Goal: Transaction & Acquisition: Purchase product/service

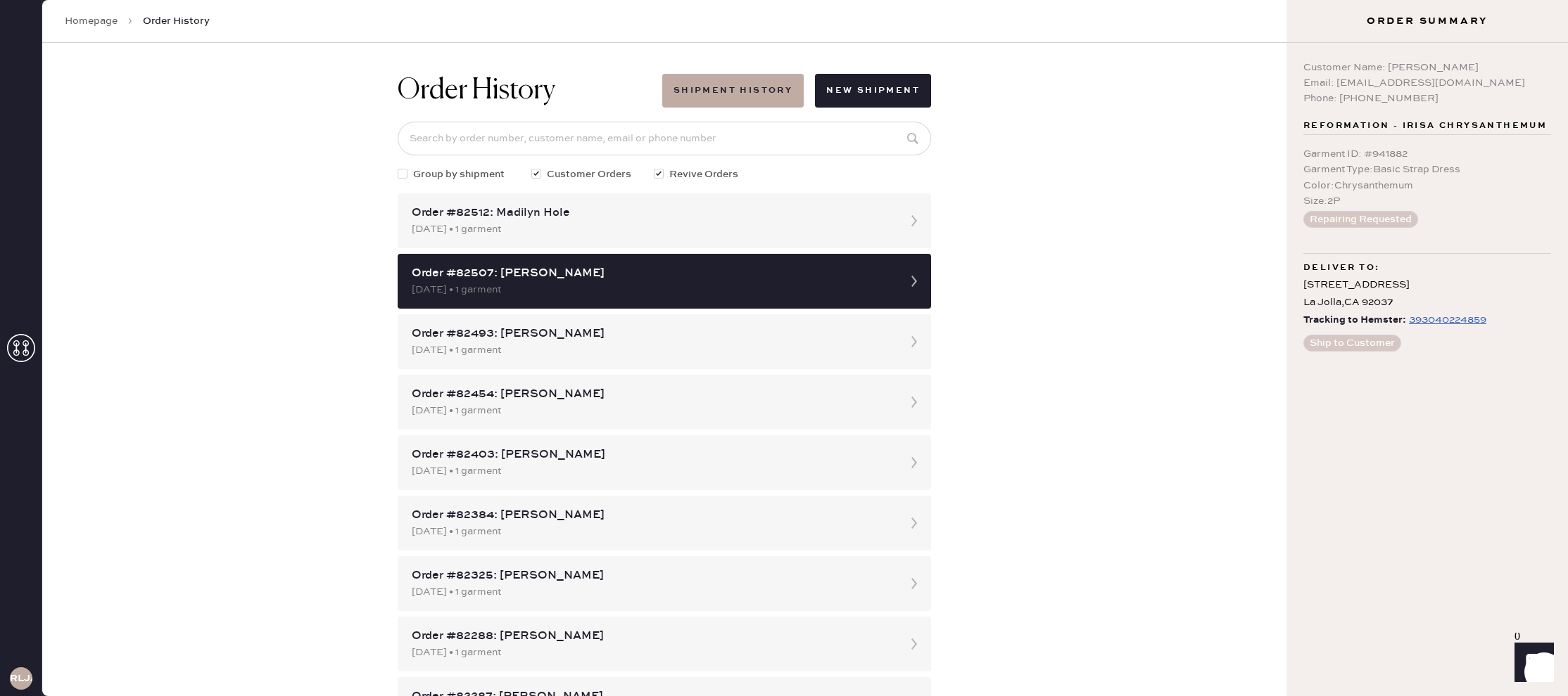
click at [980, 5] on div "Homepage Order History" at bounding box center [665, 21] width 1244 height 43
click at [23, 341] on icon at bounding box center [20, 348] width 28 height 28
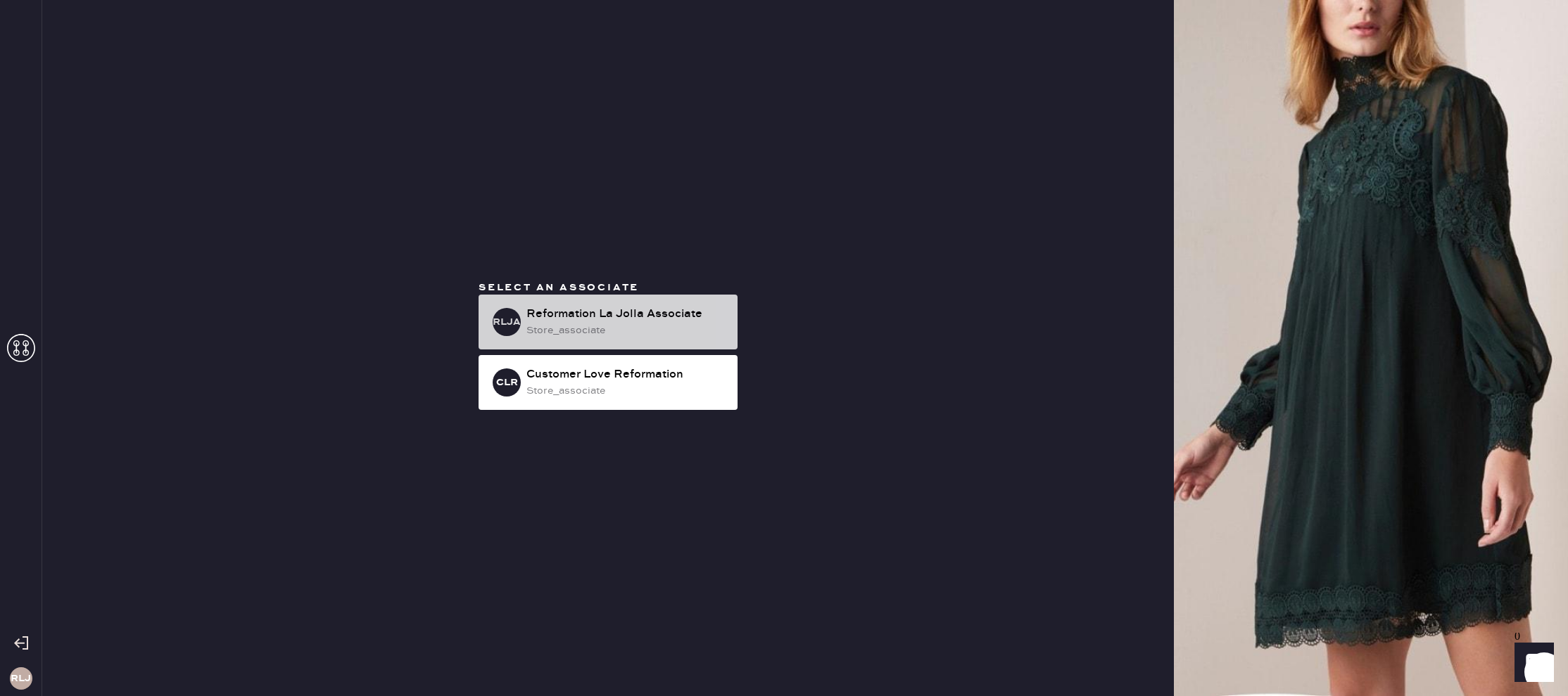
click at [632, 317] on div "Reformation La Jolla Associate" at bounding box center [626, 314] width 200 height 17
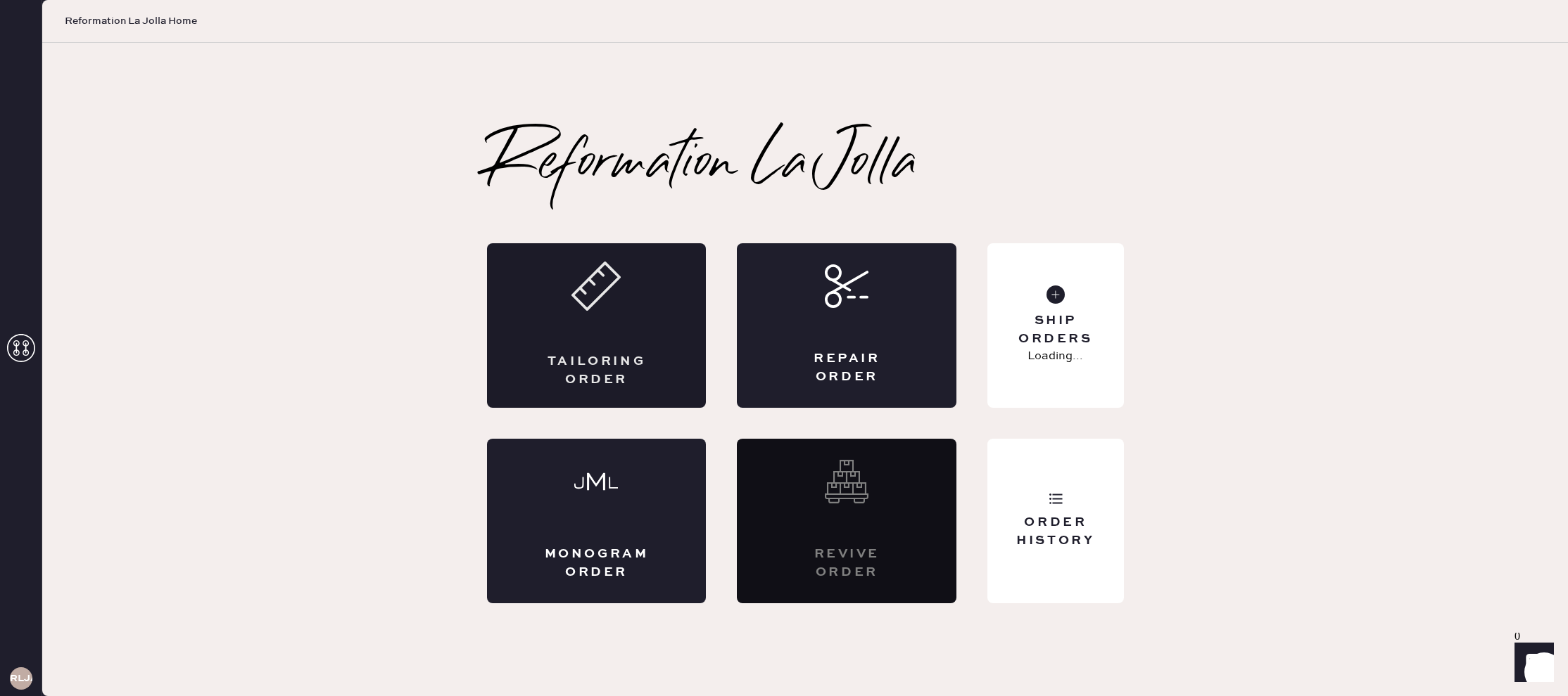
click at [633, 295] on div "Tailoring Order" at bounding box center [597, 326] width 219 height 165
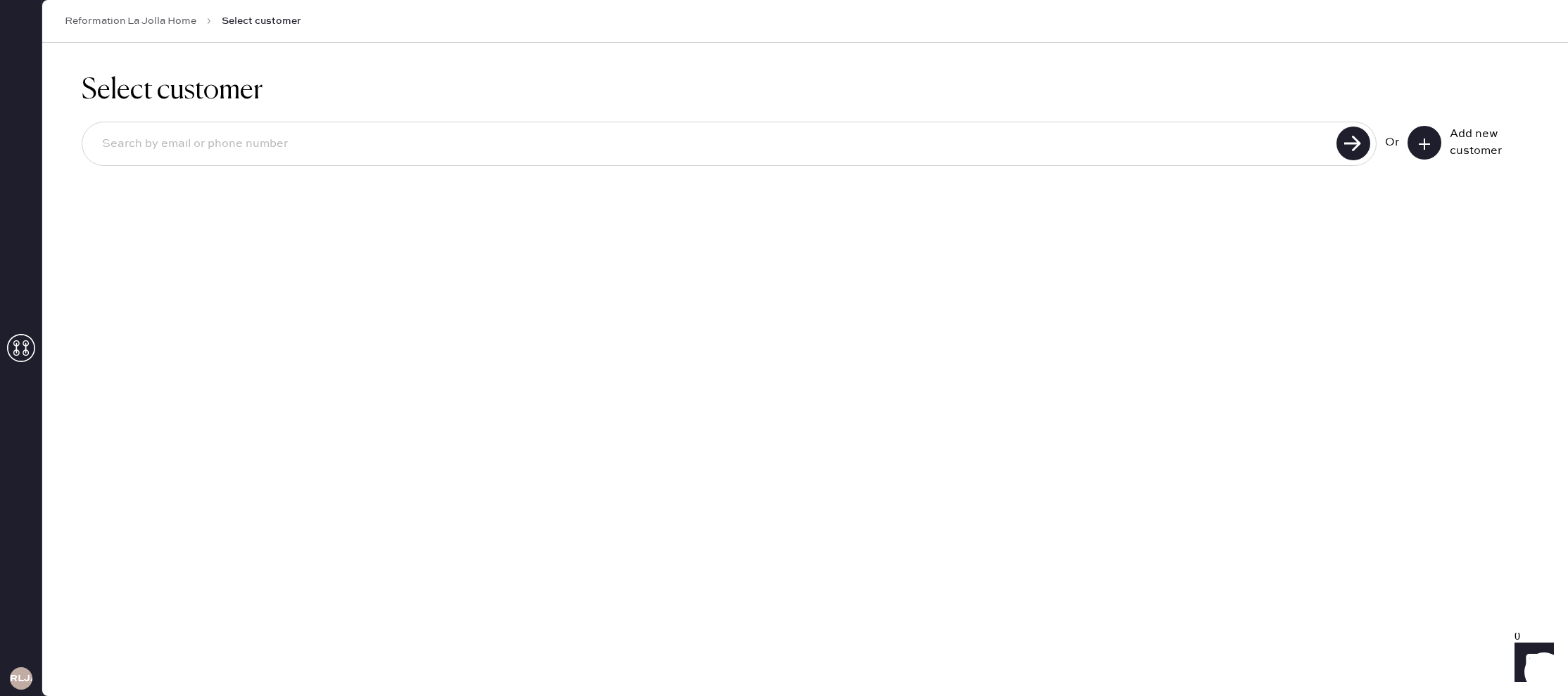
click at [229, 141] on input at bounding box center [711, 144] width 1241 height 32
type input "n"
click at [1318, 147] on input "[PERSON_NAME][EMAIL_ADDRESS][PERSON_NAME][DOMAIN_NAME]" at bounding box center [711, 144] width 1241 height 32
click at [1358, 141] on use at bounding box center [1353, 144] width 34 height 34
click at [166, 144] on input "[PERSON_NAME][EMAIL_ADDRESS][PERSON_NAME][DOMAIN_NAME]" at bounding box center [711, 144] width 1241 height 32
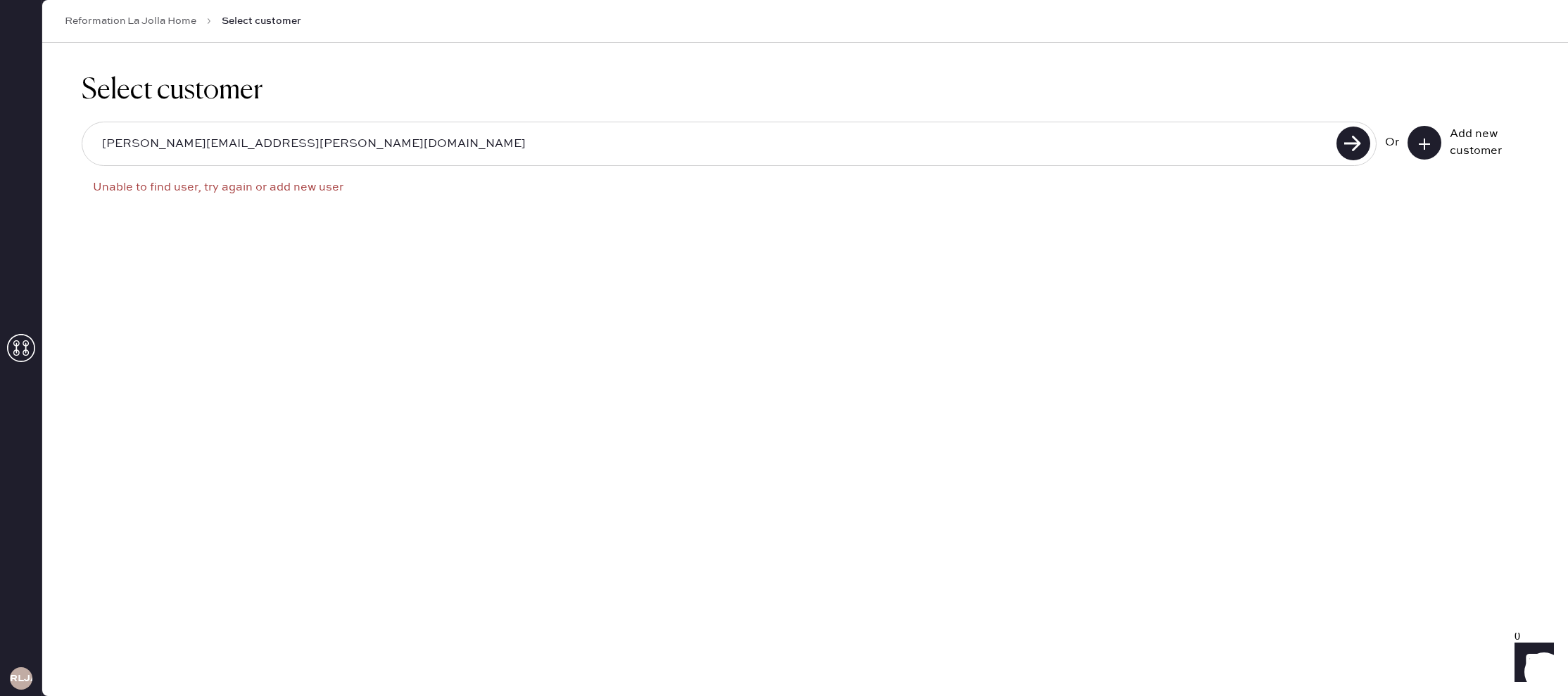
click at [169, 144] on input "[PERSON_NAME][EMAIL_ADDRESS][PERSON_NAME][DOMAIN_NAME]" at bounding box center [711, 144] width 1241 height 32
type input "[PERSON_NAME][EMAIL_ADDRESS][DOMAIN_NAME]"
click at [1367, 138] on use at bounding box center [1353, 144] width 34 height 34
click at [344, 127] on div "[PERSON_NAME][EMAIL_ADDRESS][DOMAIN_NAME]" at bounding box center [729, 144] width 1295 height 45
drag, startPoint x: 336, startPoint y: 138, endPoint x: 301, endPoint y: 131, distance: 35.7
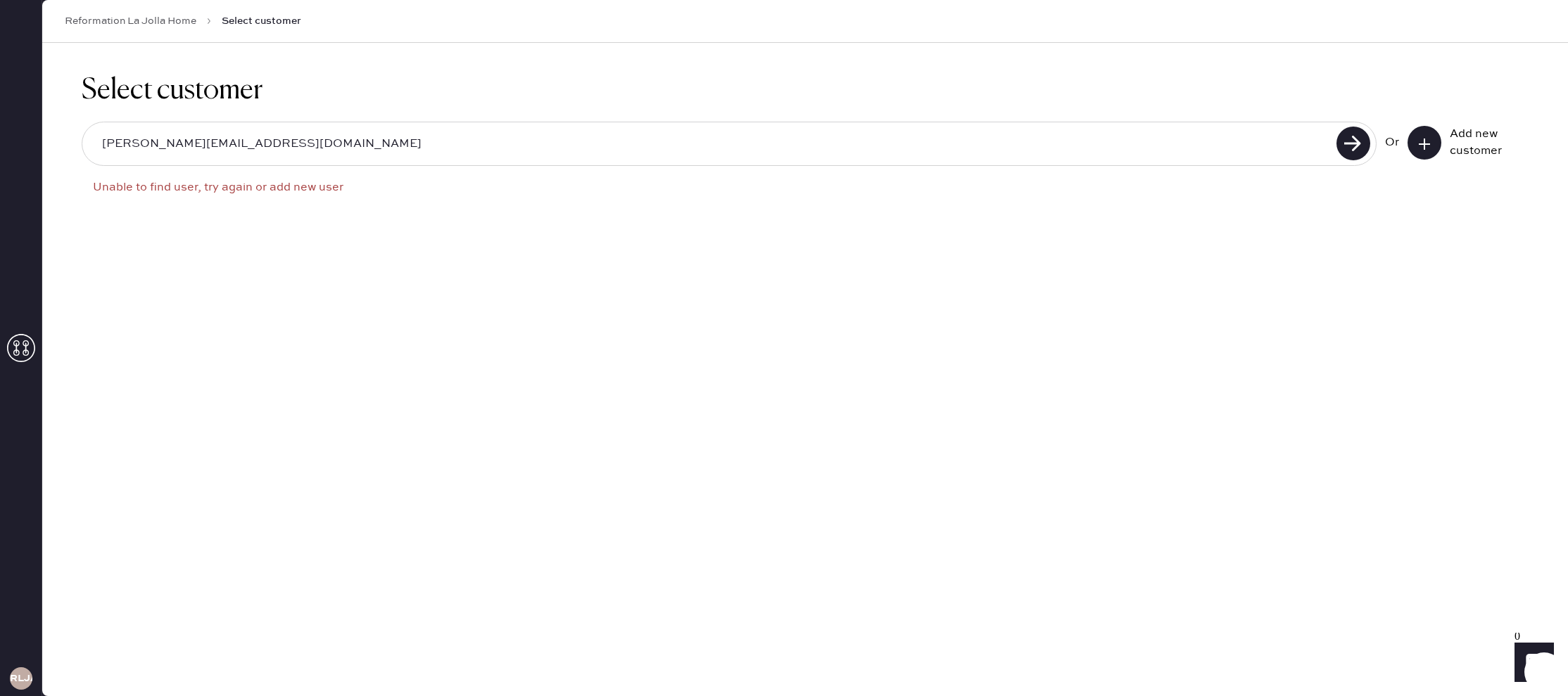
click at [336, 138] on input "[PERSON_NAME][EMAIL_ADDRESS][DOMAIN_NAME]" at bounding box center [711, 144] width 1241 height 32
click at [1429, 141] on icon at bounding box center [1424, 144] width 14 height 14
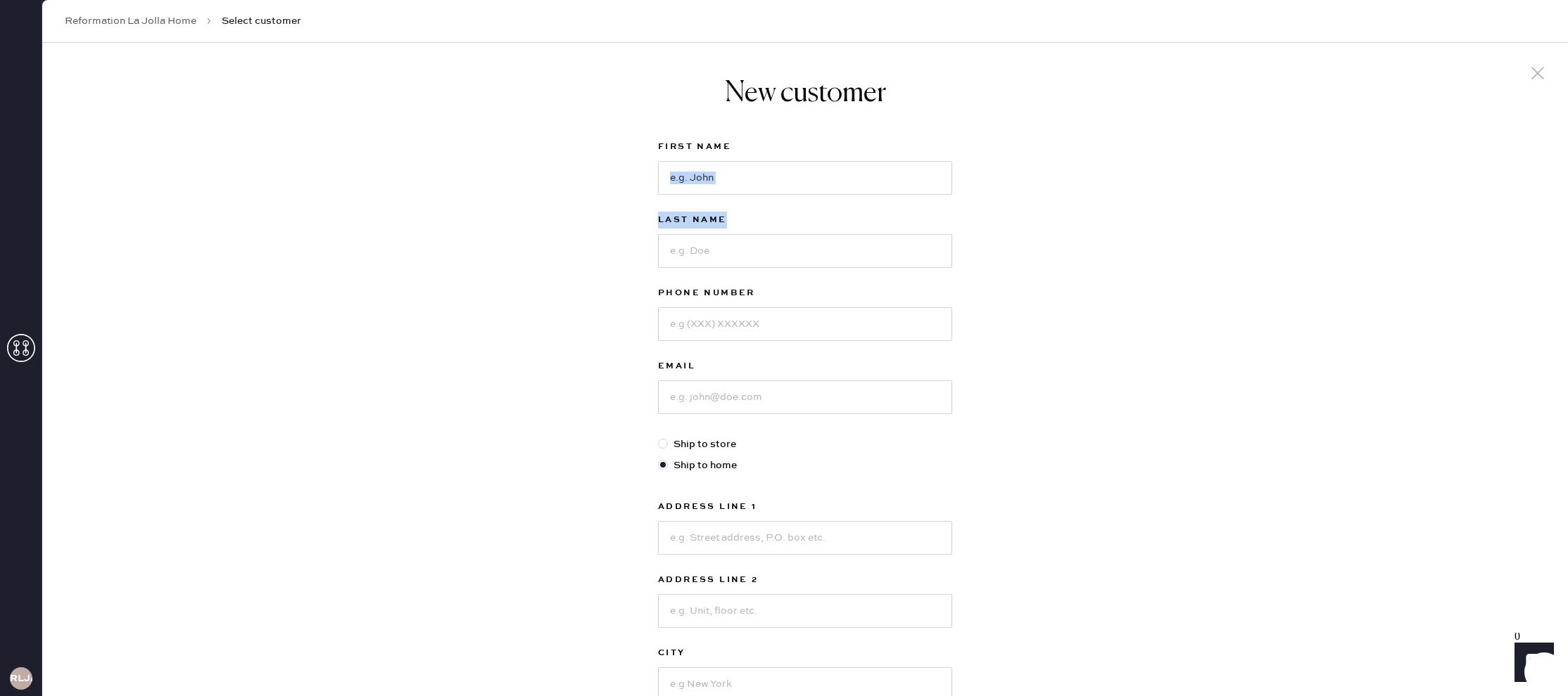
drag, startPoint x: 757, startPoint y: 208, endPoint x: 767, endPoint y: 194, distance: 17.2
click at [764, 199] on div "First Name Last Name Phone Number Email Ship to store Ship to home Address Line…" at bounding box center [804, 481] width 294 height 686
click at [767, 179] on input at bounding box center [804, 178] width 294 height 34
type input "[PERSON_NAME]"
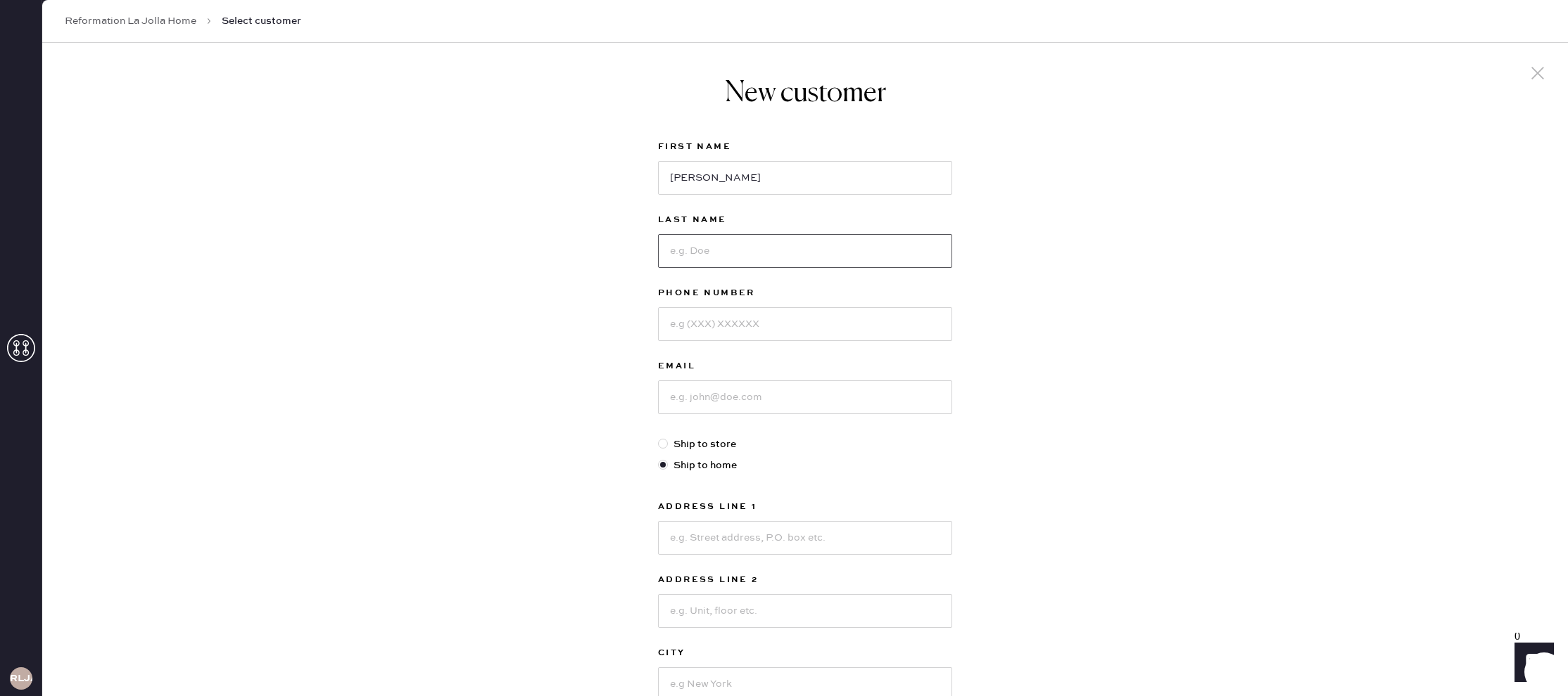
click at [738, 246] on input at bounding box center [804, 251] width 294 height 34
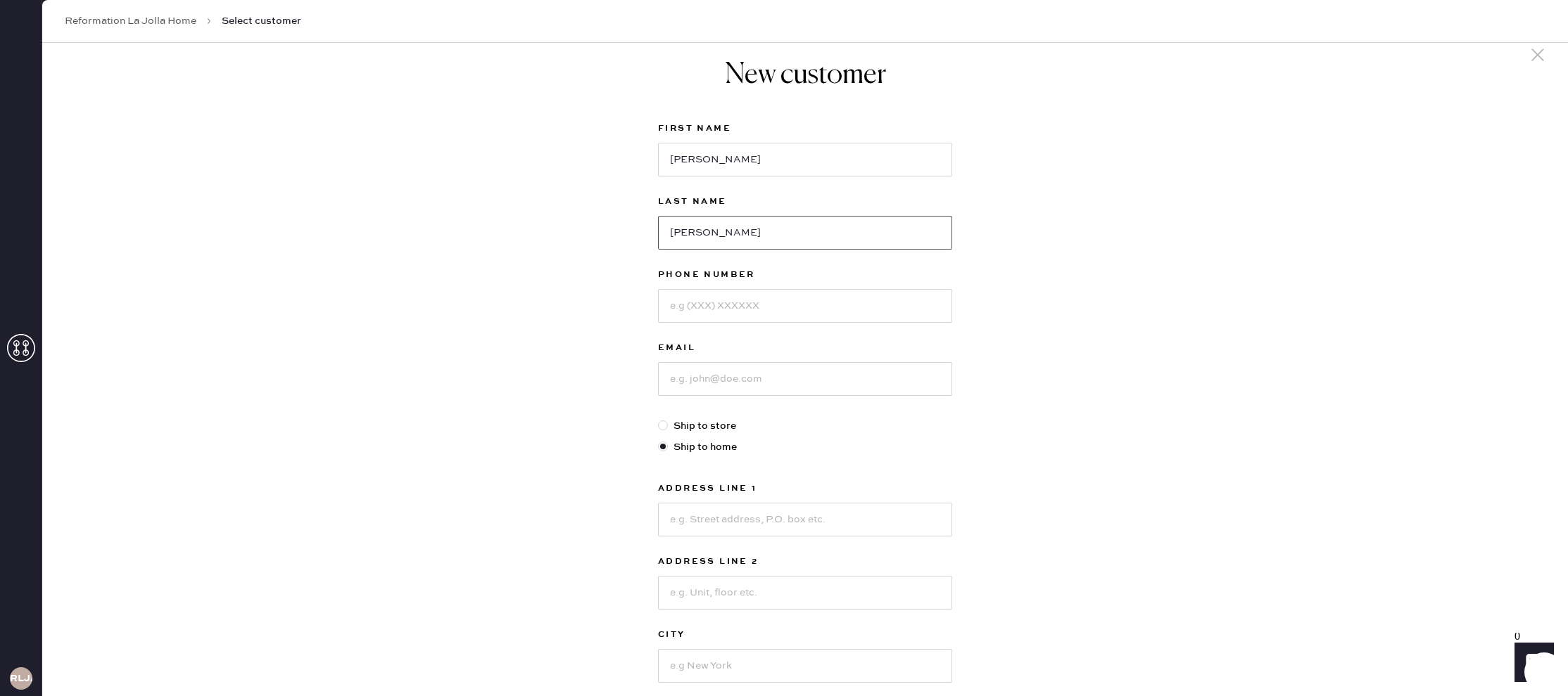
type input "[PERSON_NAME]"
click at [717, 314] on input at bounding box center [804, 306] width 294 height 34
type input "8585249649"
click at [748, 382] on input at bounding box center [804, 382] width 294 height 34
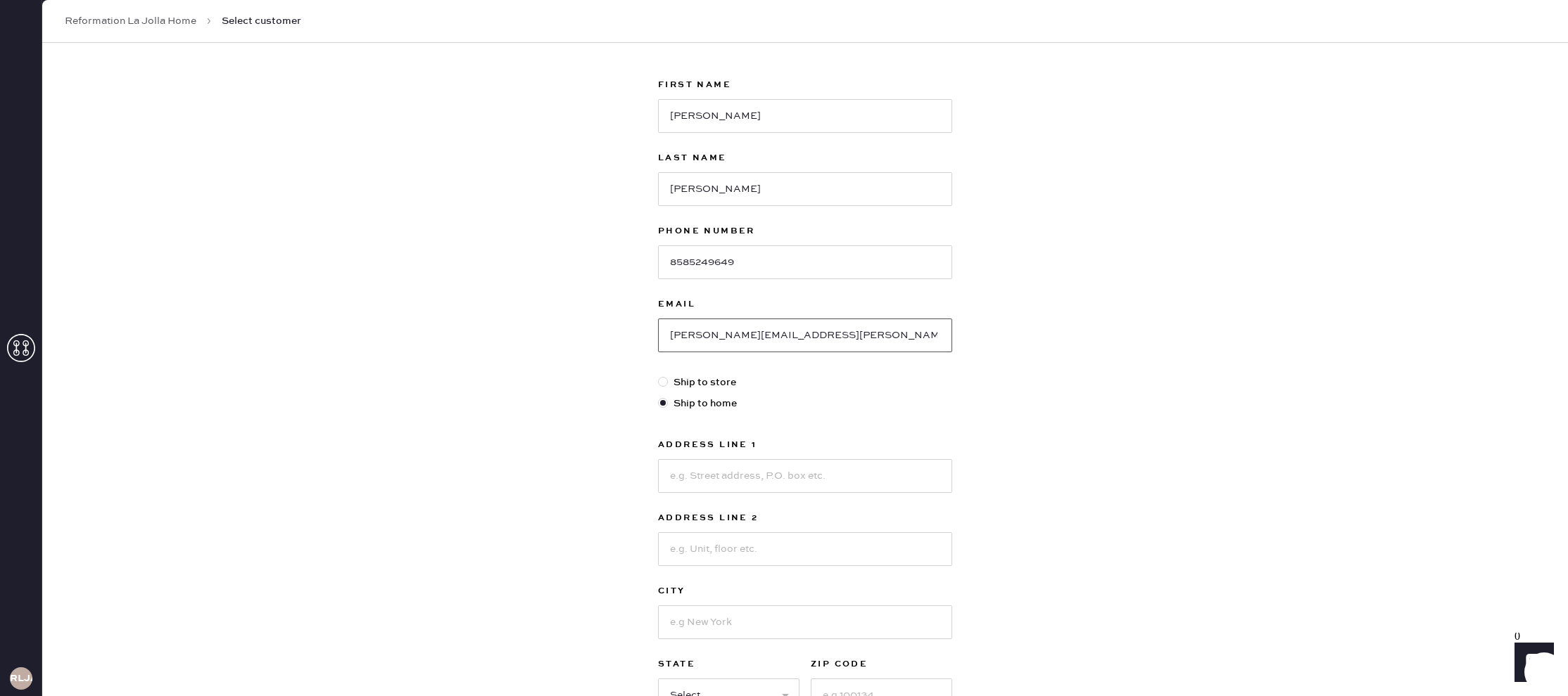
scroll to position [63, 0]
type input "[PERSON_NAME][EMAIL_ADDRESS][PERSON_NAME][DOMAIN_NAME]"
click at [765, 481] on input at bounding box center [804, 475] width 294 height 34
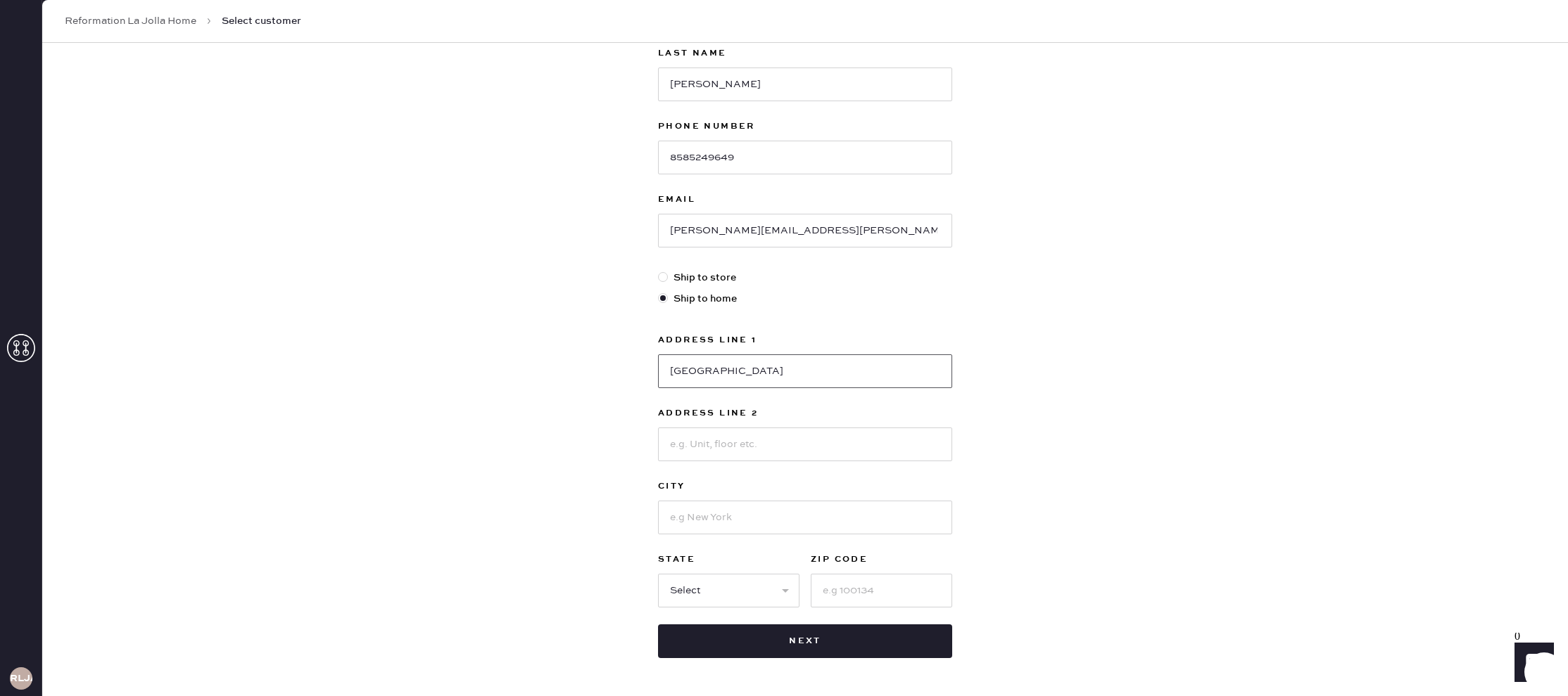
scroll to position [210, 0]
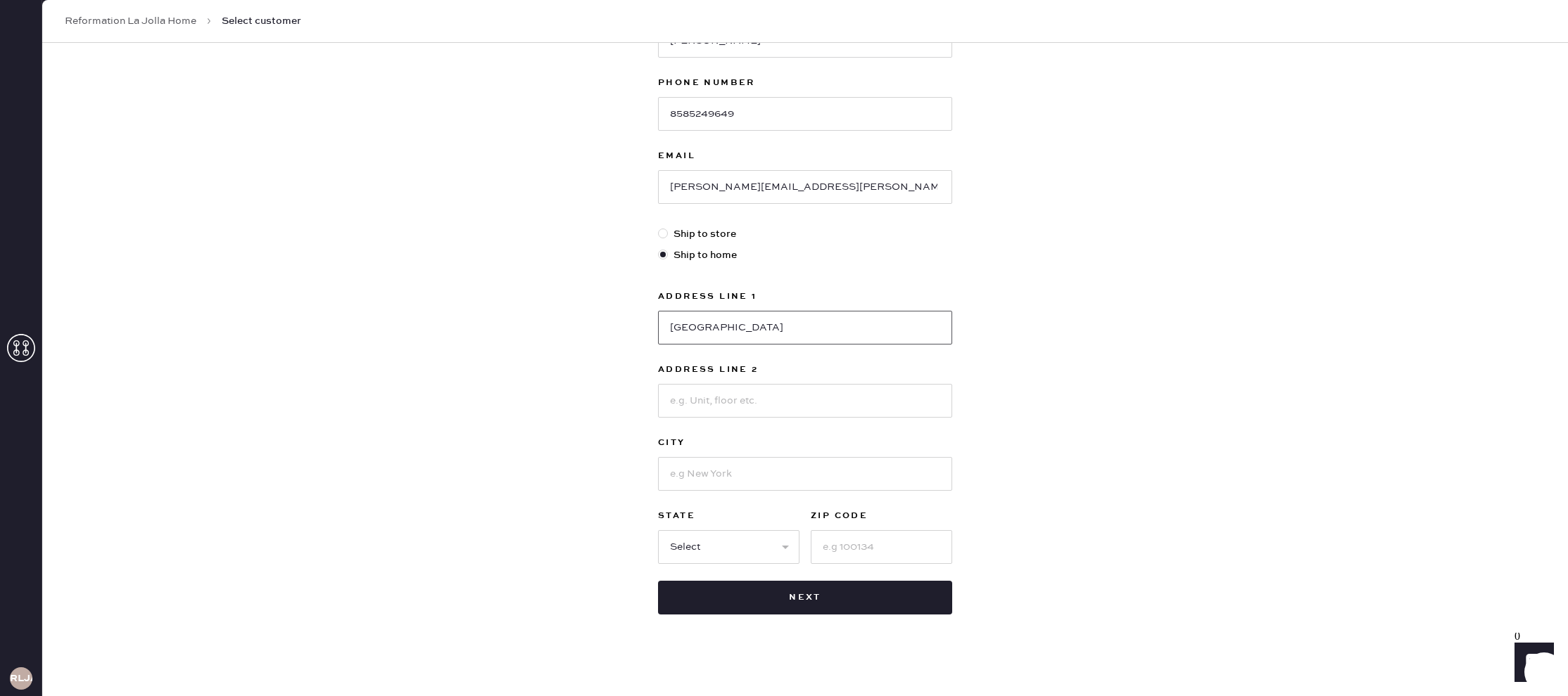
type input "[GEOGRAPHIC_DATA]"
click at [746, 466] on input at bounding box center [804, 474] width 294 height 34
type input "[GEOGRAPHIC_DATA]"
click at [730, 546] on select "Select AK AL AR AZ CA CO CT [GEOGRAPHIC_DATA] DE FL [GEOGRAPHIC_DATA] HI [GEOGR…" at bounding box center [728, 547] width 141 height 34
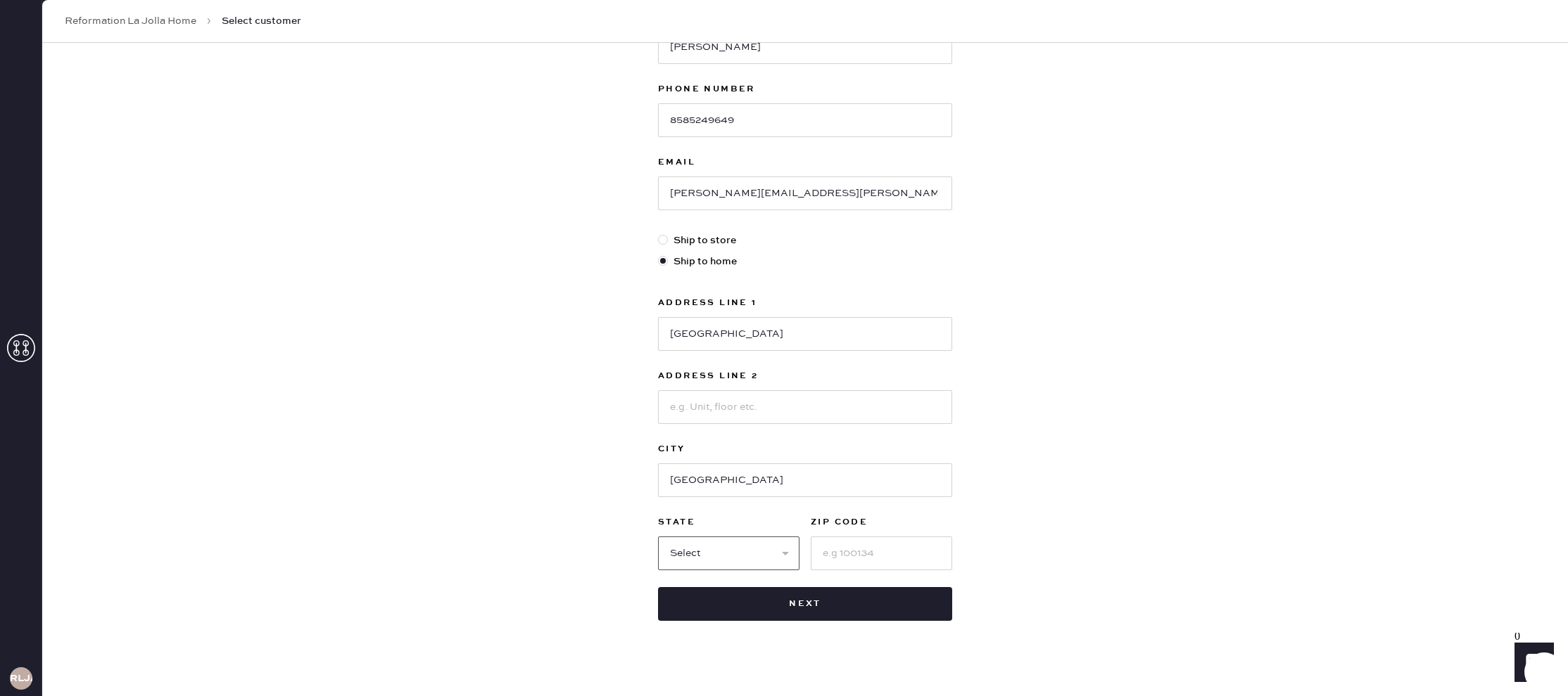
select select "CA"
click at [658, 537] on select "Select AK AL AR AZ CA CO CT [GEOGRAPHIC_DATA] DE FL [GEOGRAPHIC_DATA] HI [GEOGR…" at bounding box center [728, 553] width 141 height 34
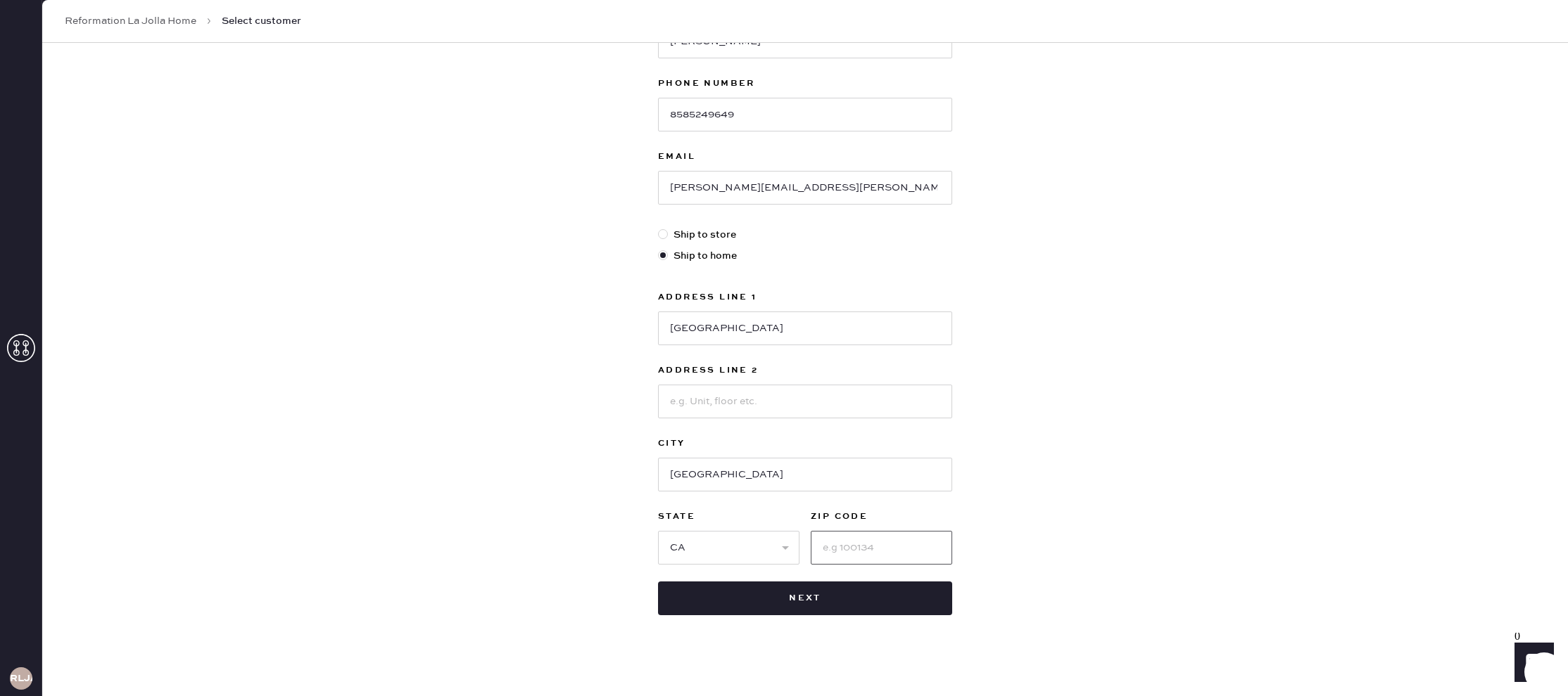
click at [900, 552] on input at bounding box center [881, 548] width 141 height 34
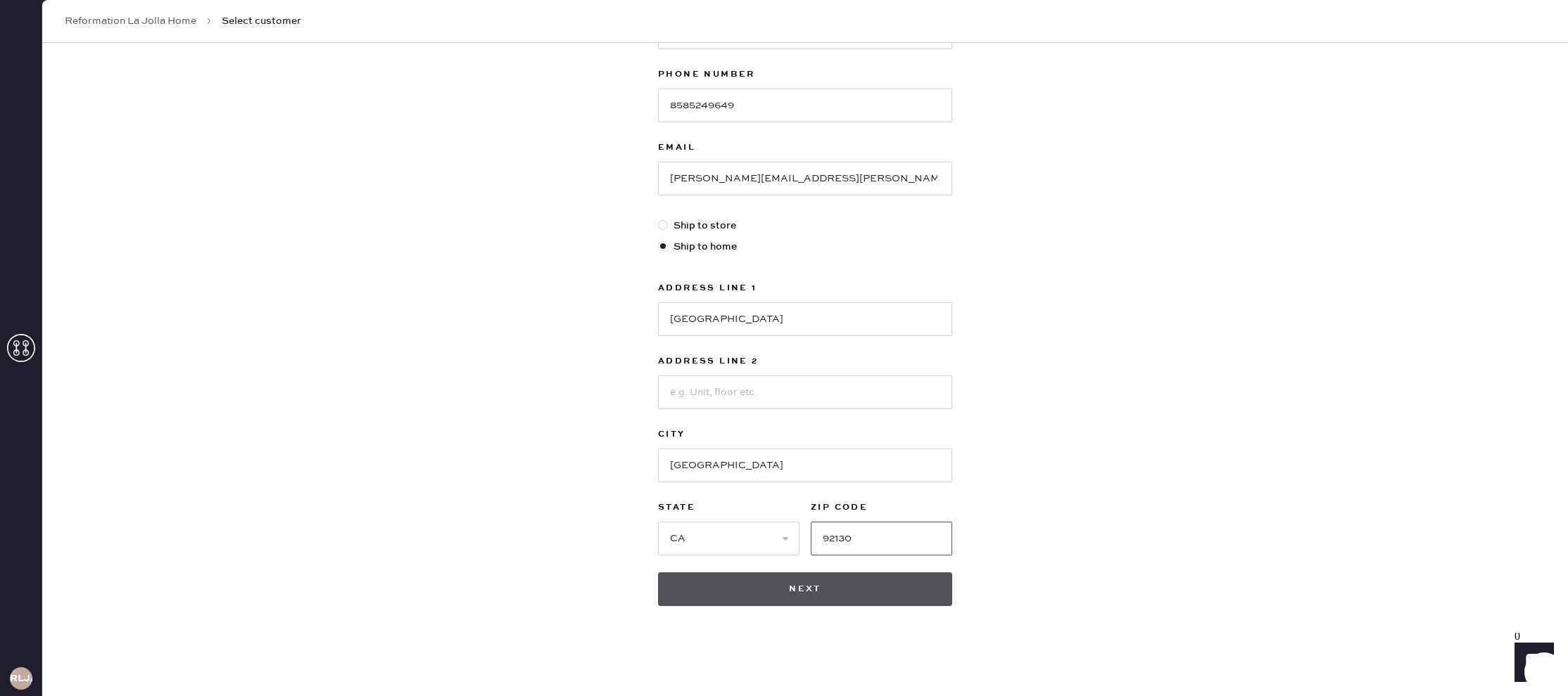
scroll to position [216, 0]
type input "92130"
click at [887, 584] on button "Next" at bounding box center [804, 592] width 294 height 34
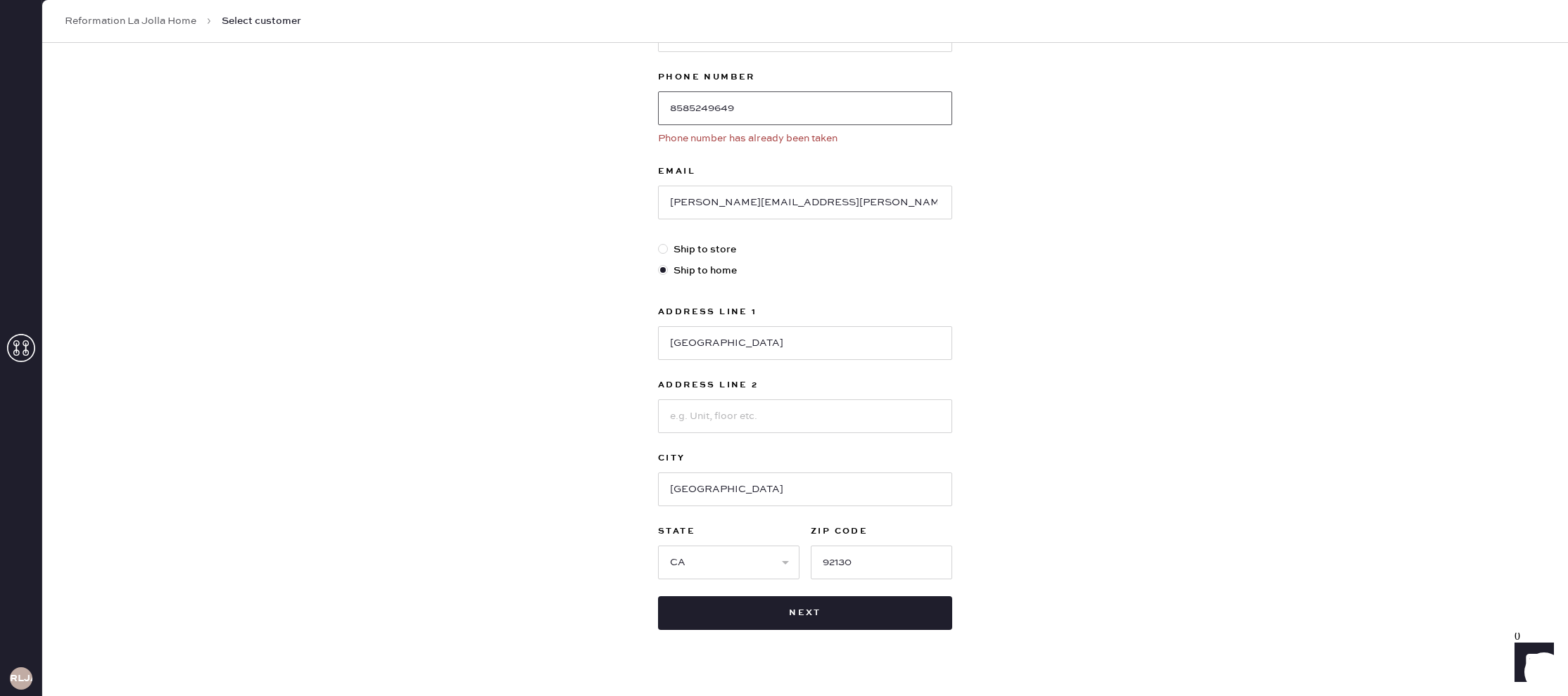
click at [786, 116] on input "8585249649" at bounding box center [804, 108] width 294 height 34
drag, startPoint x: 786, startPoint y: 116, endPoint x: 658, endPoint y: 102, distance: 128.8
click at [658, 102] on input "8585249649" at bounding box center [804, 108] width 294 height 34
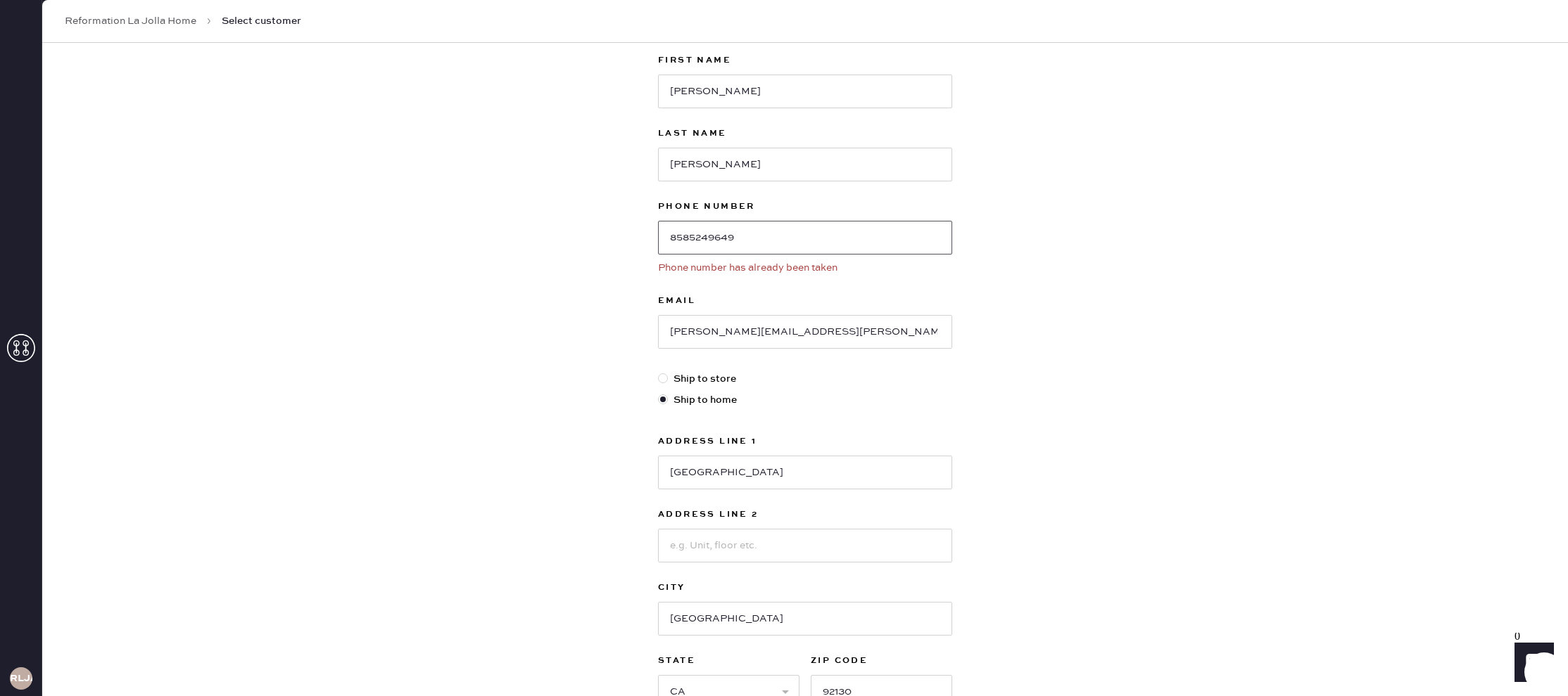
scroll to position [0, 0]
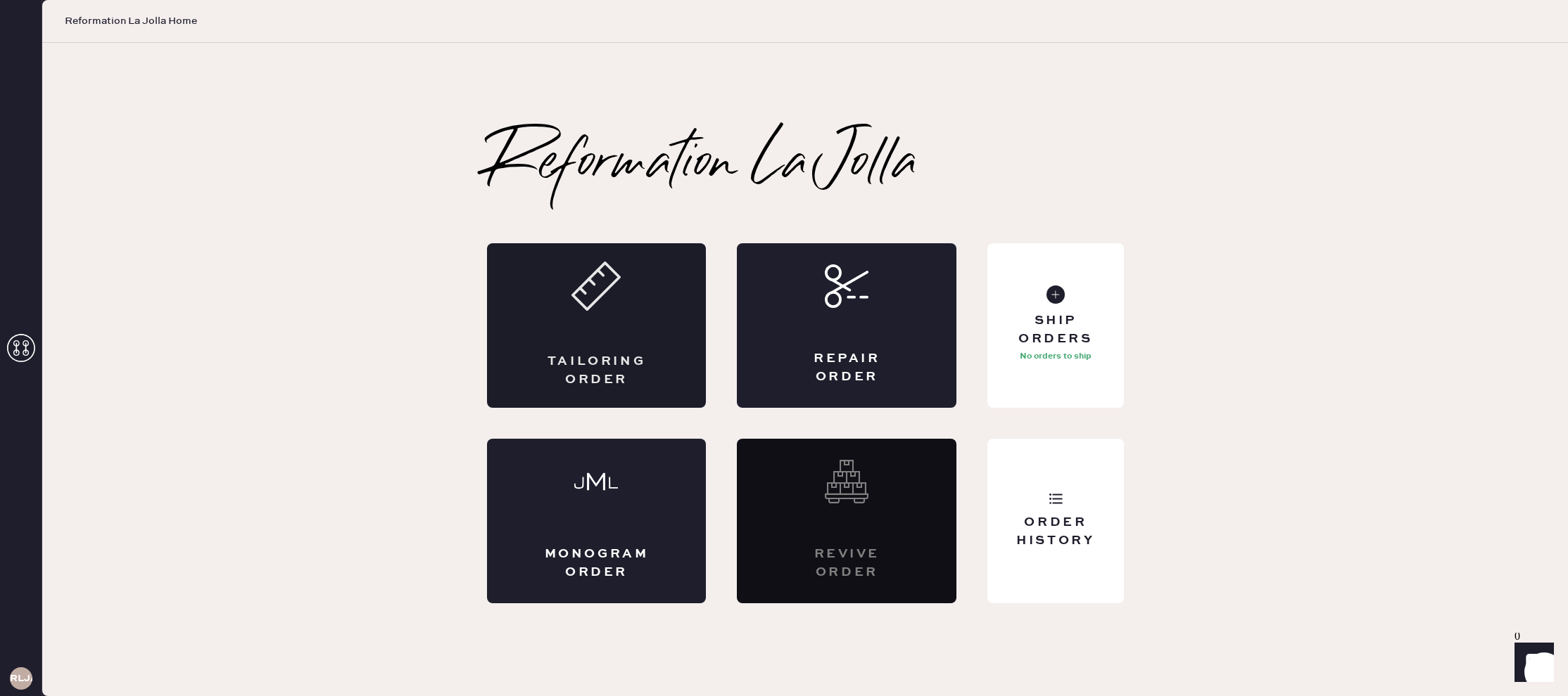
click at [594, 274] on use at bounding box center [596, 286] width 46 height 46
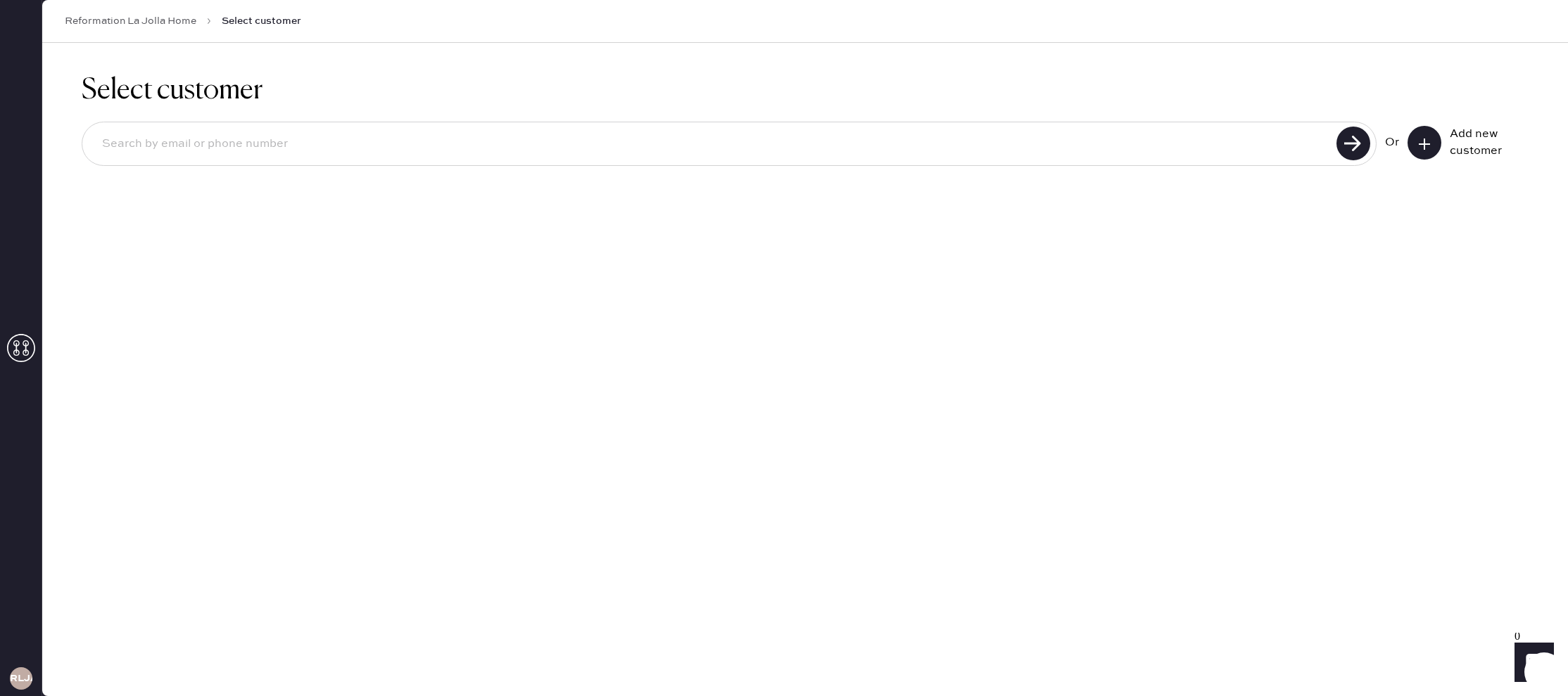
click at [163, 159] on input at bounding box center [711, 144] width 1241 height 32
paste input "8585249649"
type input "8585249649"
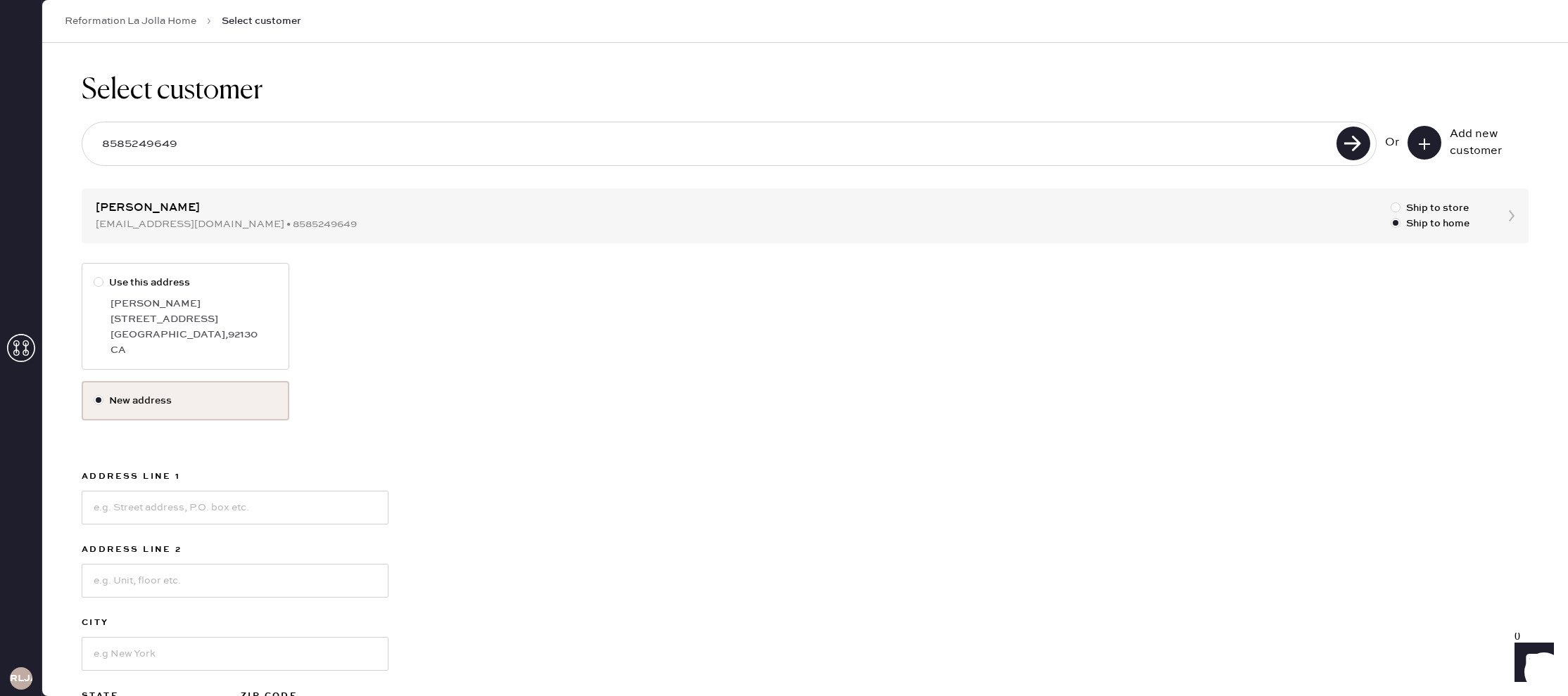
click at [98, 280] on div at bounding box center [98, 282] width 10 height 10
click at [95, 276] on input "Use this address" at bounding box center [94, 275] width 1 height 1
radio input "true"
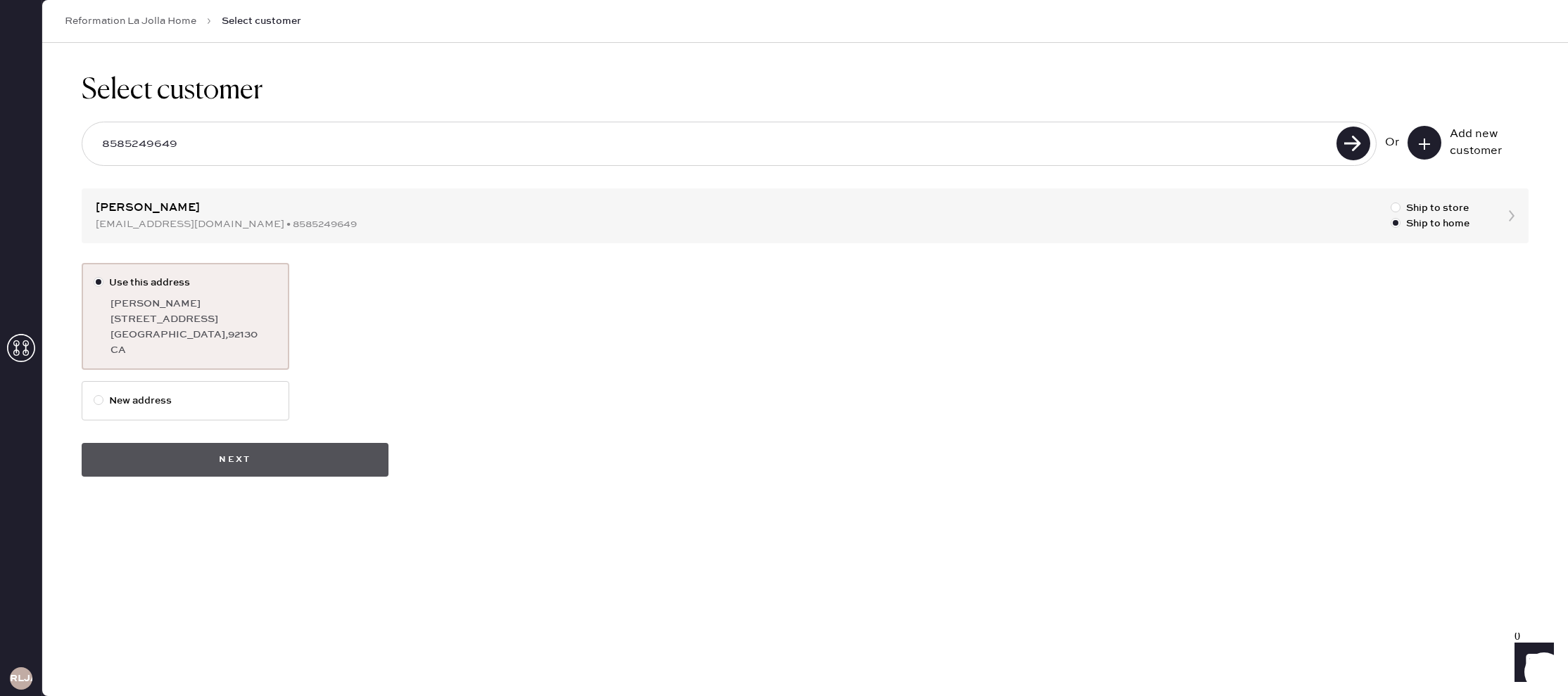
drag, startPoint x: 255, startPoint y: 460, endPoint x: 241, endPoint y: 460, distance: 14.0
click at [255, 460] on button "Next" at bounding box center [235, 459] width 307 height 34
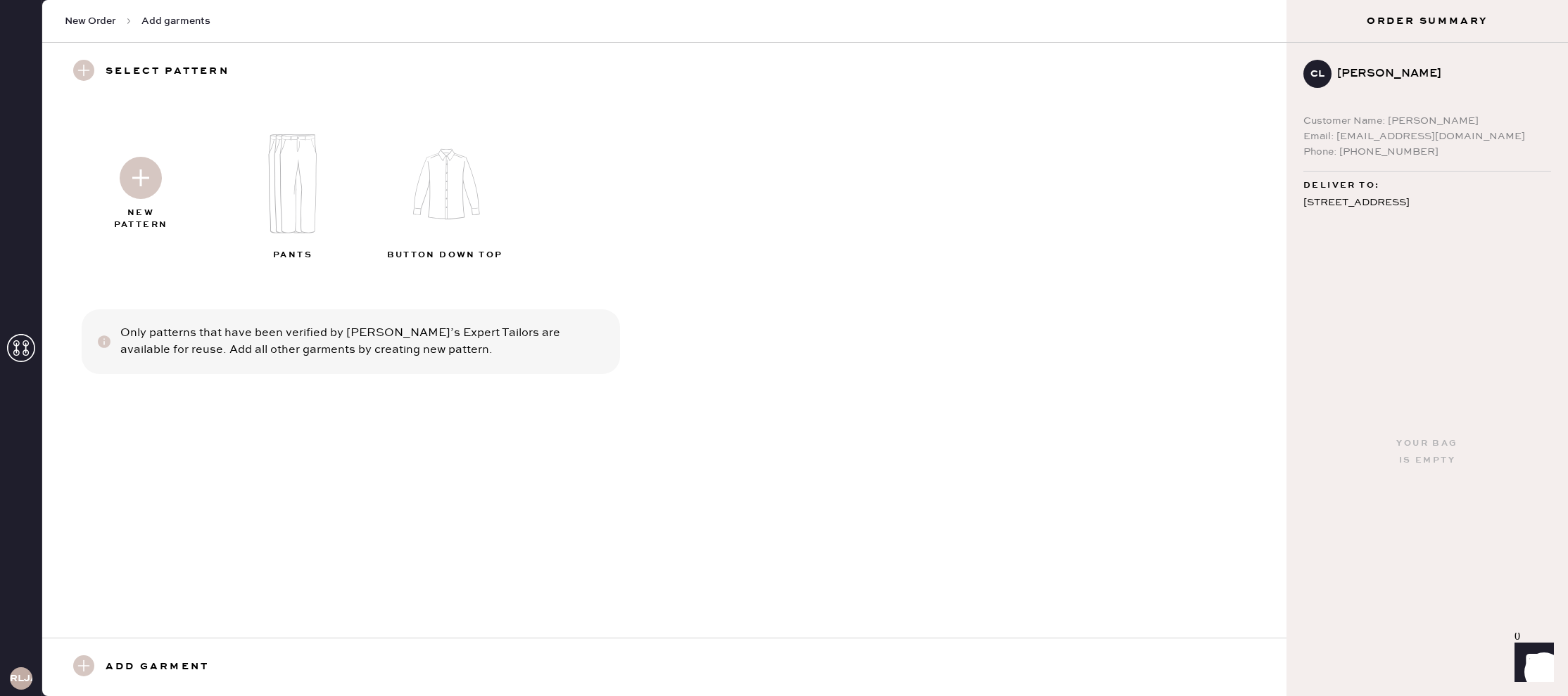
click at [132, 661] on h3 "Add garment" at bounding box center [157, 668] width 104 height 24
click at [81, 668] on use at bounding box center [84, 667] width 21 height 21
click at [81, 73] on use at bounding box center [84, 70] width 21 height 21
click at [153, 183] on img at bounding box center [141, 178] width 42 height 42
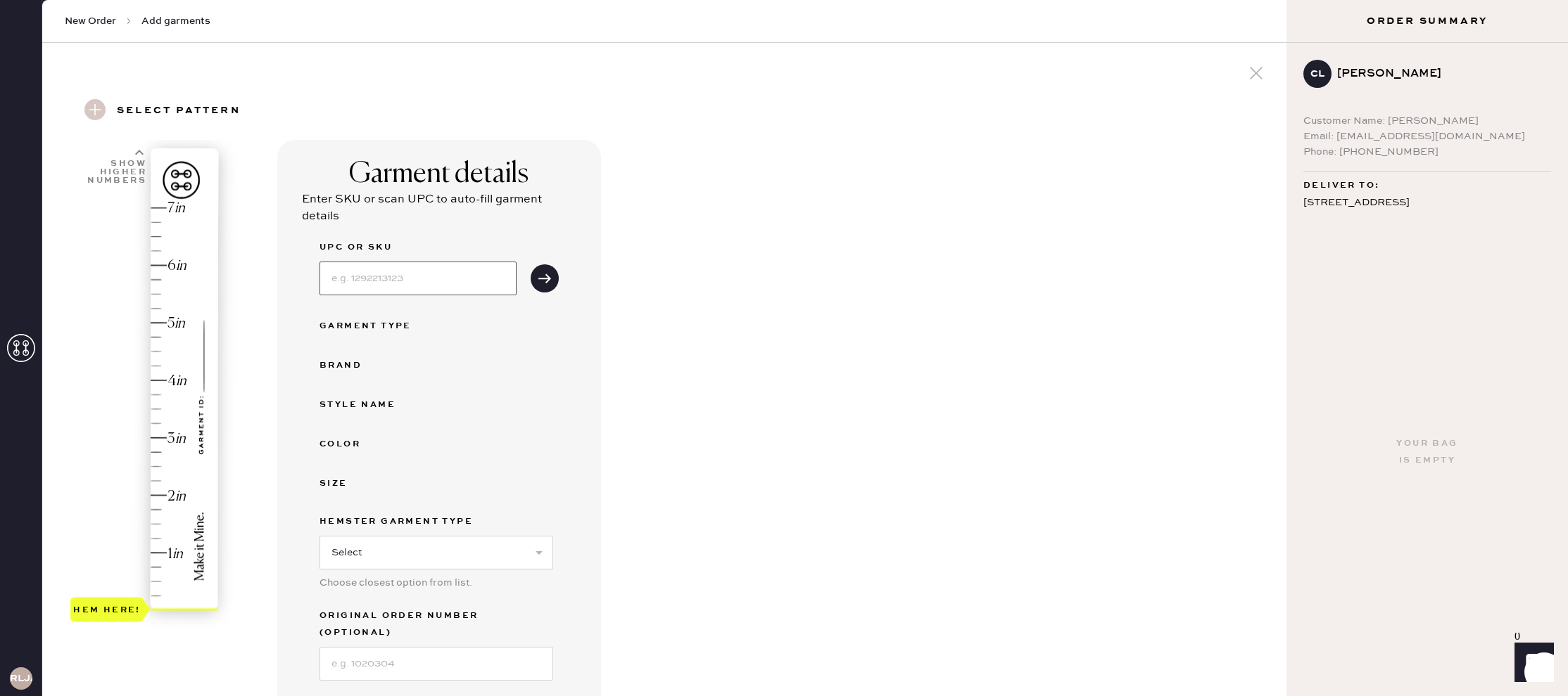
click at [447, 283] on input at bounding box center [418, 278] width 197 height 34
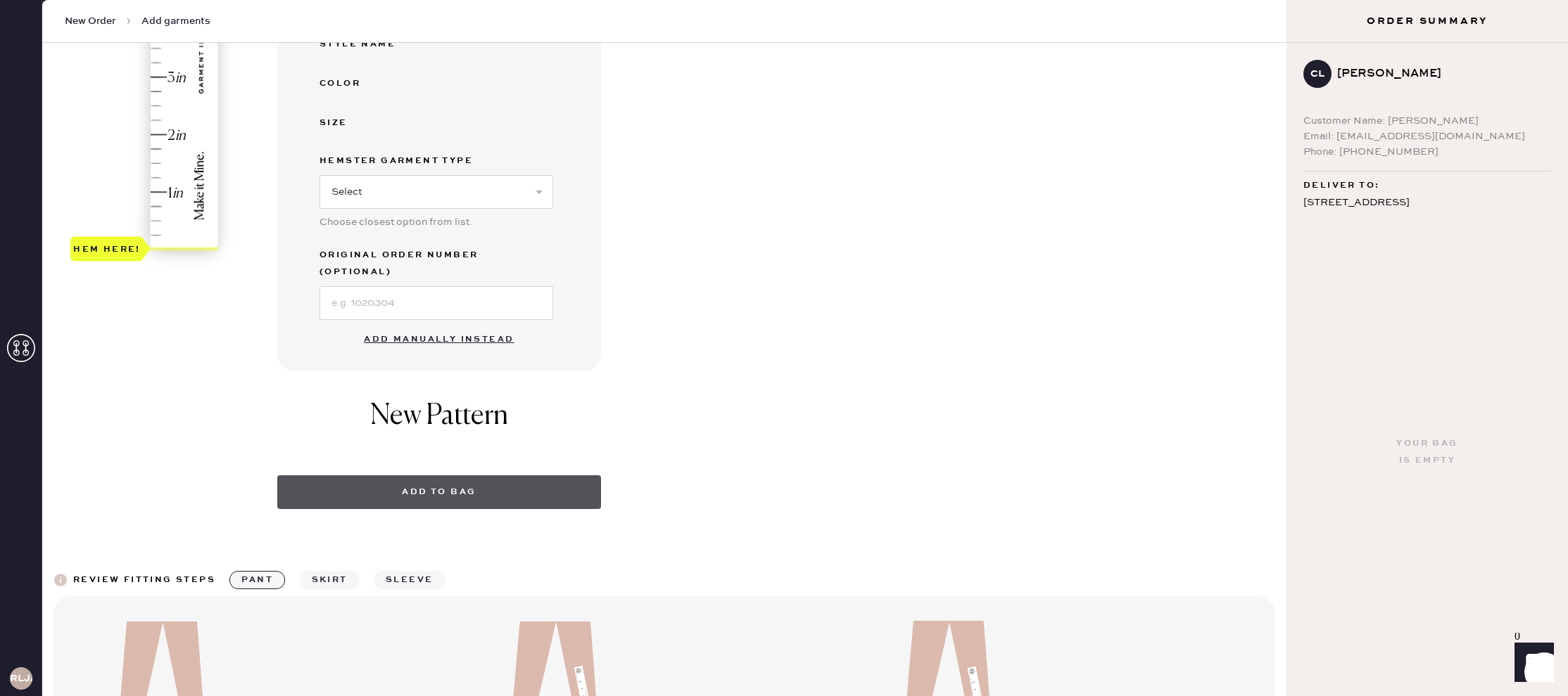
scroll to position [606, 0]
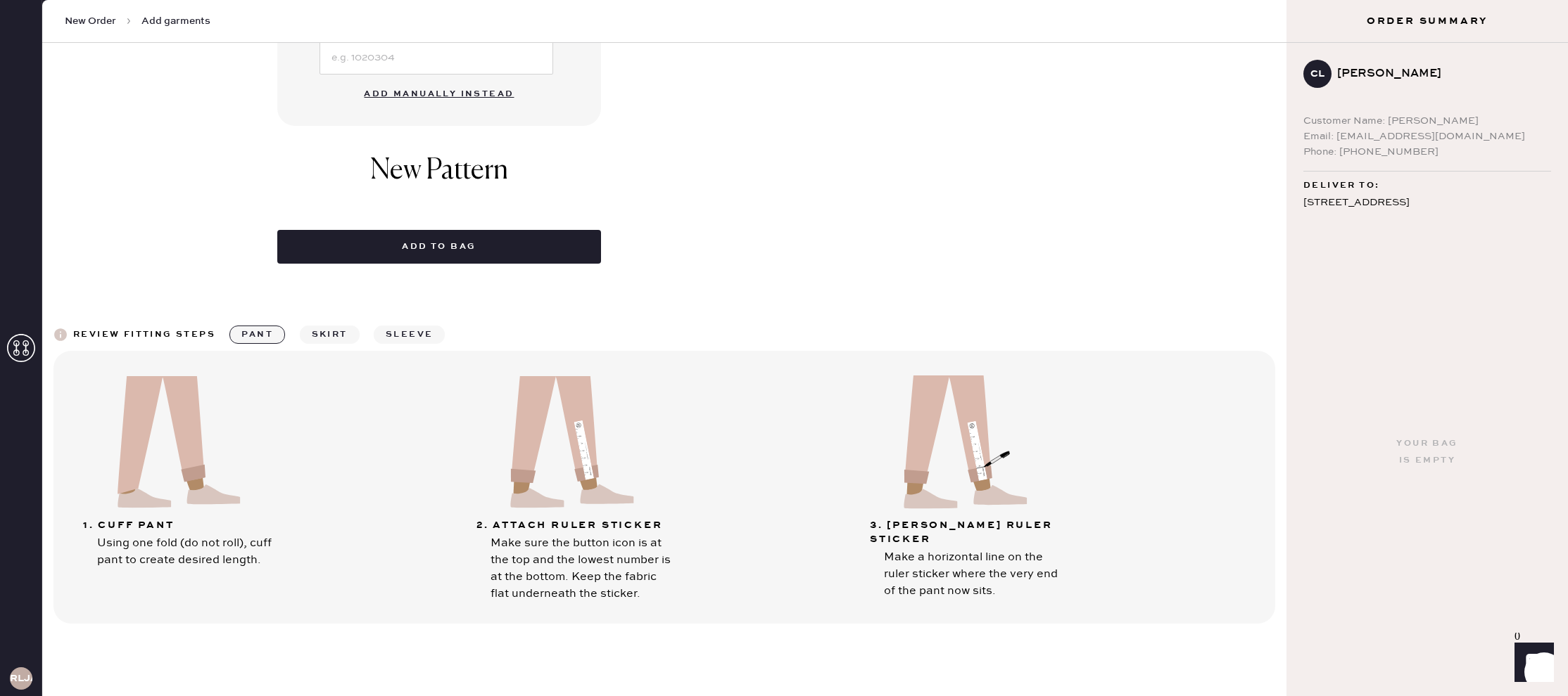
click at [391, 80] on button "Add manually instead" at bounding box center [438, 94] width 167 height 28
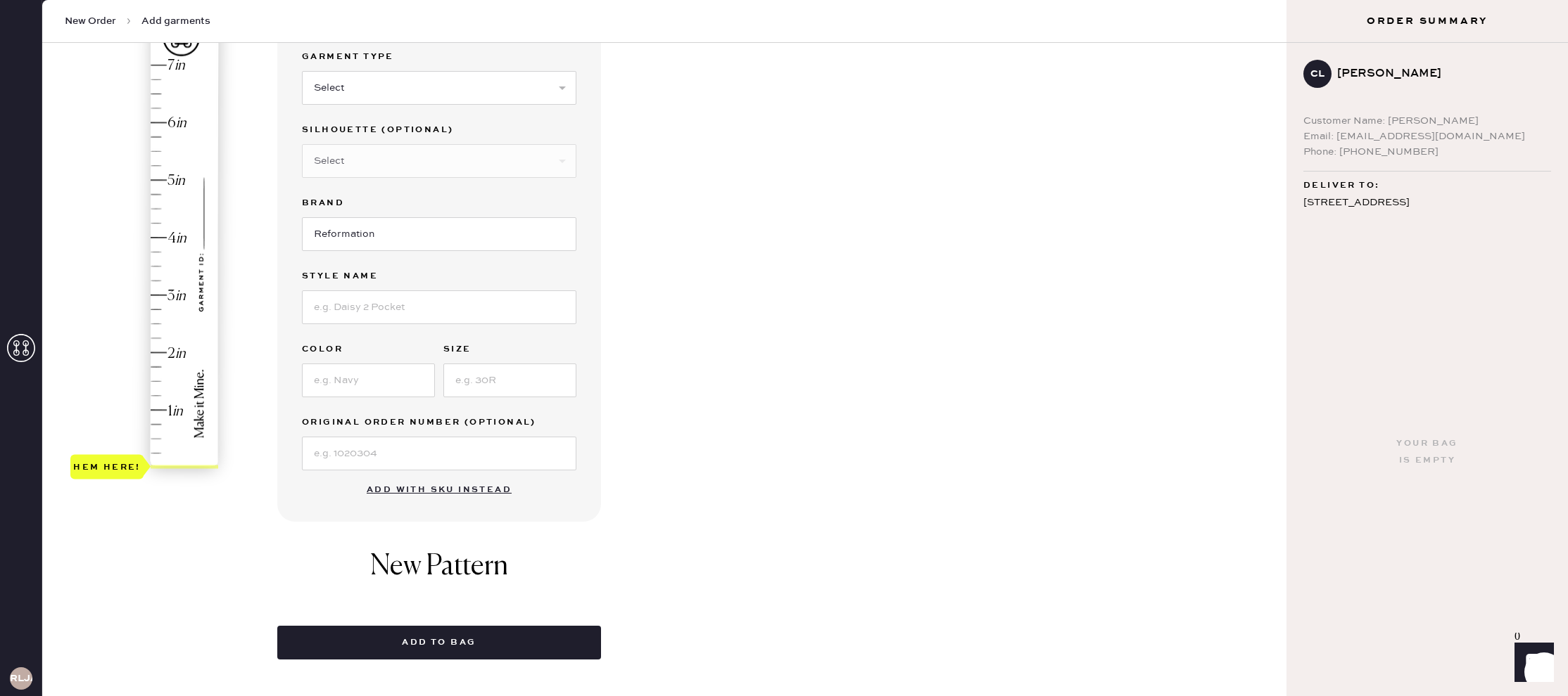
scroll to position [145, 0]
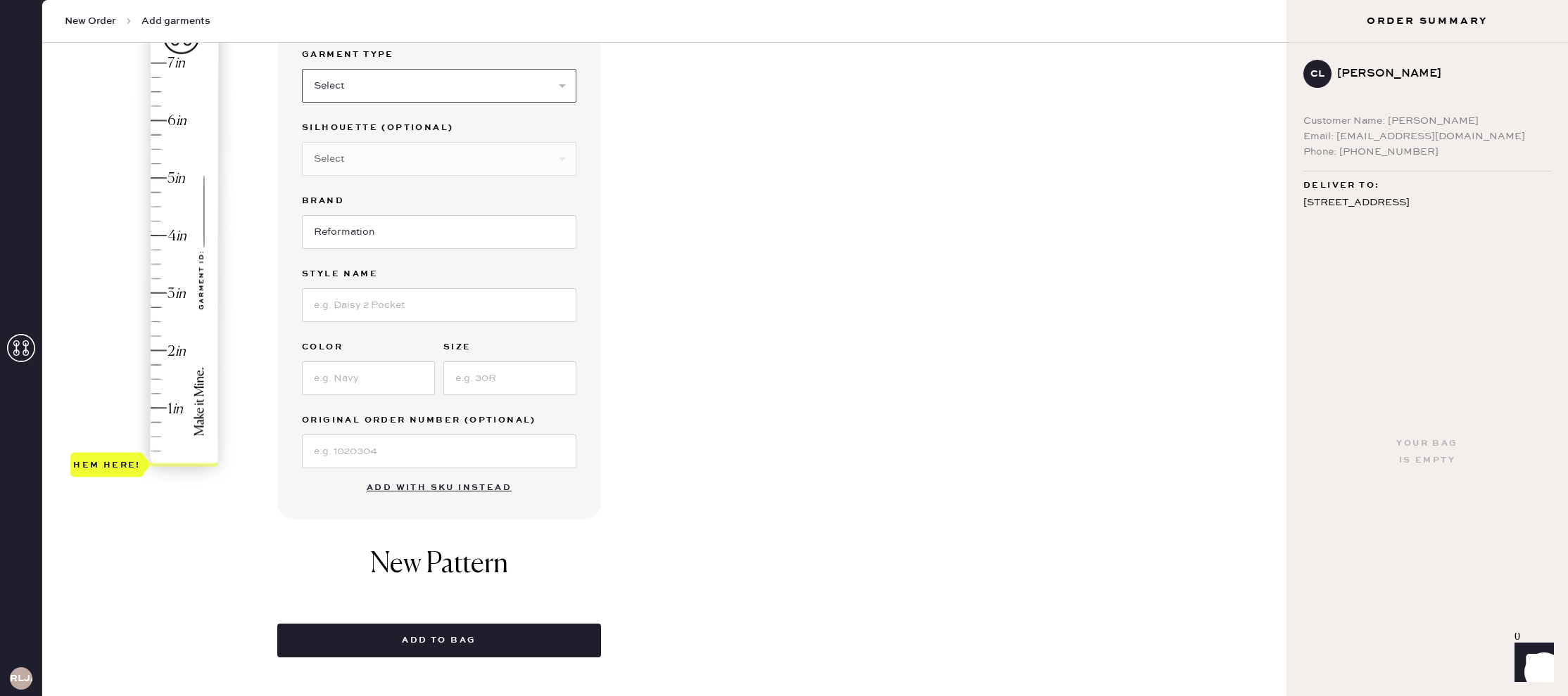
click at [384, 85] on select "Select Basic Skirt Jeans Leggings Pants Shorts Basic Sleeved Dress Basic Sleeve…" at bounding box center [438, 85] width 274 height 34
select select "2"
click at [302, 69] on select "Select Basic Skirt Jeans Leggings Pants Shorts Basic Sleeved Dress Basic Sleeve…" at bounding box center [438, 85] width 274 height 34
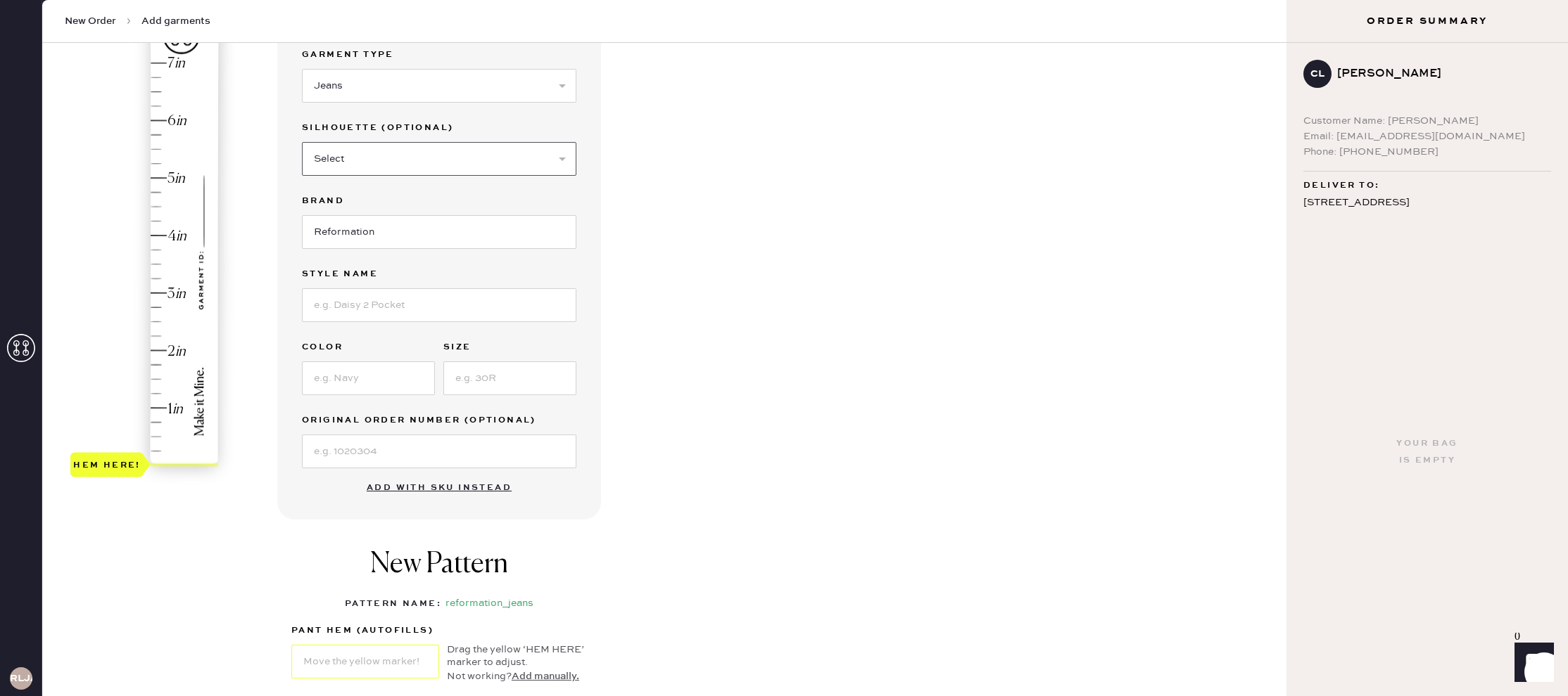
click at [368, 164] on select "Select Shorts Cropped Flare Boot Cut Straight Skinny Other" at bounding box center [438, 159] width 274 height 34
click at [302, 142] on select "Select Shorts Cropped Flare Boot Cut Straight Skinny Other" at bounding box center [438, 159] width 274 height 34
click at [361, 144] on select "Select Shorts Cropped Flare Boot Cut Straight Skinny Other" at bounding box center [438, 159] width 274 height 34
select select "other"
click at [302, 142] on select "Select Shorts Cropped Flare Boot Cut Straight Skinny Other" at bounding box center [438, 159] width 274 height 34
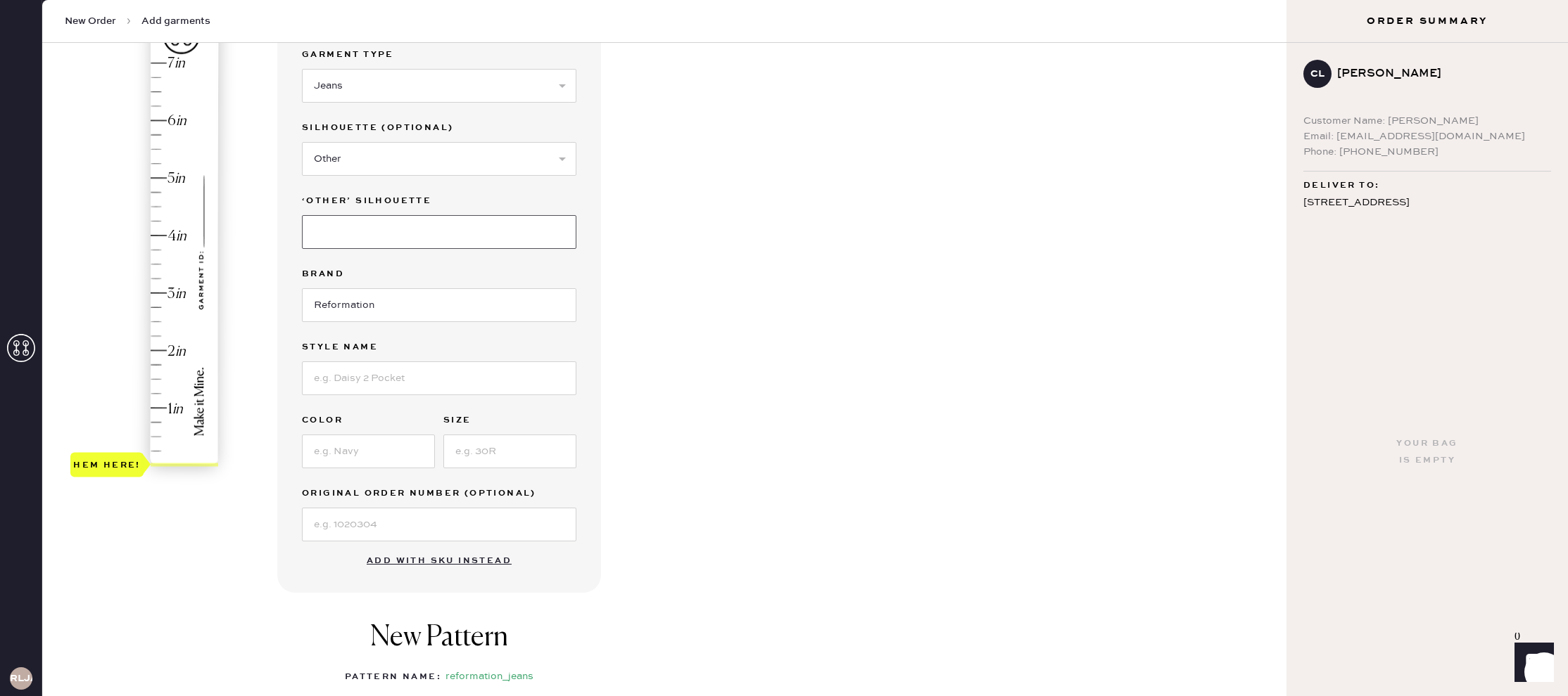
click at [361, 248] on input at bounding box center [438, 232] width 274 height 34
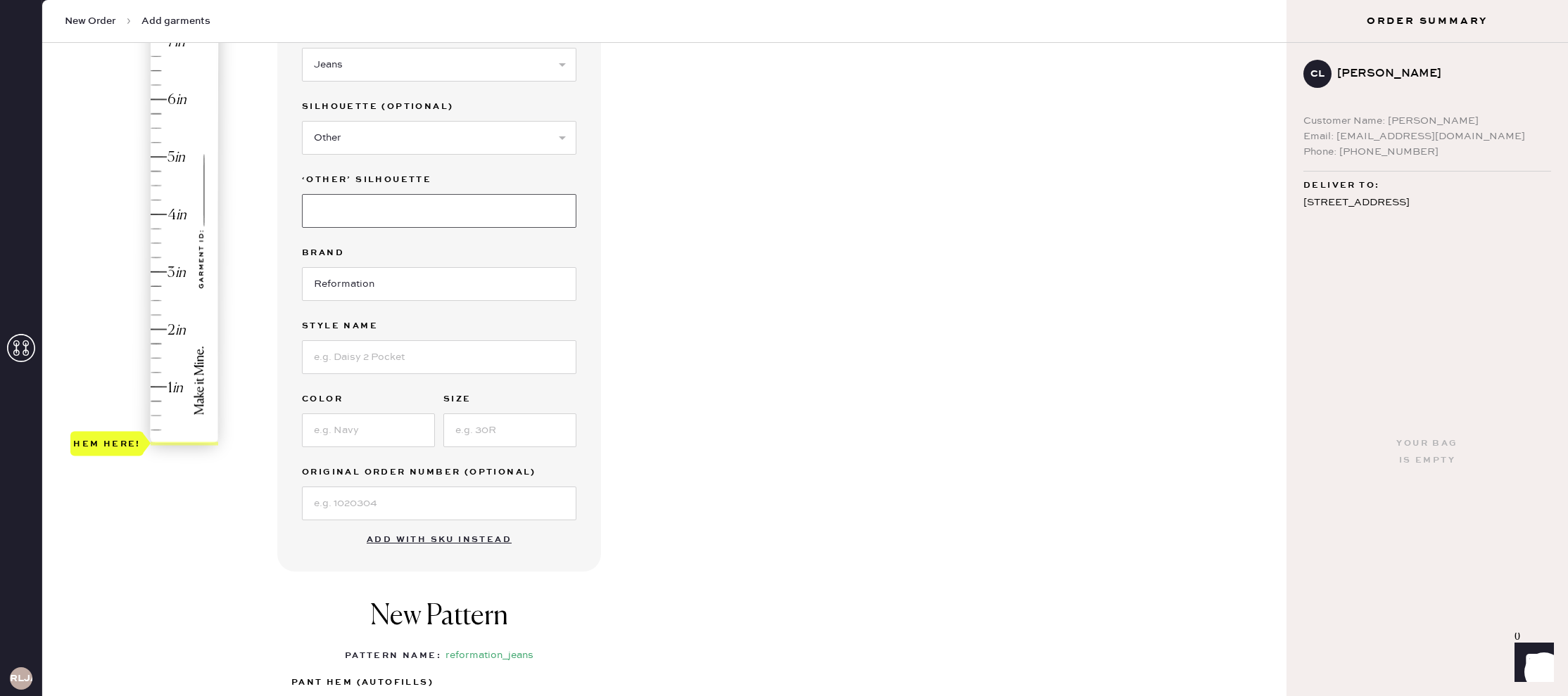
scroll to position [167, 0]
type input "Wide Leg"
click at [364, 365] on input at bounding box center [438, 357] width 274 height 34
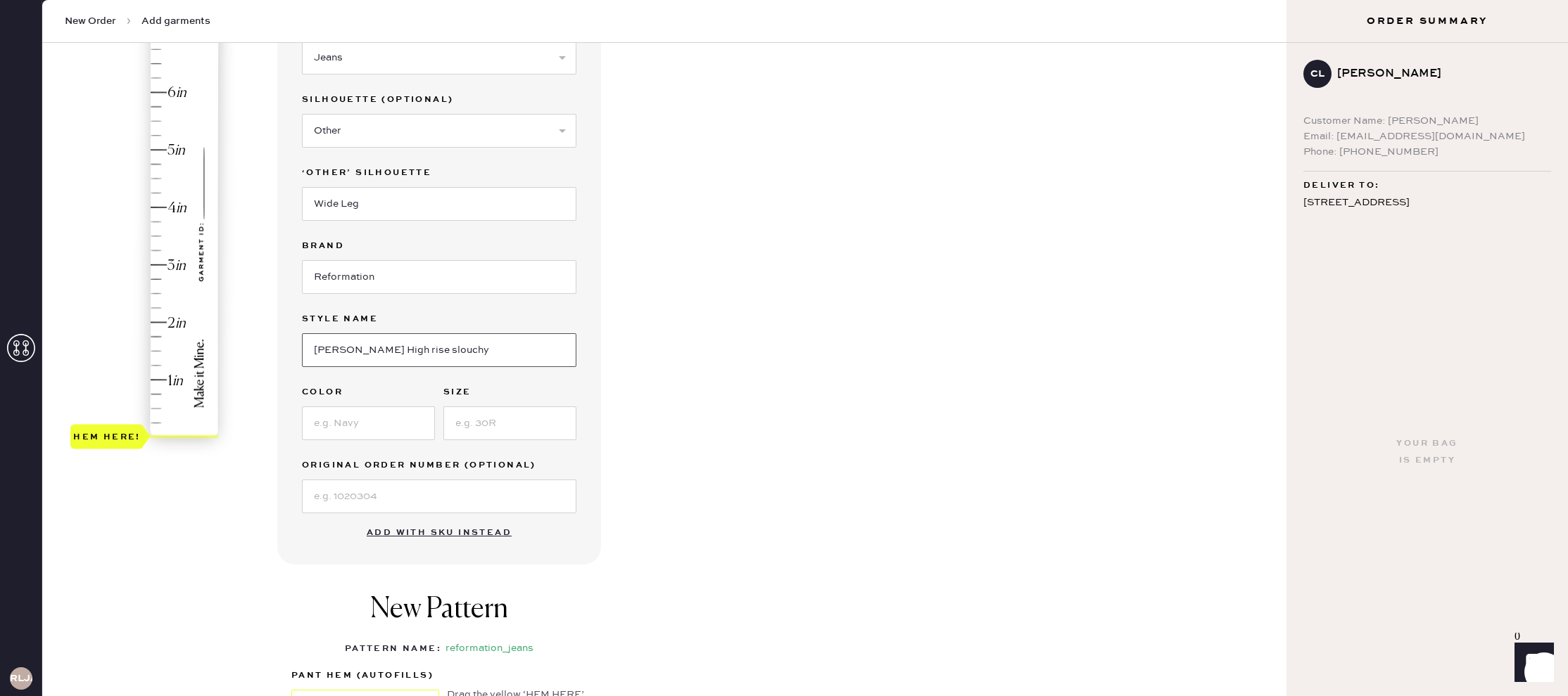
type input "[PERSON_NAME] High Rise Slouchy Wide Leg [PERSON_NAME]"
click at [395, 424] on input at bounding box center [368, 423] width 133 height 34
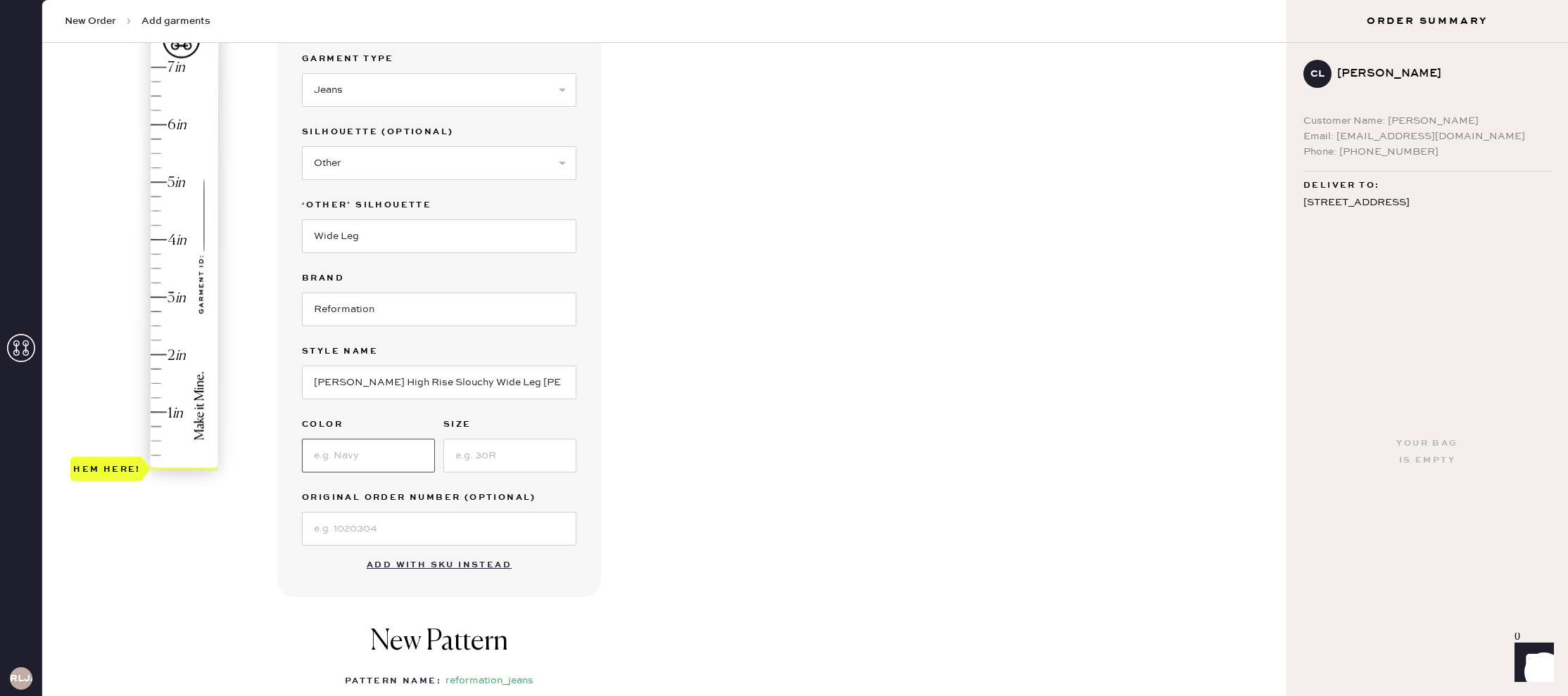
type input "cloquet"
click at [487, 454] on input at bounding box center [510, 456] width 133 height 34
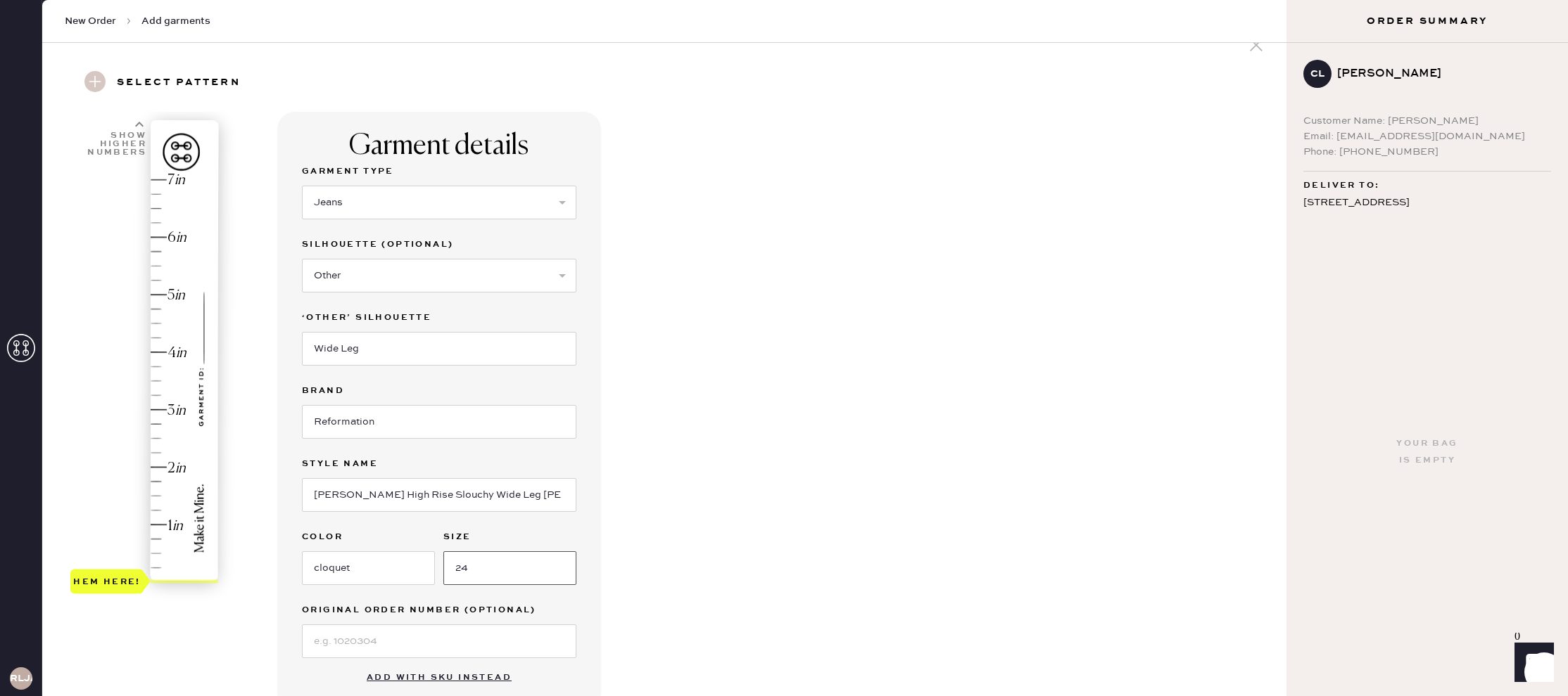
scroll to position [0, 0]
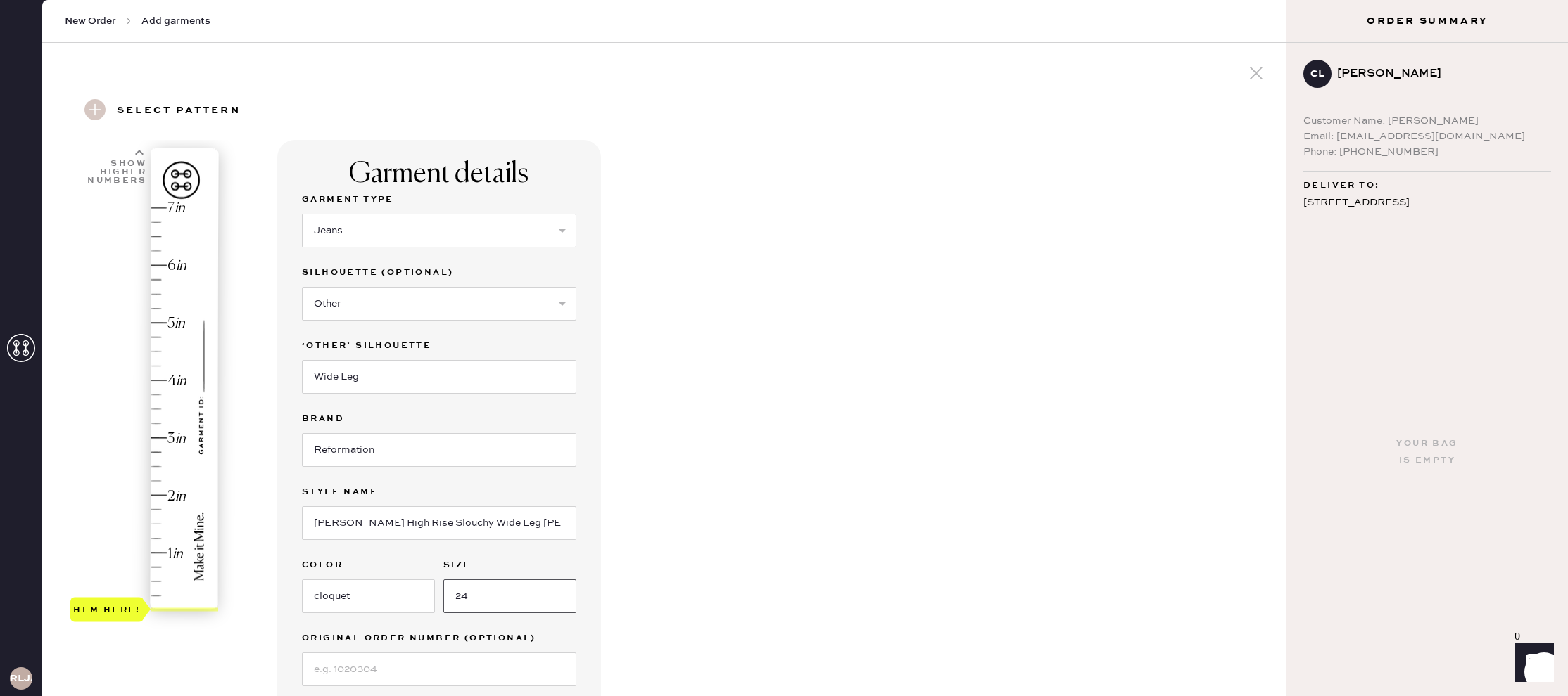
type input "24"
type input "2.75"
drag, startPoint x: 96, startPoint y: 616, endPoint x: 111, endPoint y: 461, distance: 155.7
click at [111, 461] on div "Hem here!" at bounding box center [107, 452] width 73 height 25
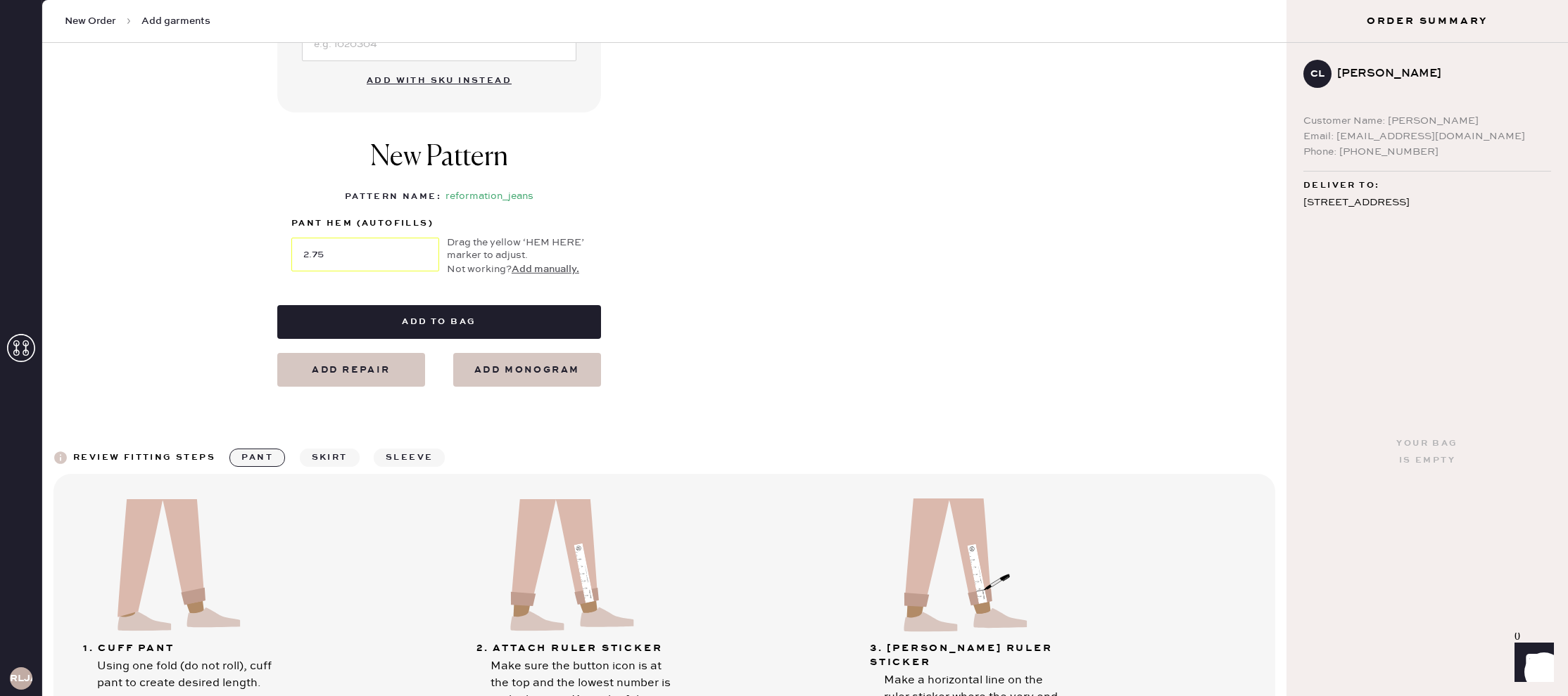
scroll to position [766, 0]
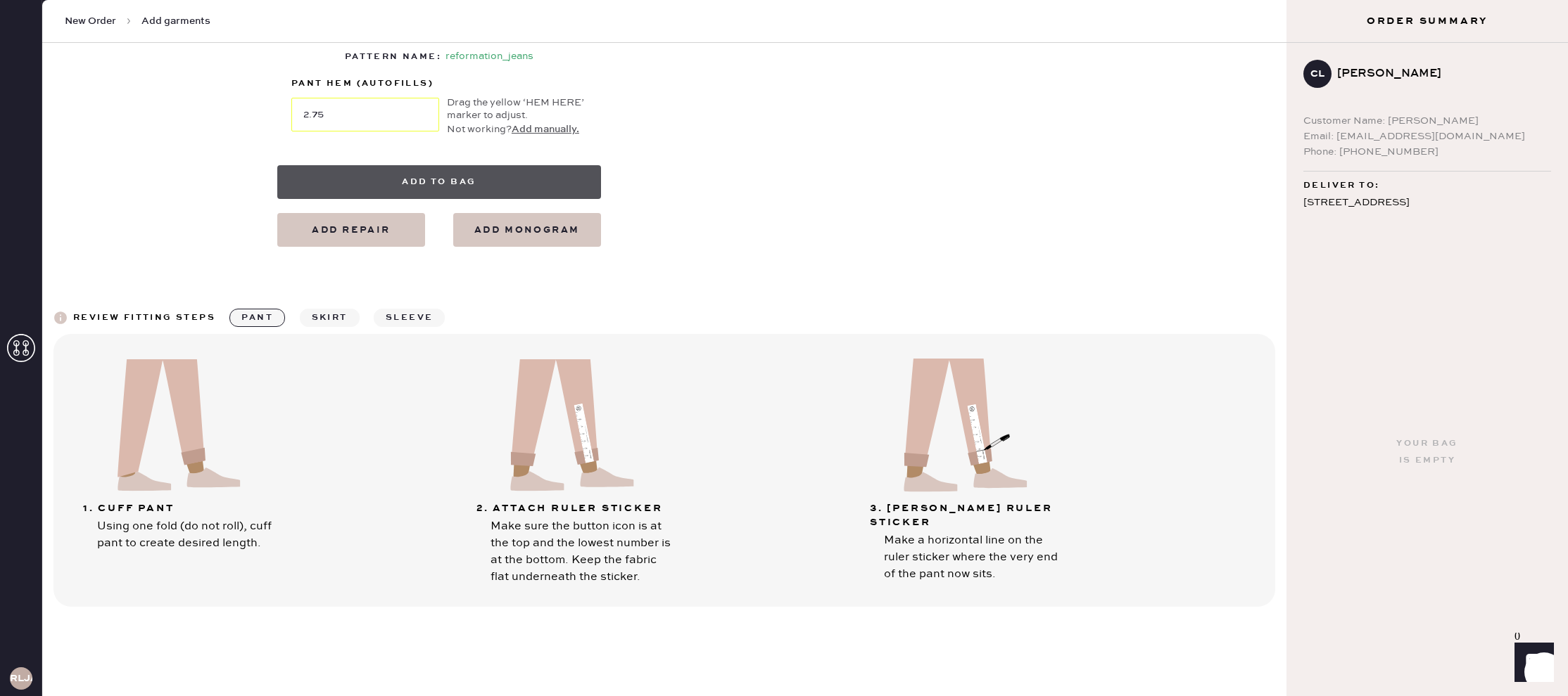
click at [430, 187] on button "Add to bag" at bounding box center [439, 182] width 324 height 34
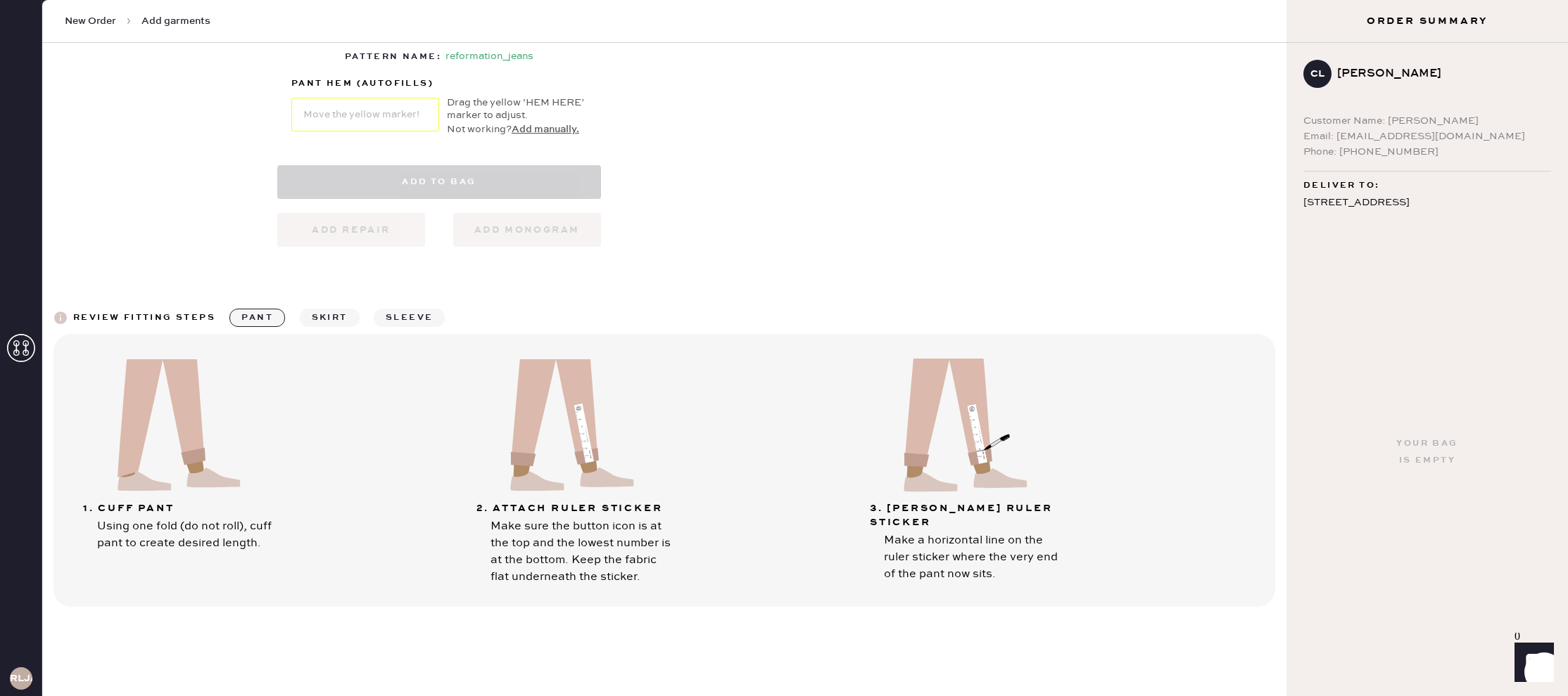
select select "2"
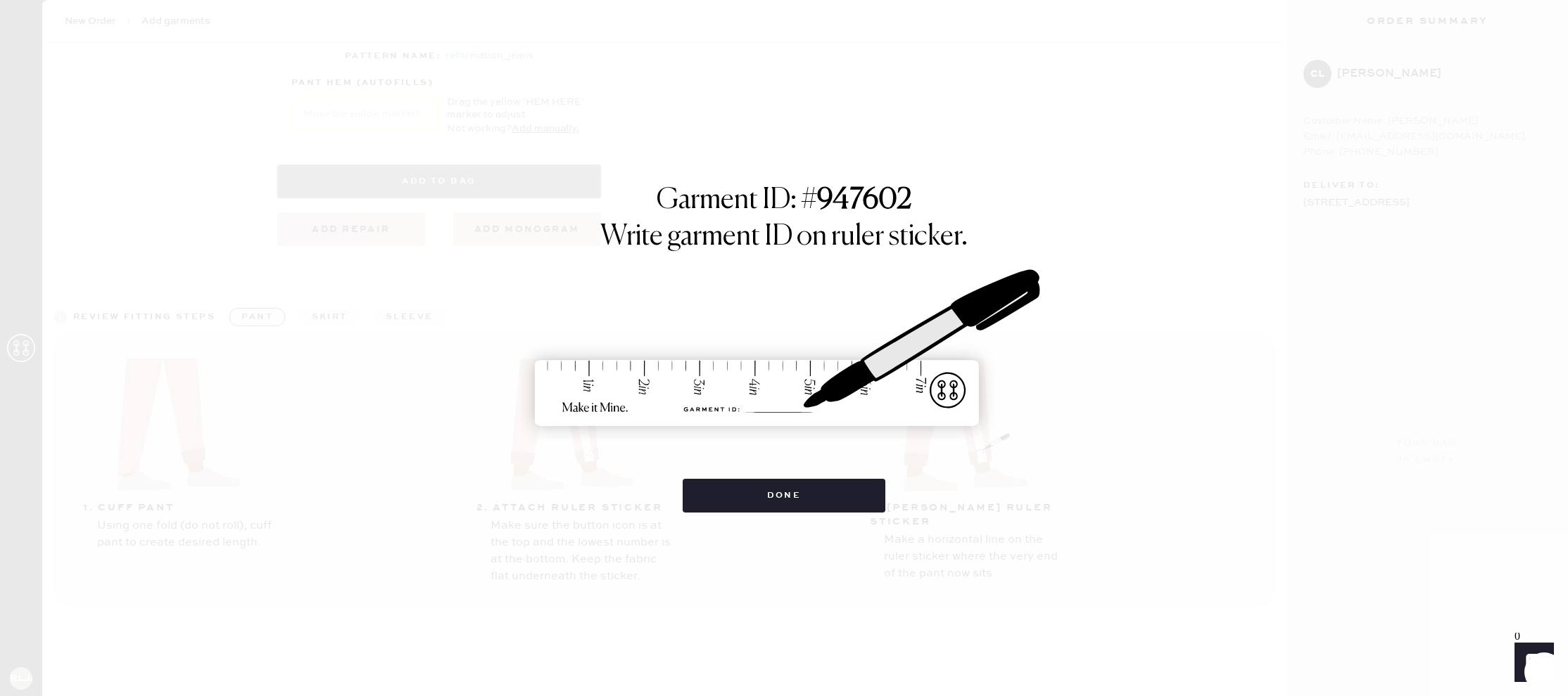
scroll to position [743, 0]
click at [803, 570] on div "Garment ID: # 947602 Write garment ID on ruler sticker. Done" at bounding box center [784, 348] width 1568 height 696
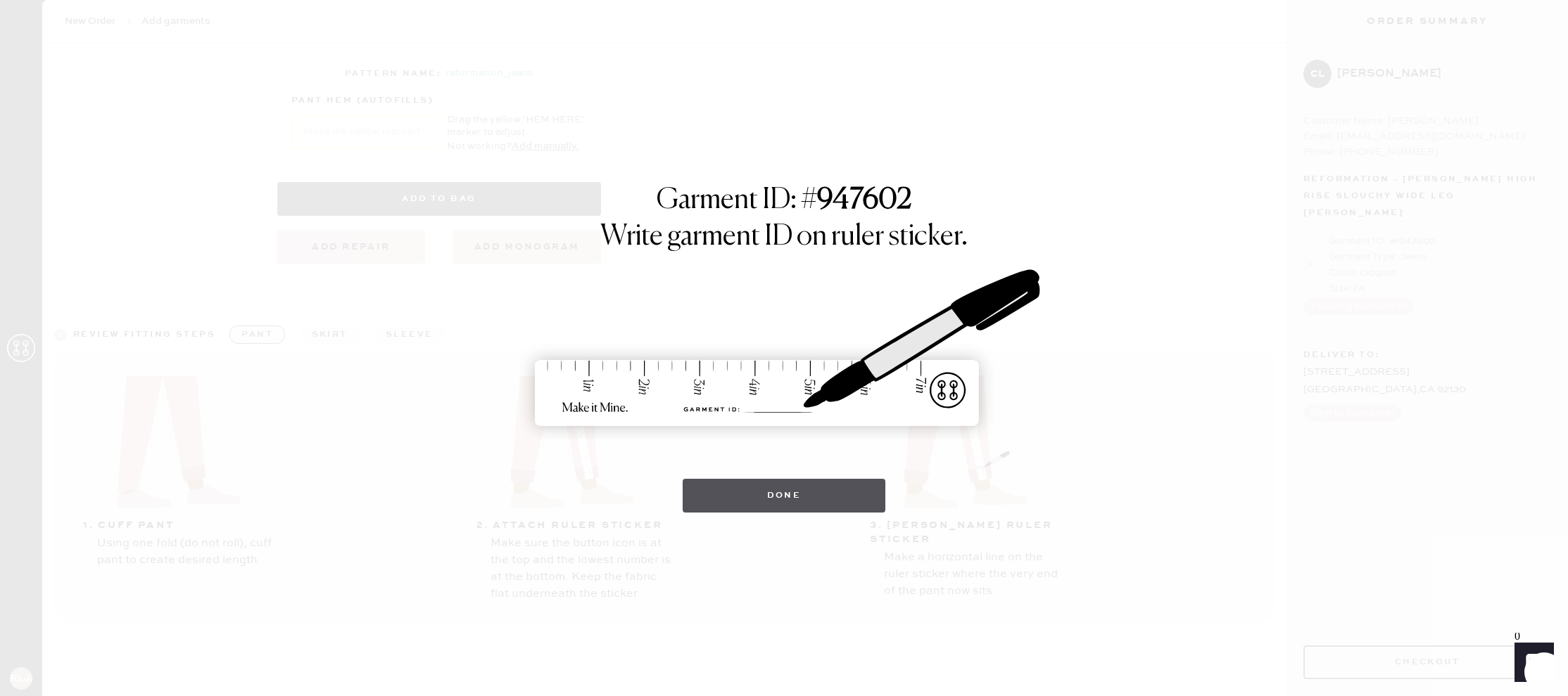
click at [849, 498] on button "Done" at bounding box center [784, 496] width 203 height 34
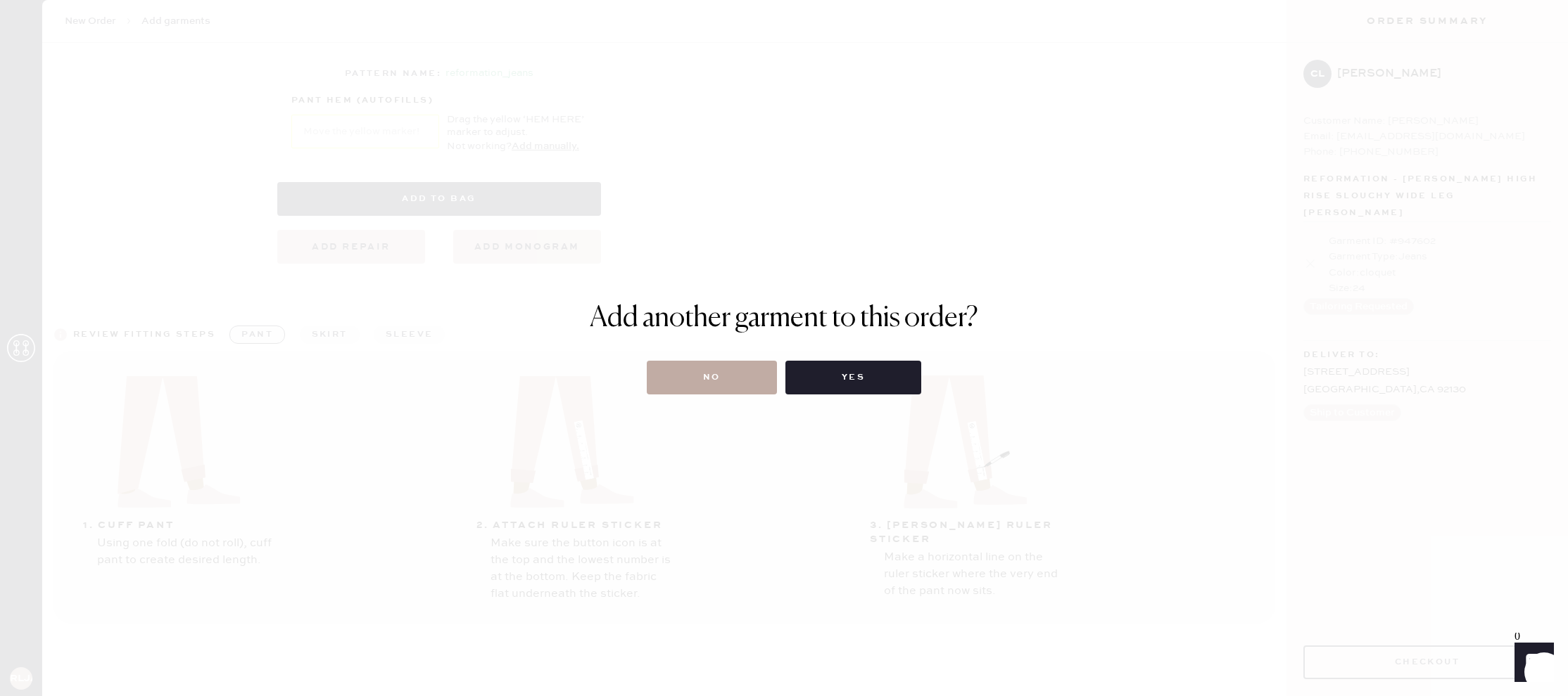
click at [720, 388] on button "No" at bounding box center [711, 377] width 130 height 34
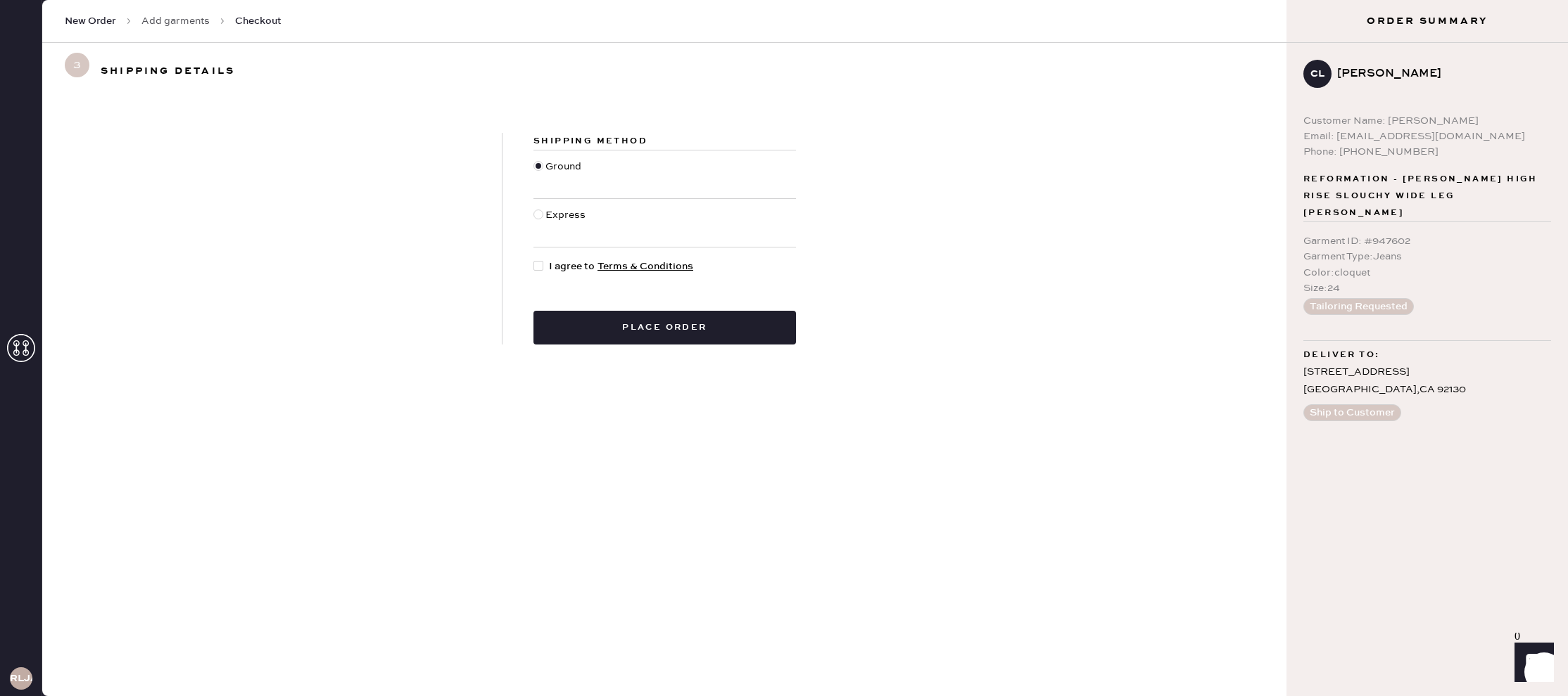
click at [537, 267] on div at bounding box center [538, 265] width 10 height 10
click at [534, 259] on input "I agree to Terms & Conditions" at bounding box center [534, 259] width 1 height 1
checkbox input "true"
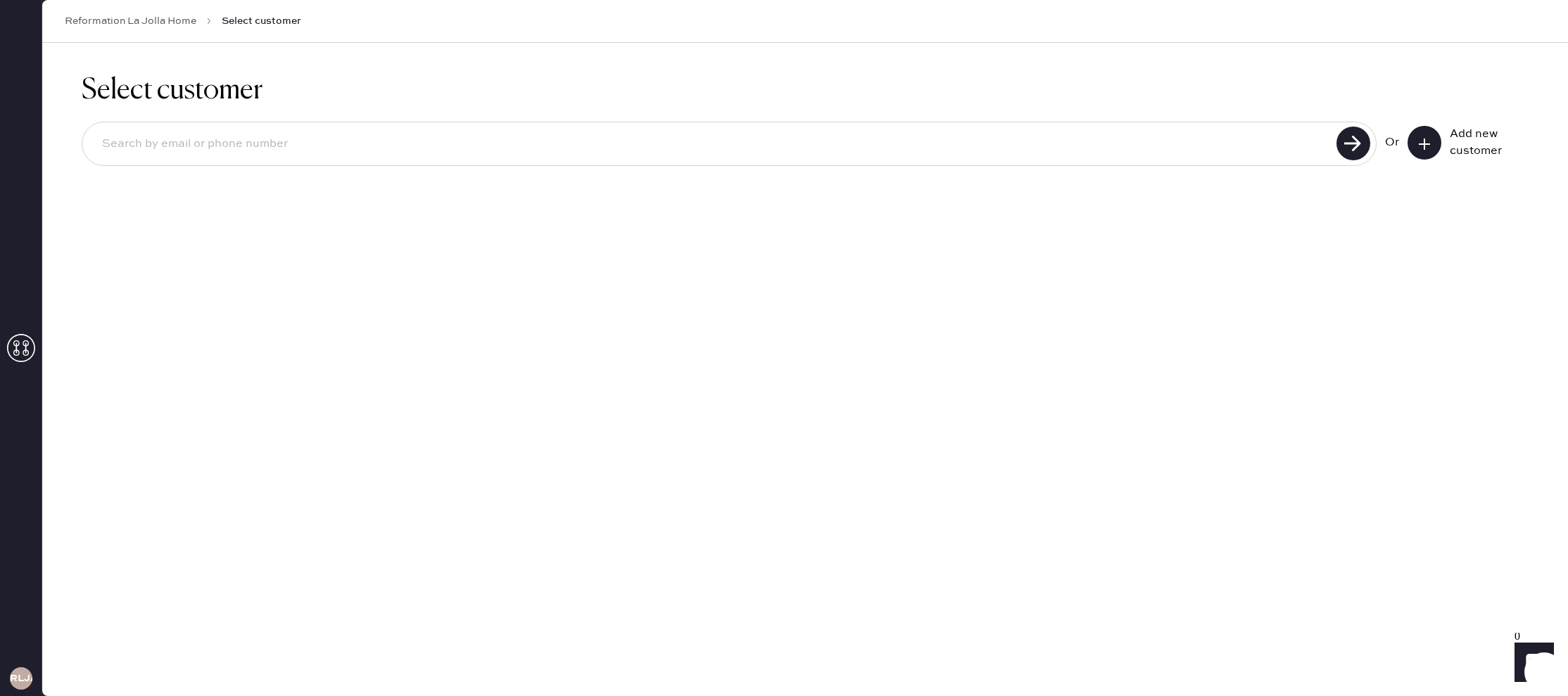
click at [349, 153] on input at bounding box center [711, 144] width 1241 height 32
type input "2"
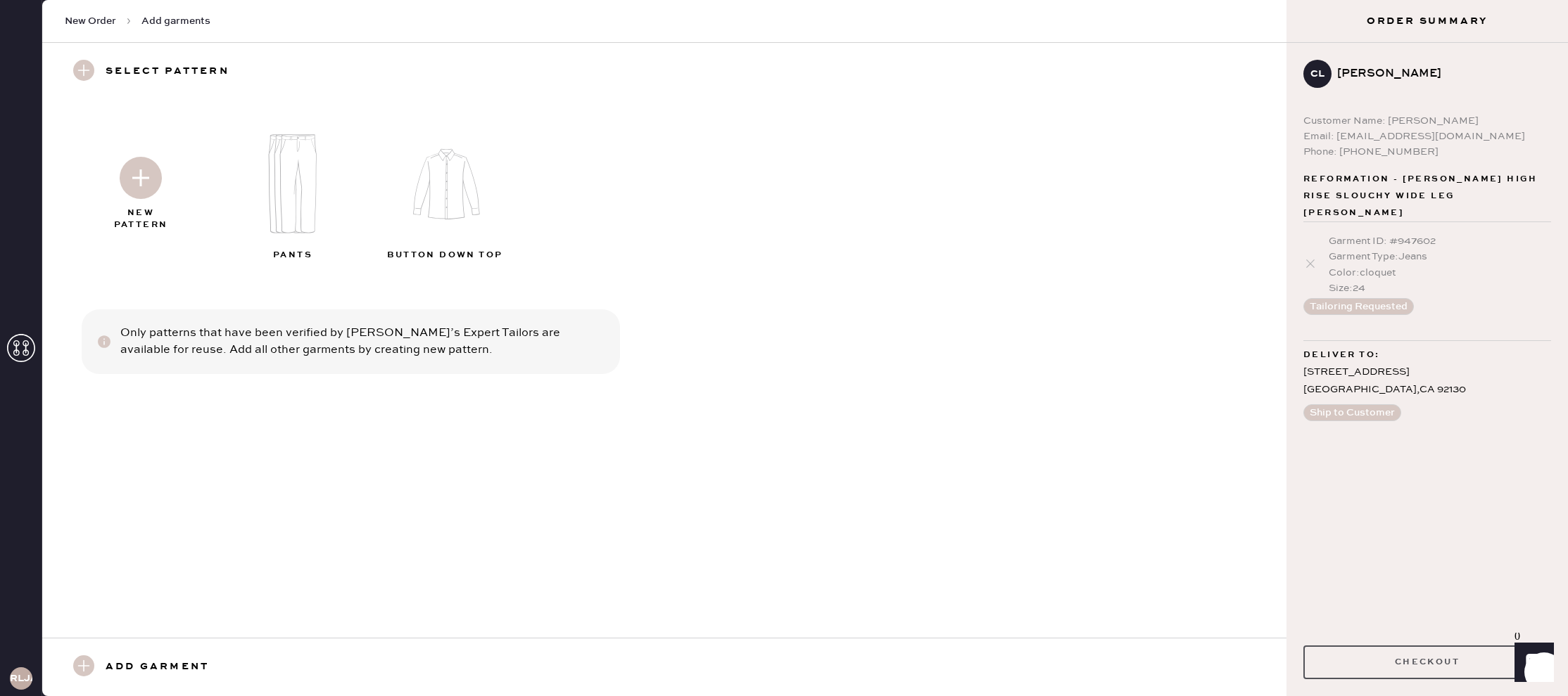
click at [1407, 652] on button "Checkout" at bounding box center [1427, 662] width 248 height 34
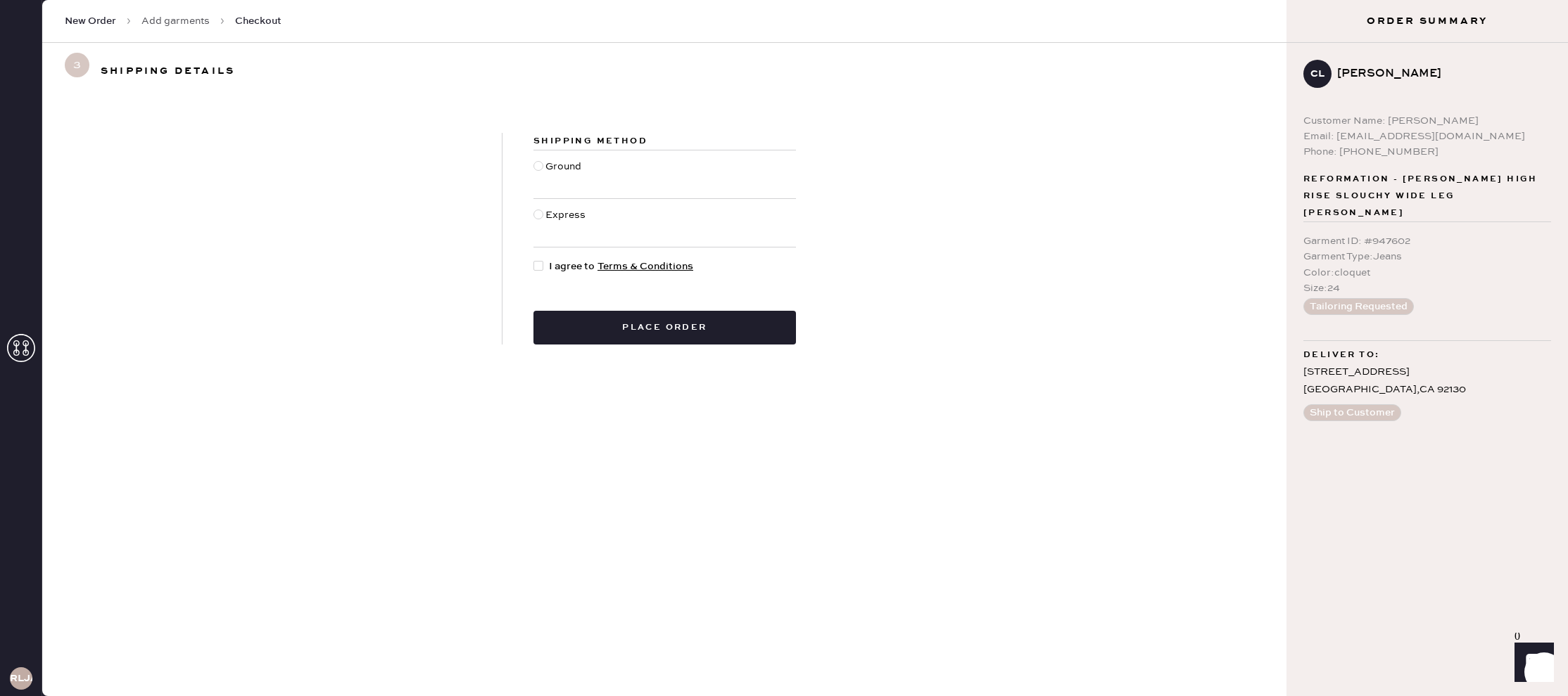
click at [1366, 347] on span "Deliver to:" at bounding box center [1341, 355] width 76 height 17
click at [1350, 363] on div "[STREET_ADDRESS]" at bounding box center [1427, 381] width 248 height 36
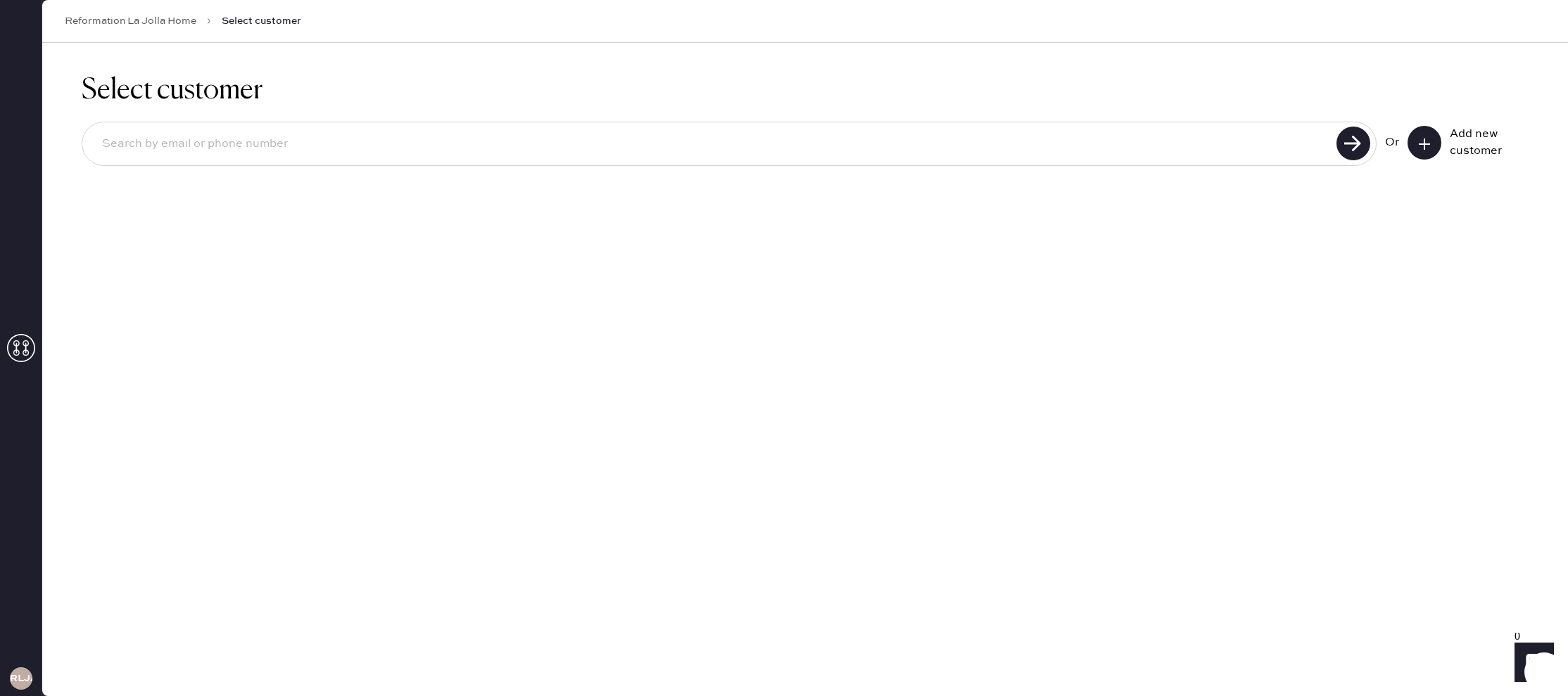
click at [473, 152] on input at bounding box center [711, 144] width 1241 height 32
type input "8585249649"
click at [1357, 141] on use at bounding box center [1353, 144] width 34 height 34
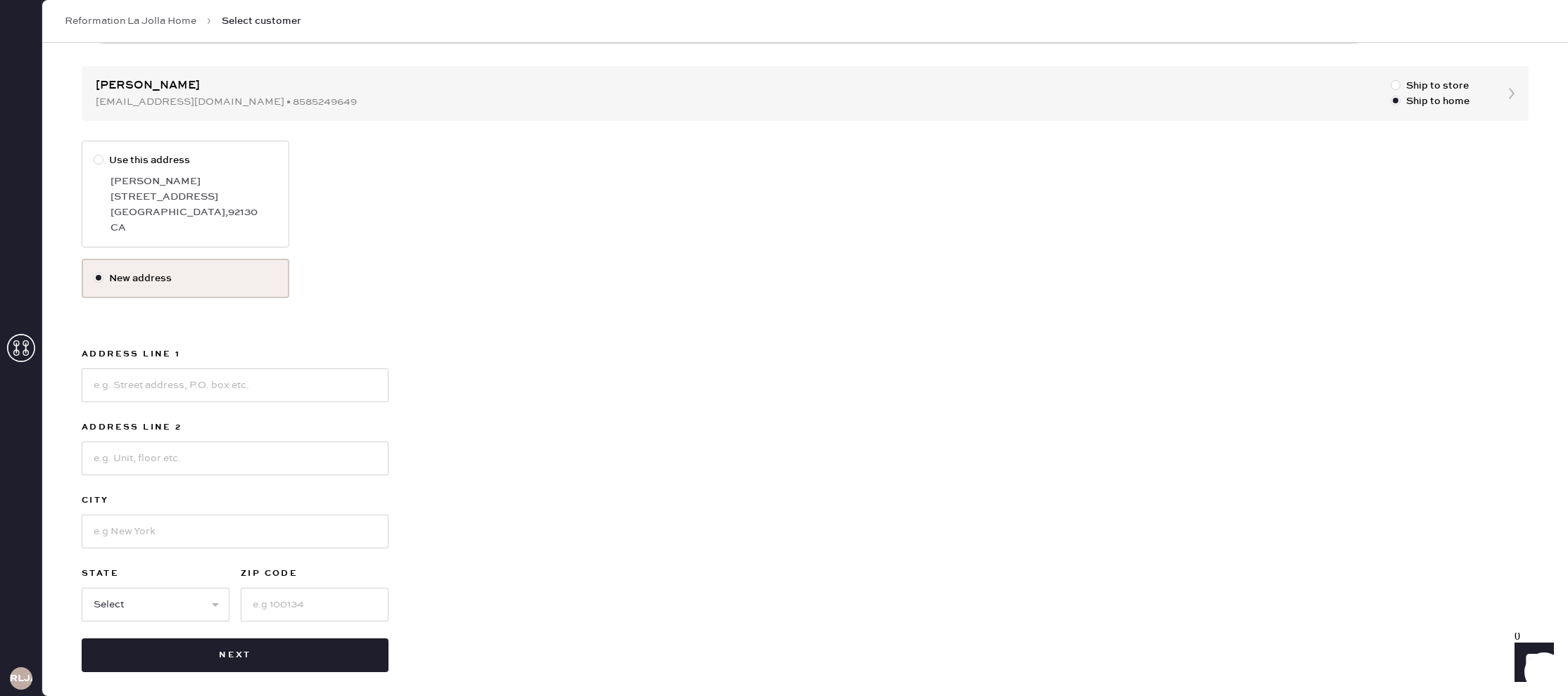
scroll to position [129, 0]
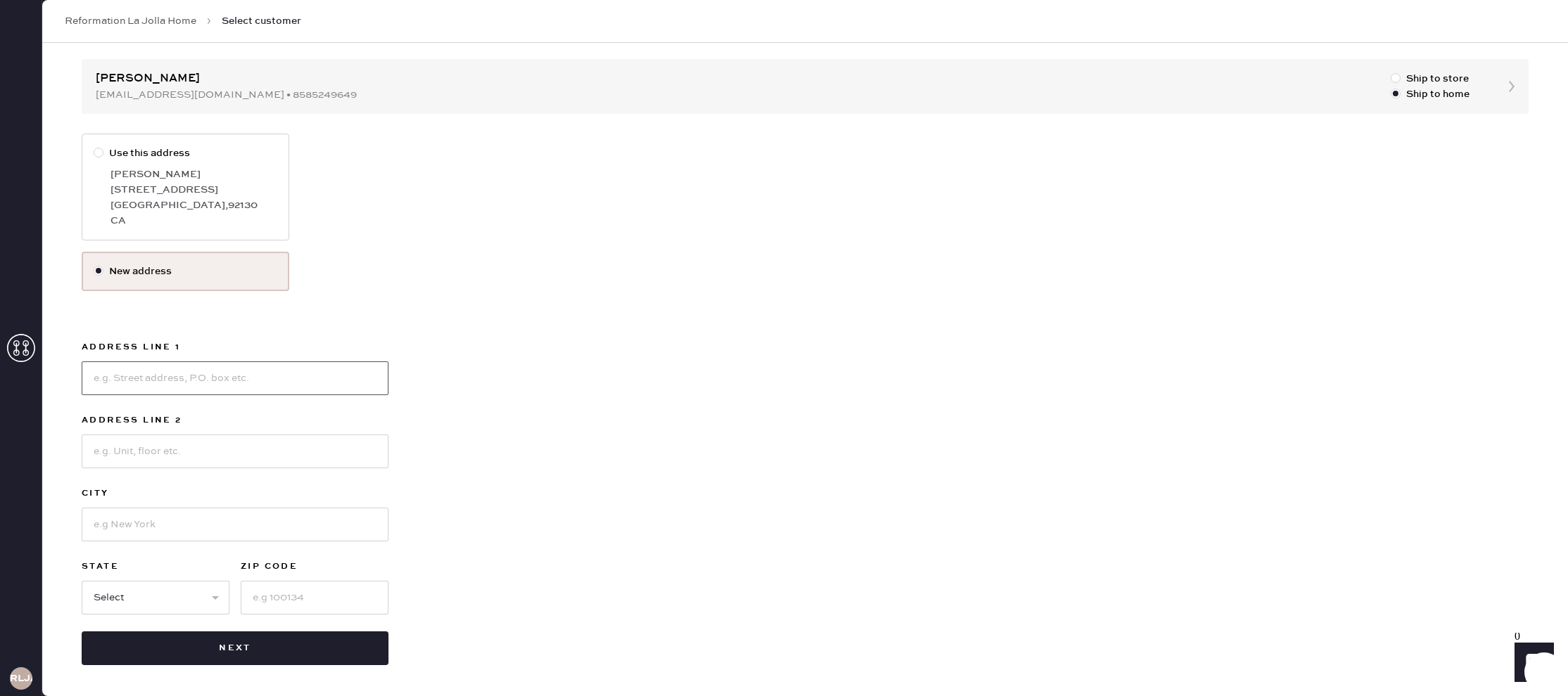
click at [183, 382] on input at bounding box center [235, 378] width 307 height 34
type input "[GEOGRAPHIC_DATA]"
click at [188, 379] on input "[GEOGRAPHIC_DATA]" at bounding box center [235, 378] width 307 height 34
click at [173, 380] on input "[GEOGRAPHIC_DATA]" at bounding box center [235, 378] width 307 height 34
click at [206, 453] on input at bounding box center [235, 451] width 307 height 34
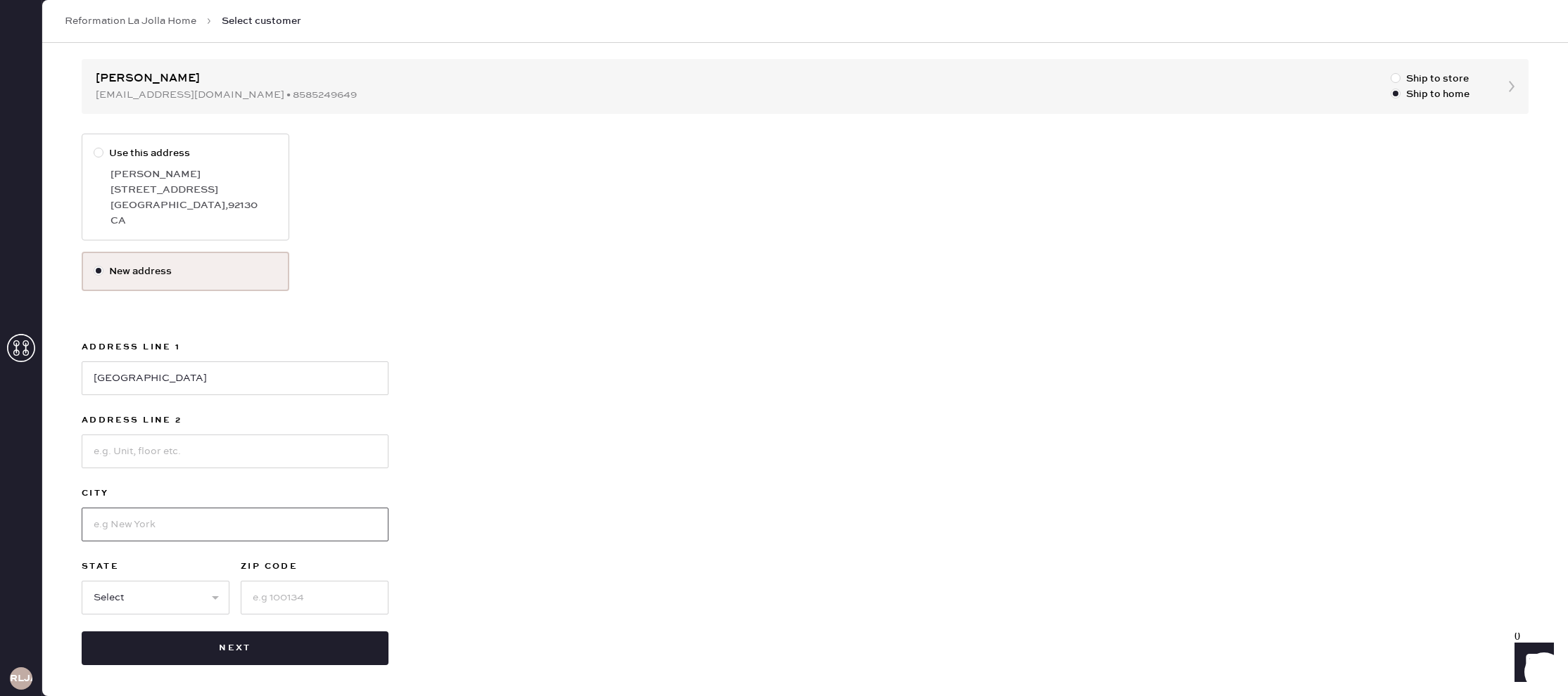
click at [319, 533] on input at bounding box center [235, 524] width 307 height 34
type input "[GEOGRAPHIC_DATA]"
click at [188, 595] on select "Select AK AL AR AZ CA CO CT [GEOGRAPHIC_DATA] DE FL [GEOGRAPHIC_DATA] HI [GEOGR…" at bounding box center [155, 598] width 147 height 34
select select "CA"
click at [82, 581] on select "Select AK AL AR AZ CA CO CT [GEOGRAPHIC_DATA] DE FL [GEOGRAPHIC_DATA] HI [GEOGR…" at bounding box center [155, 598] width 147 height 34
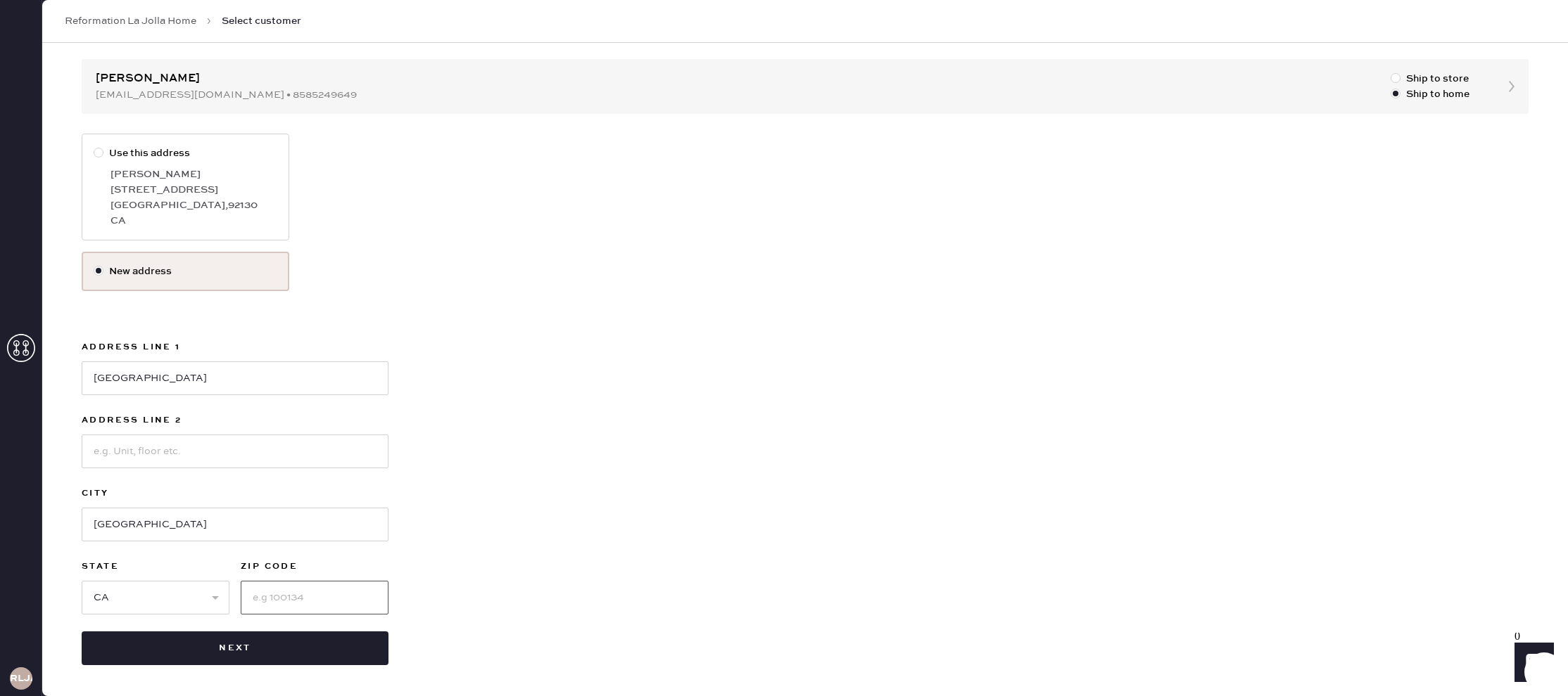
click at [304, 601] on input at bounding box center [314, 598] width 147 height 34
type input "92130"
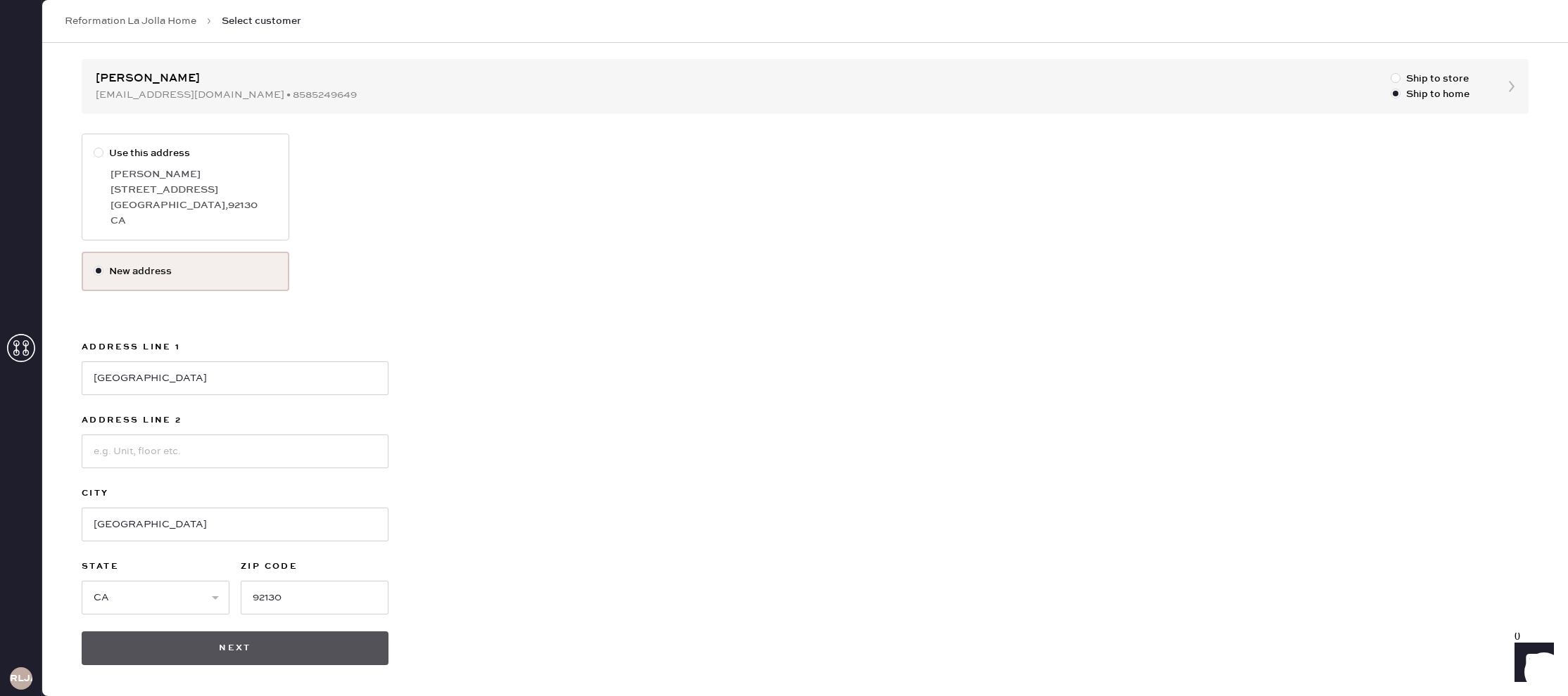
click at [296, 645] on button "Next" at bounding box center [235, 648] width 307 height 34
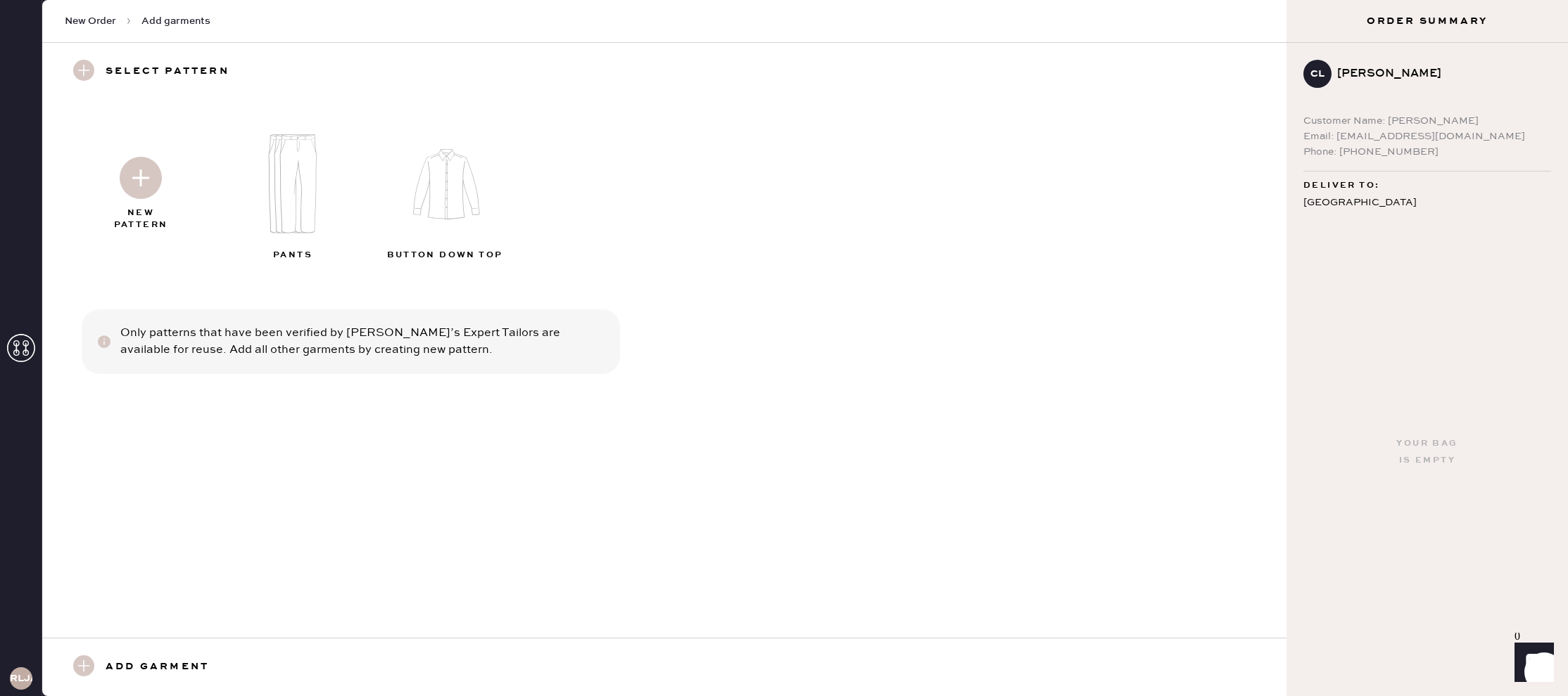
click at [130, 176] on img at bounding box center [141, 178] width 42 height 42
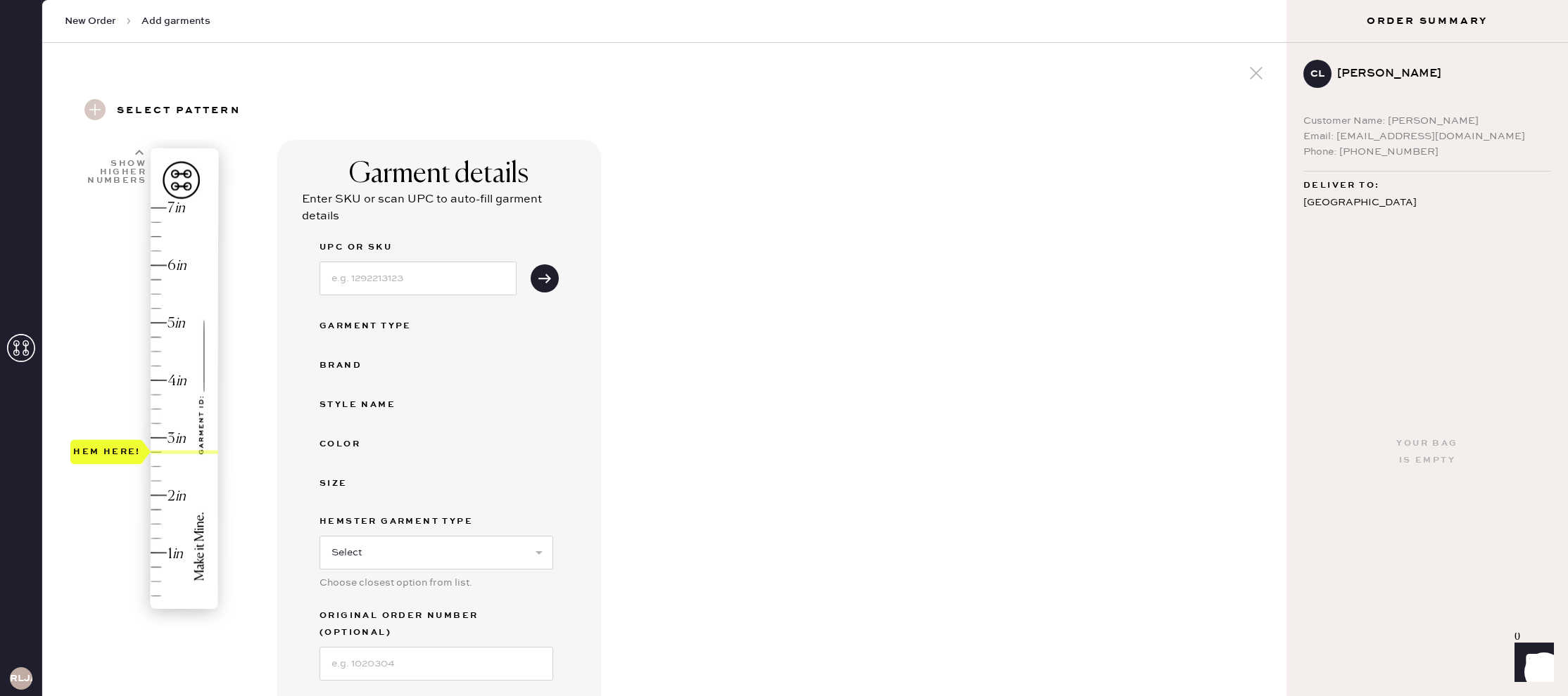
drag, startPoint x: 116, startPoint y: 614, endPoint x: 110, endPoint y: 464, distance: 150.1
click at [110, 464] on div "Hem here!" at bounding box center [145, 409] width 150 height 415
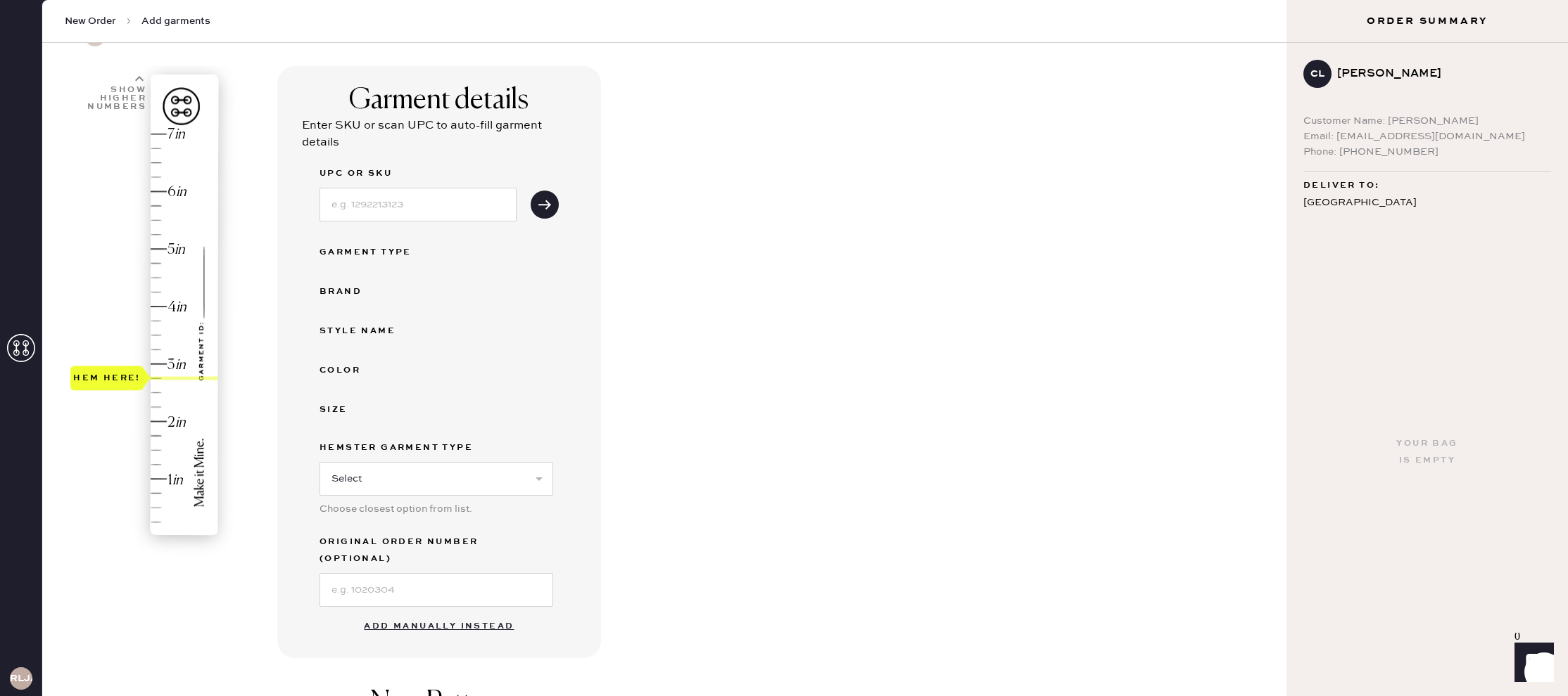
scroll to position [76, 0]
click at [375, 472] on select "Select Basic Skirt Jeans Leggings Pants Shorts Basic Sleeved Dress Basic Sleeve…" at bounding box center [436, 476] width 234 height 34
select select "2"
click at [320, 459] on select "Select Basic Skirt Jeans Leggings Pants Shorts Basic Sleeved Dress Basic Sleeve…" at bounding box center [436, 476] width 234 height 34
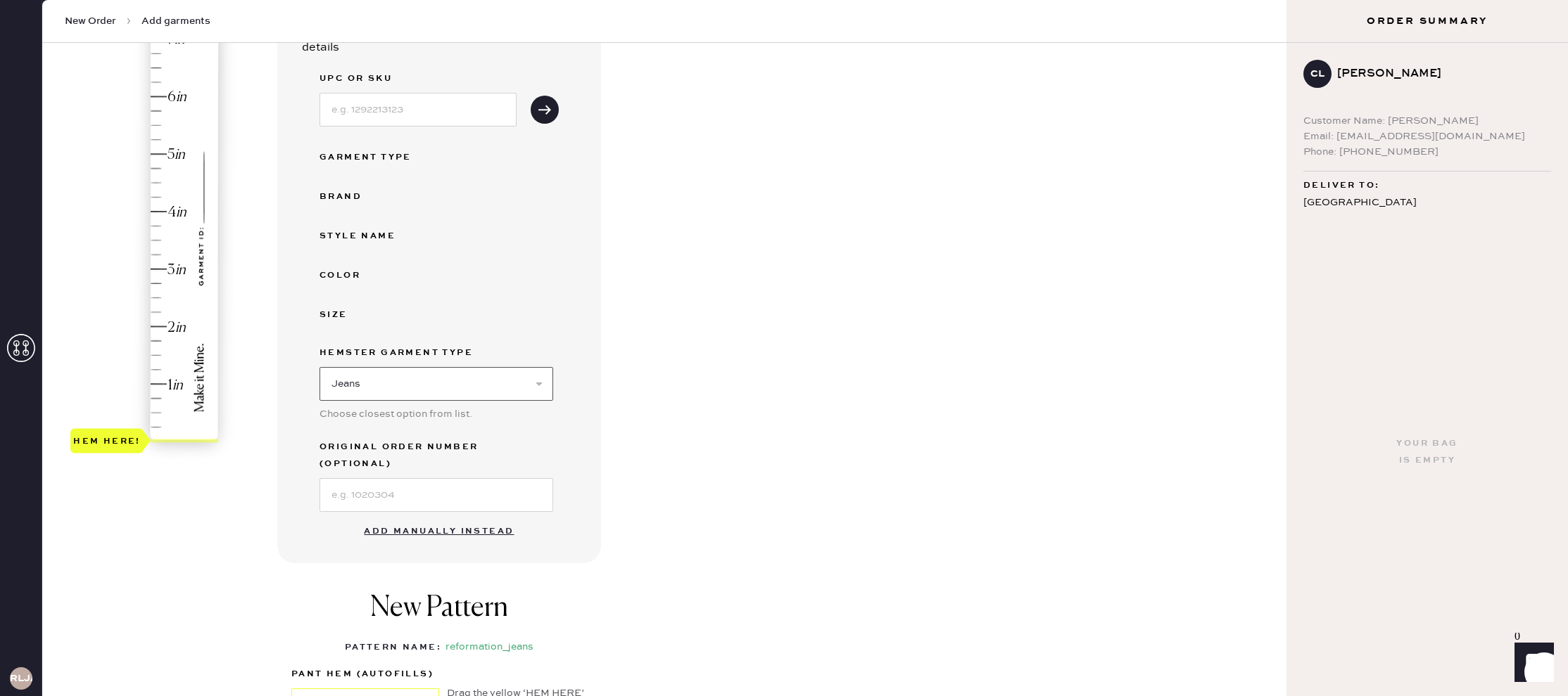
scroll to position [173, 0]
click at [412, 513] on button "Add manually instead" at bounding box center [438, 527] width 167 height 28
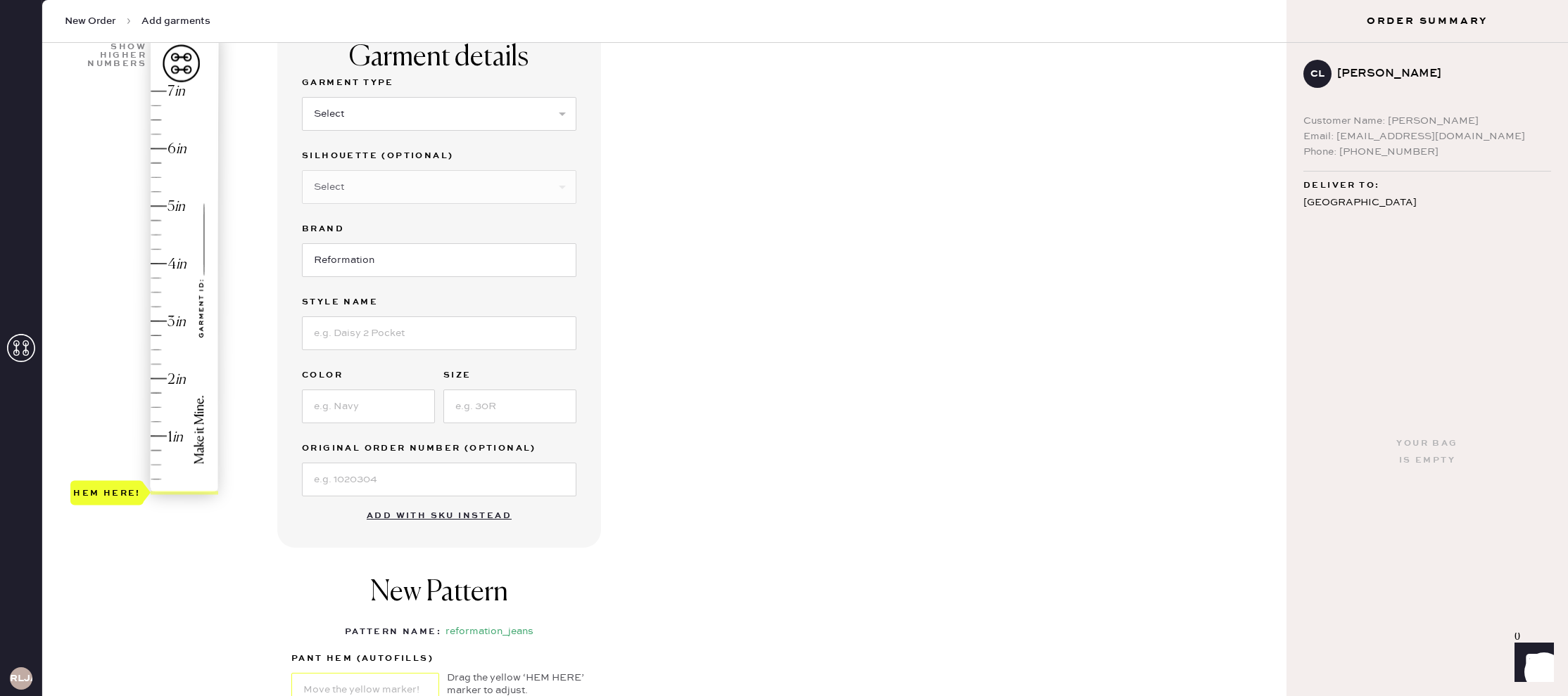
scroll to position [47, 0]
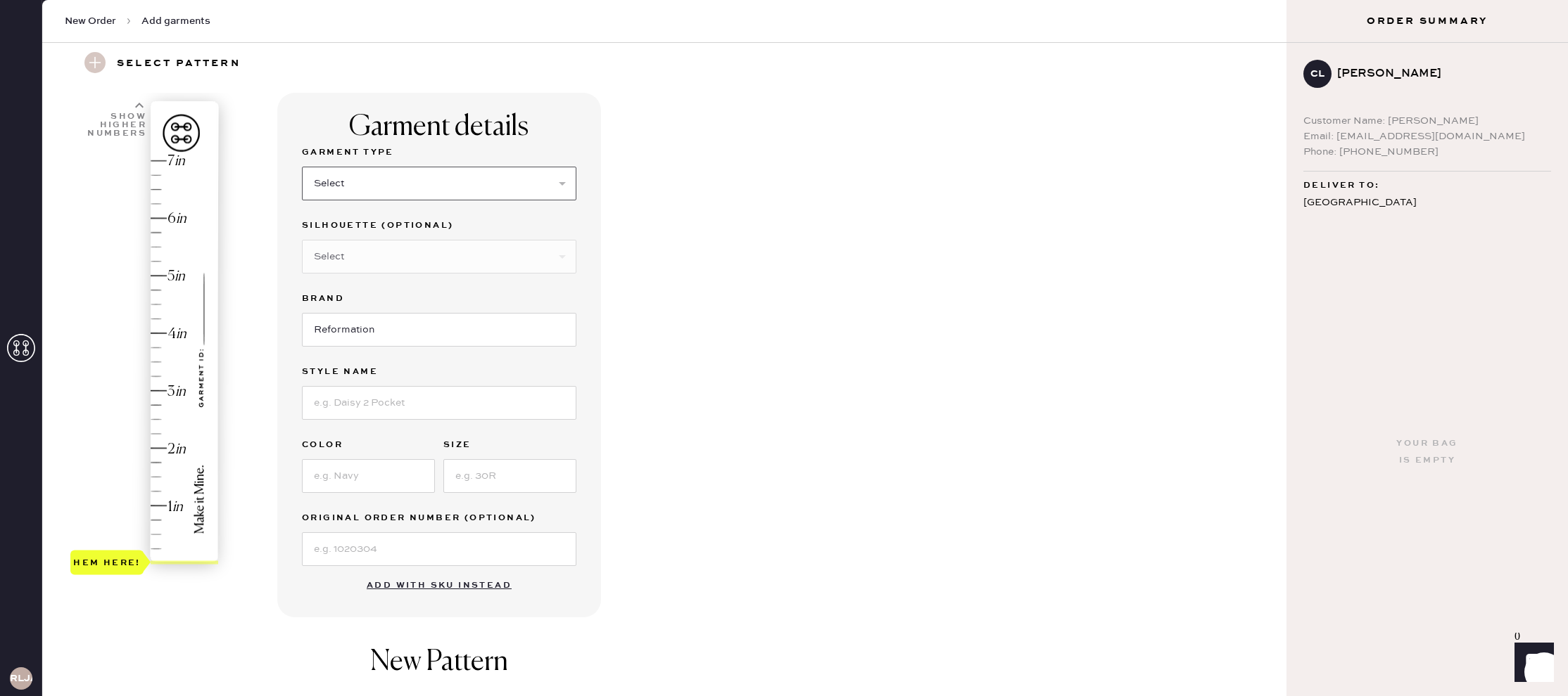
click at [408, 185] on select "Select Basic Skirt Jeans Leggings Pants Shorts Basic Sleeved Dress Basic Sleeve…" at bounding box center [438, 184] width 274 height 34
select select "2"
click at [302, 167] on select "Select Basic Skirt Jeans Leggings Pants Shorts Basic Sleeved Dress Basic Sleeve…" at bounding box center [438, 184] width 274 height 34
click at [412, 258] on select "Select Shorts Cropped Flare Boot Cut Straight Skinny Other" at bounding box center [438, 256] width 274 height 34
select select "other"
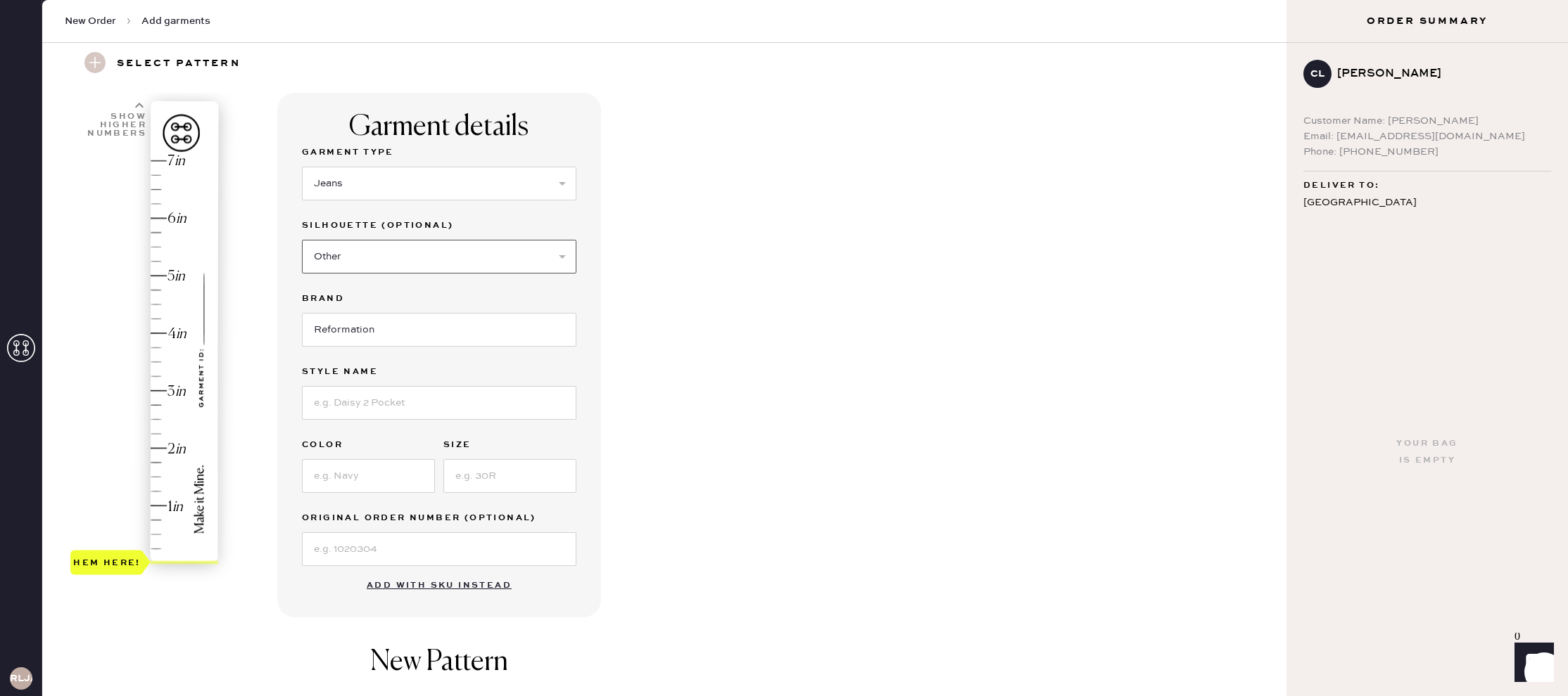
click at [302, 240] on select "Select Shorts Cropped Flare Boot Cut Straight Skinny Other" at bounding box center [438, 256] width 274 height 34
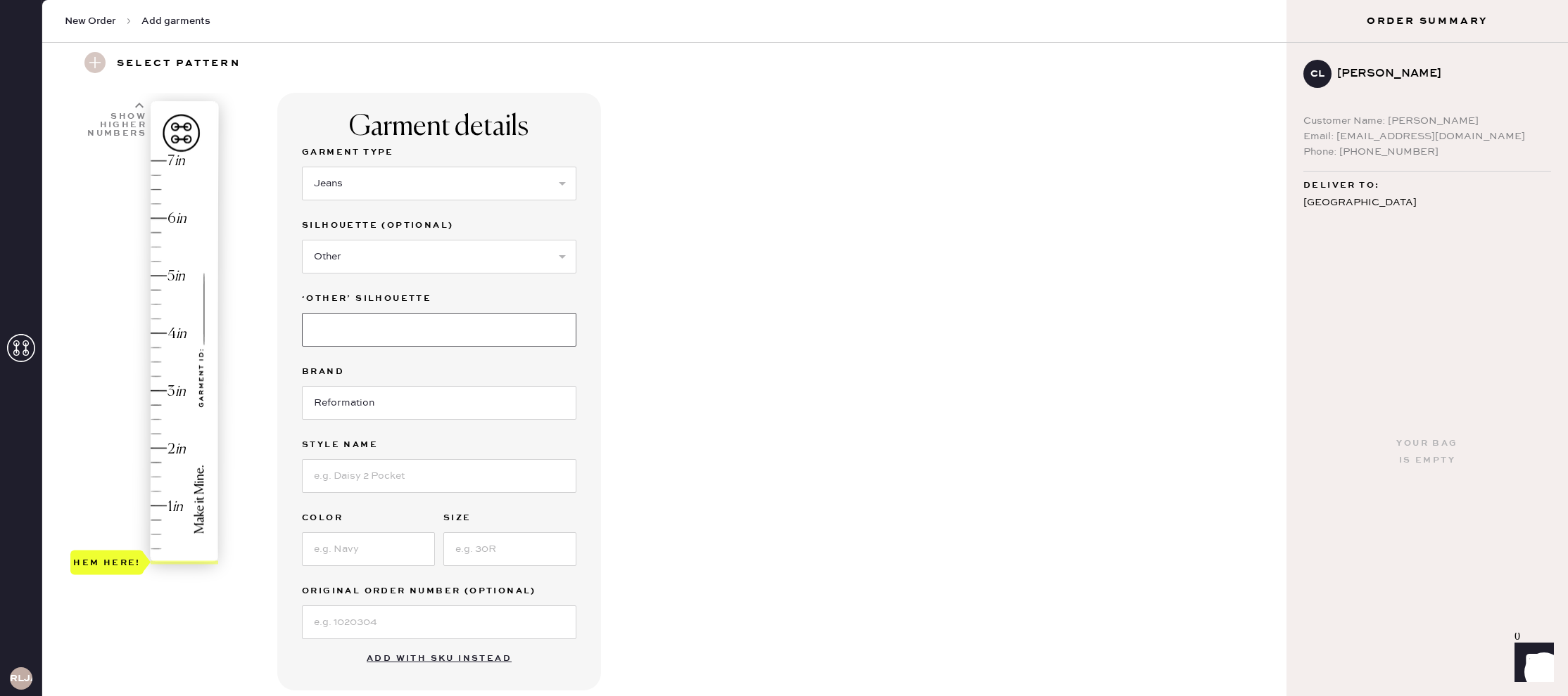
drag, startPoint x: 396, startPoint y: 329, endPoint x: 392, endPoint y: 341, distance: 12.6
click at [395, 329] on input at bounding box center [438, 329] width 274 height 34
type input "Wide Leg"
click at [411, 491] on input at bounding box center [438, 476] width 274 height 34
type input "[PERSON_NAME] High Rise Slouchy Wide Leg [PERSON_NAME]"
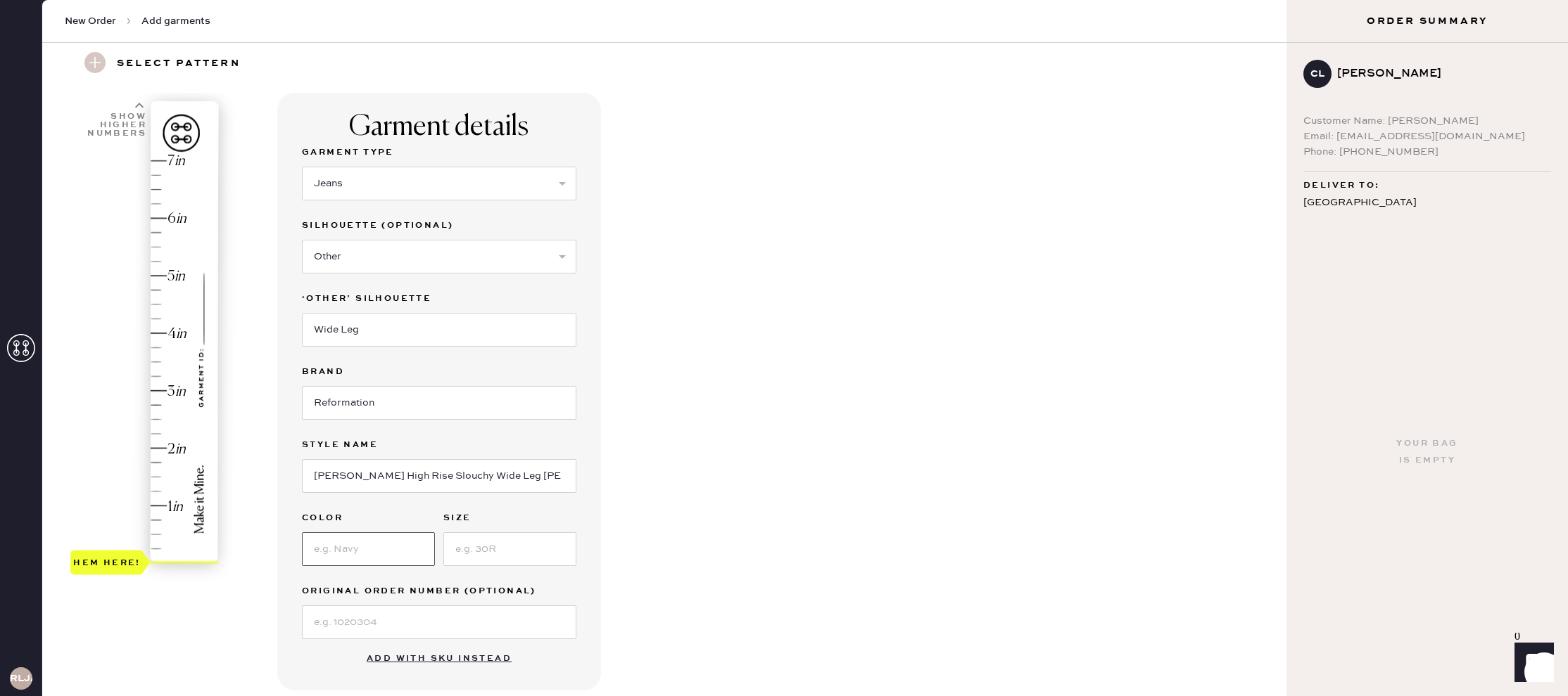
click at [381, 544] on input at bounding box center [368, 549] width 133 height 34
type input "cloquet"
click at [484, 546] on input at bounding box center [510, 546] width 133 height 34
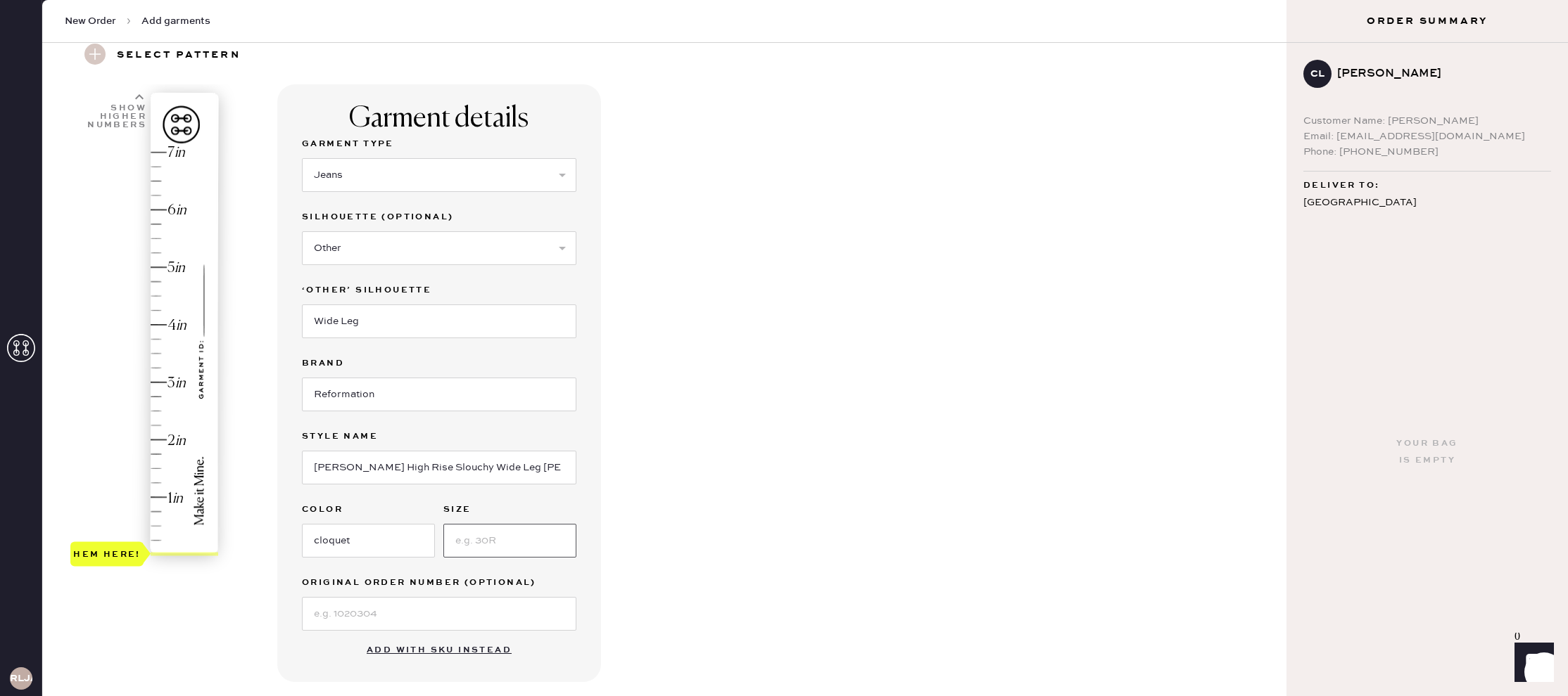
type input "24"
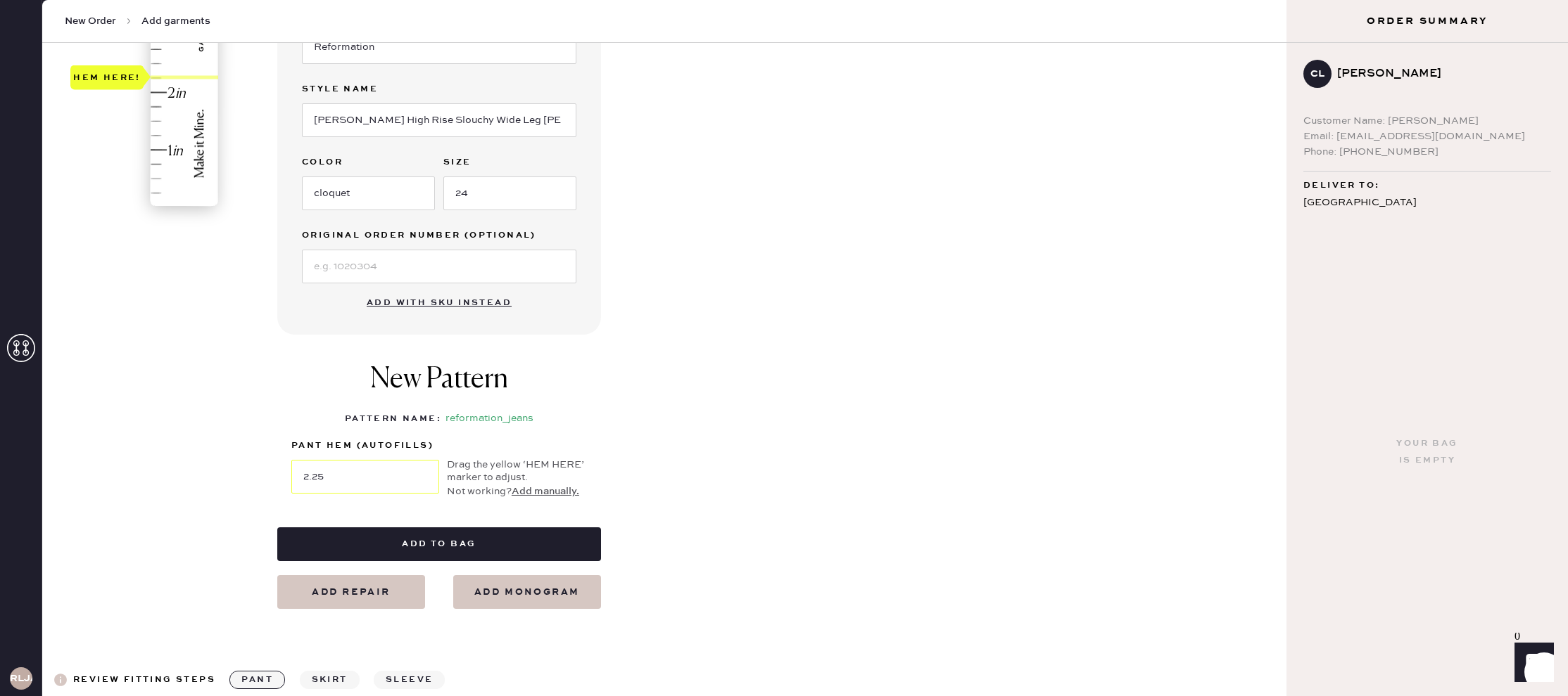
scroll to position [407, 0]
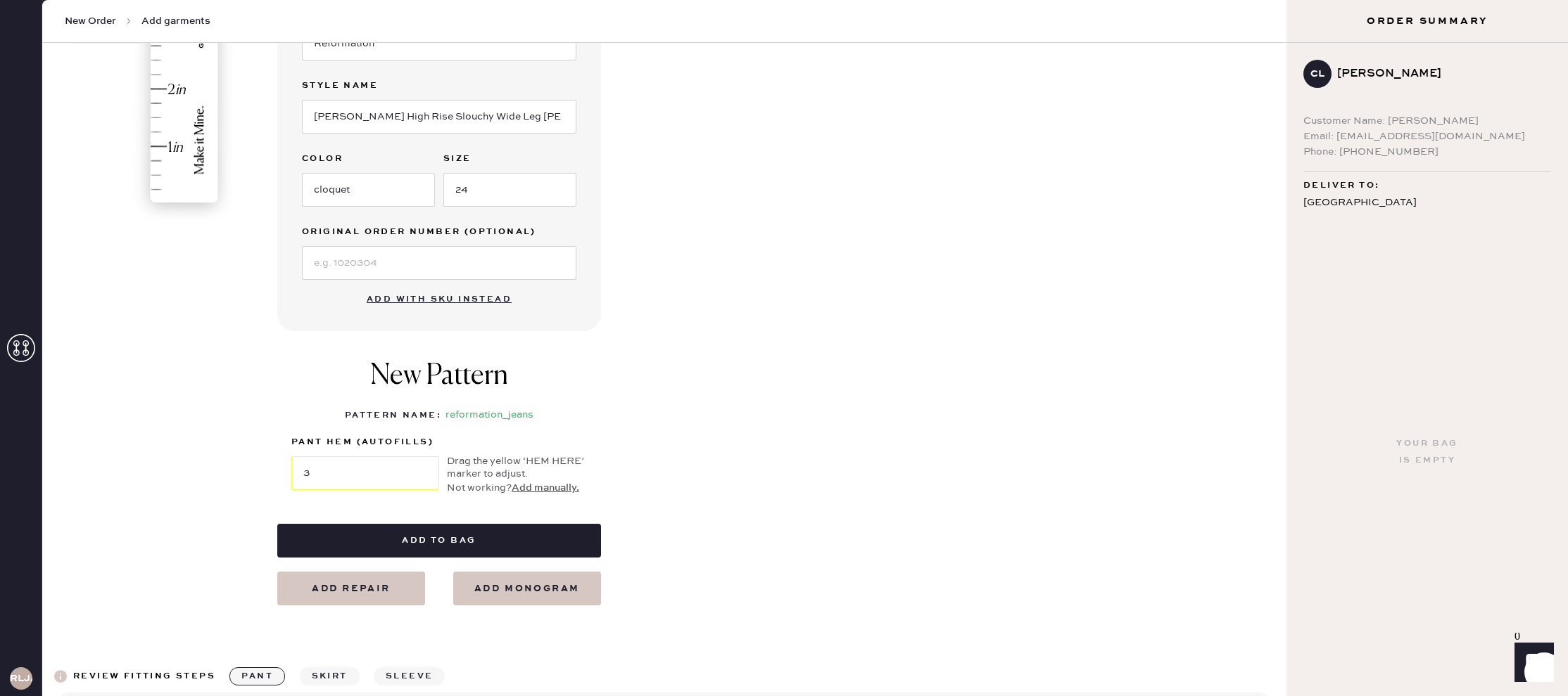
type input "2.75"
drag, startPoint x: 107, startPoint y: 200, endPoint x: 160, endPoint y: 41, distance: 167.6
click at [160, 41] on body "Layer 1 Layer 1 RLJA New Order Add garments Select pattern New Pattern Pants Bu…" at bounding box center [784, 348] width 1568 height 696
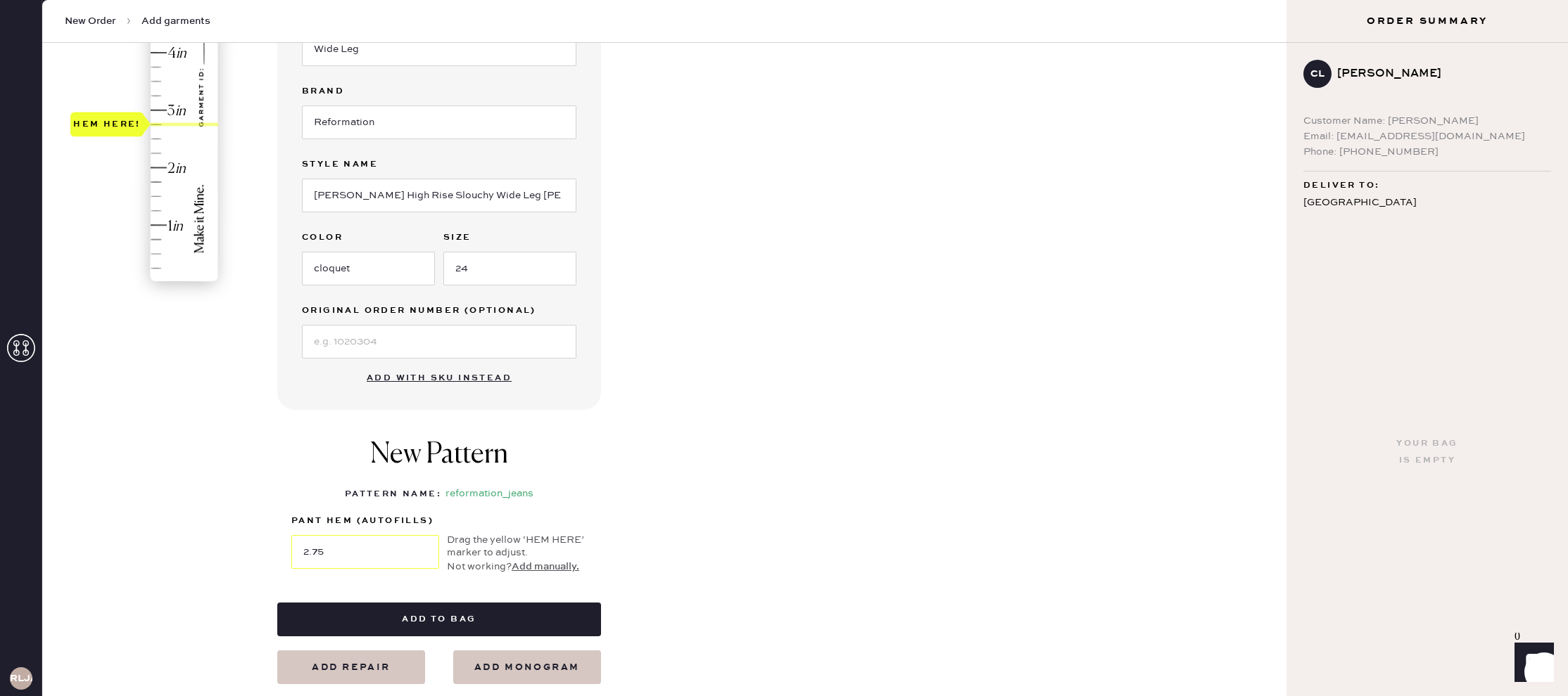
scroll to position [345, 0]
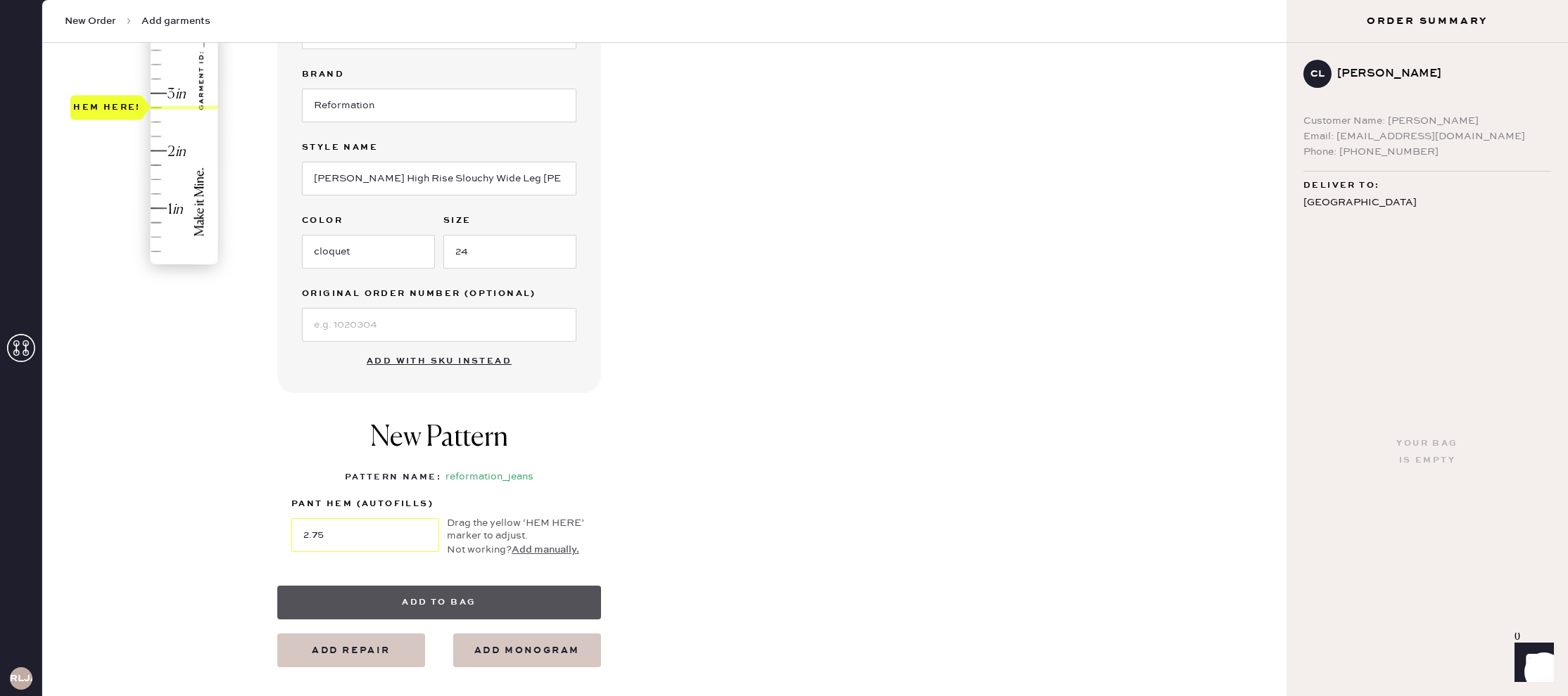
click at [417, 599] on button "Add to bag" at bounding box center [439, 602] width 324 height 34
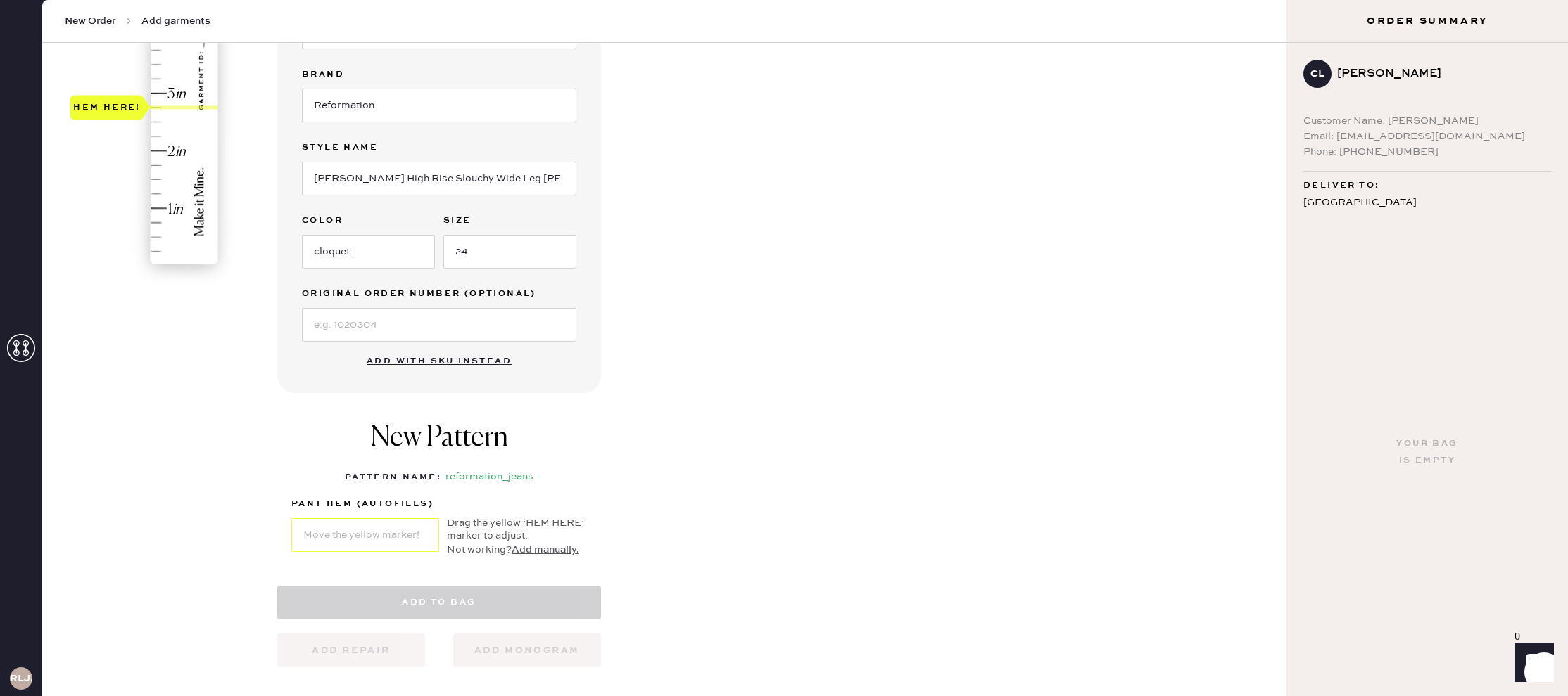
select select "2"
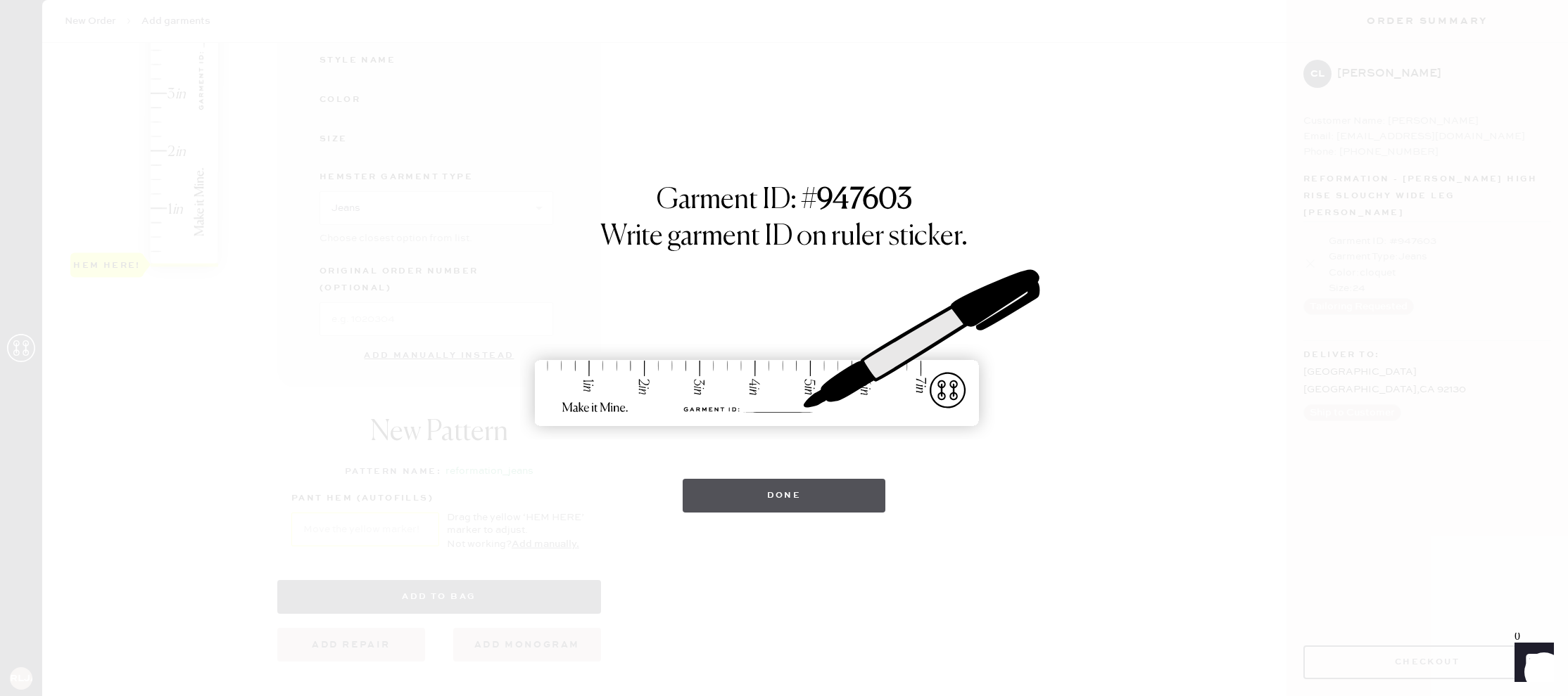
click at [769, 503] on button "Done" at bounding box center [784, 496] width 203 height 34
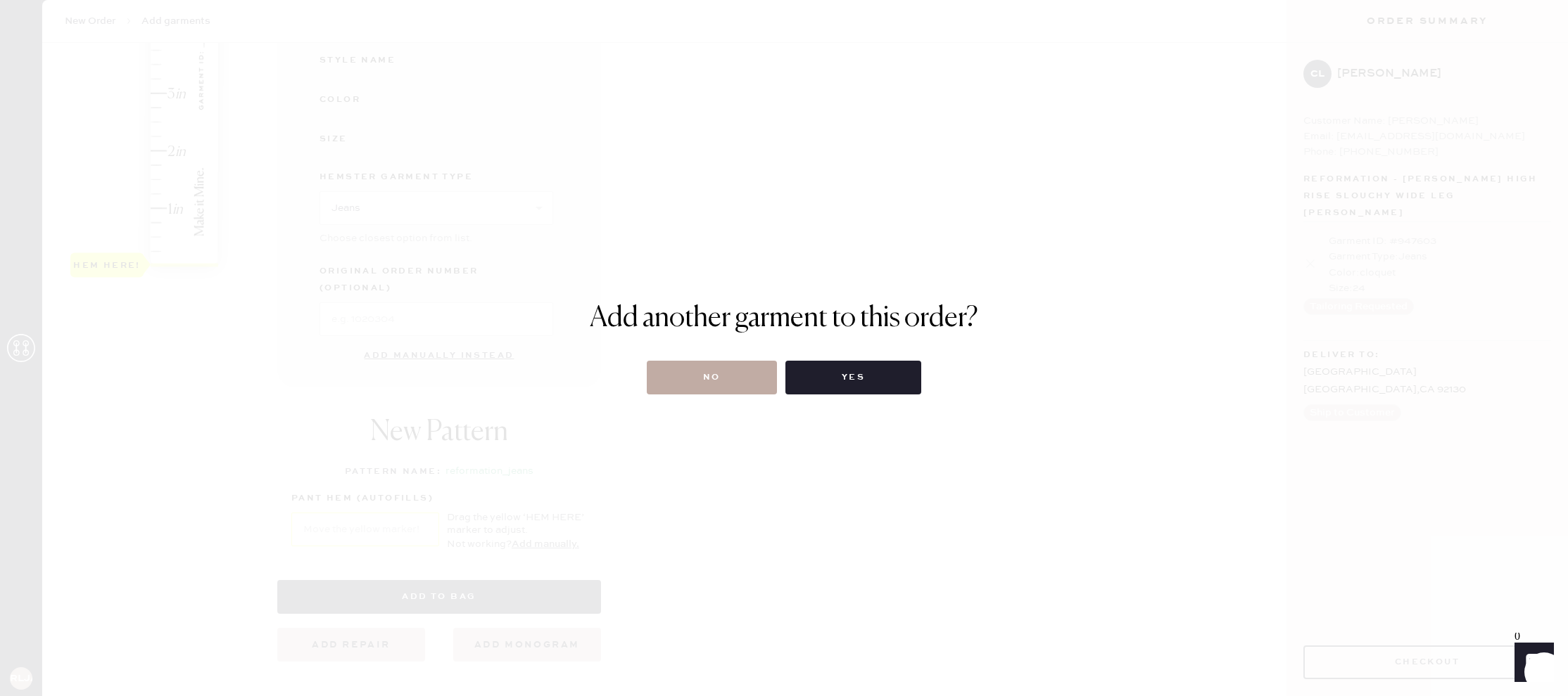
click at [721, 370] on button "No" at bounding box center [711, 377] width 130 height 34
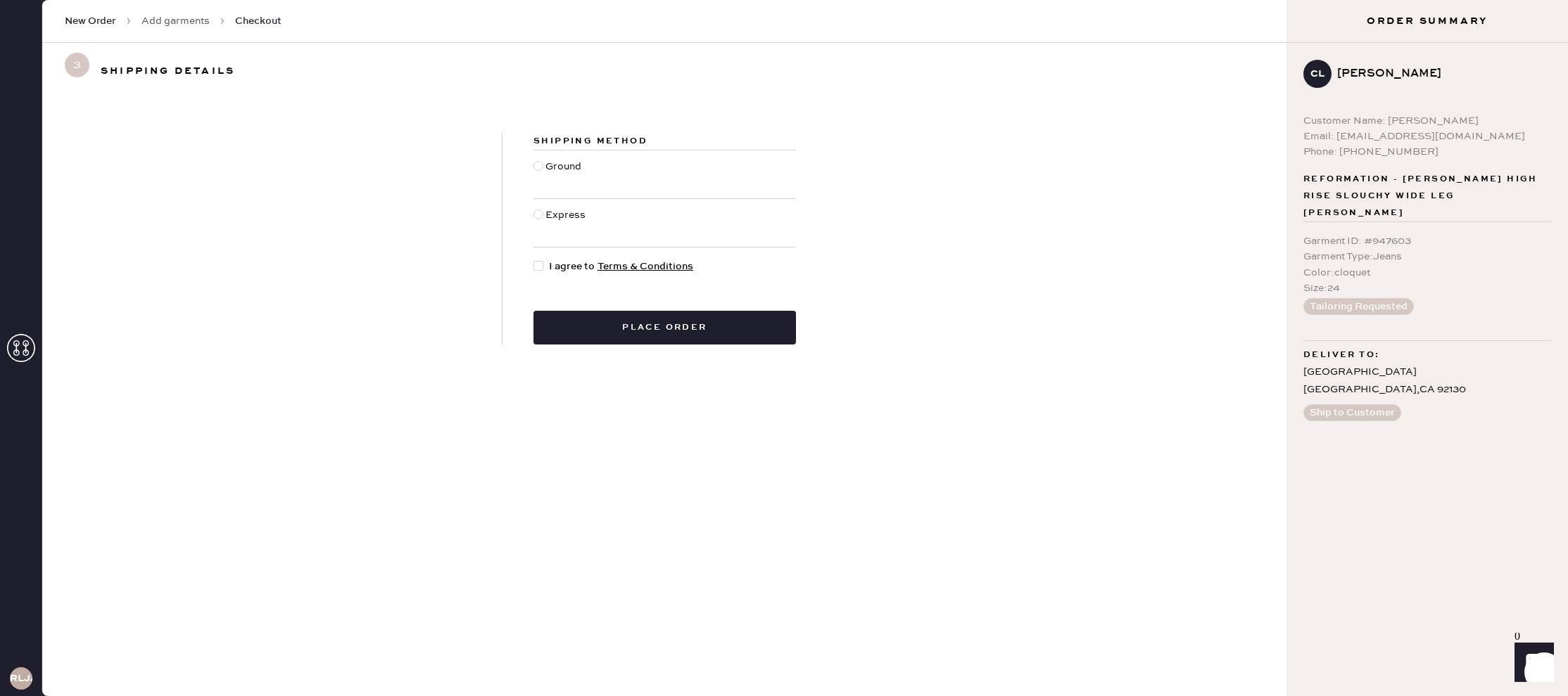
click at [535, 167] on div at bounding box center [538, 165] width 10 height 10
click at [534, 159] on input "Ground" at bounding box center [534, 159] width 1 height 1
radio input "true"
click at [539, 266] on div at bounding box center [538, 265] width 10 height 10
click at [534, 259] on input "I agree to Terms & Conditions" at bounding box center [534, 259] width 1 height 1
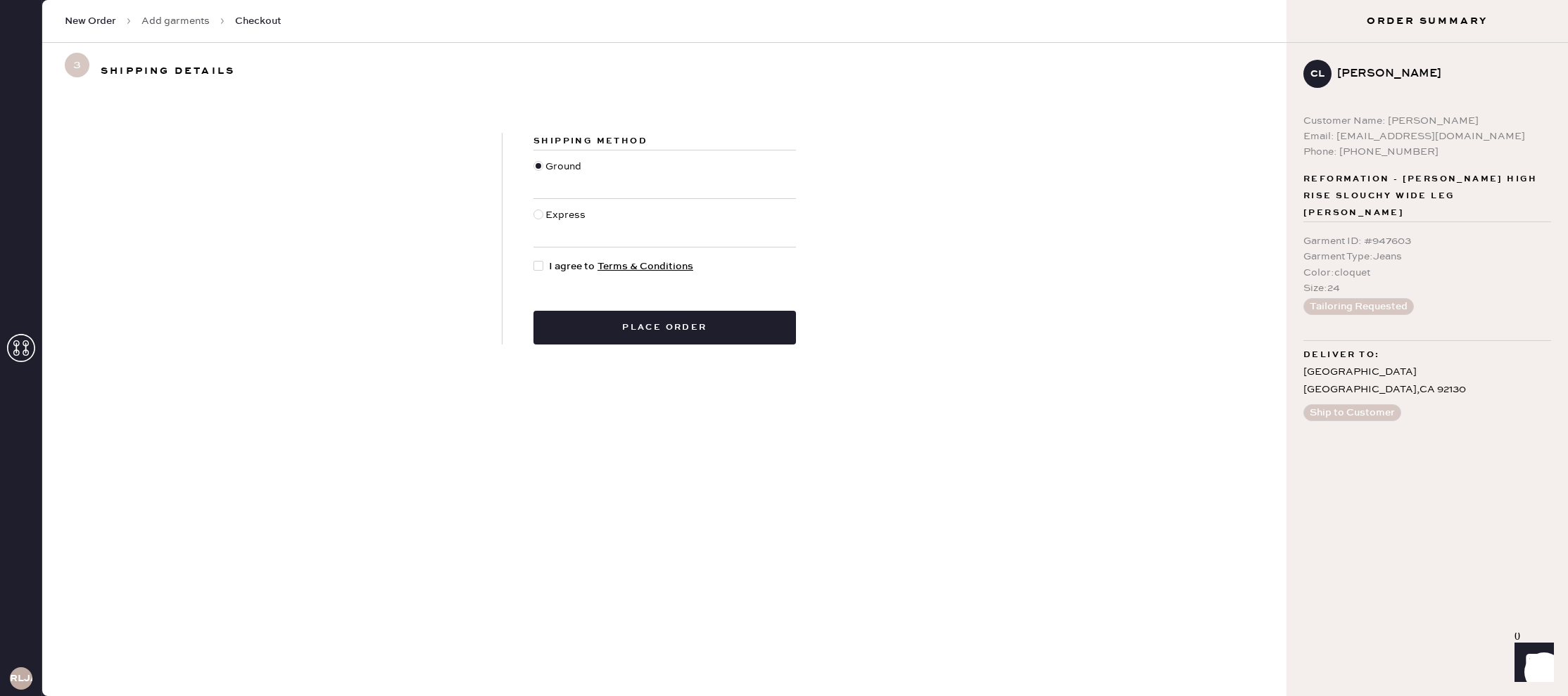
checkbox input "true"
click at [675, 320] on button "Place order" at bounding box center [665, 327] width 262 height 34
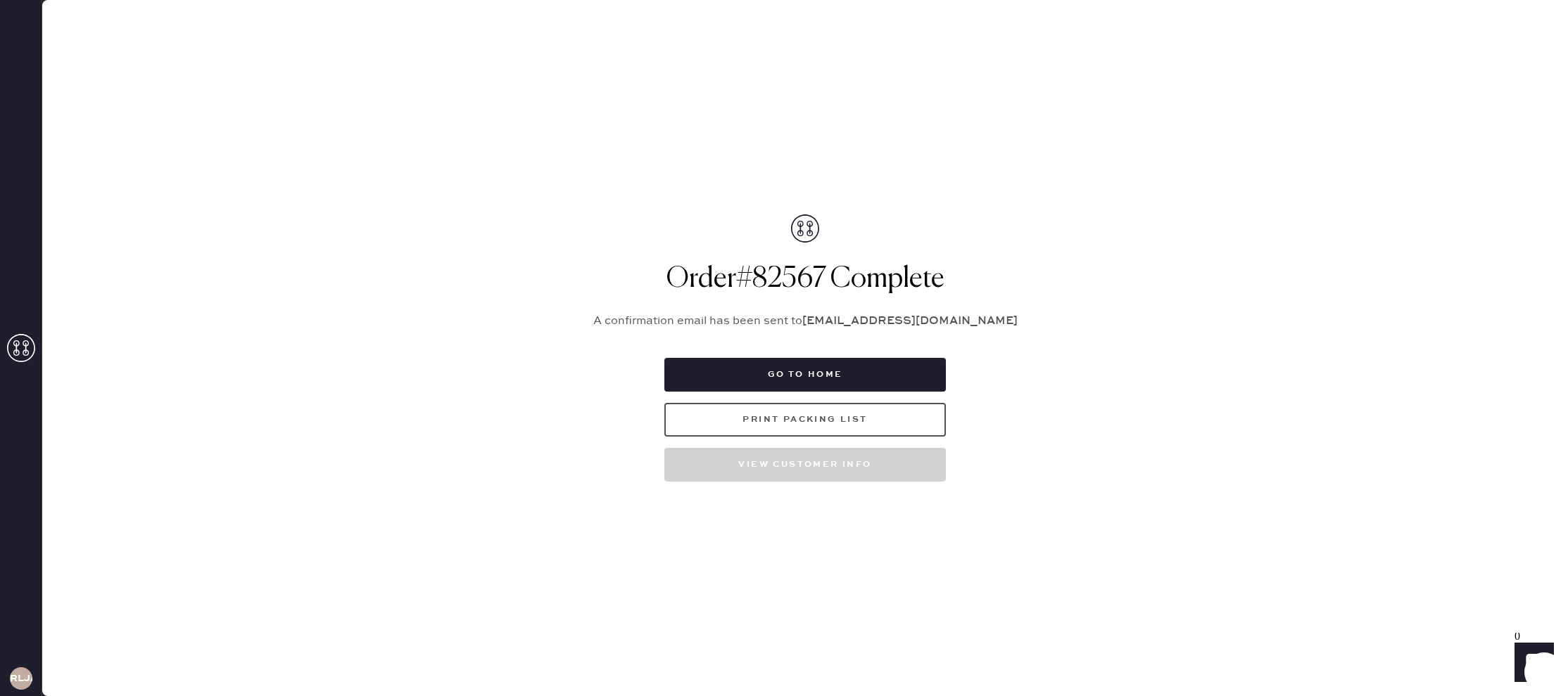
click at [835, 423] on button "Print Packing List" at bounding box center [805, 419] width 281 height 34
click at [17, 342] on icon at bounding box center [20, 348] width 28 height 28
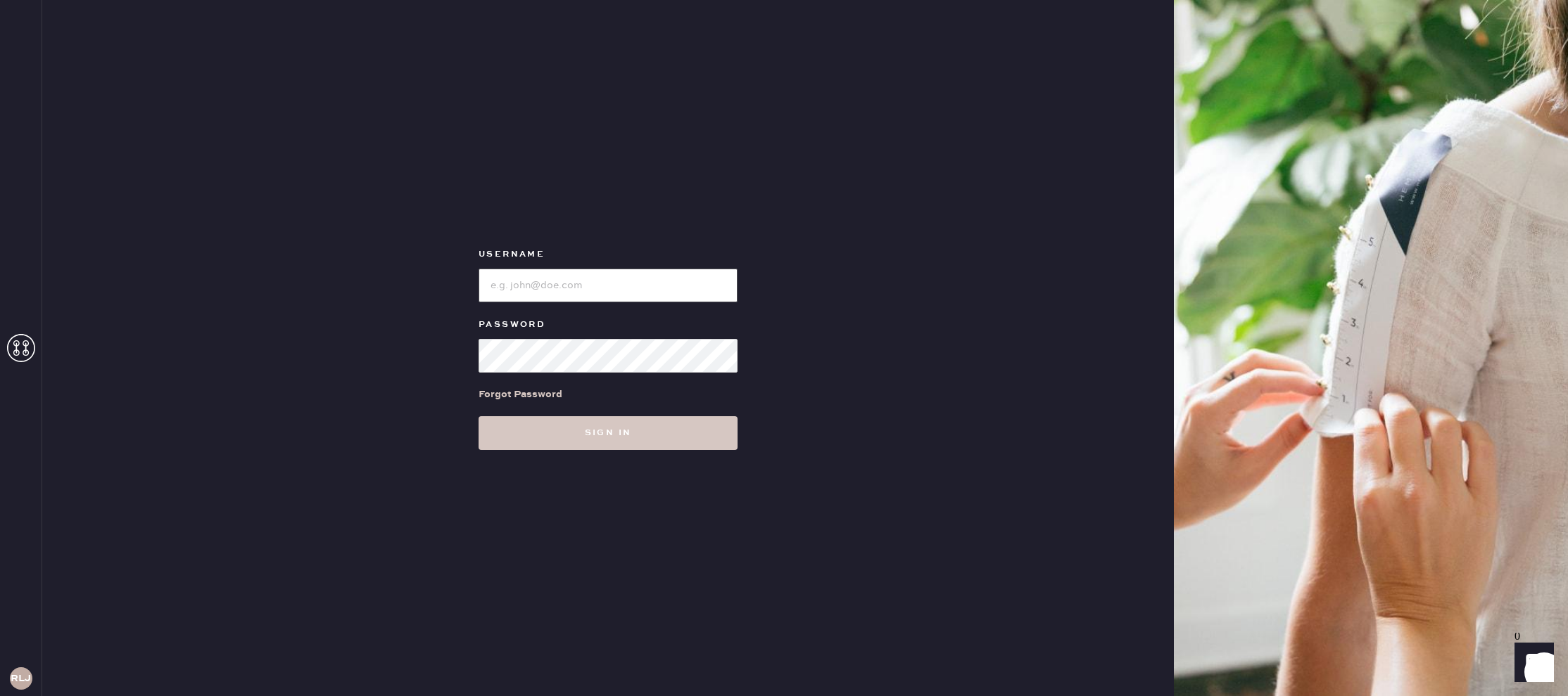
type input "reformationlajolla"
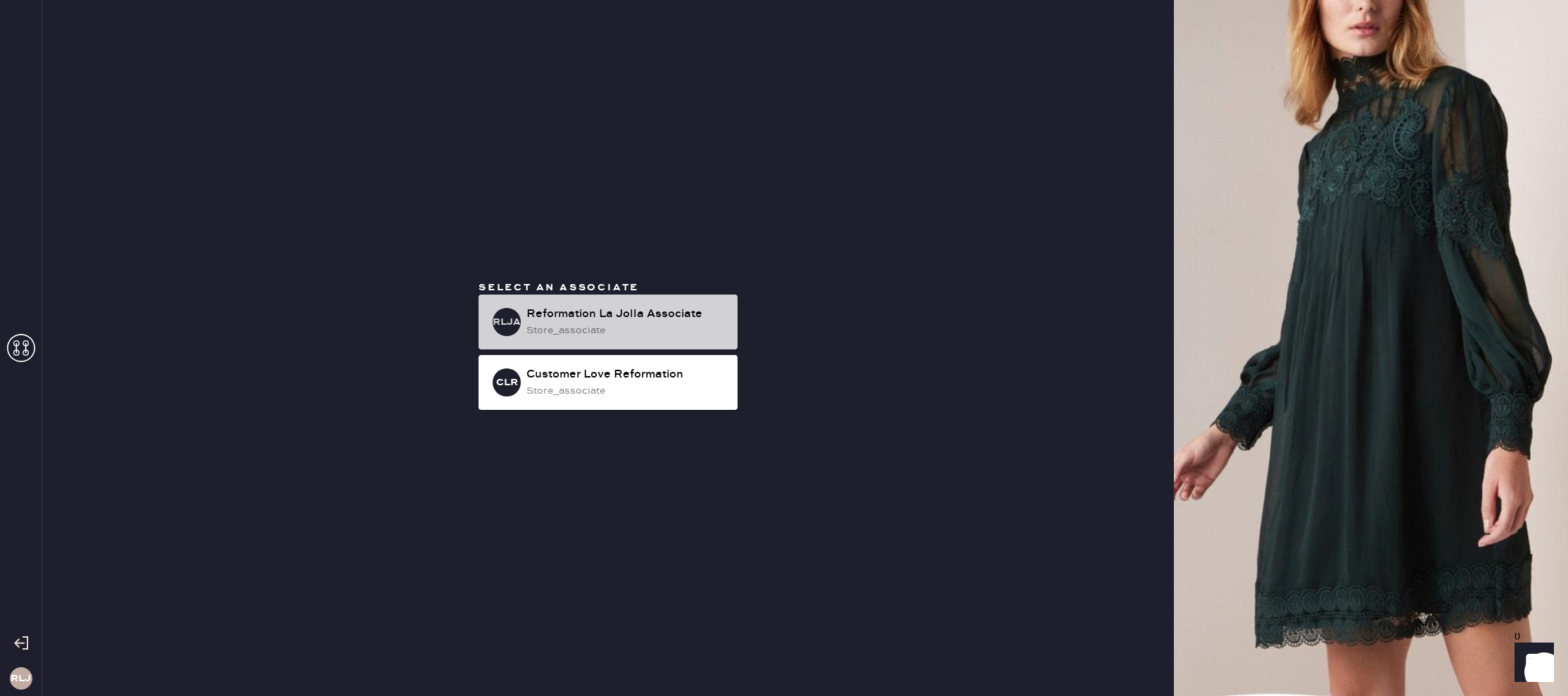
click at [548, 319] on div "Reformation La Jolla Associate" at bounding box center [626, 314] width 200 height 17
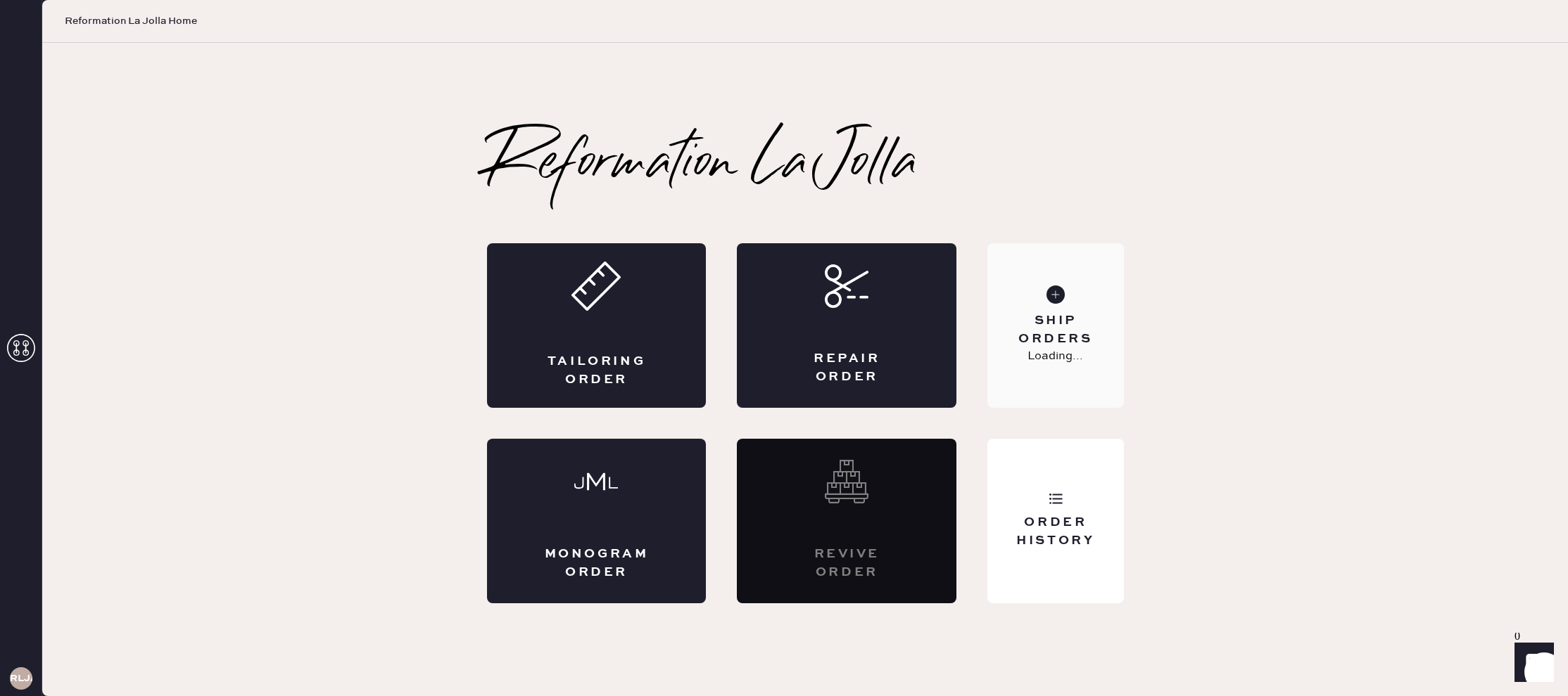
click at [1033, 352] on p "Loading..." at bounding box center [1055, 357] width 56 height 17
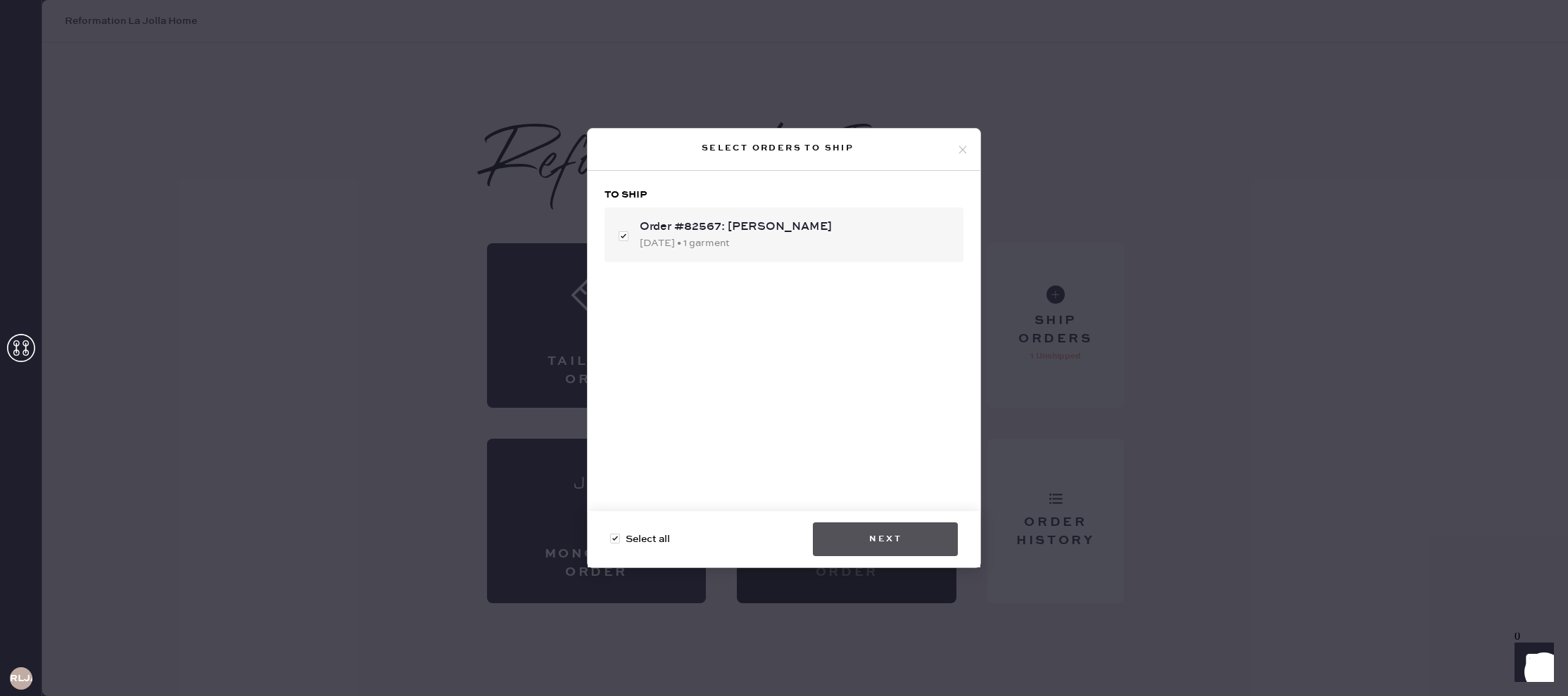
click at [900, 534] on button "Next" at bounding box center [885, 540] width 145 height 34
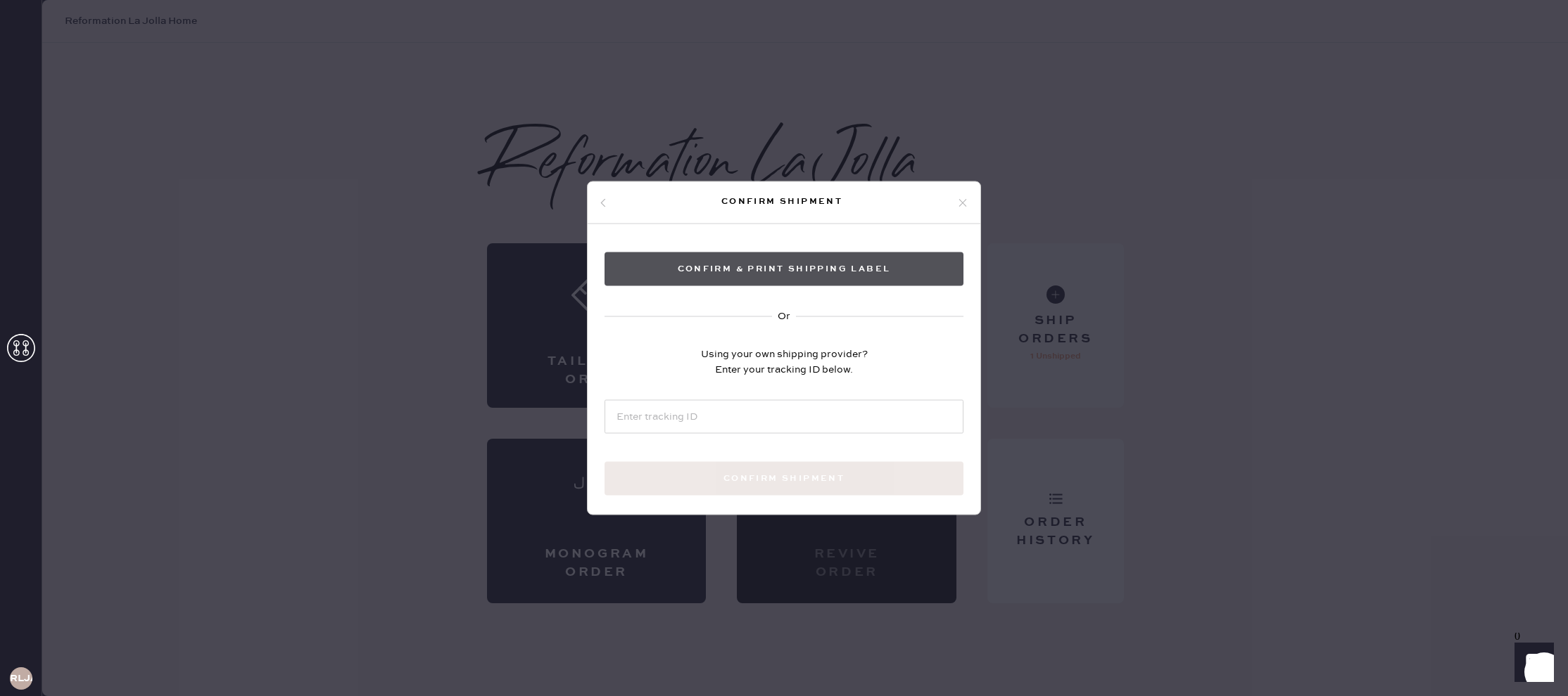
click at [696, 258] on button "Confirm & Print shipping label" at bounding box center [784, 269] width 359 height 34
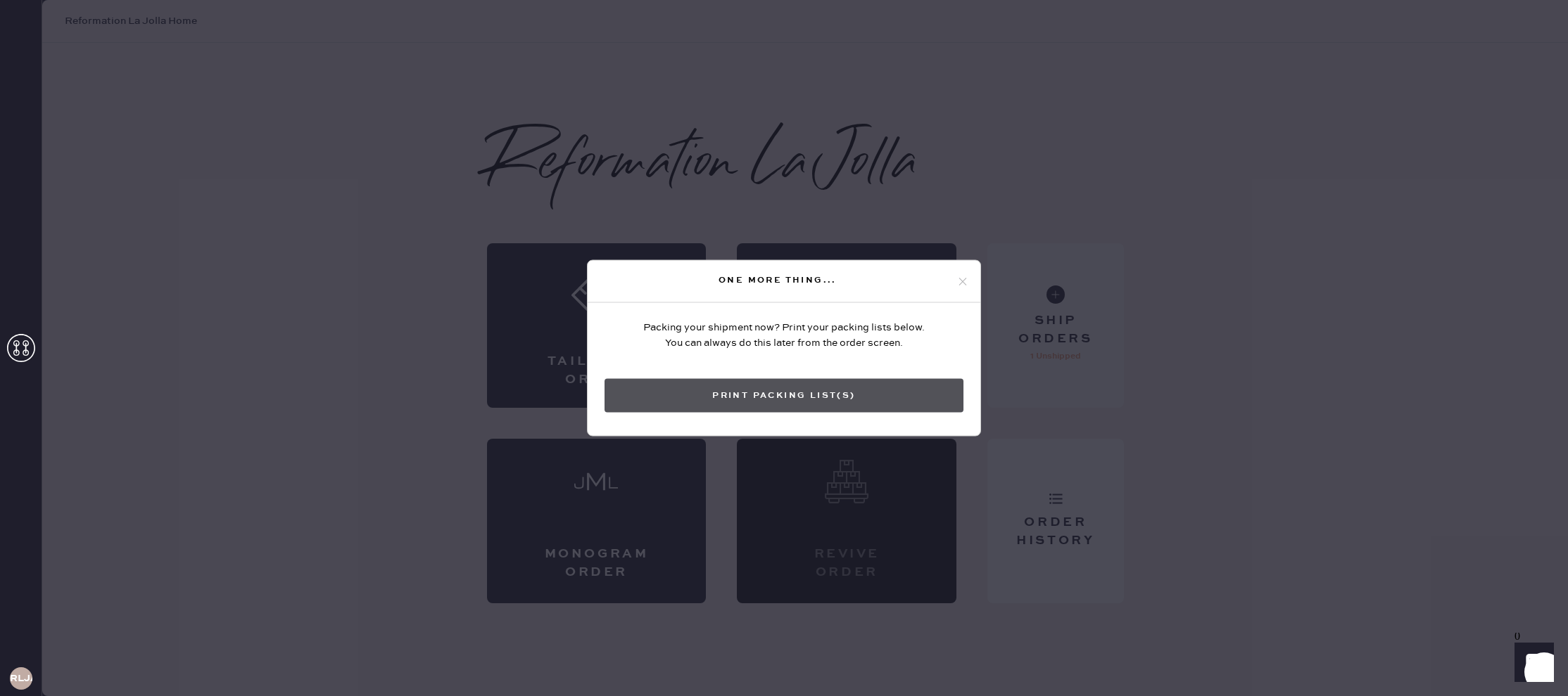
click at [838, 389] on button "Print Packing List(s)" at bounding box center [784, 396] width 359 height 34
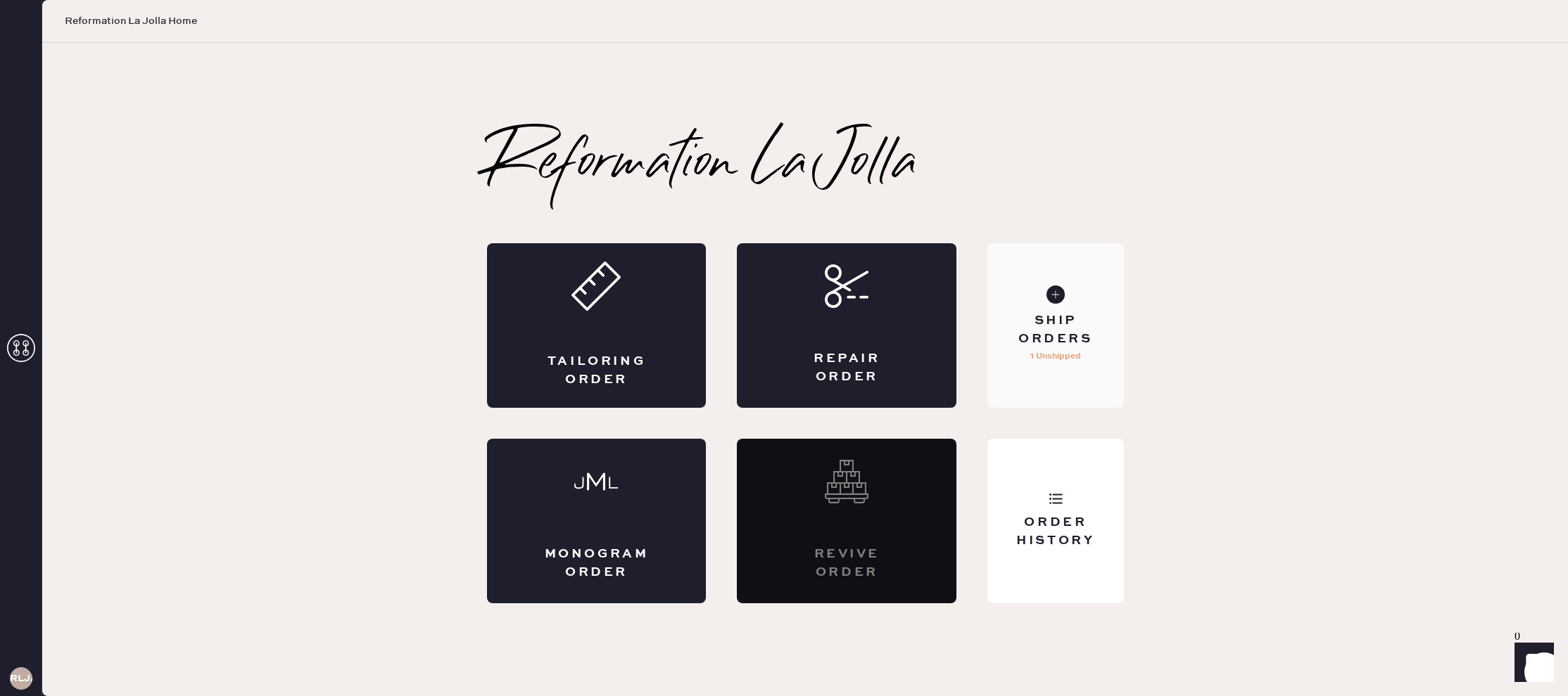
click at [1069, 305] on div "Ship Orders 1 Unshipped" at bounding box center [1055, 326] width 136 height 165
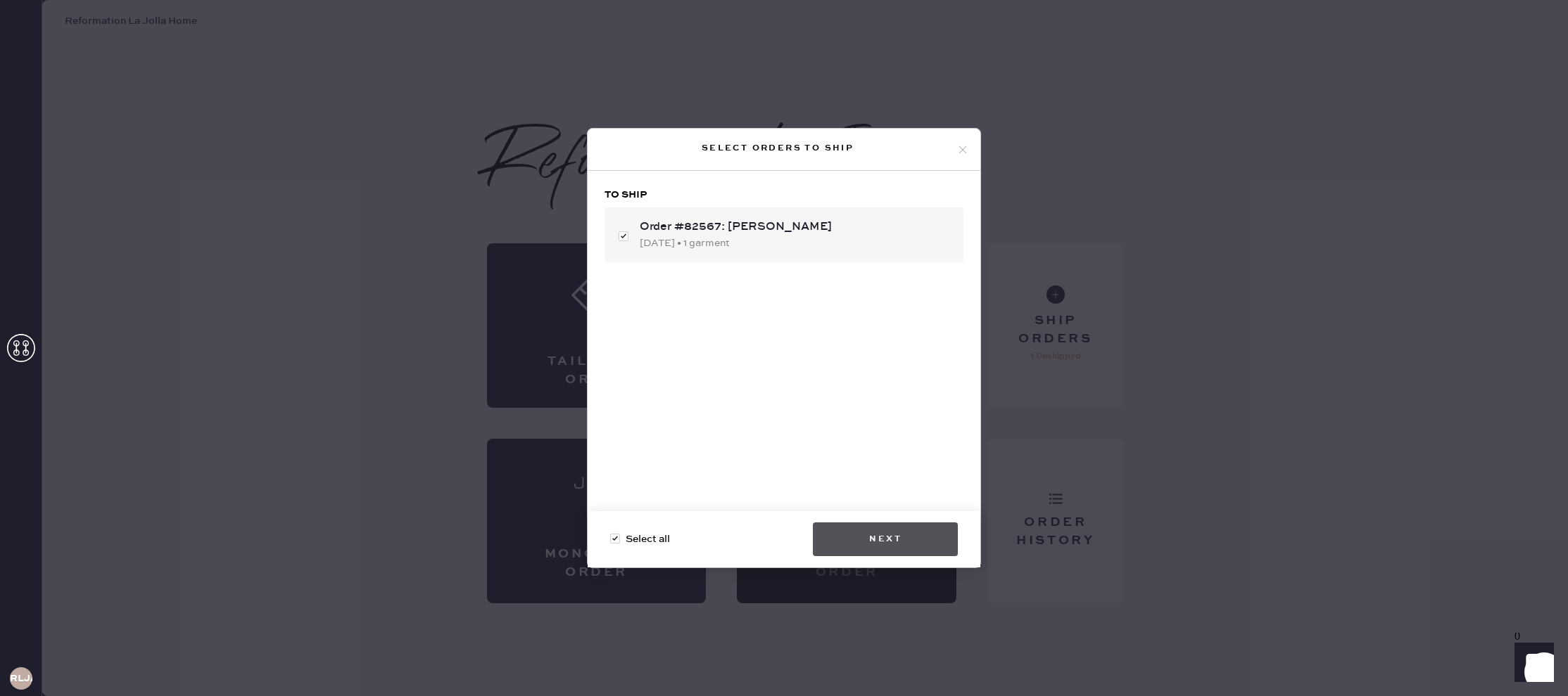
click at [879, 552] on button "Next" at bounding box center [885, 540] width 145 height 34
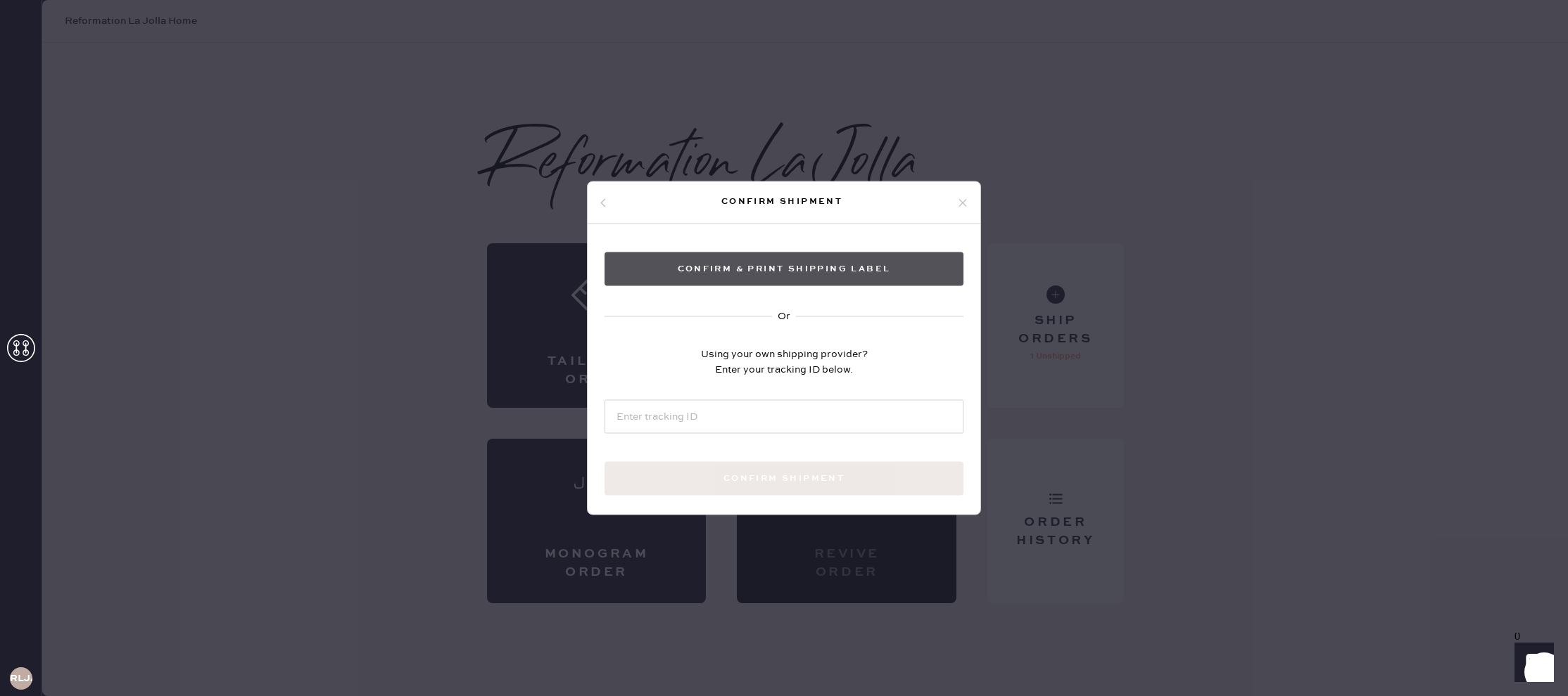
click at [778, 269] on button "Confirm & Print shipping label" at bounding box center [784, 269] width 359 height 34
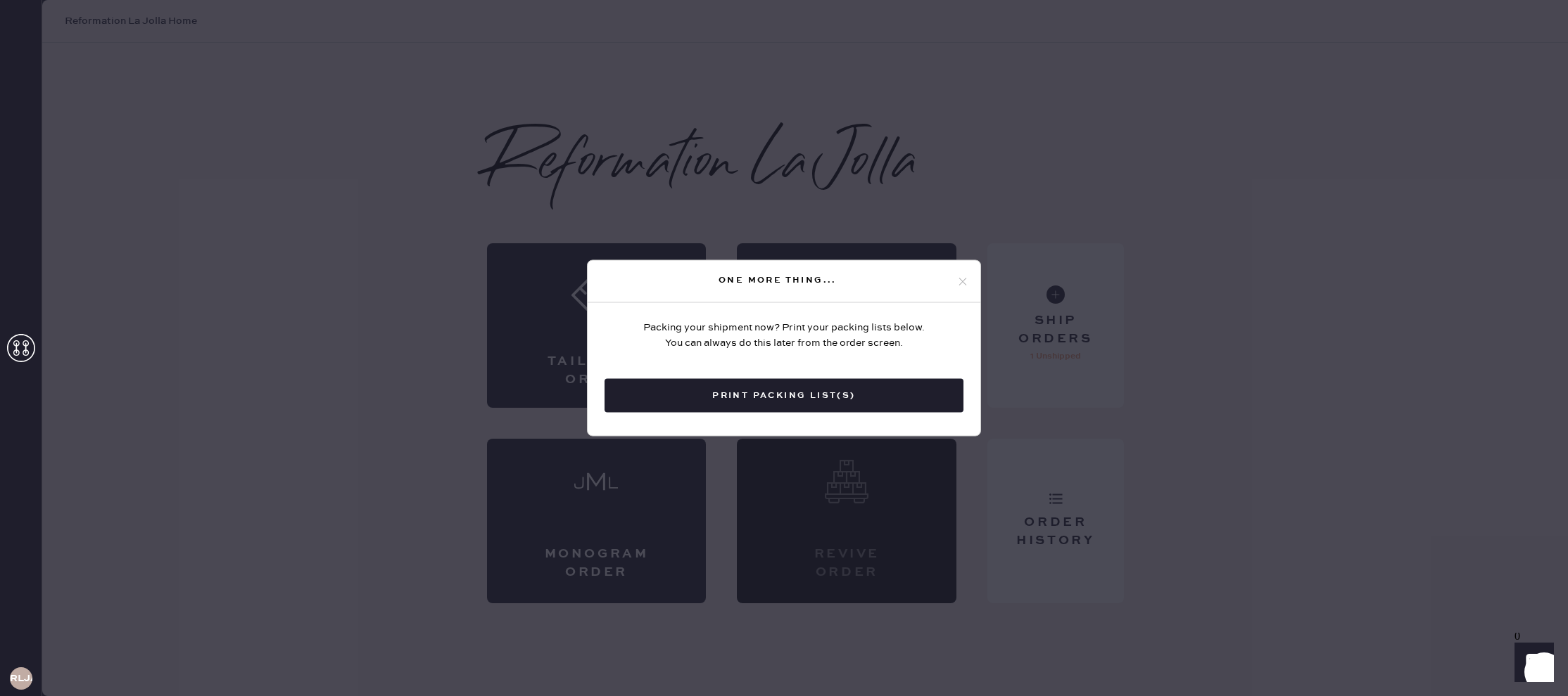
click at [965, 280] on icon at bounding box center [962, 281] width 13 height 13
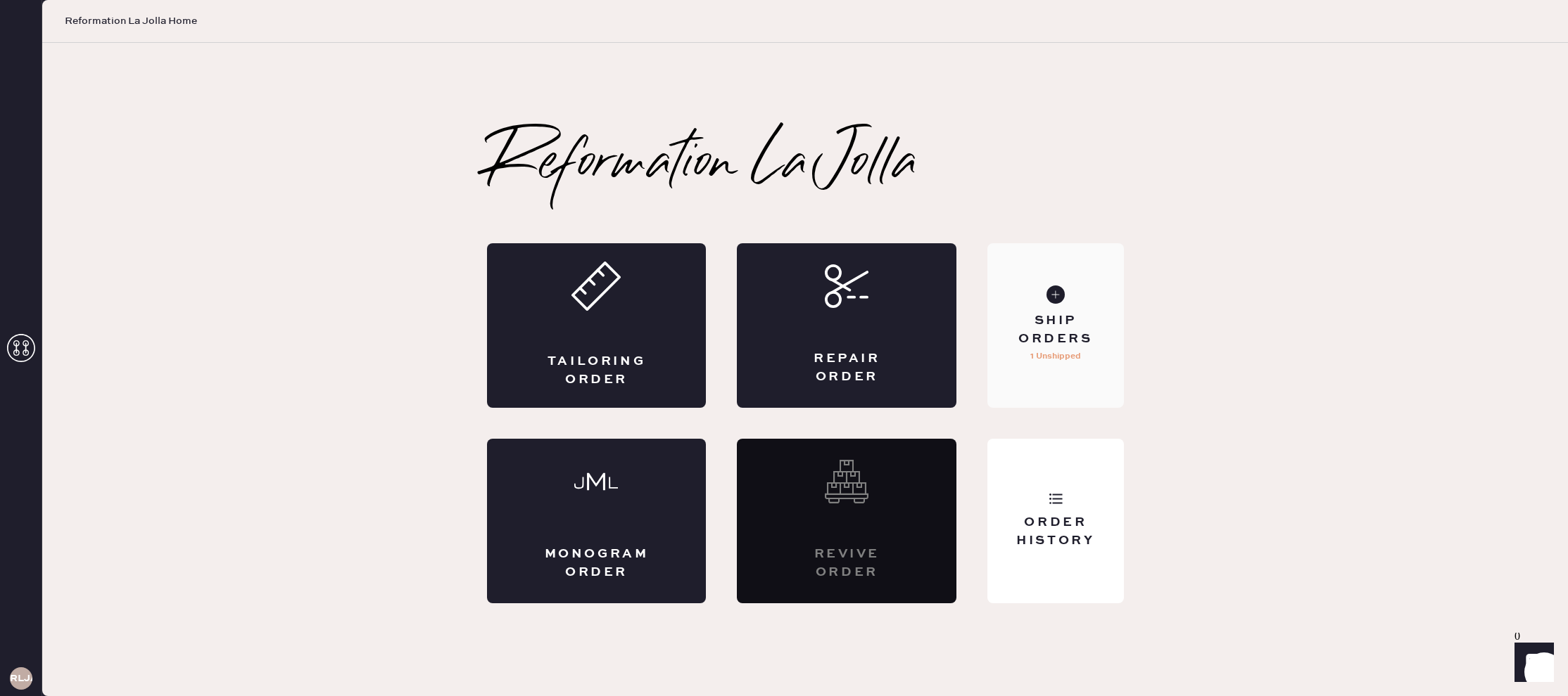
click at [1058, 299] on use at bounding box center [1055, 295] width 18 height 18
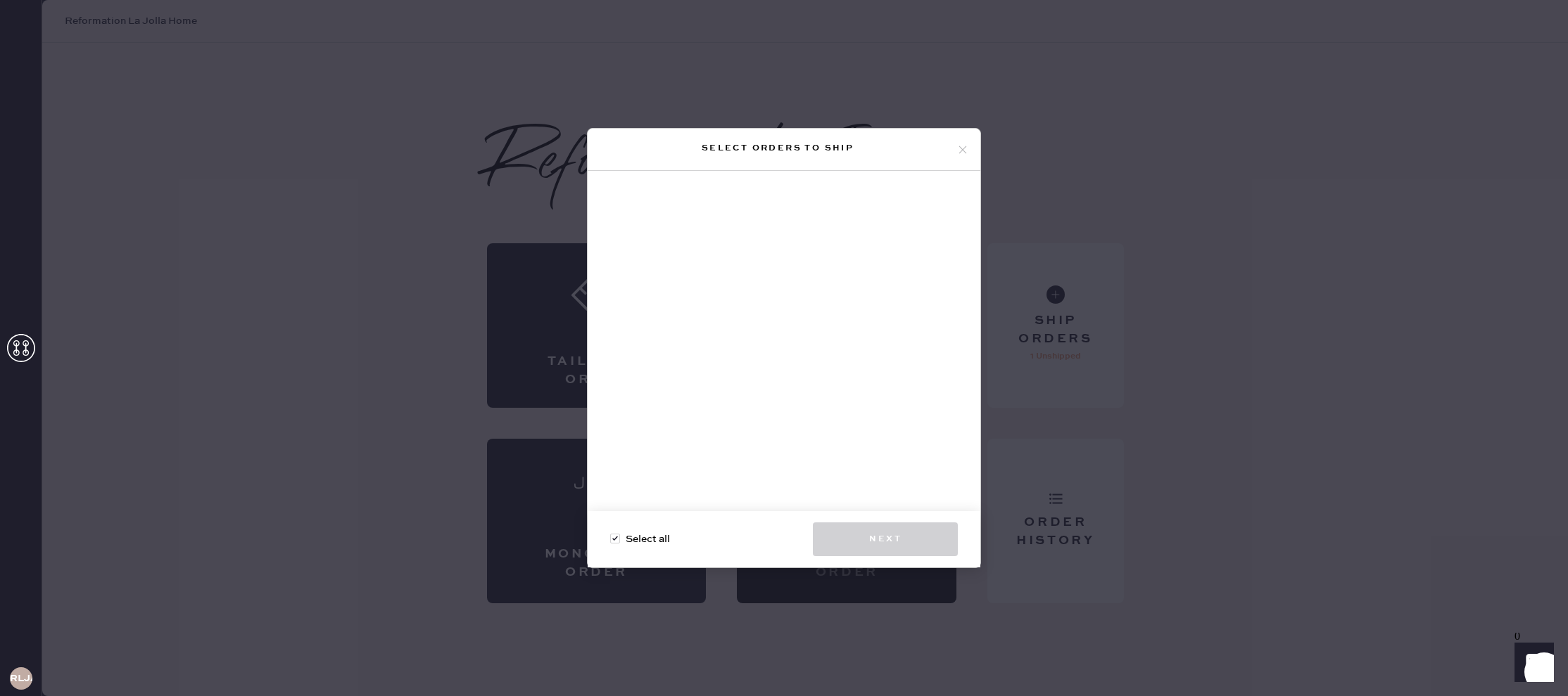
click at [964, 147] on use at bounding box center [963, 150] width 8 height 8
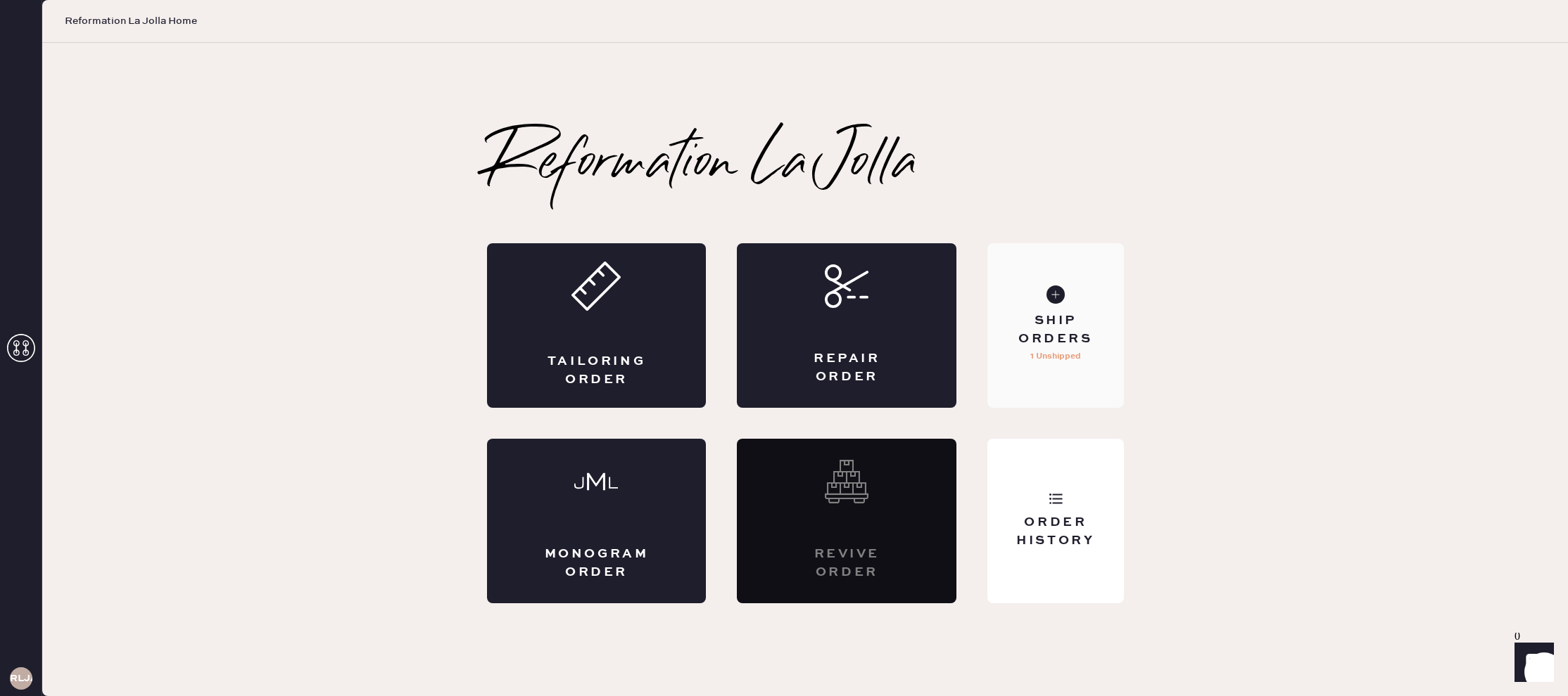
click at [1048, 366] on div "Ship Orders 1 Unshipped" at bounding box center [1055, 326] width 136 height 165
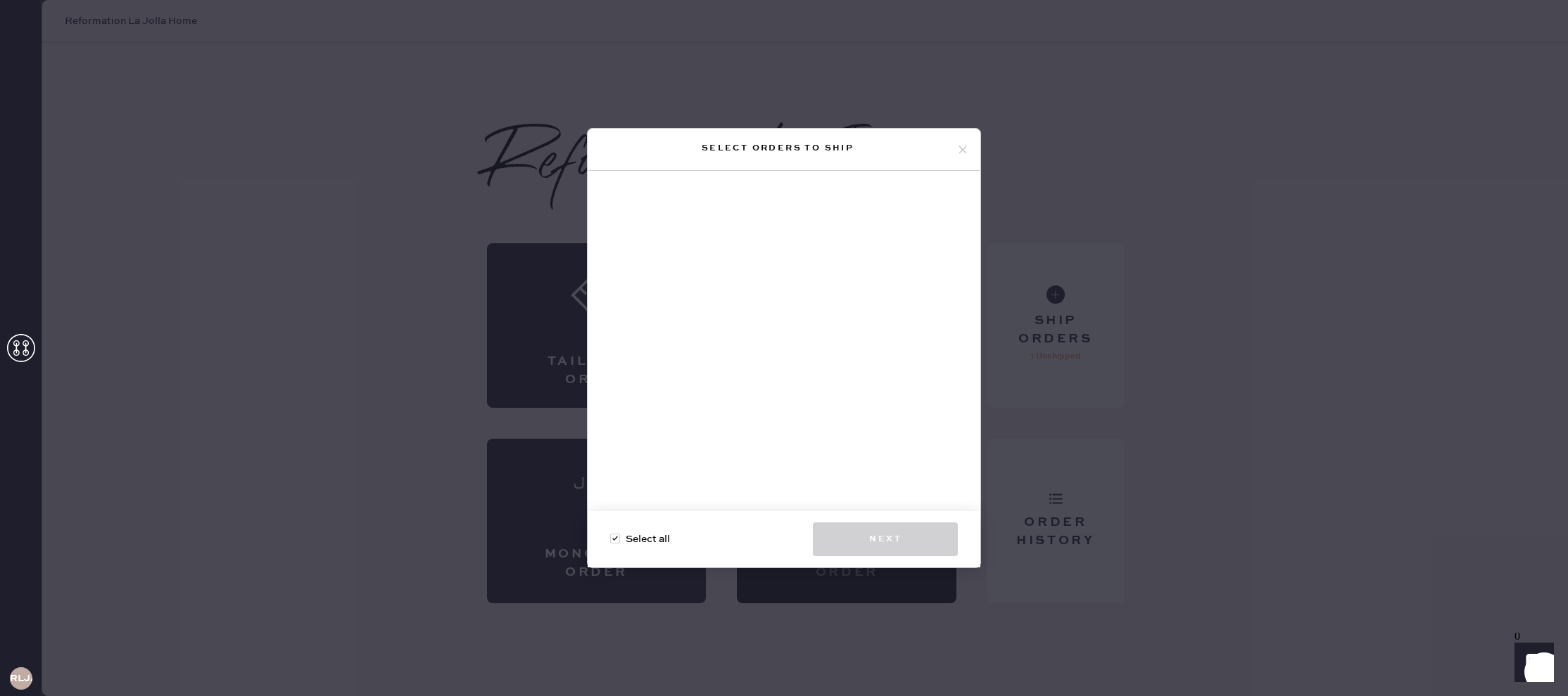
drag, startPoint x: 935, startPoint y: 507, endPoint x: 909, endPoint y: 526, distance: 32.2
click at [934, 507] on div at bounding box center [783, 346] width 392 height 351
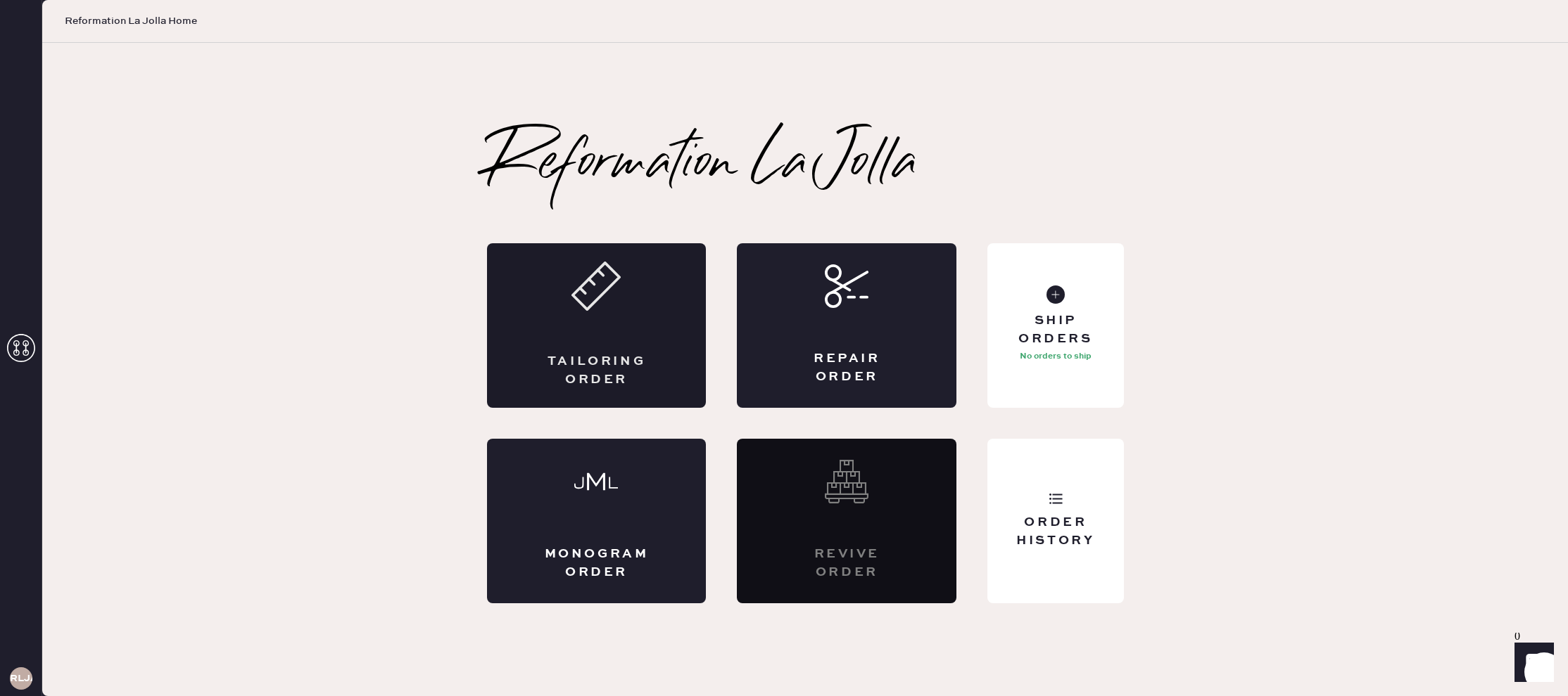
click at [593, 303] on use at bounding box center [596, 286] width 46 height 46
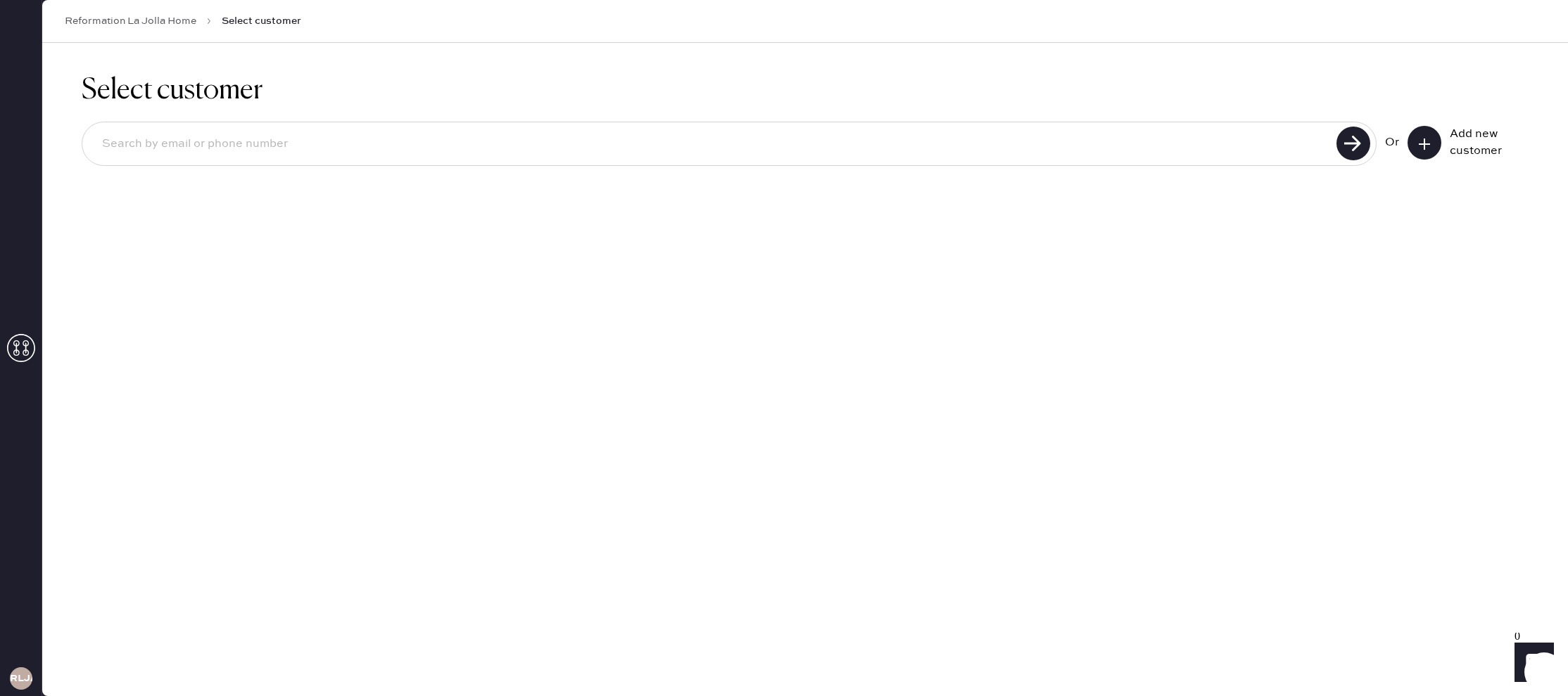
click at [432, 150] on input at bounding box center [711, 144] width 1241 height 32
type input "6193137009"
click at [1364, 153] on use at bounding box center [1353, 144] width 34 height 34
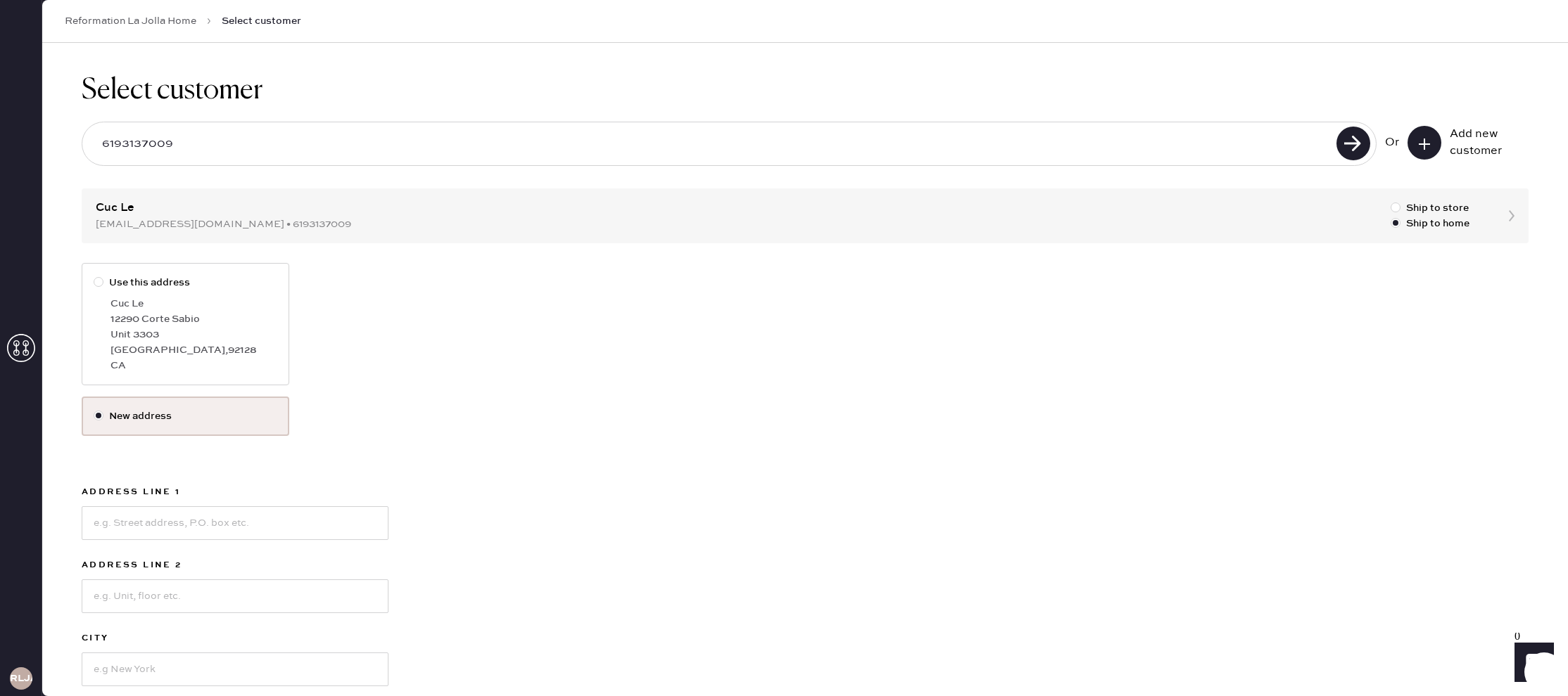
click at [97, 284] on div at bounding box center [98, 282] width 10 height 10
click at [95, 276] on input "Use this address" at bounding box center [94, 275] width 1 height 1
radio input "true"
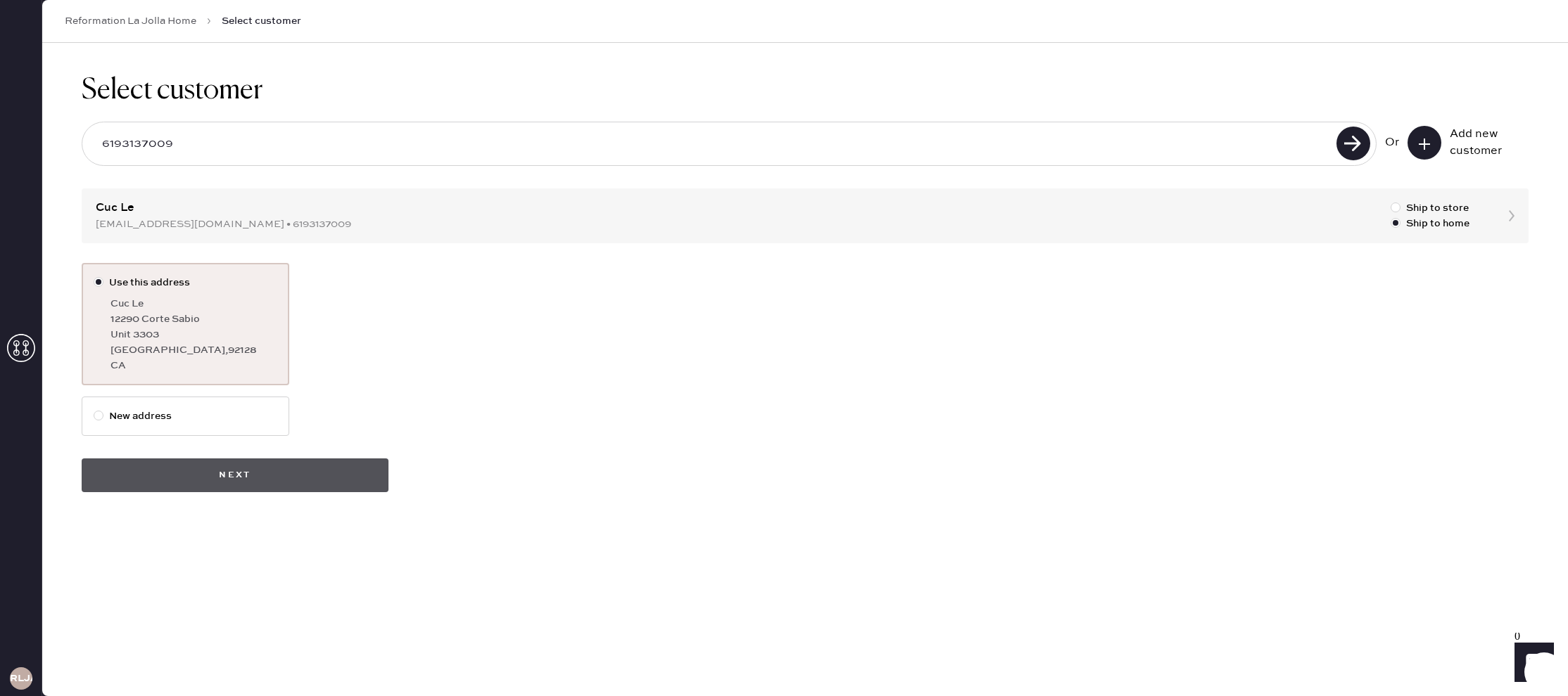
click at [279, 478] on button "Next" at bounding box center [235, 475] width 307 height 34
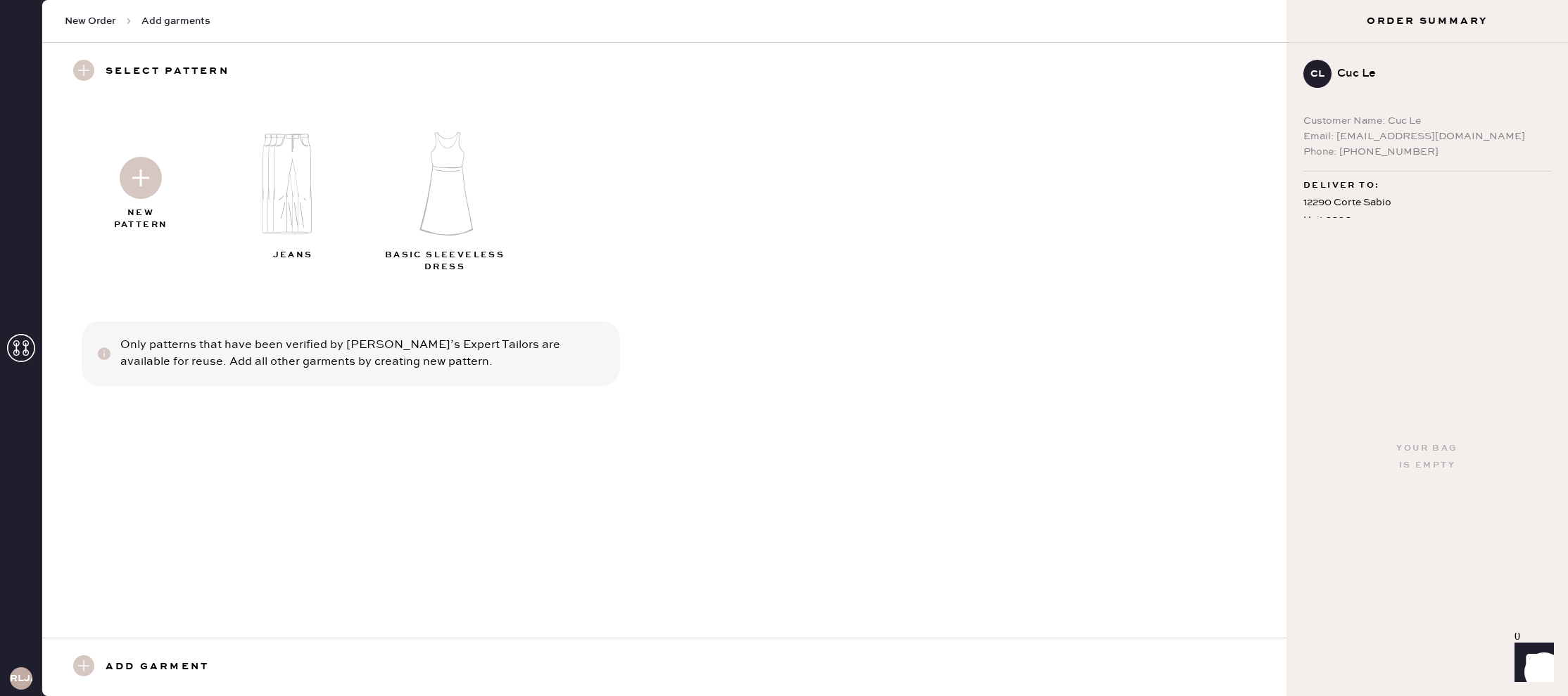
click at [302, 186] on img at bounding box center [298, 184] width 152 height 122
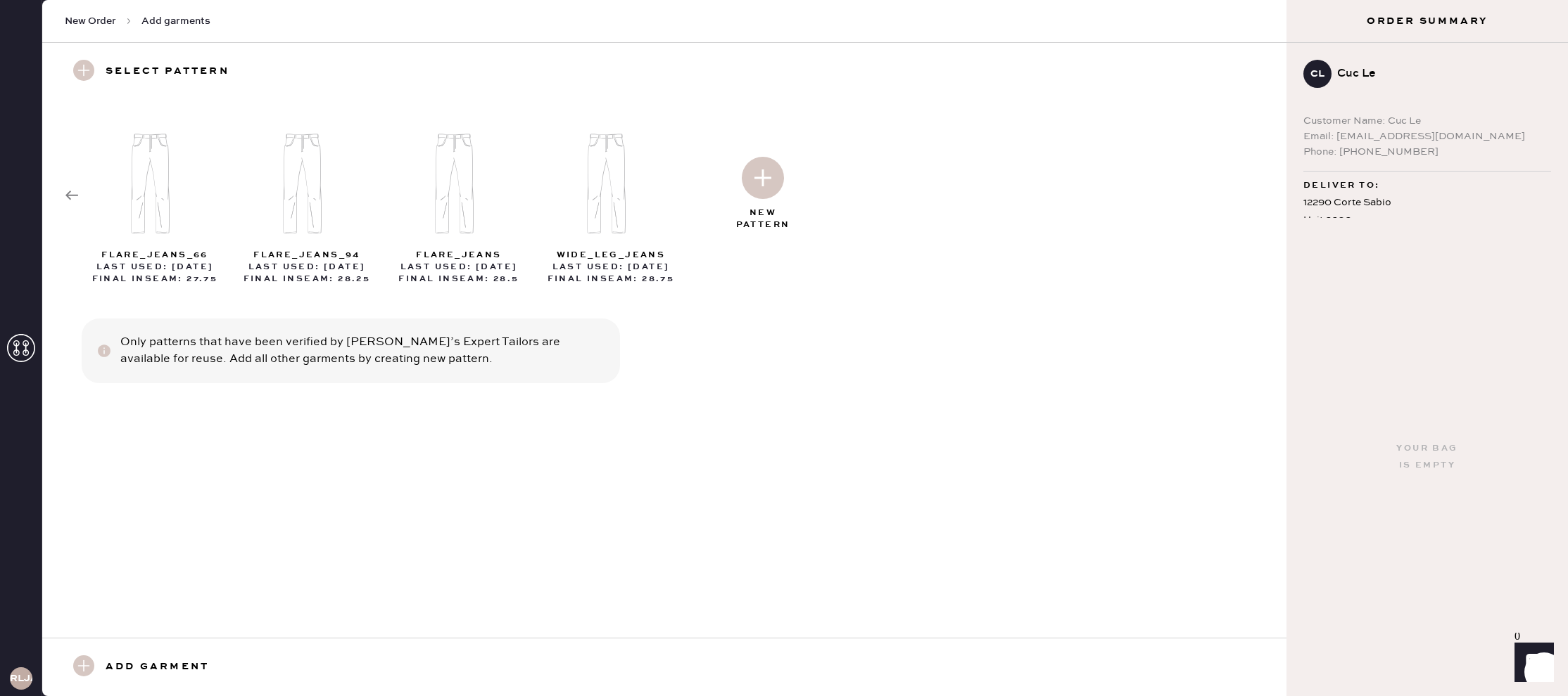
click at [62, 196] on div "flare_jeans_66 Last Used: 06.20.25 Final Inseam: 27.75 flare_jeans_94 Last Used…" at bounding box center [665, 195] width 1244 height 190
click at [203, 660] on h3 "Add garment" at bounding box center [157, 668] width 104 height 24
click at [74, 193] on icon at bounding box center [72, 195] width 14 height 14
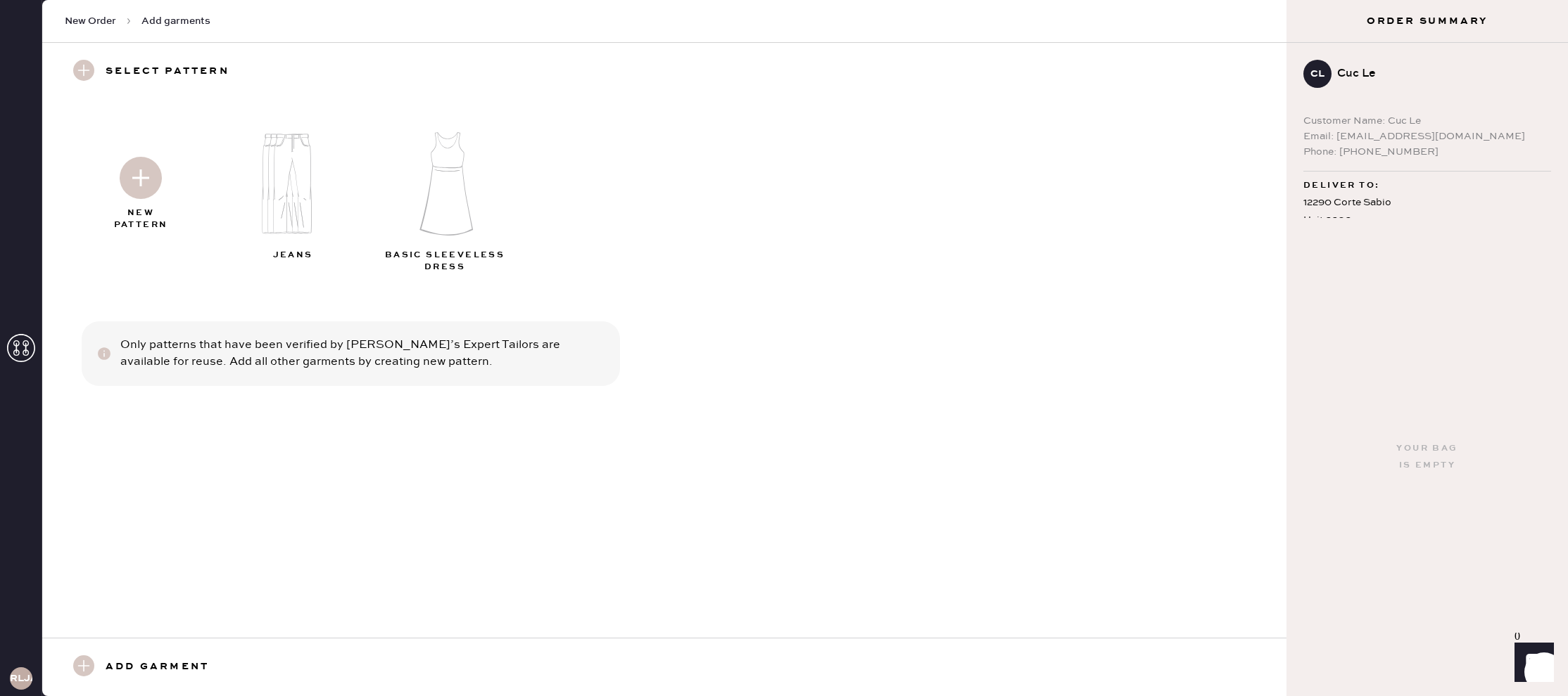
click at [157, 178] on img at bounding box center [141, 178] width 42 height 42
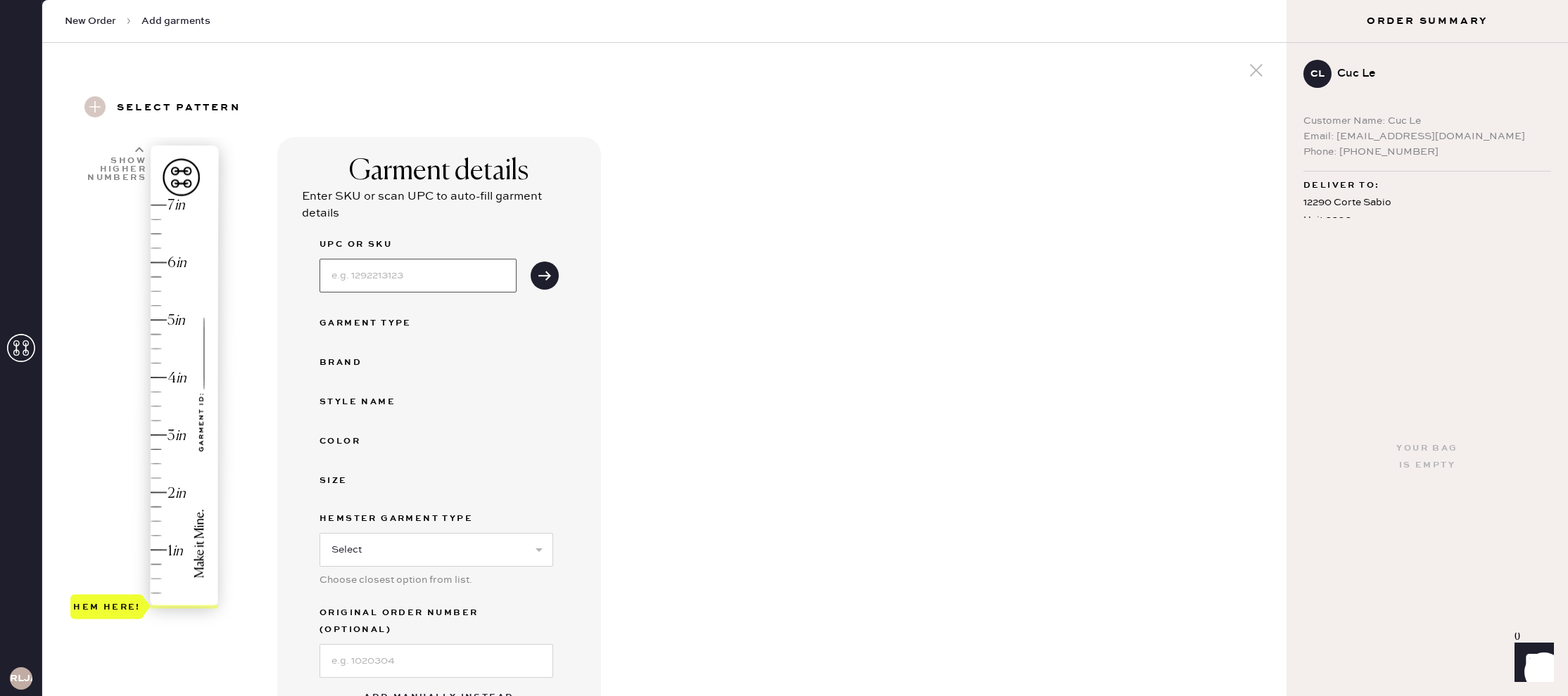
click at [473, 287] on input at bounding box center [418, 276] width 197 height 34
type input "1317143ZAR027"
click at [542, 275] on icon "submit" at bounding box center [544, 274] width 14 height 14
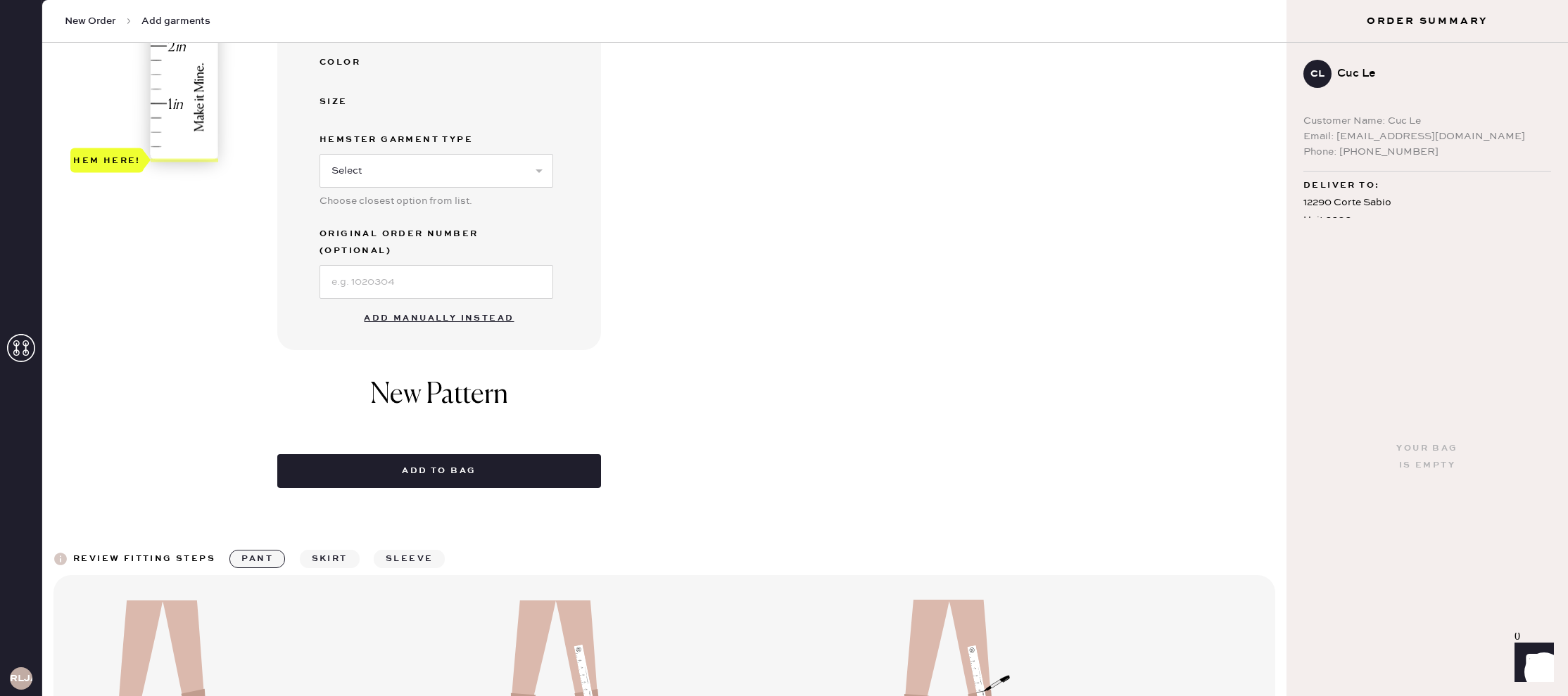
click at [435, 305] on button "Add manually instead" at bounding box center [438, 318] width 167 height 28
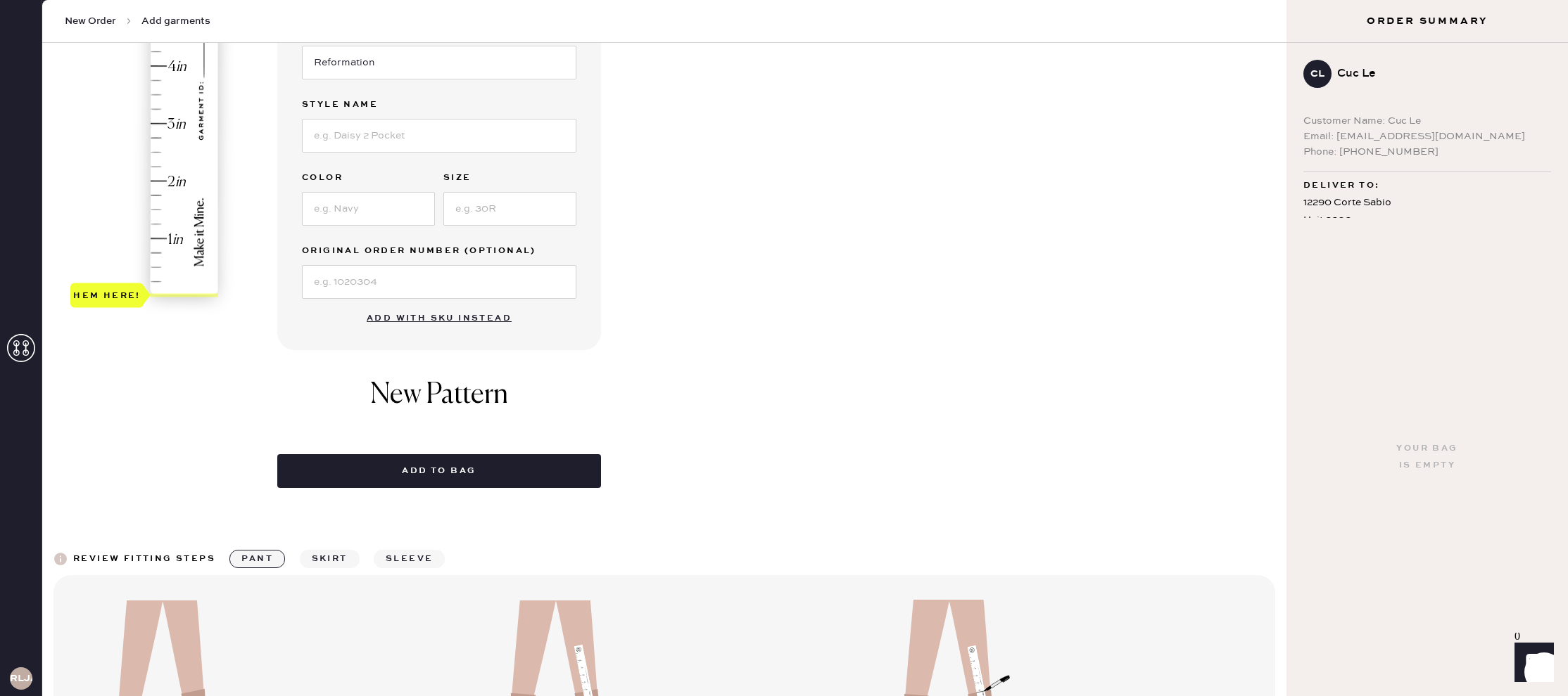
scroll to position [26, 0]
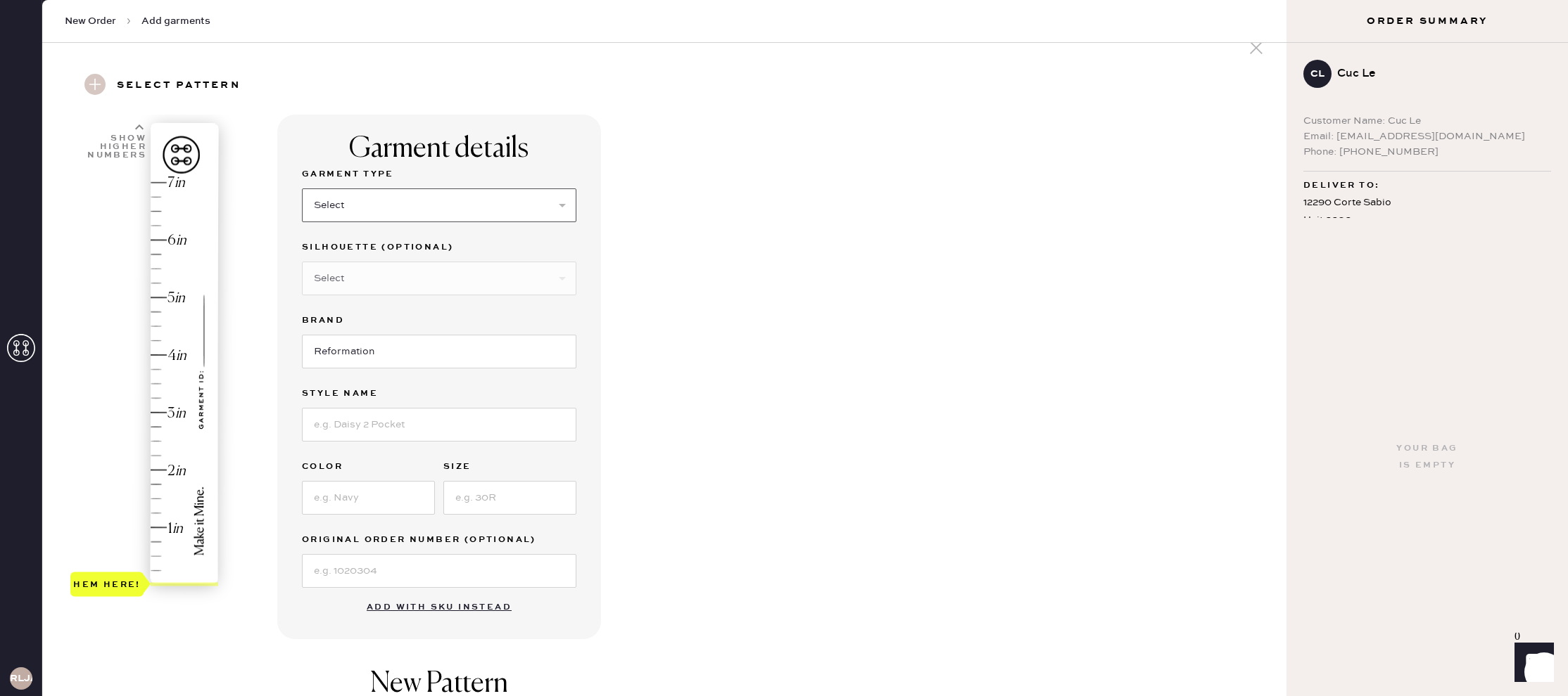
click at [409, 206] on select "Select Basic Skirt Jeans Leggings Pants Shorts Basic Sleeved Dress Basic Sleeve…" at bounding box center [438, 205] width 274 height 34
select select "2"
click at [302, 188] on select "Select Basic Skirt Jeans Leggings Pants Shorts Basic Sleeved Dress Basic Sleeve…" at bounding box center [438, 205] width 274 height 34
click at [369, 292] on div "Silhouette (optional) Select Shorts Cropped Flare Boot Cut Straight Skinny Other" at bounding box center [438, 275] width 274 height 73
click at [388, 274] on select "Select Shorts Cropped Flare Boot Cut Straight Skinny Other" at bounding box center [438, 278] width 274 height 34
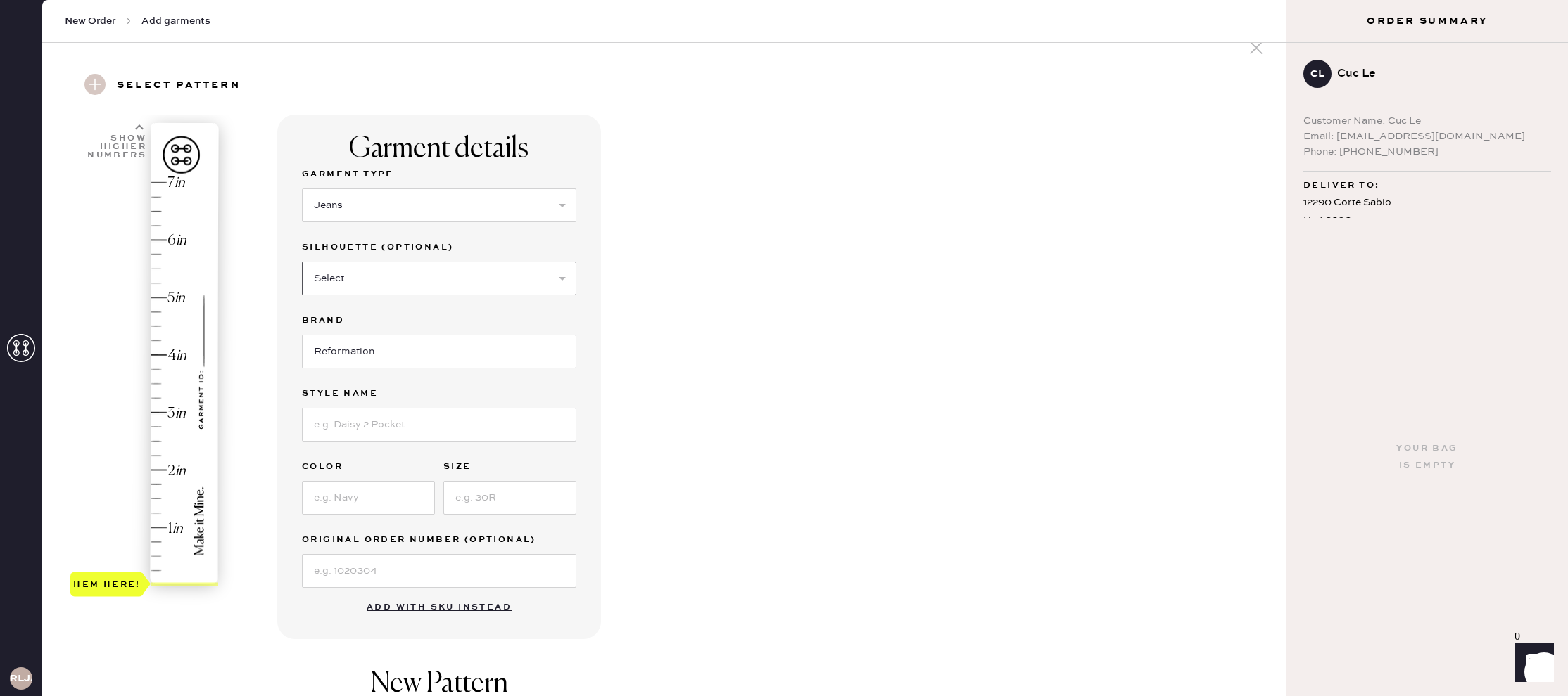
select select "other"
click at [302, 261] on select "Select Shorts Cropped Flare Boot Cut Straight Skinny Other" at bounding box center [438, 278] width 274 height 34
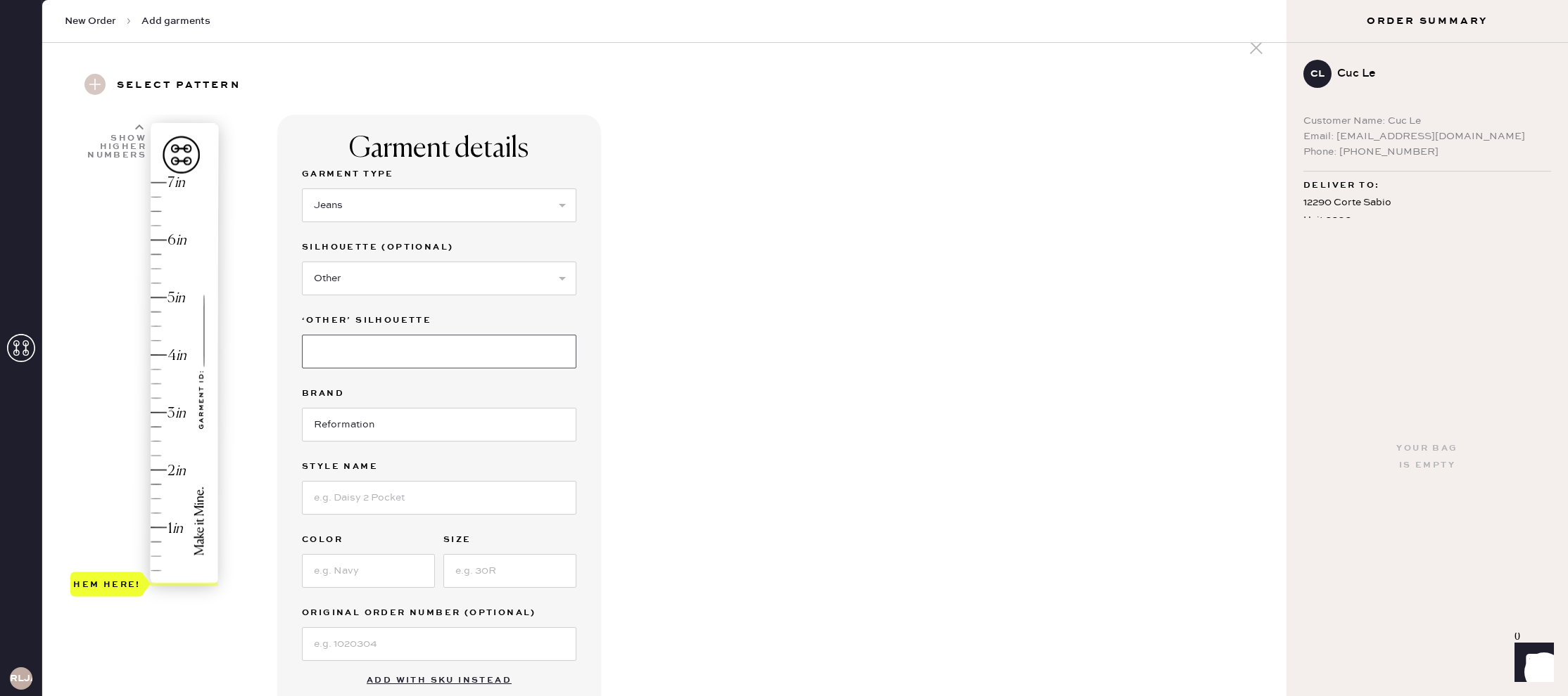
click at [361, 344] on input at bounding box center [438, 351] width 274 height 34
type input "Wide Leg"
click at [412, 489] on input at bounding box center [438, 498] width 274 height 34
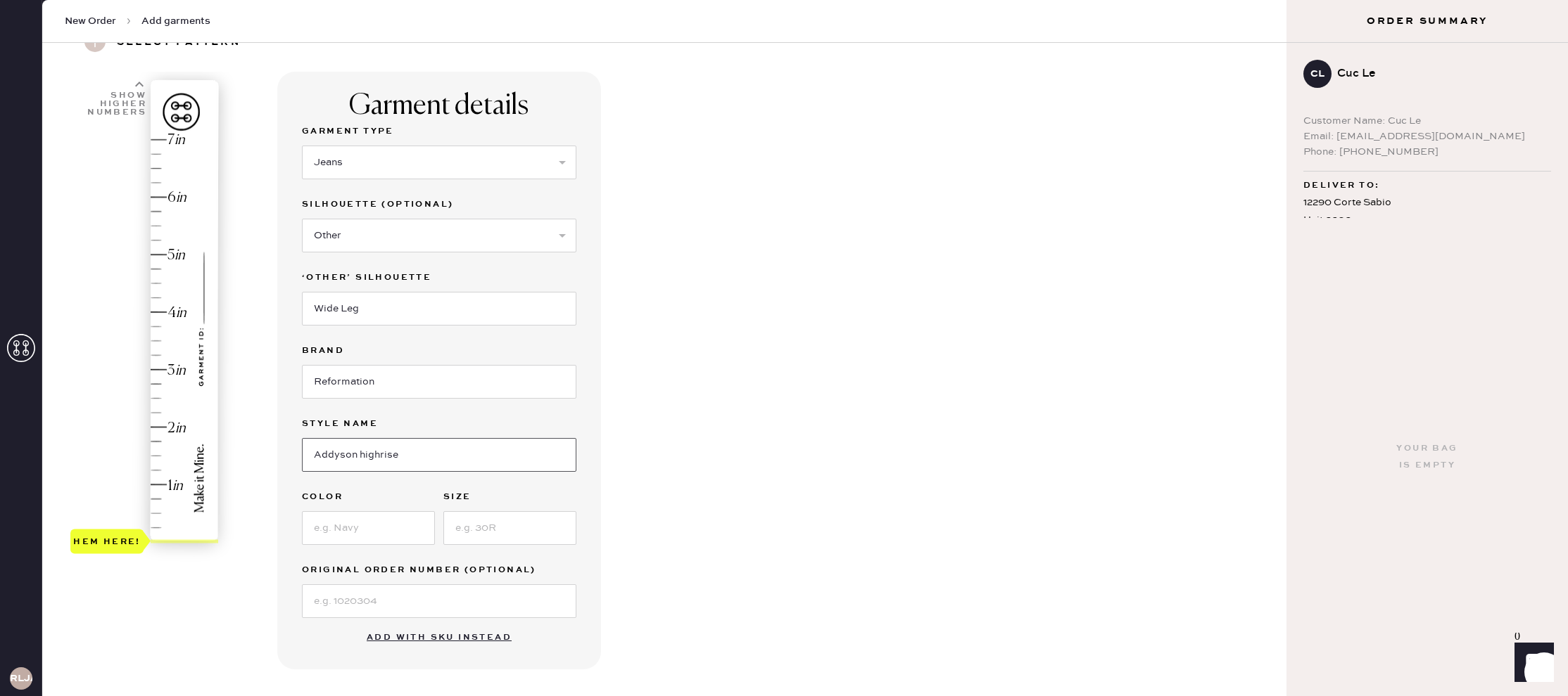
click at [380, 450] on input "Addyson highrise" at bounding box center [438, 455] width 274 height 34
type input "Addyson high rise"
click at [361, 533] on input at bounding box center [368, 529] width 133 height 34
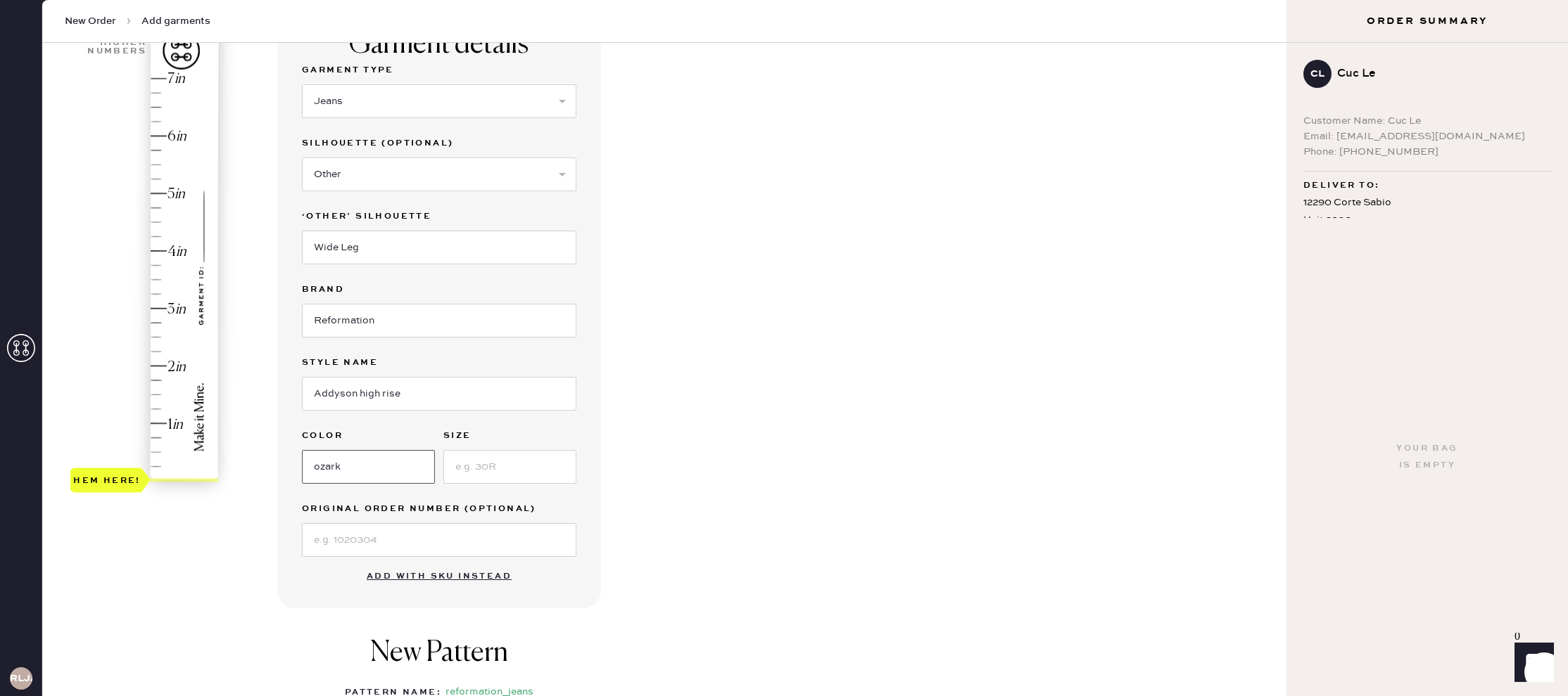
scroll to position [138, 0]
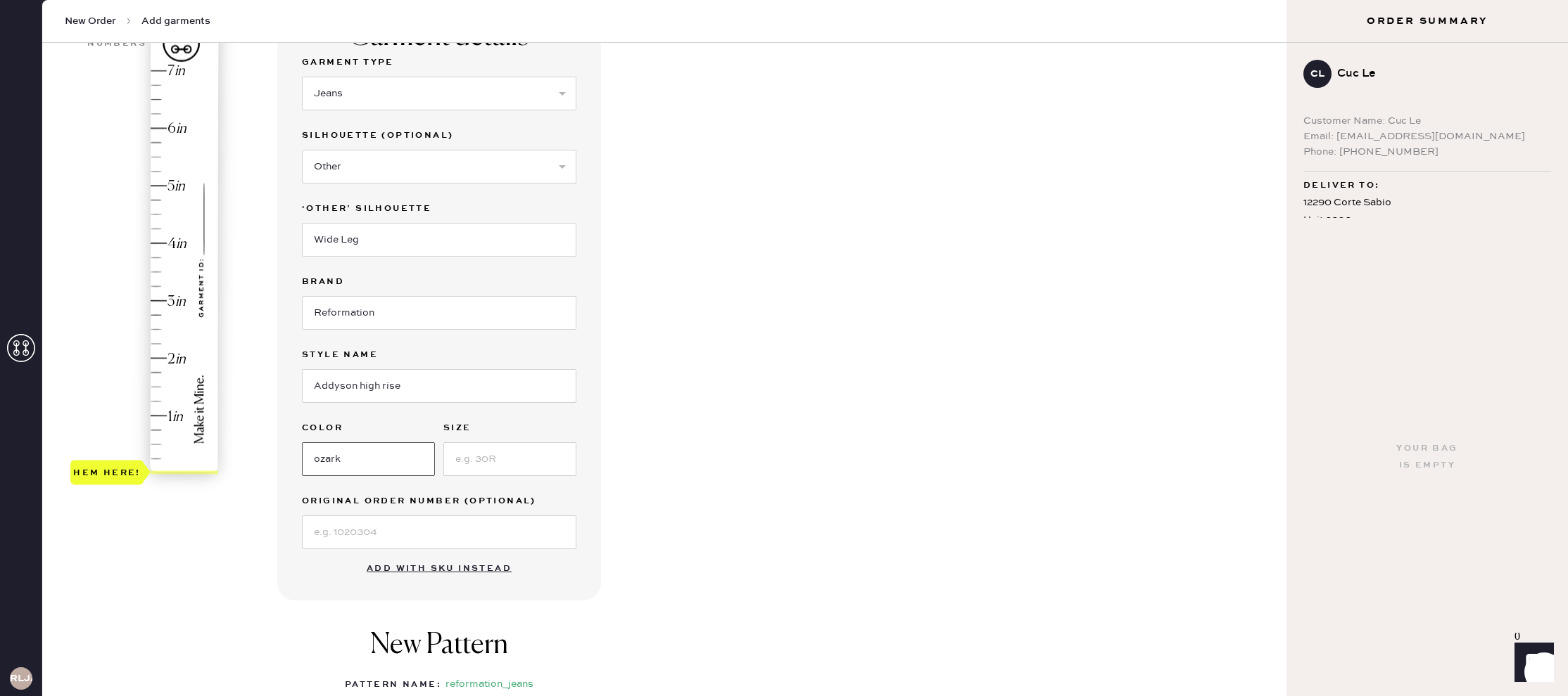
type input "Ozark"
click at [504, 456] on input at bounding box center [510, 459] width 133 height 34
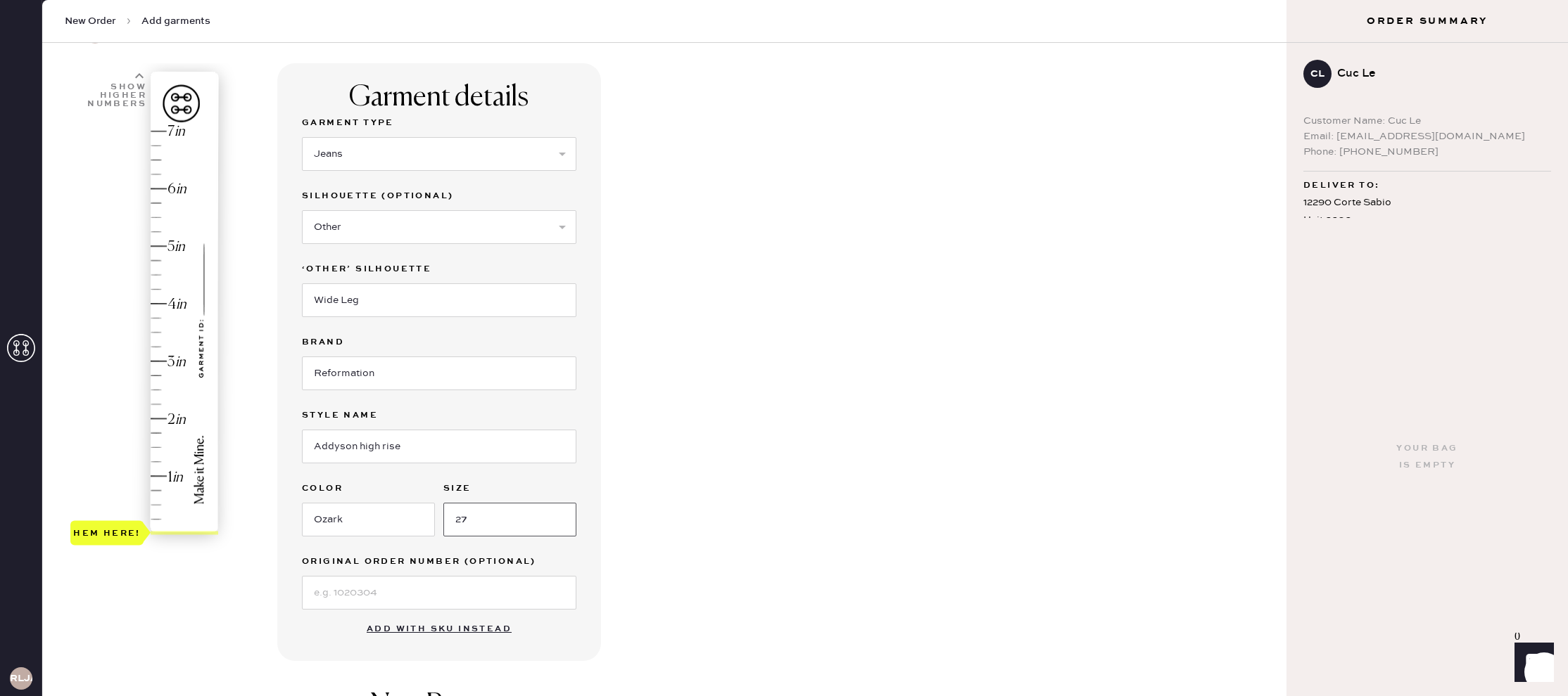
scroll to position [45, 0]
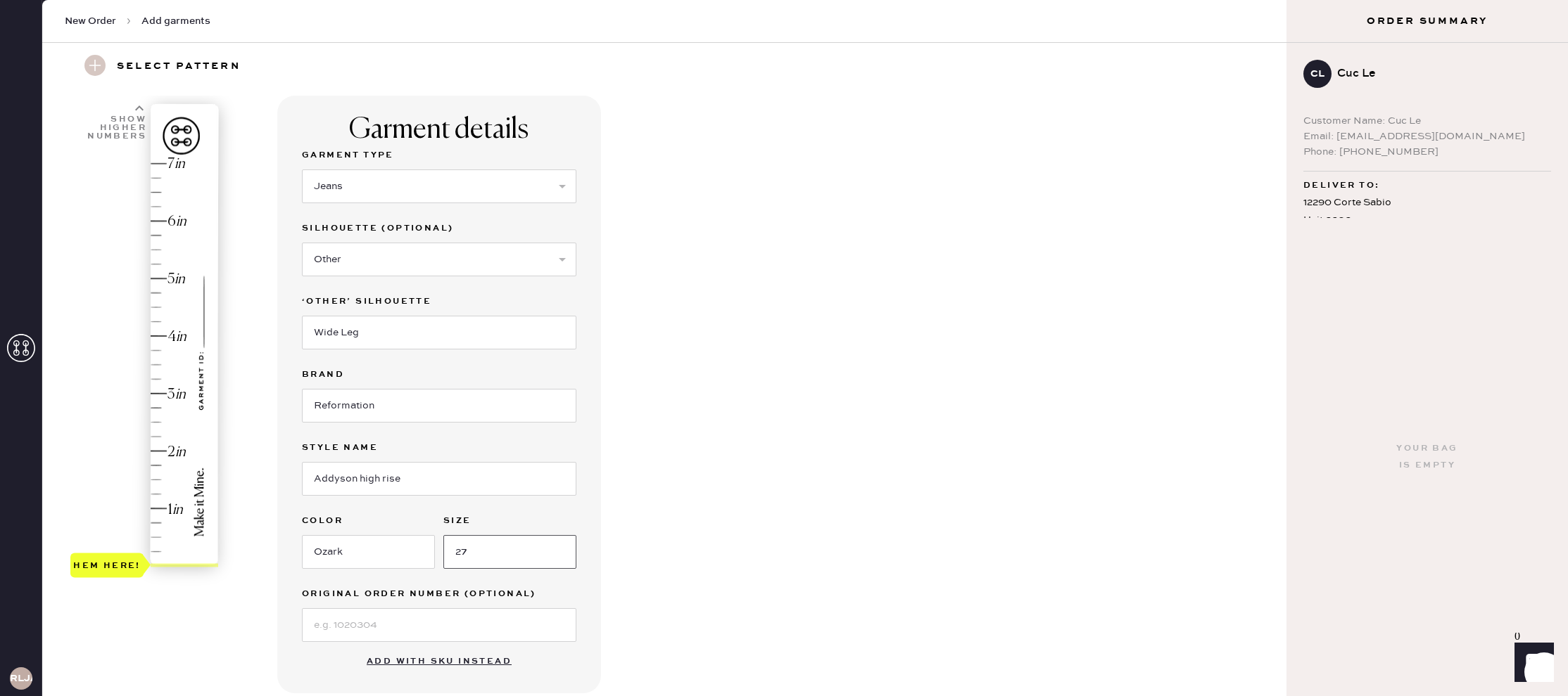
type input "27"
type input "5"
drag, startPoint x: 117, startPoint y: 563, endPoint x: 147, endPoint y: 278, distance: 286.6
click at [144, 278] on div "Hem here!" at bounding box center [107, 279] width 73 height 25
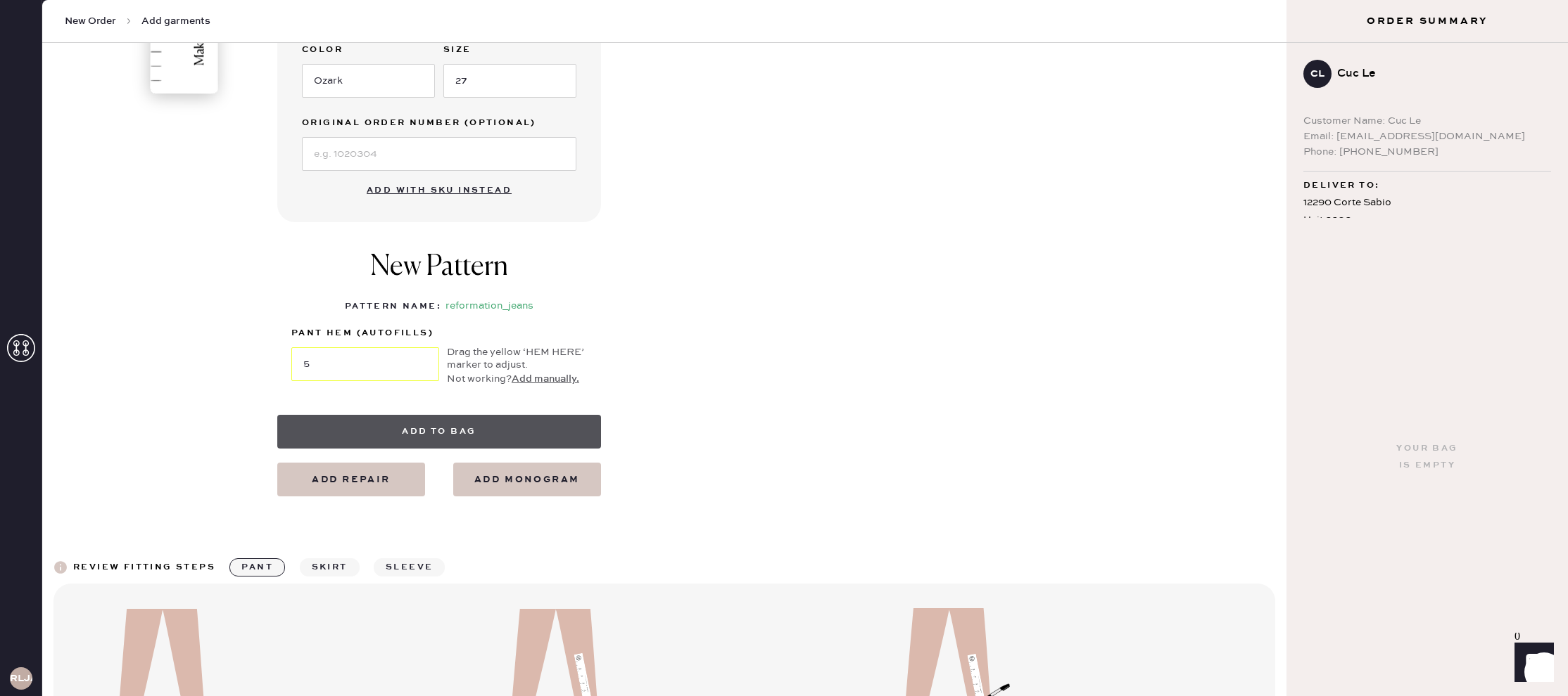
scroll to position [519, 0]
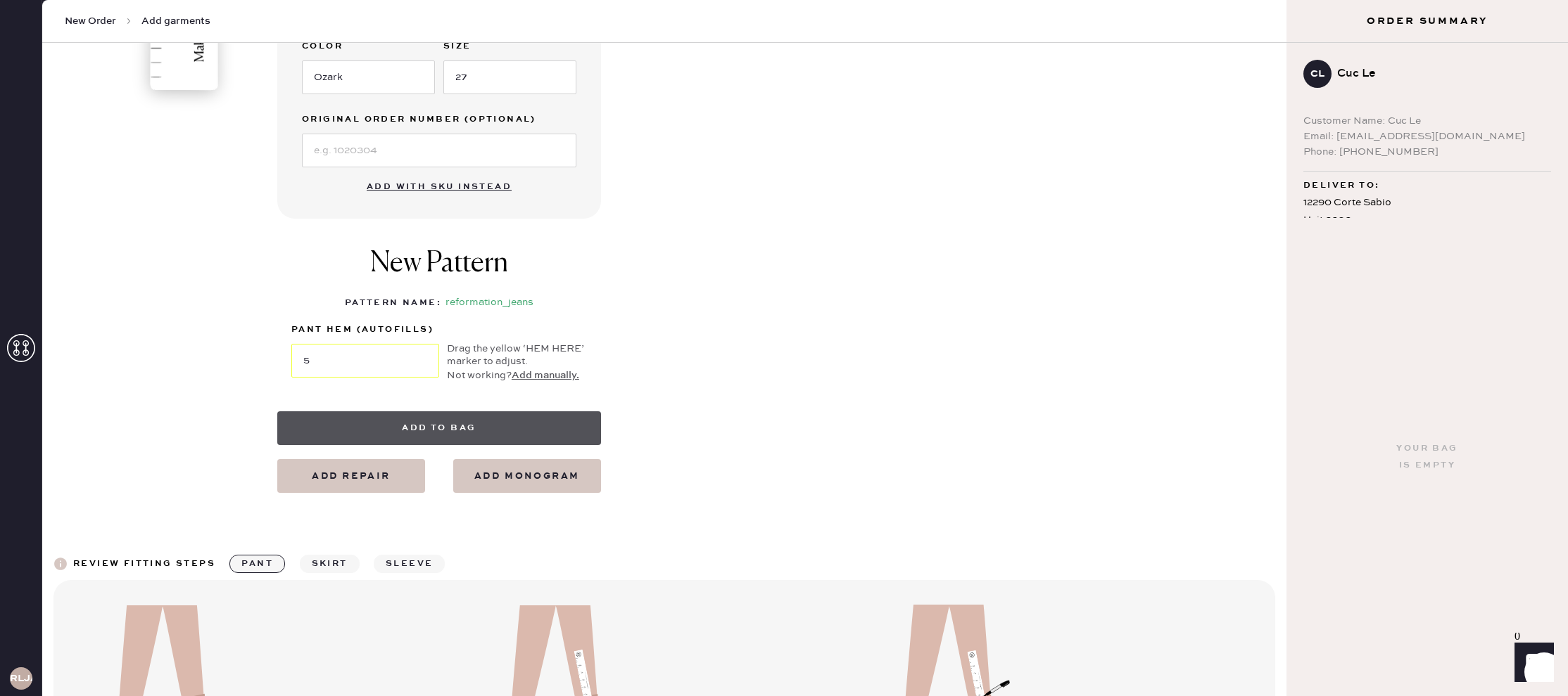
click at [466, 431] on button "Add to bag" at bounding box center [439, 428] width 324 height 34
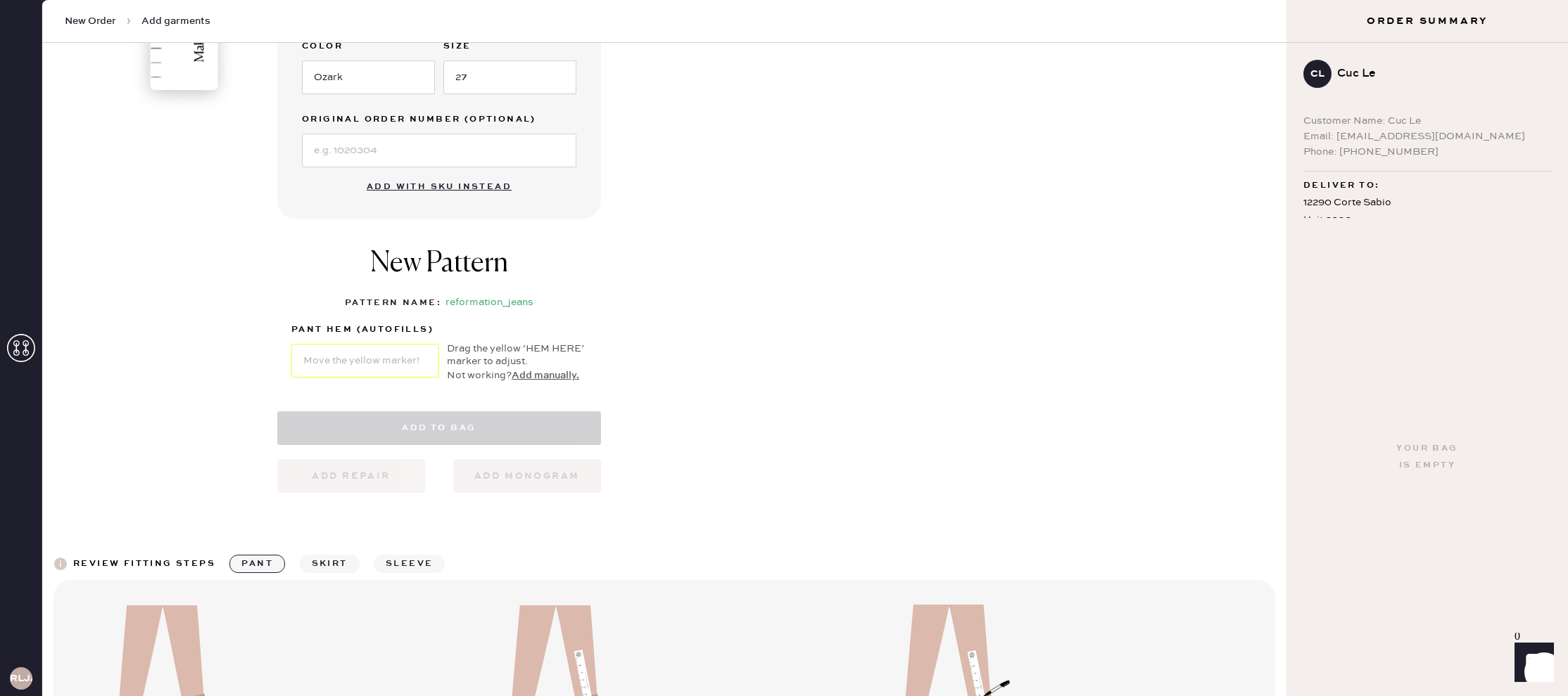
select select "2"
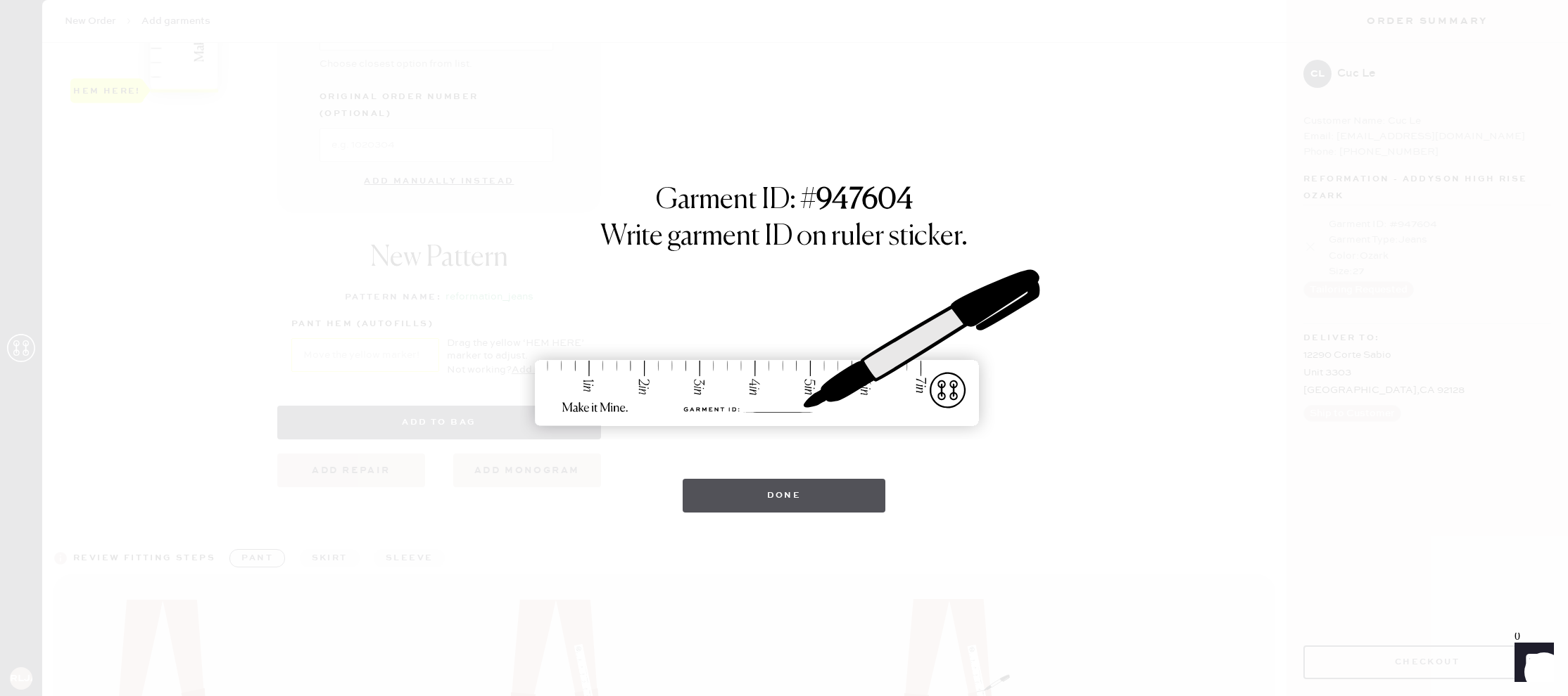
click at [797, 494] on button "Done" at bounding box center [784, 496] width 203 height 34
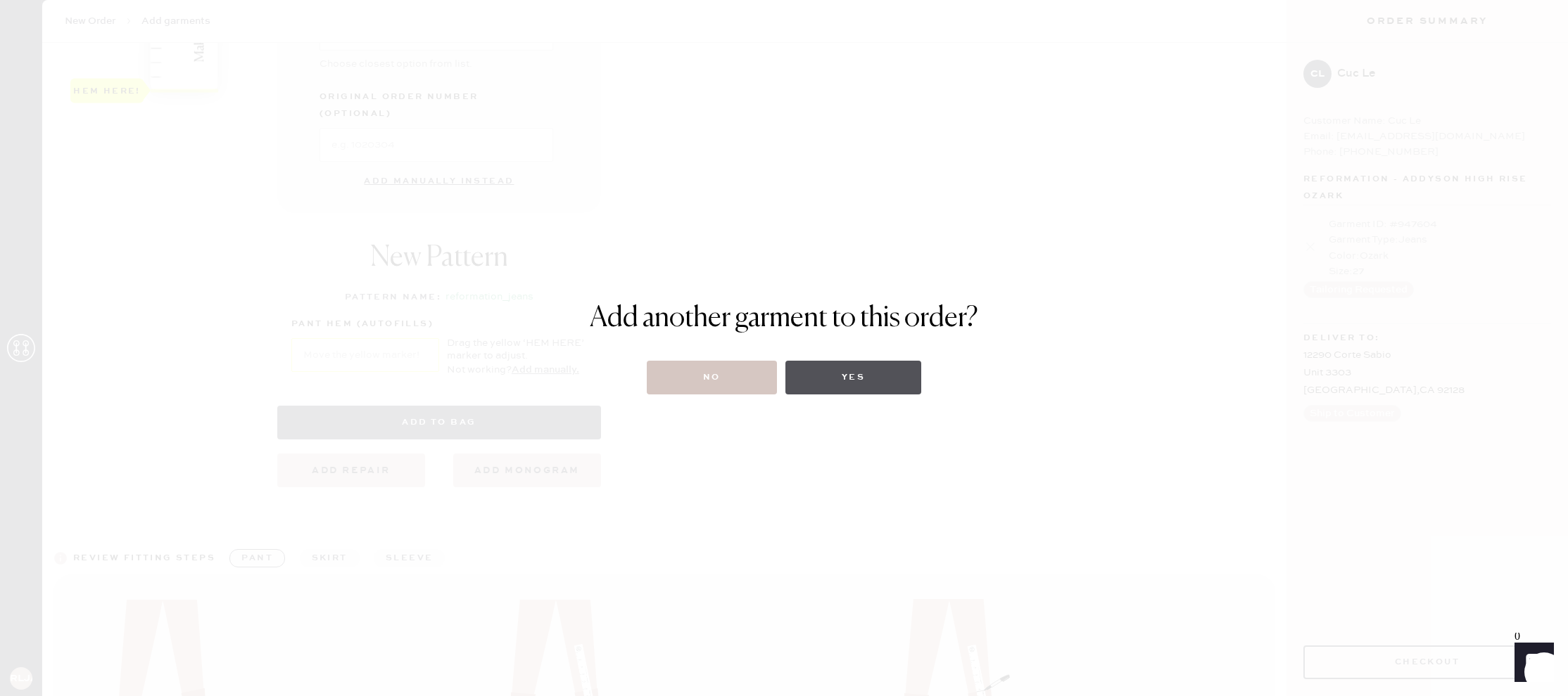
click at [875, 386] on button "Yes" at bounding box center [854, 377] width 136 height 34
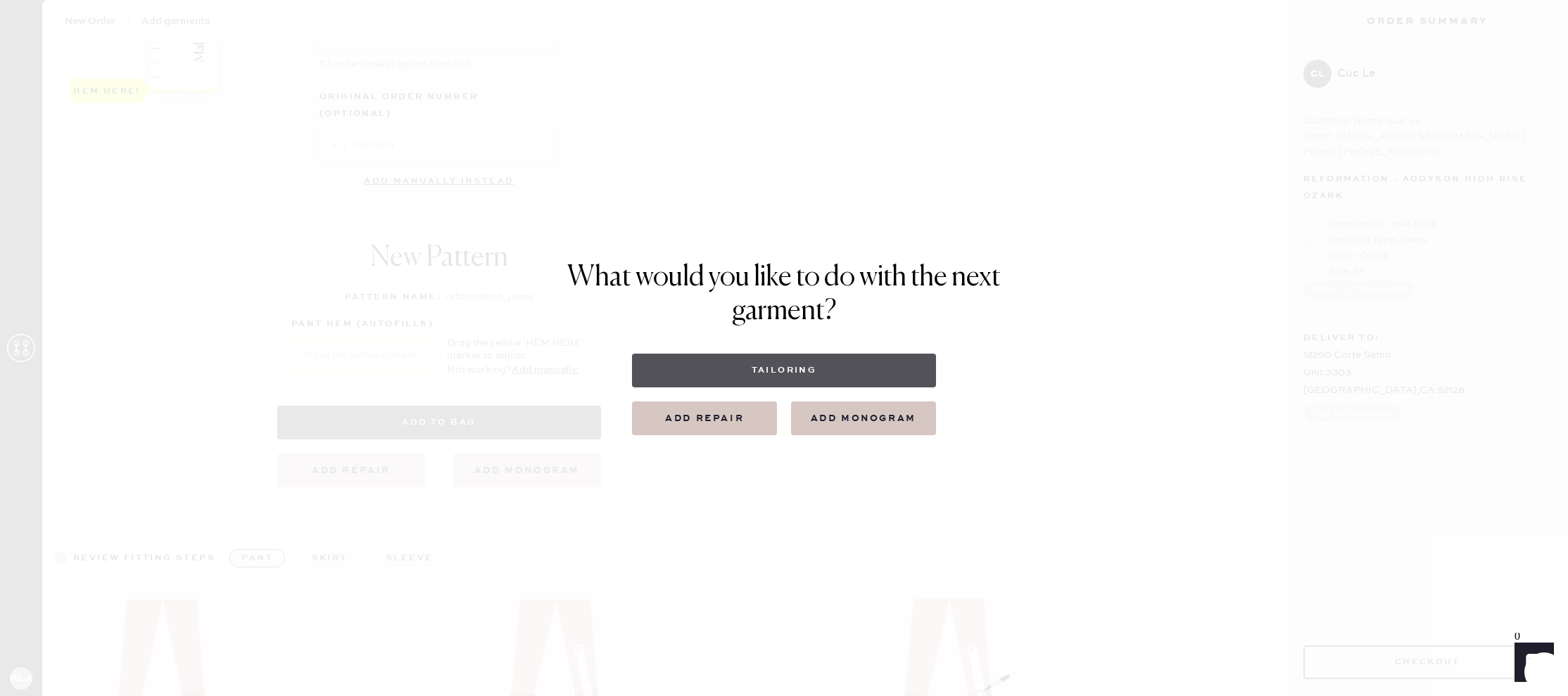
click at [812, 369] on button "Tailoring" at bounding box center [783, 370] width 303 height 34
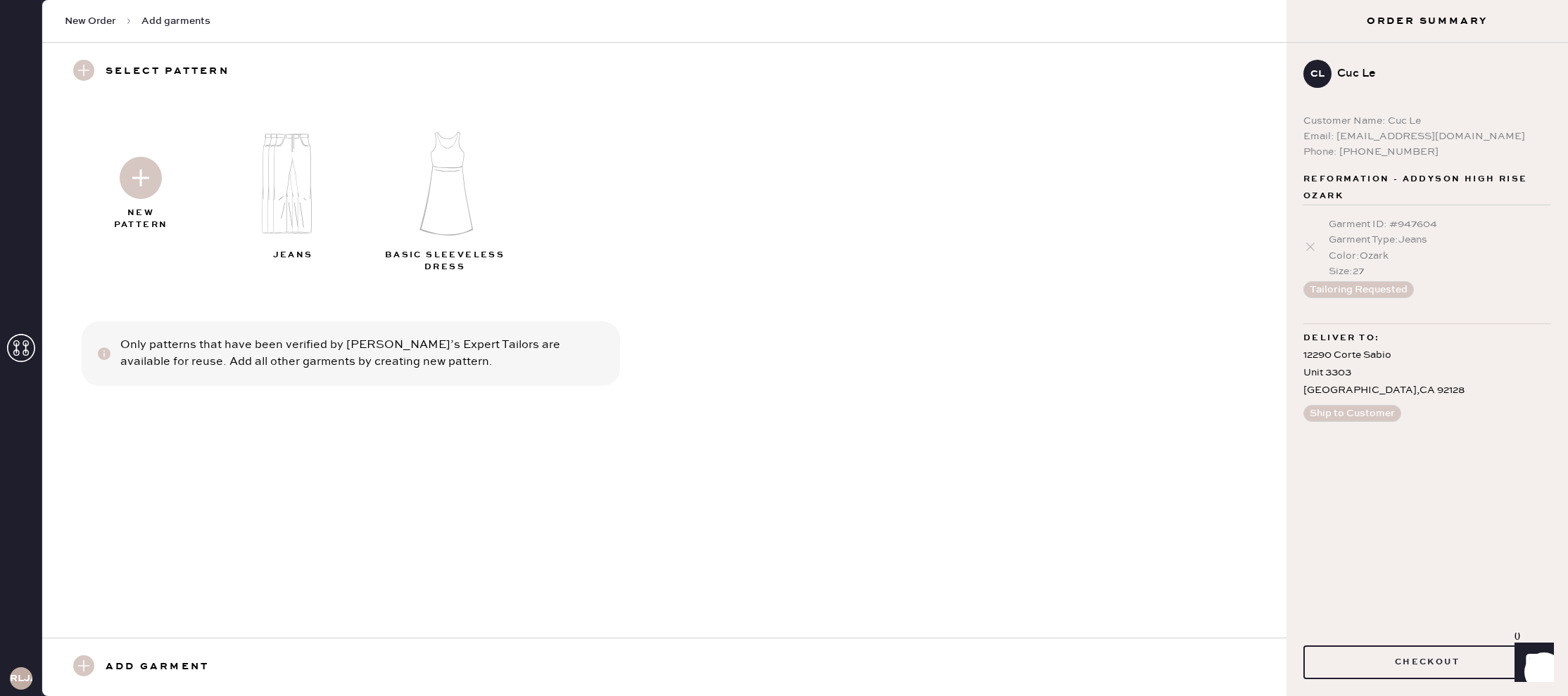
click at [144, 192] on img at bounding box center [141, 178] width 42 height 42
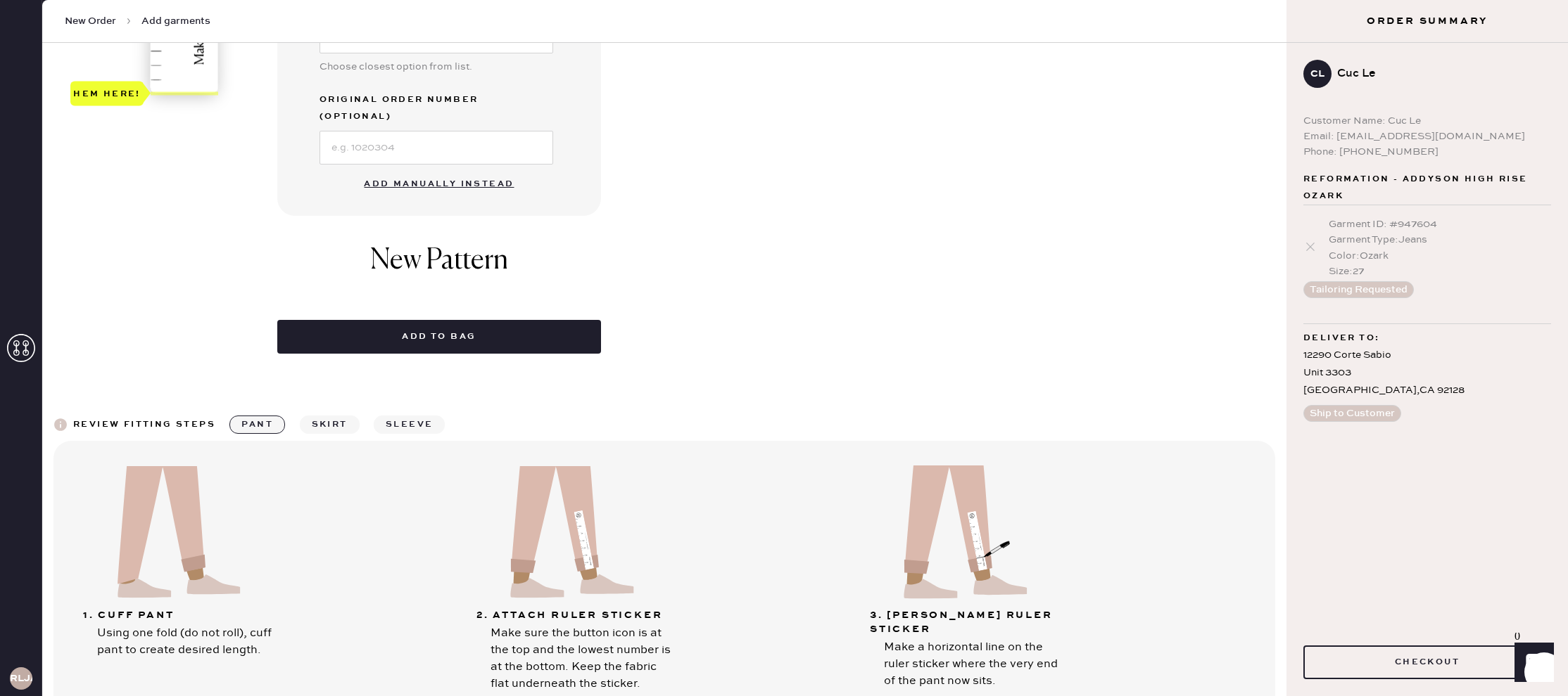
scroll to position [606, 0]
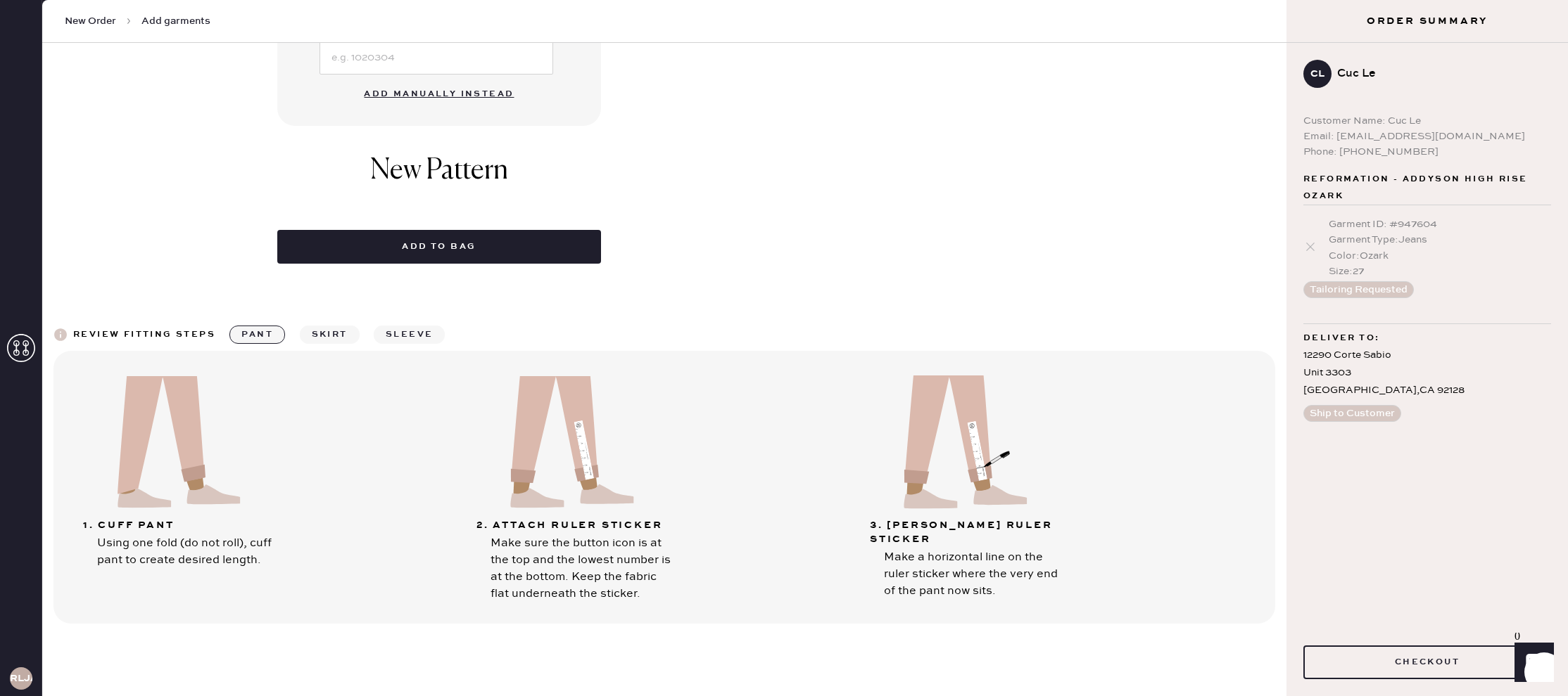
click at [473, 80] on button "Add manually instead" at bounding box center [438, 94] width 167 height 28
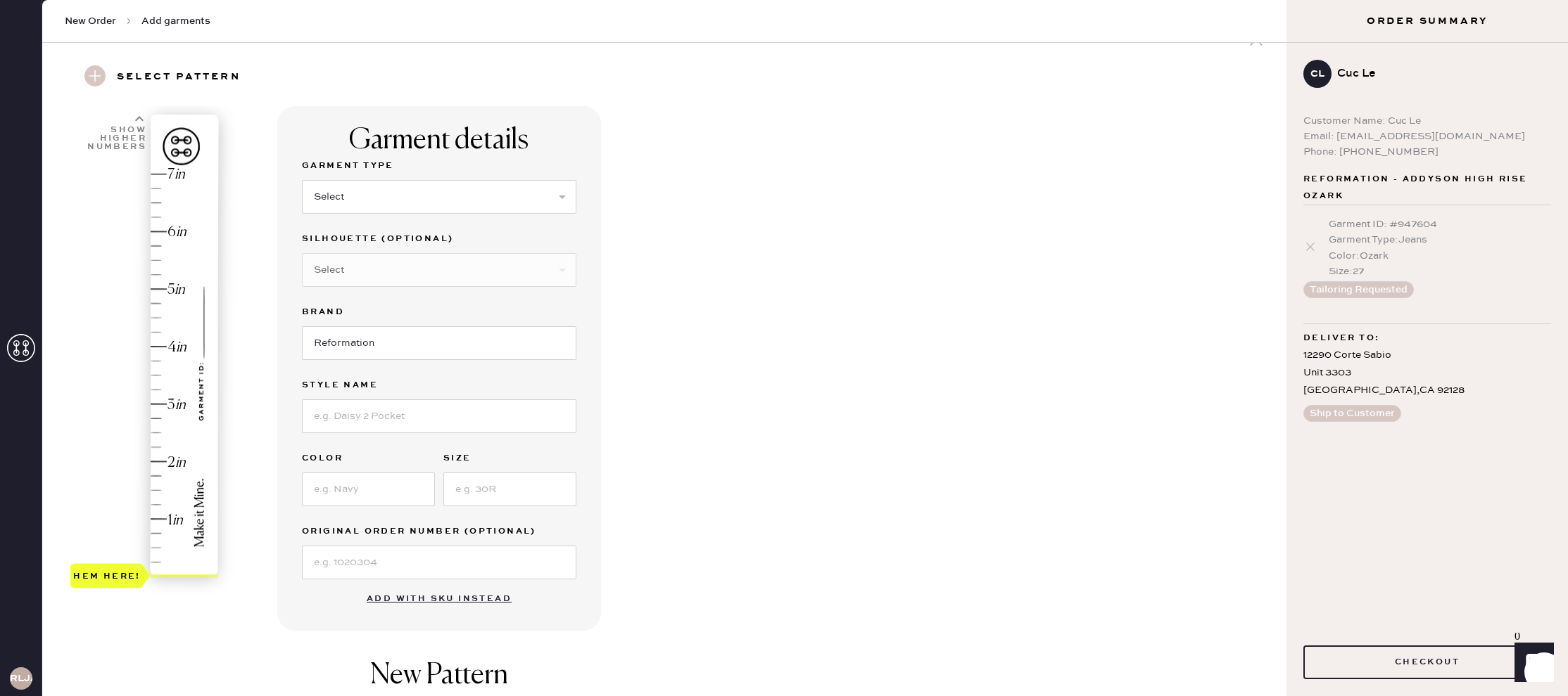
scroll to position [0, 0]
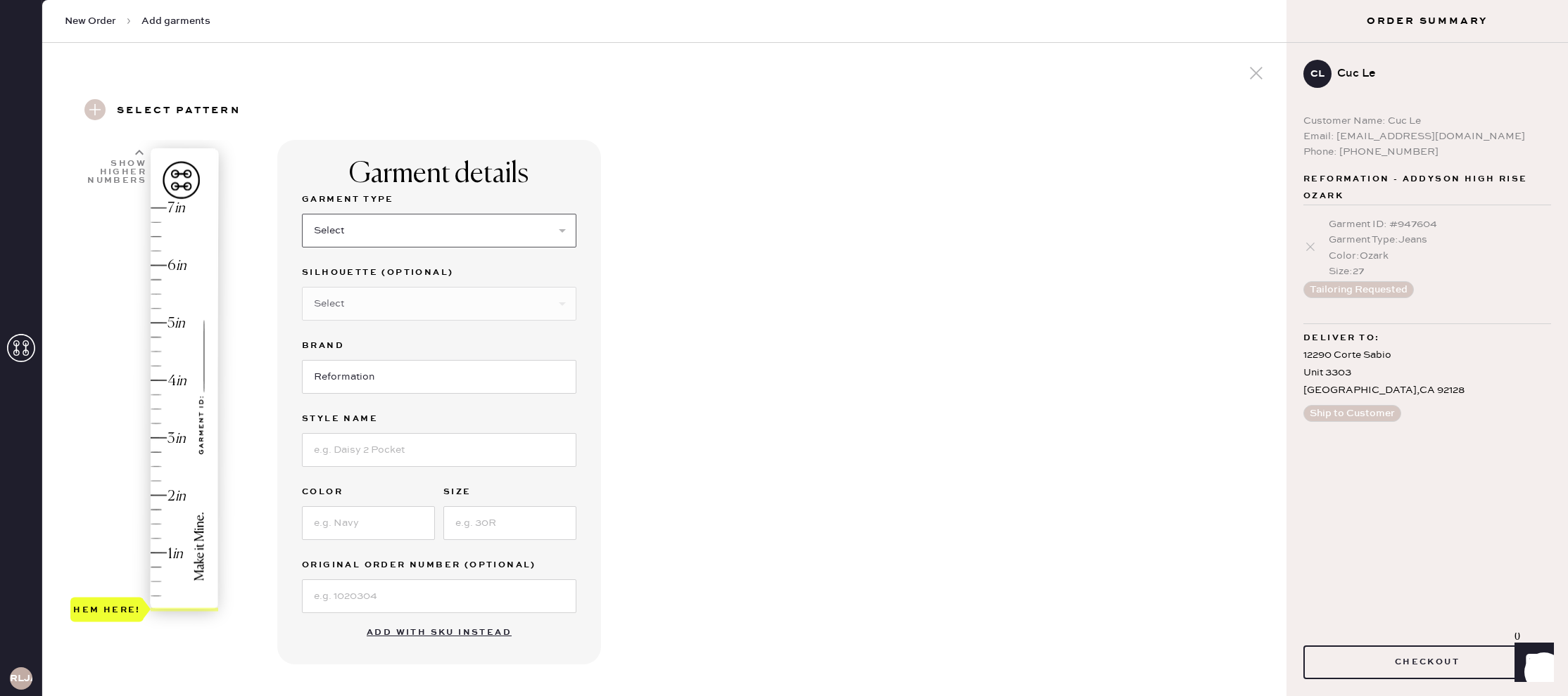
click at [483, 230] on select "Select Basic Skirt Jeans Leggings Pants Shorts Basic Sleeved Dress Basic Sleeve…" at bounding box center [438, 230] width 274 height 34
select select "2"
click at [302, 214] on select "Select Basic Skirt Jeans Leggings Pants Shorts Basic Sleeved Dress Basic Sleeve…" at bounding box center [438, 230] width 274 height 34
click at [457, 311] on select "Select Shorts Cropped Flare Boot Cut Straight Skinny Other" at bounding box center [438, 304] width 274 height 34
select select "other"
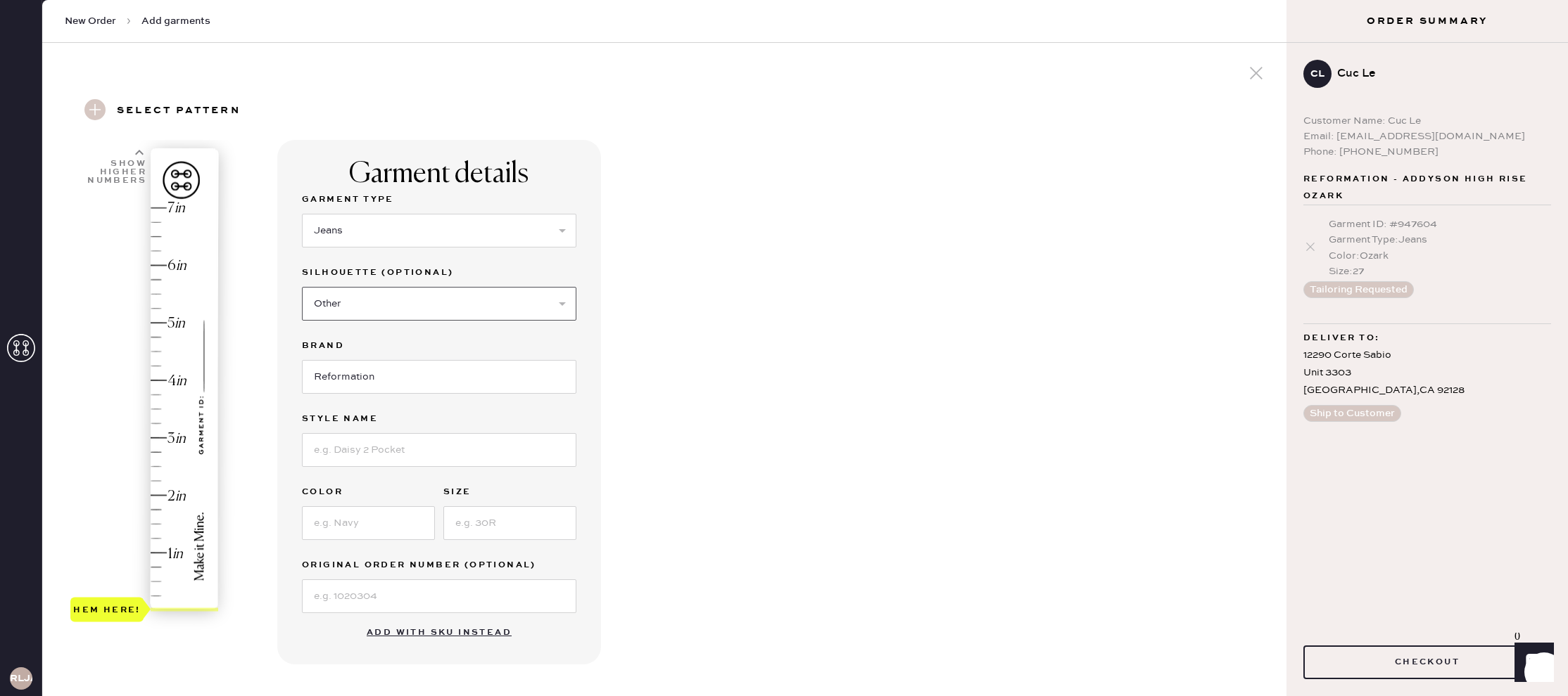
click at [302, 287] on select "Select Shorts Cropped Flare Boot Cut Straight Skinny Other" at bounding box center [438, 304] width 274 height 34
click at [389, 377] on input at bounding box center [438, 377] width 274 height 34
type input "Wide Leg"
click at [383, 524] on input at bounding box center [438, 523] width 274 height 34
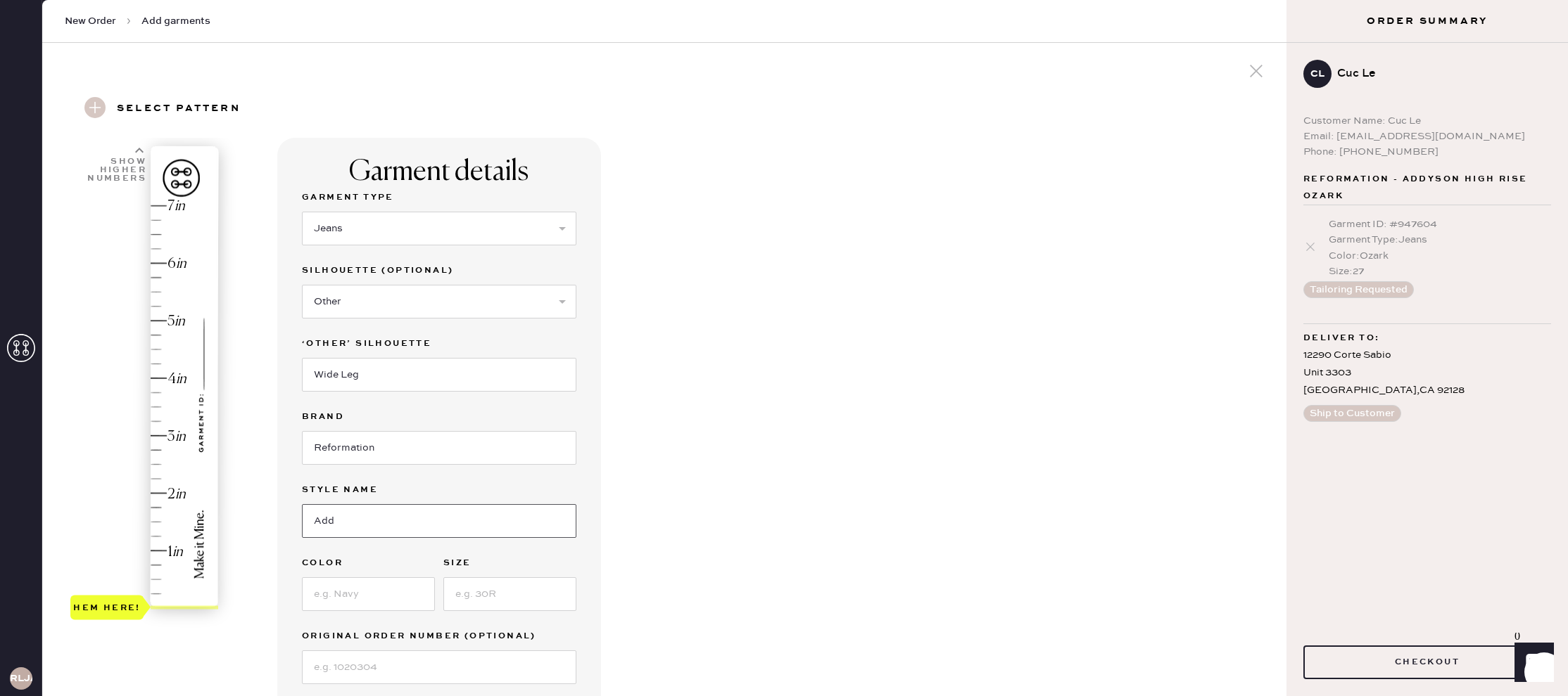
type input "Addyson high rise"
click at [347, 592] on input at bounding box center [368, 594] width 133 height 34
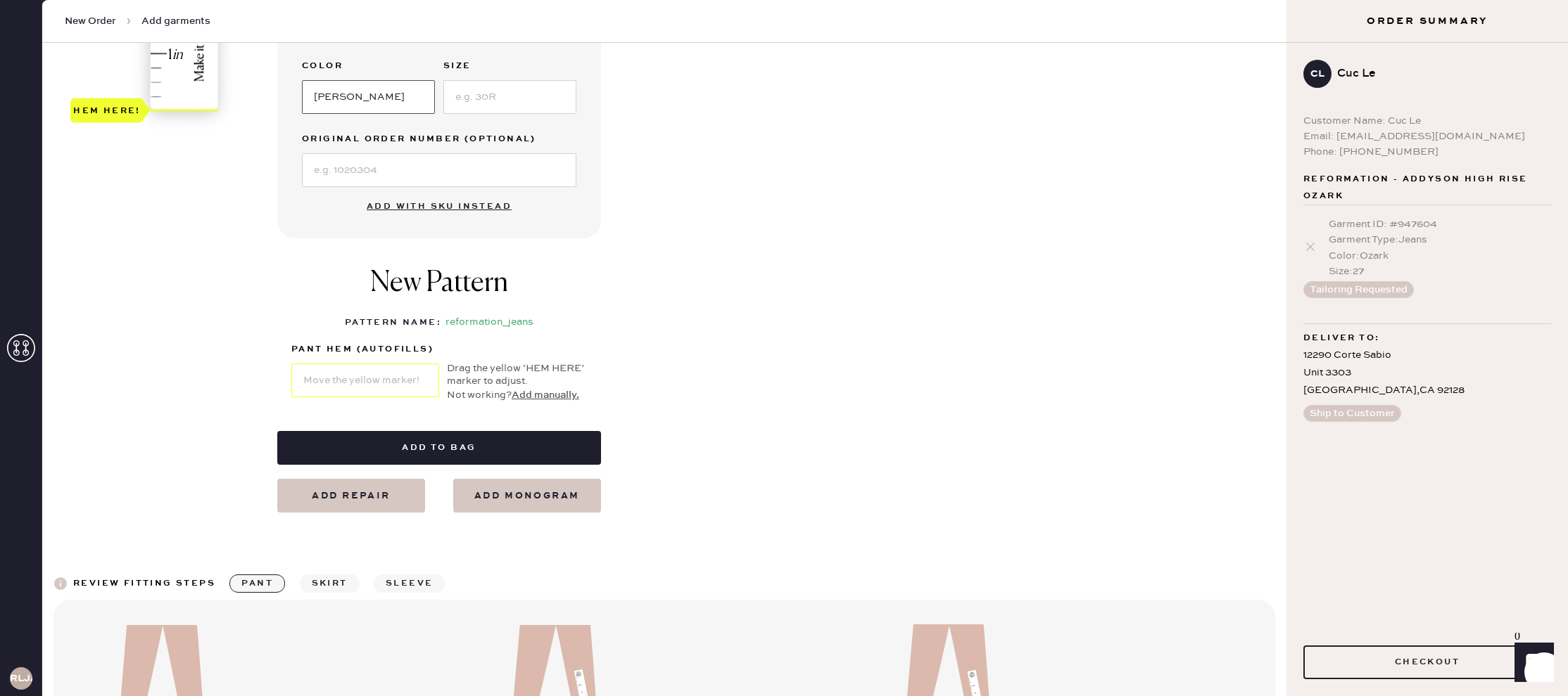
scroll to position [511, 0]
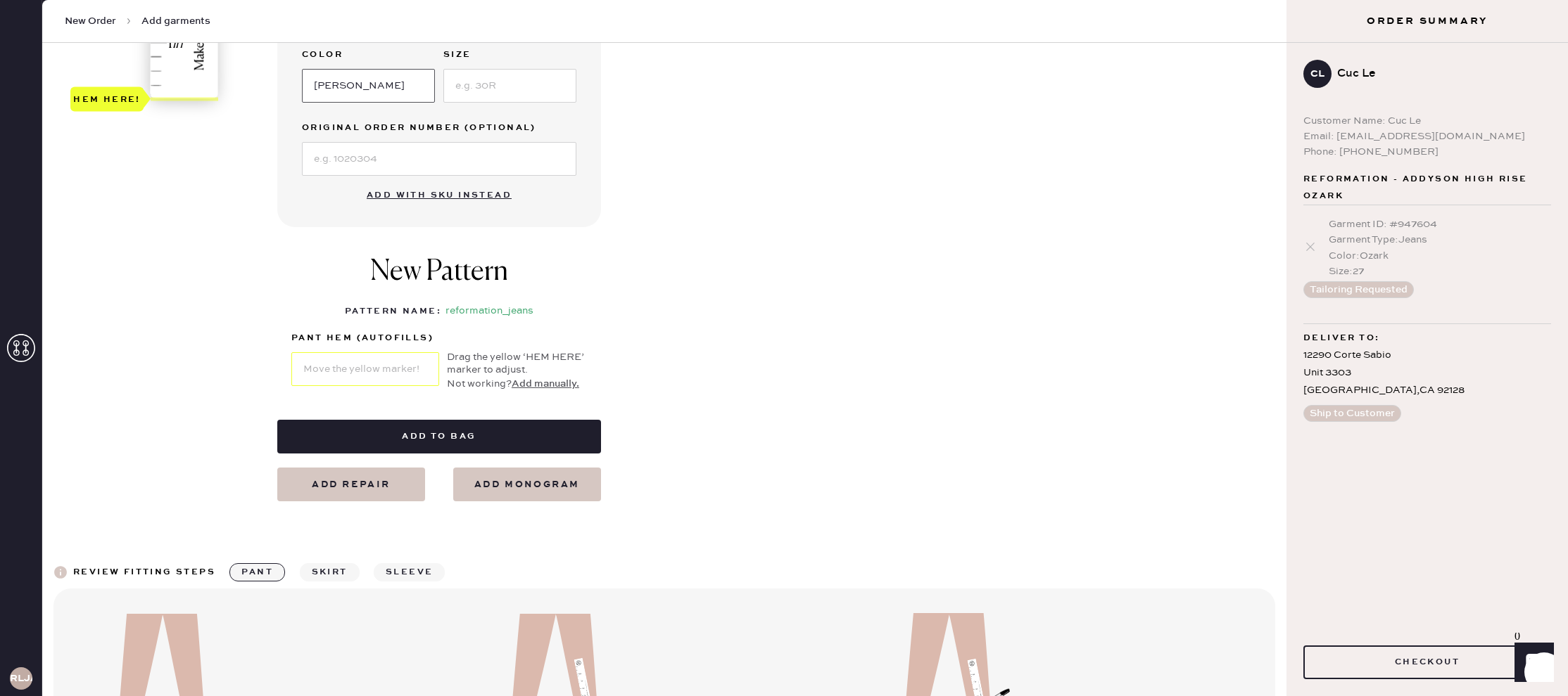
type input "Burnett"
click at [488, 88] on input at bounding box center [510, 85] width 133 height 34
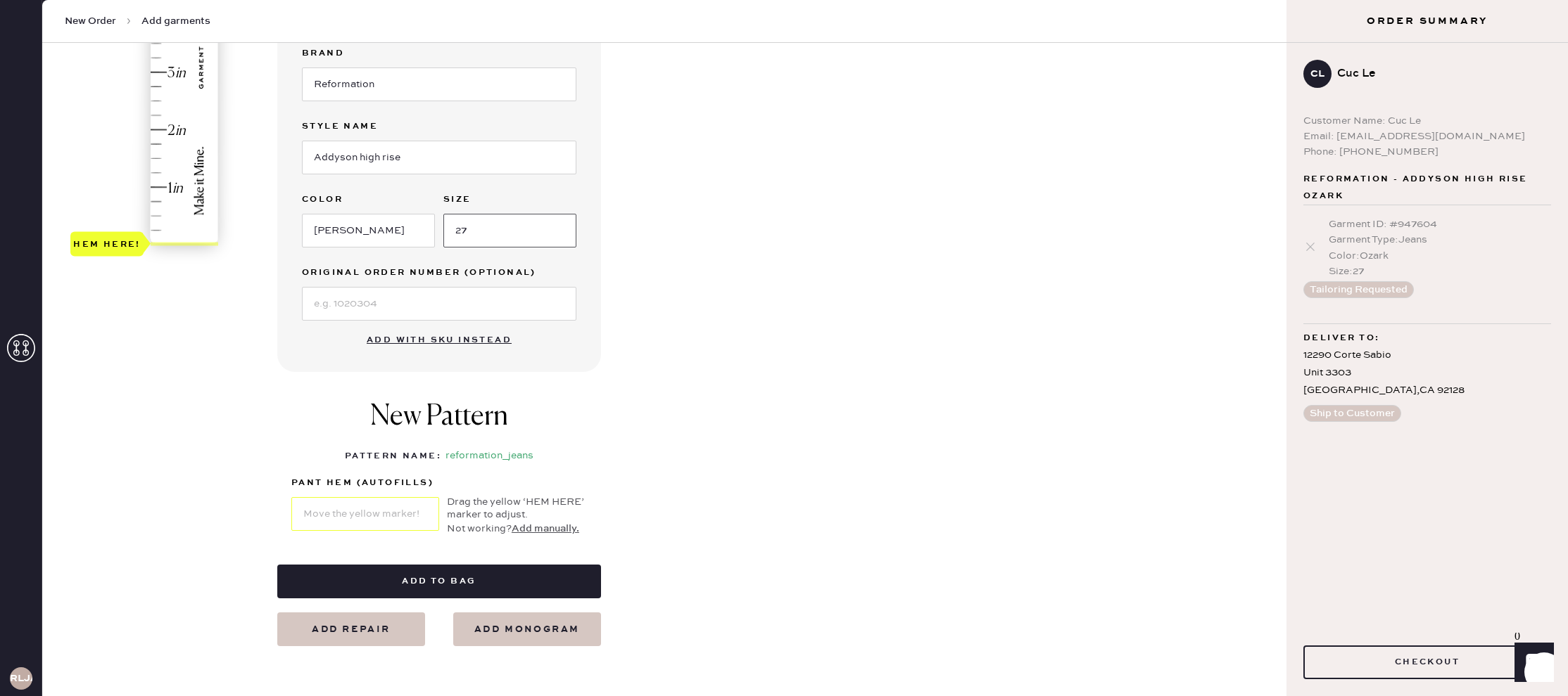
scroll to position [363, 0]
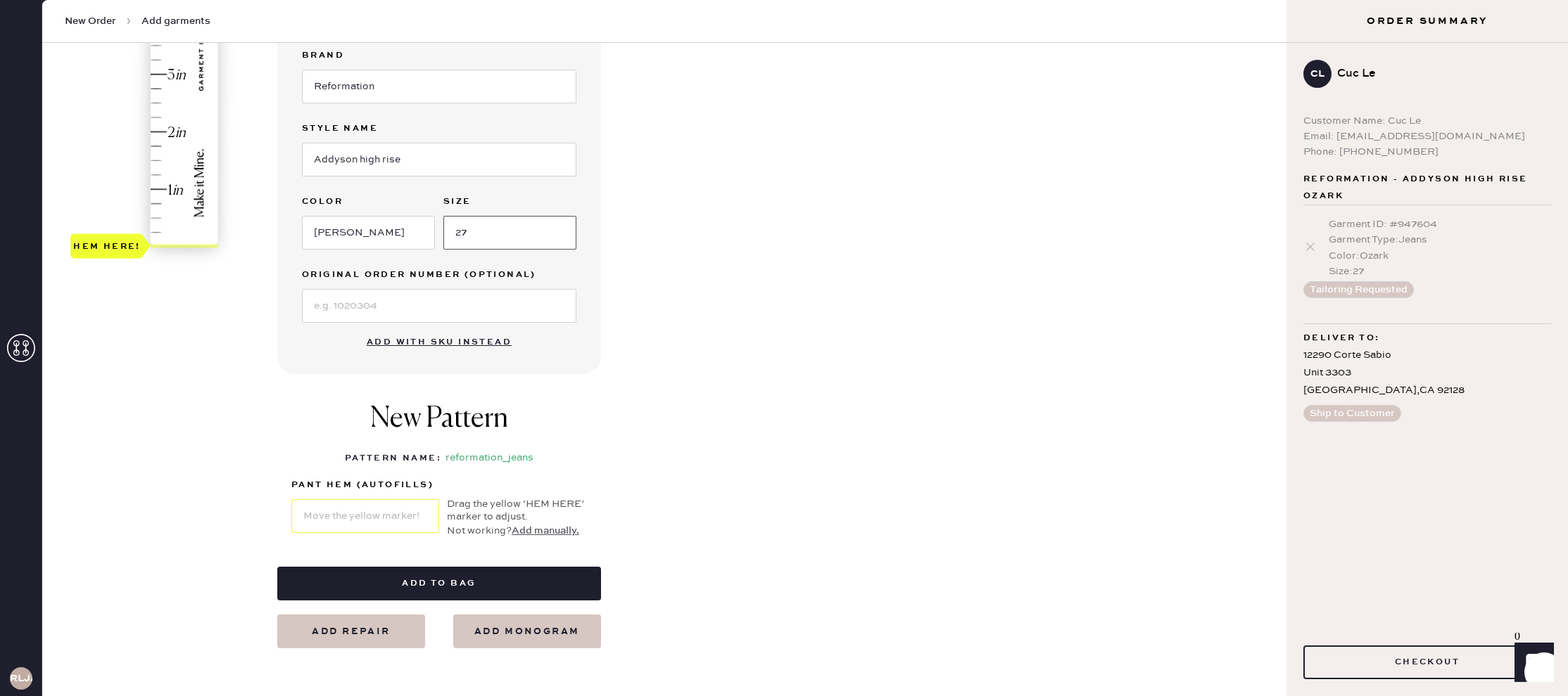
type input "27"
drag, startPoint x: 117, startPoint y: 240, endPoint x: 152, endPoint y: 37, distance: 206.0
click at [152, 37] on body "Layer 1 Layer 1 RLJA New Order Add garments Select pattern New Pattern Jeans Ba…" at bounding box center [784, 348] width 1568 height 696
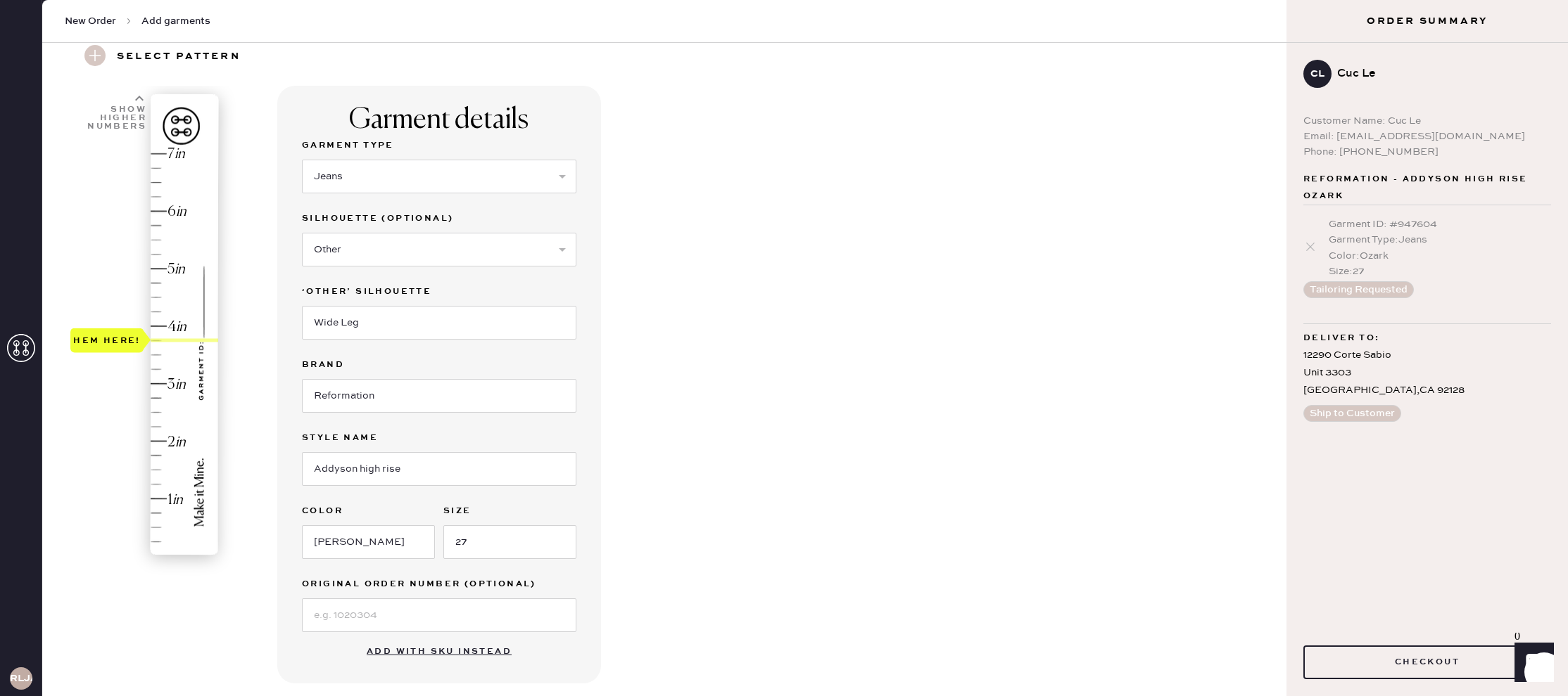
scroll to position [48, 0]
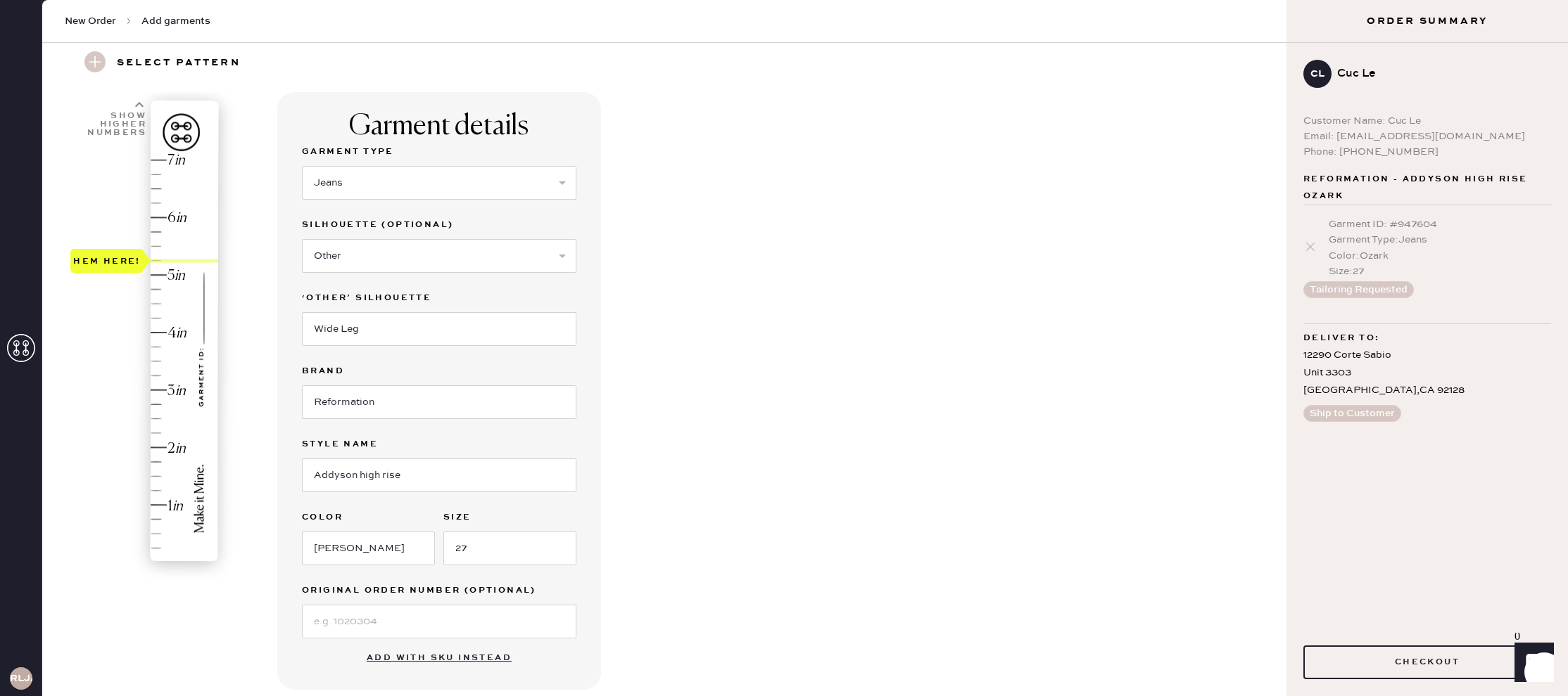
type input "5"
drag, startPoint x: 102, startPoint y: 329, endPoint x: 107, endPoint y: 276, distance: 53.2
click at [107, 276] on div "Hem here!" at bounding box center [107, 275] width 67 height 17
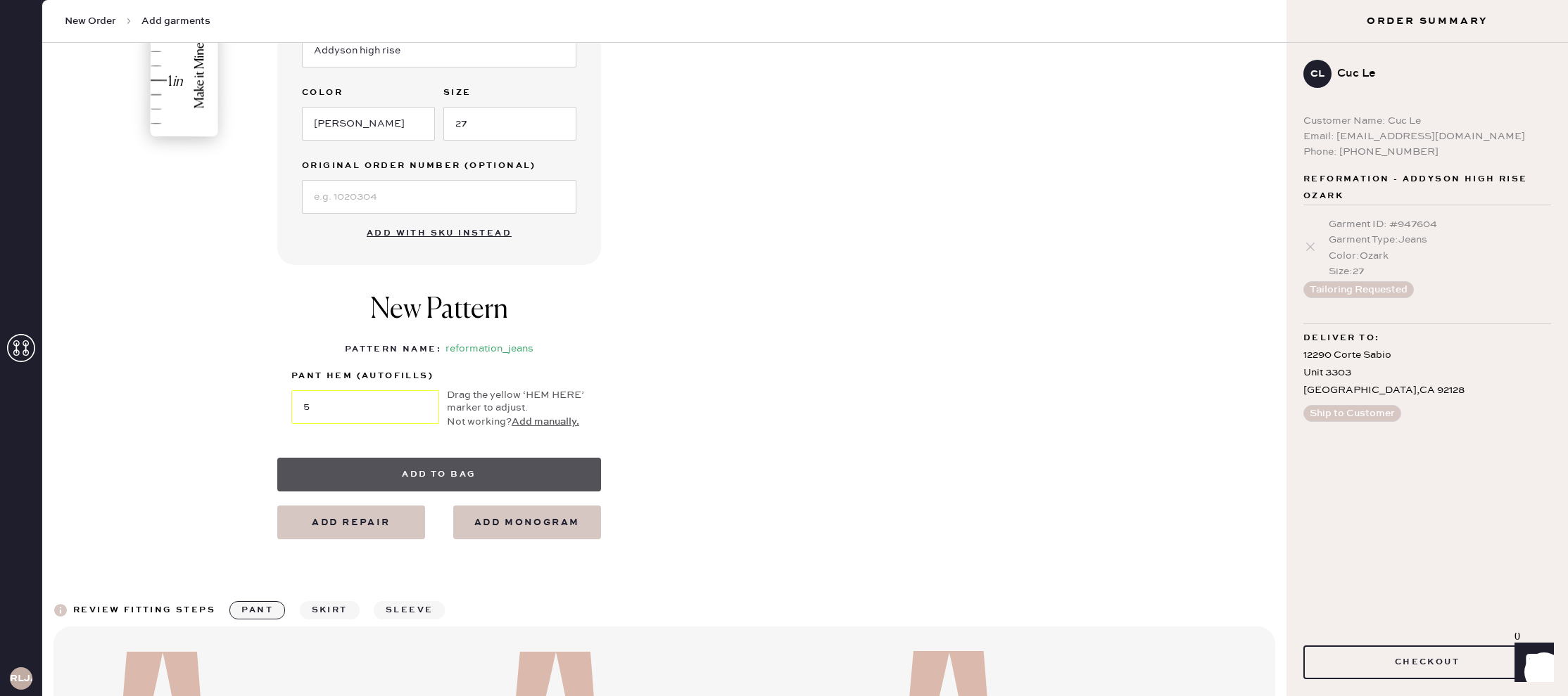
scroll to position [474, 0]
click at [440, 470] on button "Add to bag" at bounding box center [439, 473] width 324 height 34
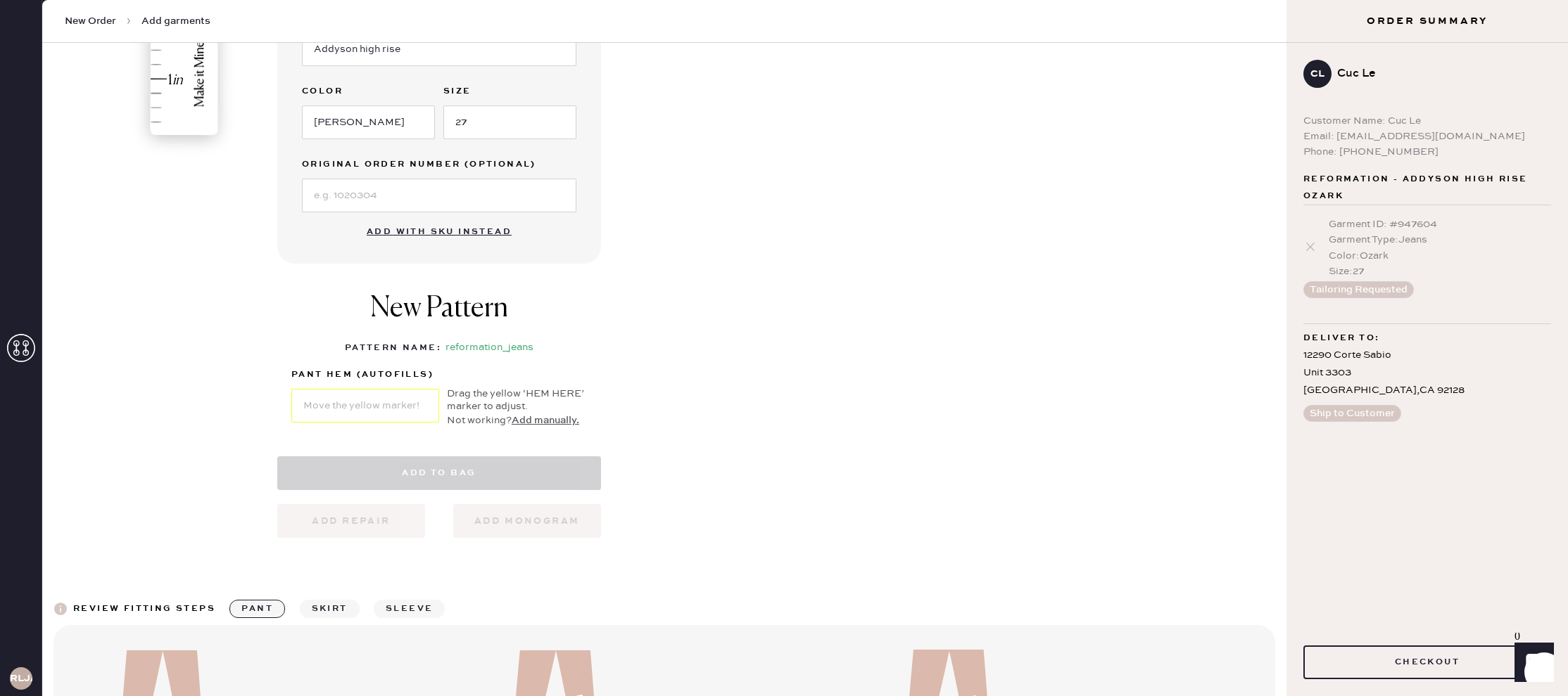
select select "2"
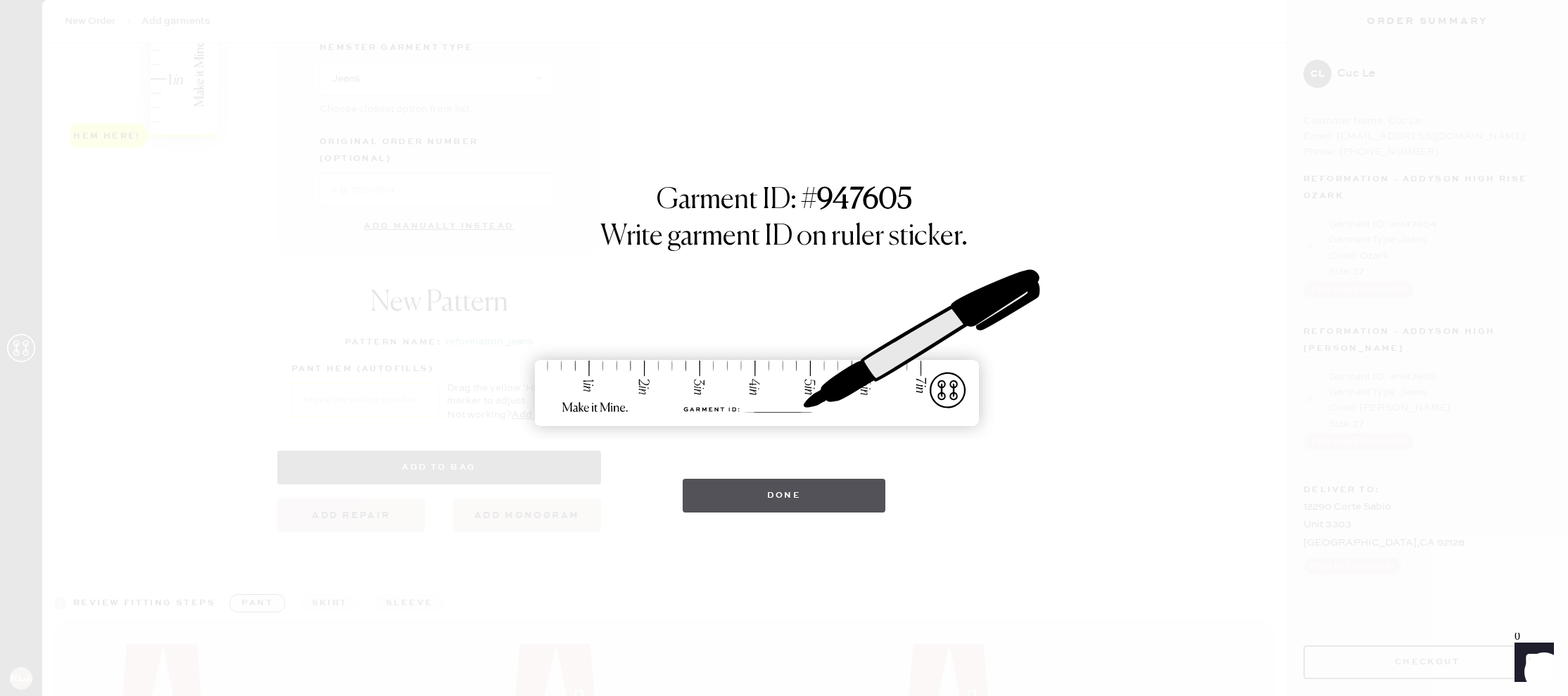
click at [748, 508] on button "Done" at bounding box center [784, 496] width 203 height 34
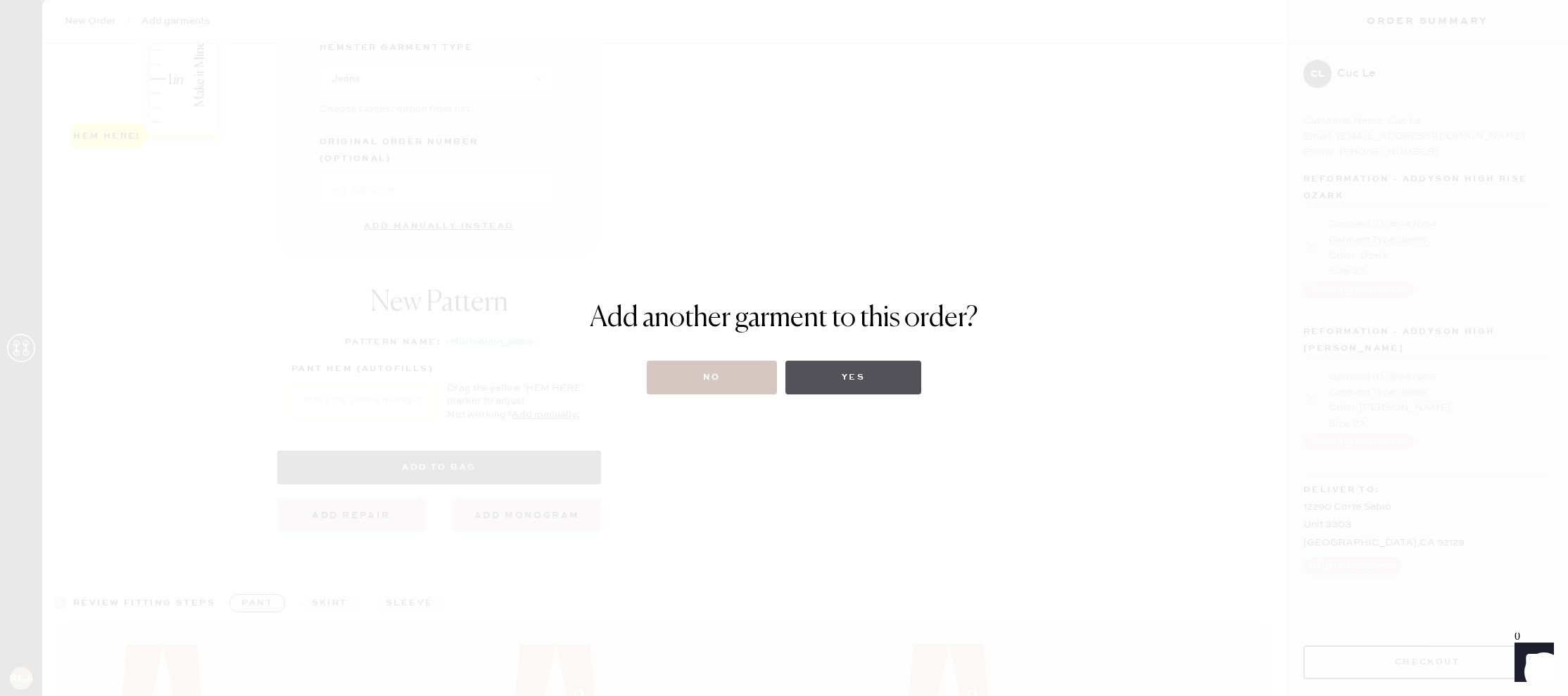
click at [849, 376] on button "Yes" at bounding box center [854, 377] width 136 height 34
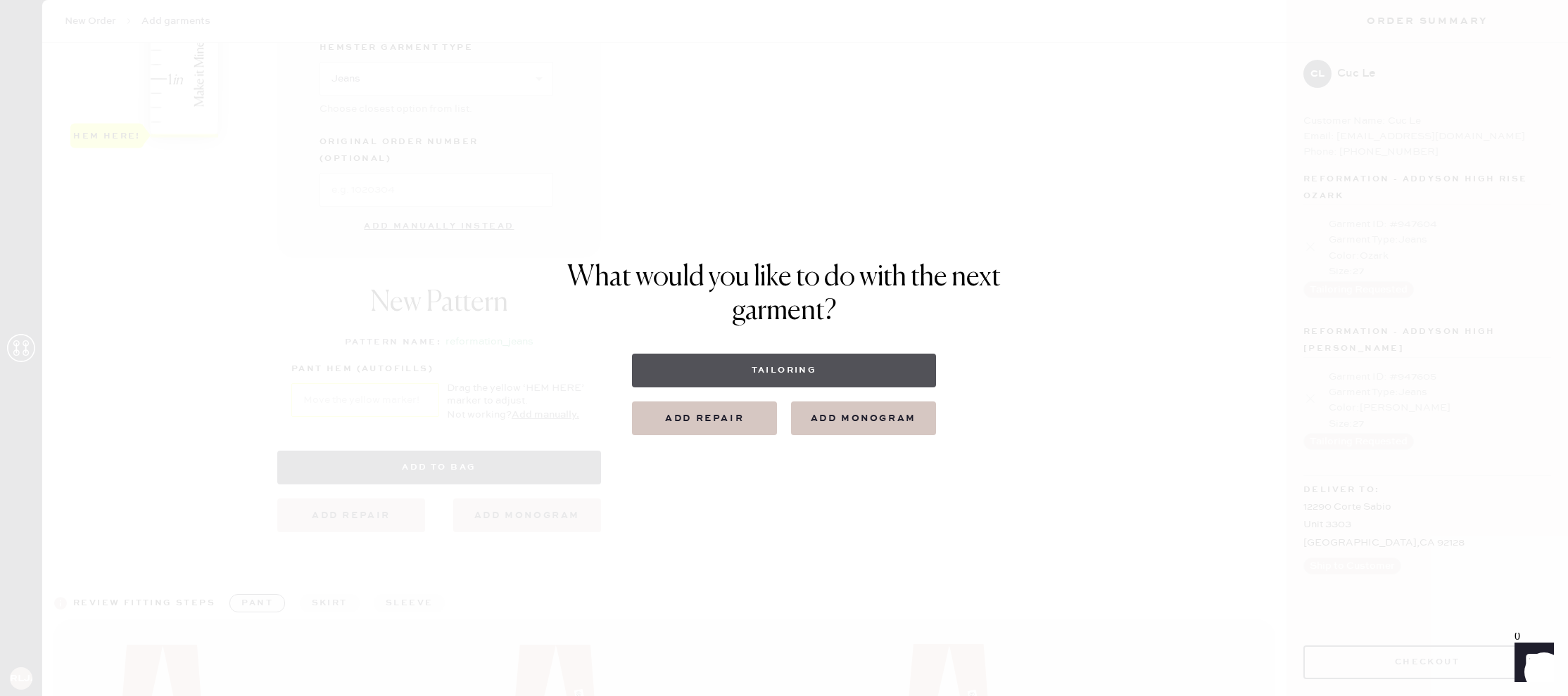
click at [826, 370] on button "Tailoring" at bounding box center [783, 370] width 303 height 34
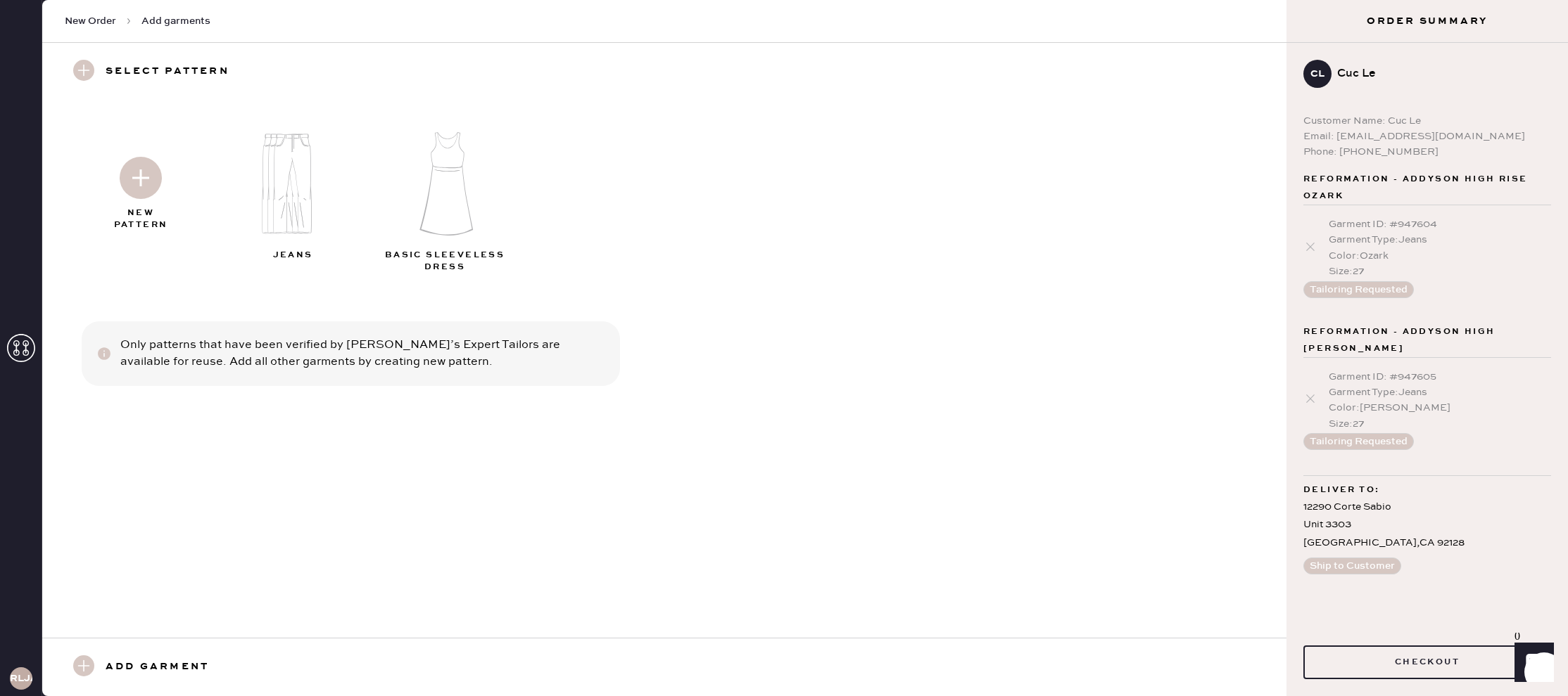
click at [143, 181] on img at bounding box center [141, 178] width 42 height 42
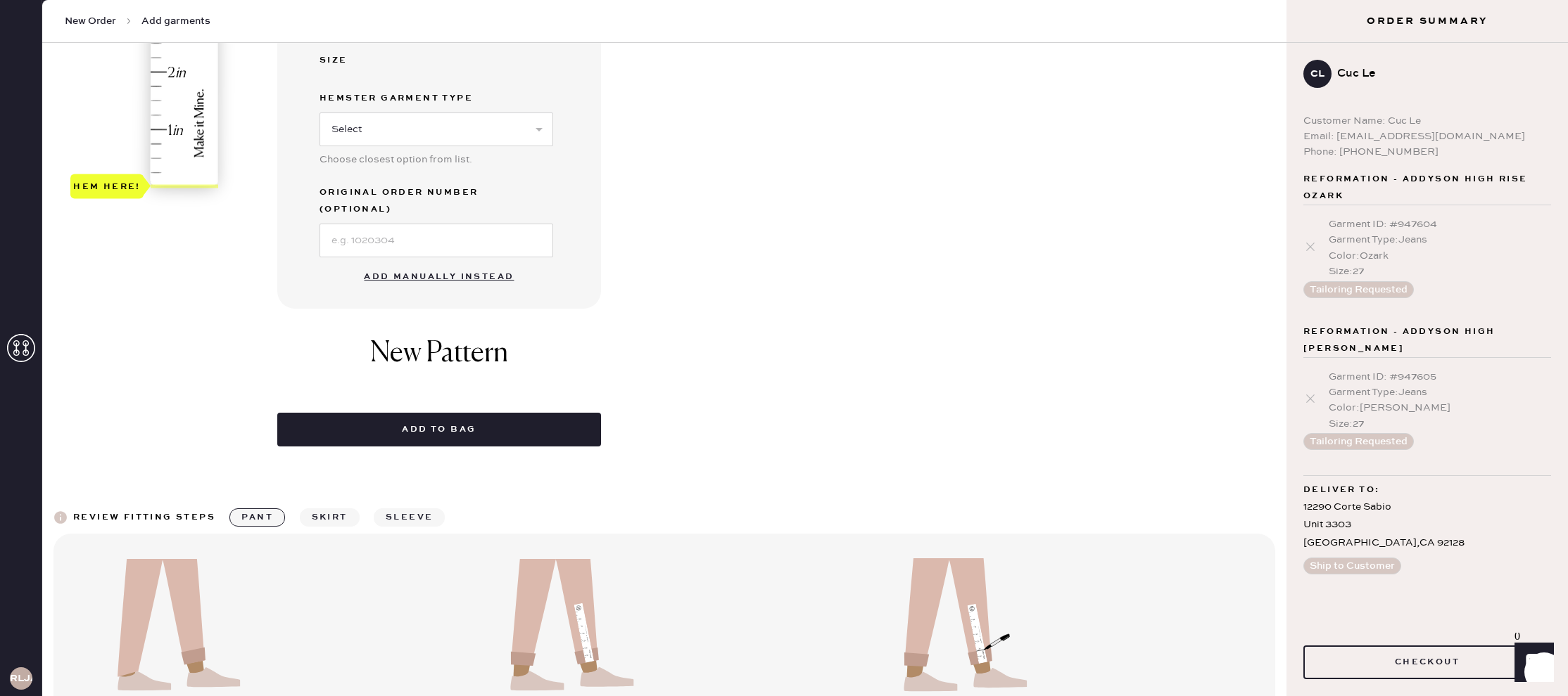
scroll to position [606, 0]
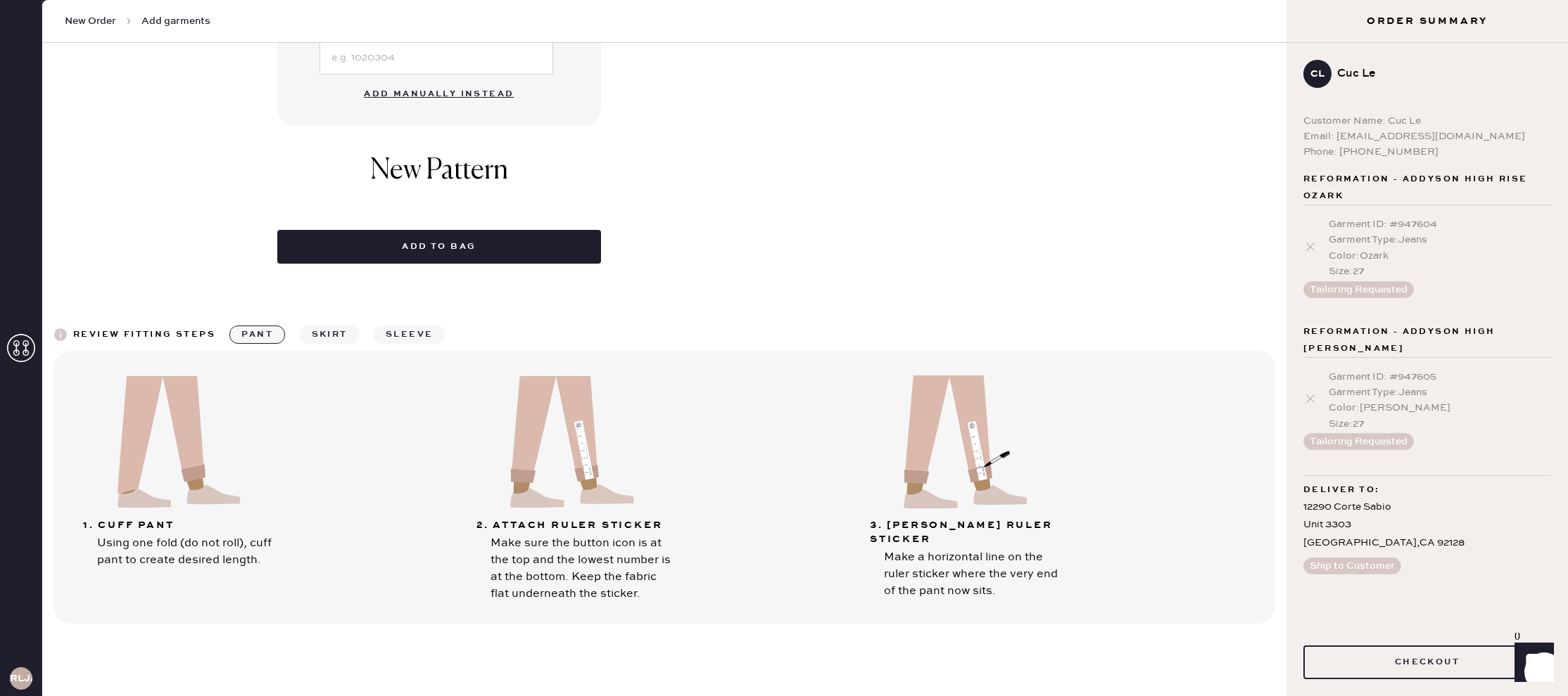
click at [401, 80] on button "Add manually instead" at bounding box center [438, 94] width 167 height 28
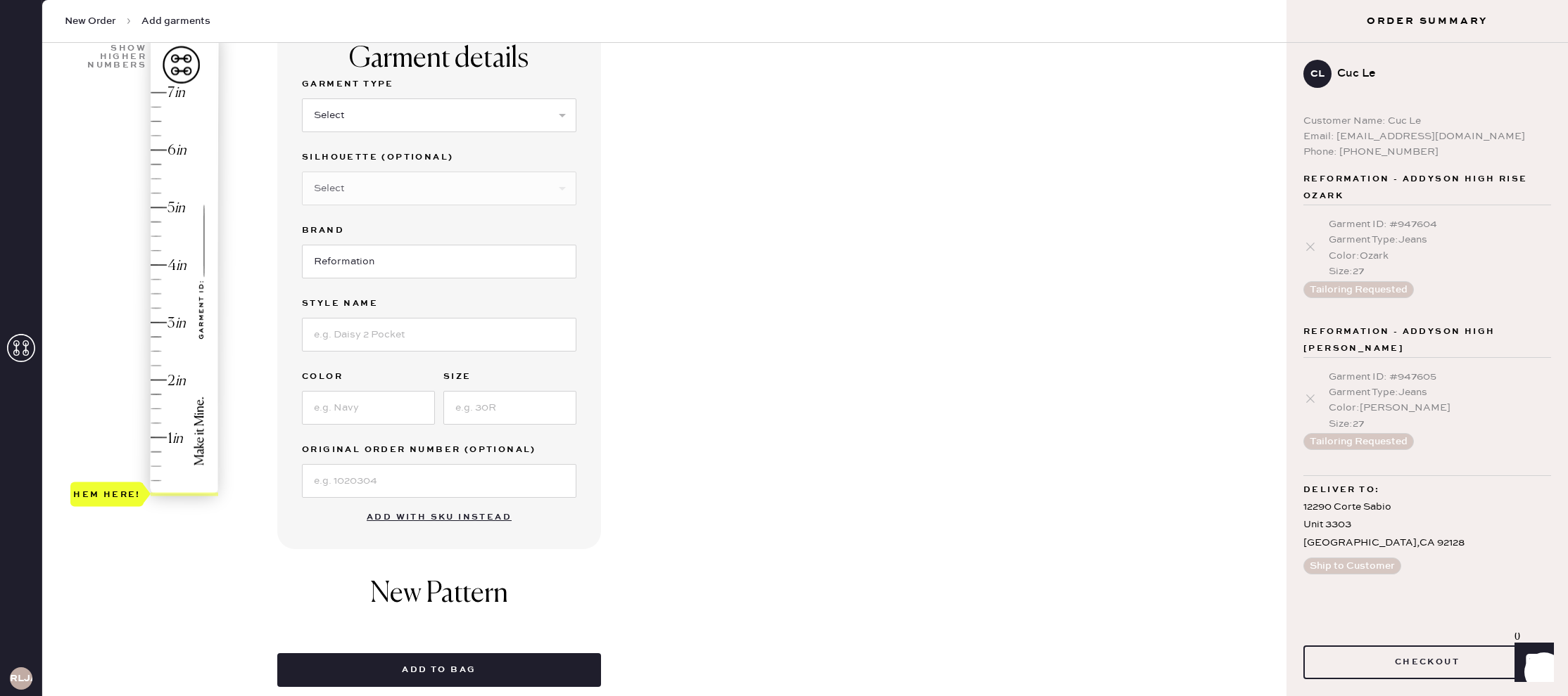
scroll to position [90, 0]
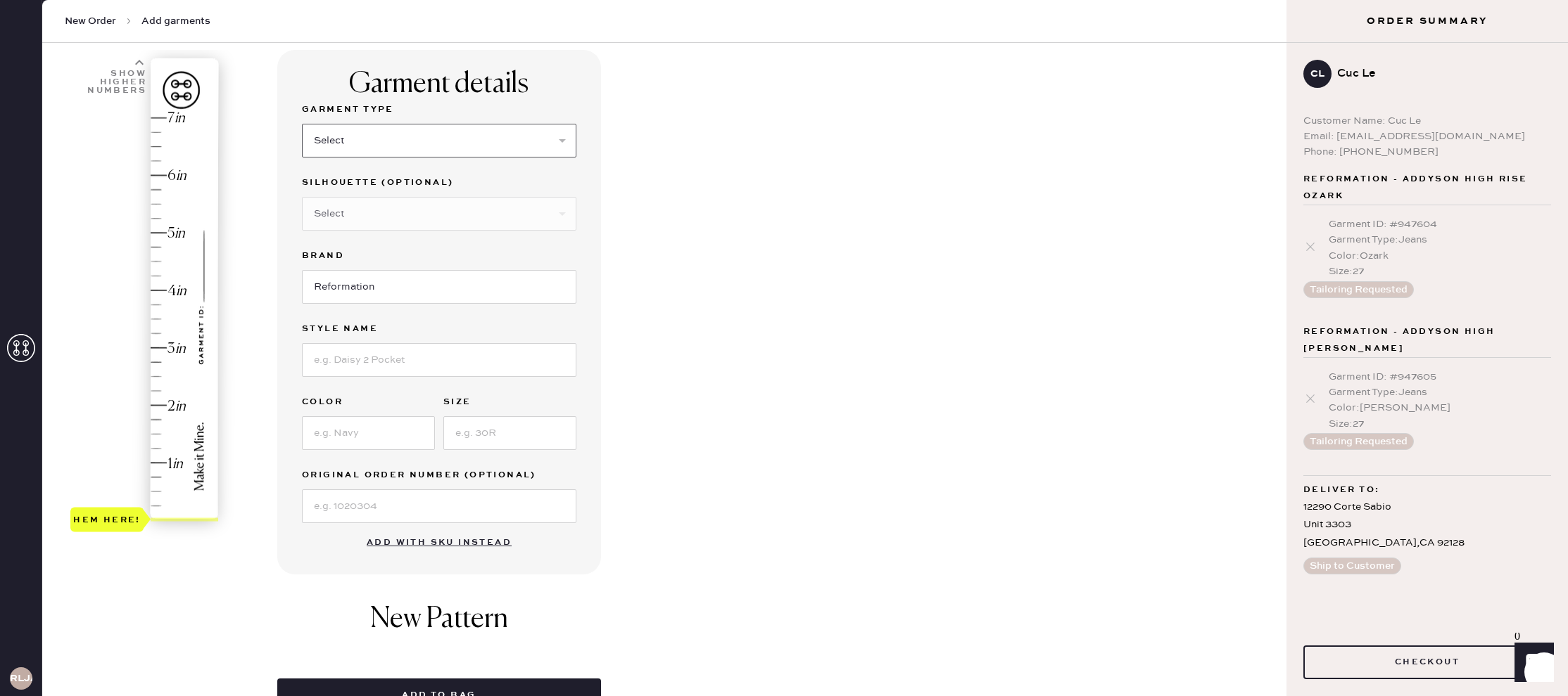
click at [370, 133] on select "Select Basic Skirt Jeans Leggings Pants Shorts Basic Sleeved Dress Basic Sleeve…" at bounding box center [438, 141] width 274 height 34
select select "2"
click at [302, 124] on select "Select Basic Skirt Jeans Leggings Pants Shorts Basic Sleeved Dress Basic Sleeve…" at bounding box center [438, 141] width 274 height 34
click at [392, 209] on select "Select Shorts Cropped Flare Boot Cut Straight Skinny Other" at bounding box center [438, 214] width 274 height 34
select select "other"
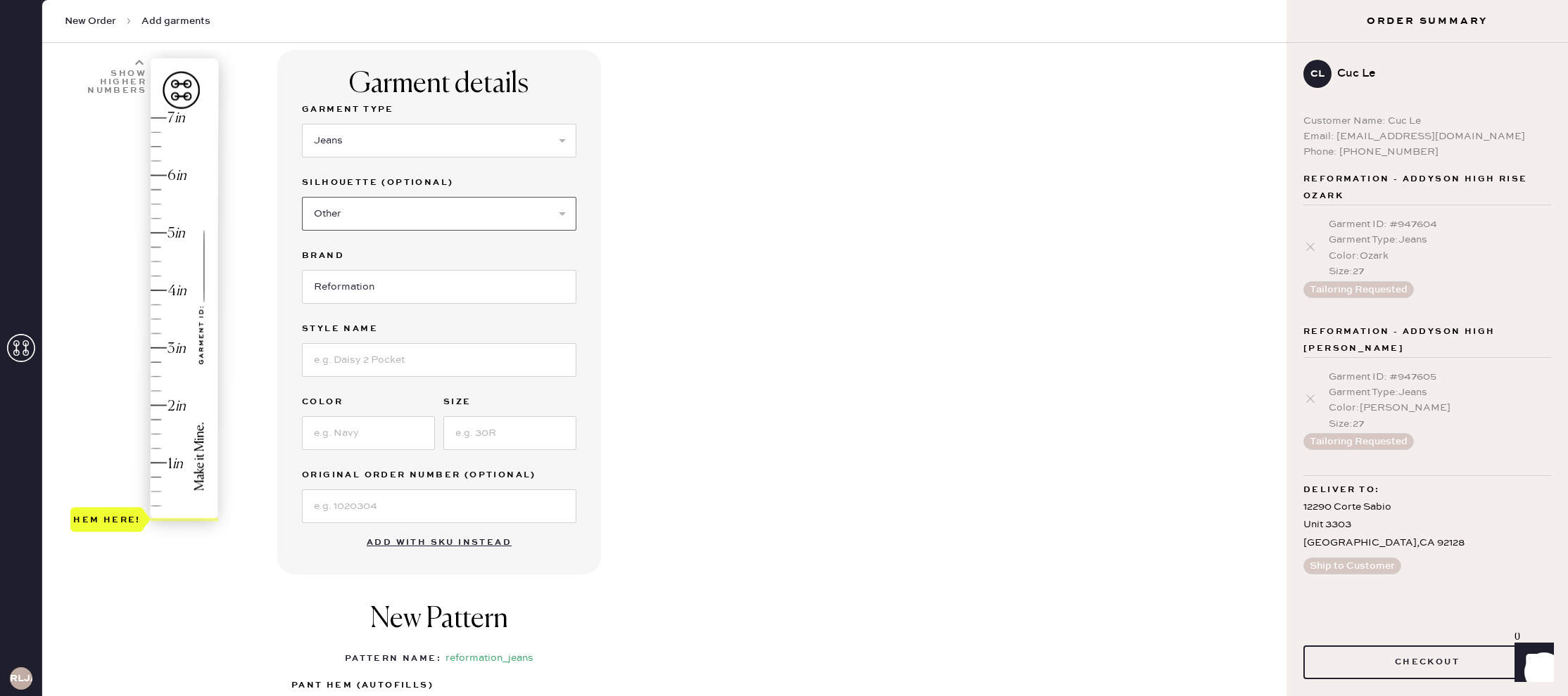
click at [302, 197] on select "Select Shorts Cropped Flare Boot Cut Straight Skinny Other" at bounding box center [438, 214] width 274 height 34
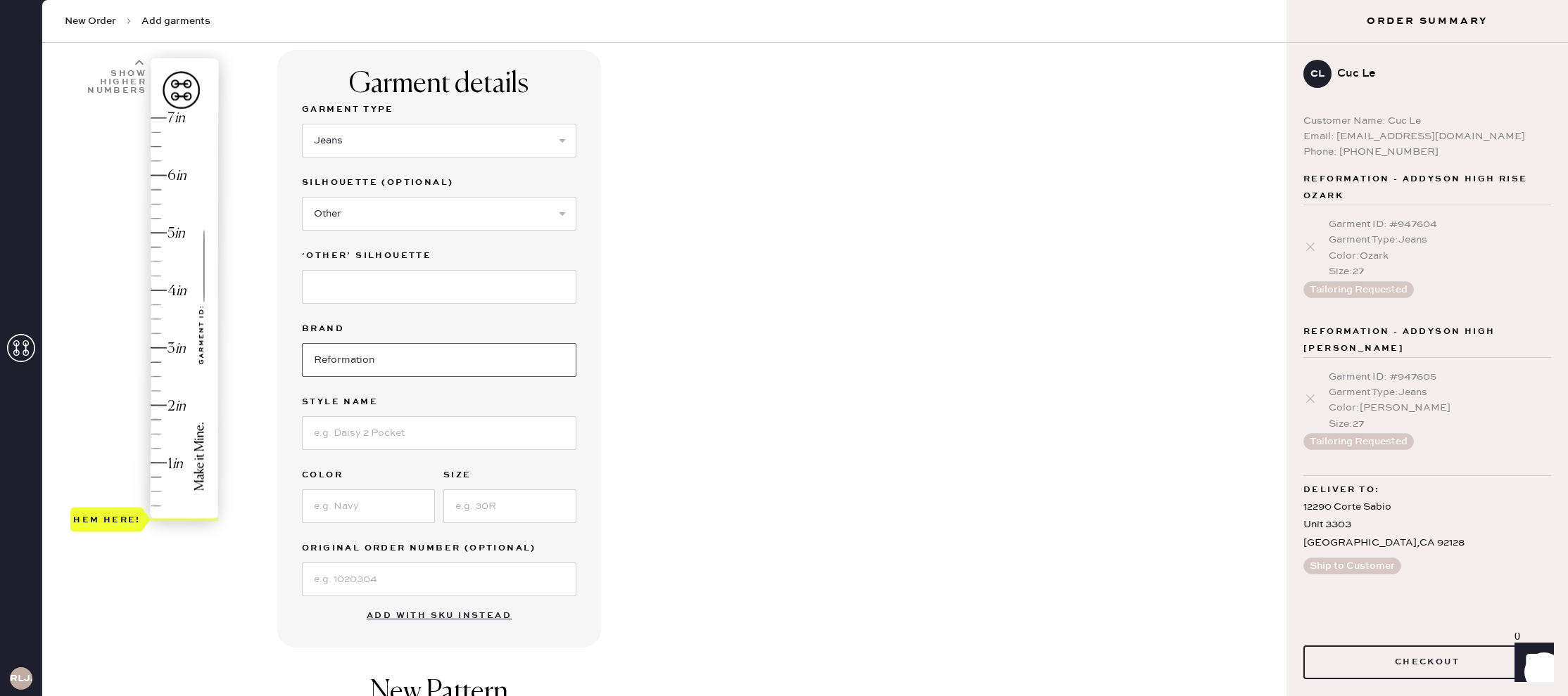
click at [372, 357] on input "Reformation" at bounding box center [438, 360] width 274 height 34
click at [407, 287] on input at bounding box center [438, 286] width 274 height 34
type input "Wide Leg"
click at [407, 431] on input at bounding box center [438, 433] width 274 height 34
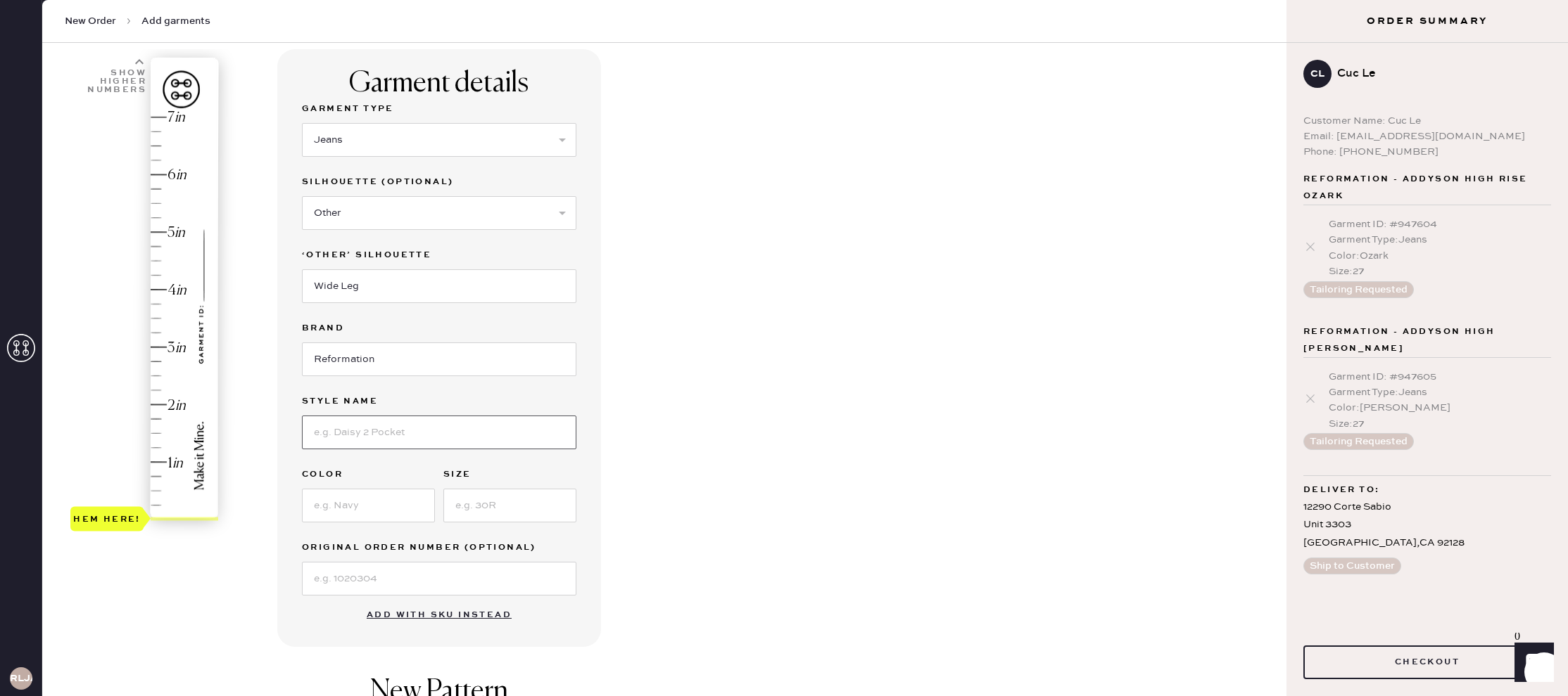
type input "Q"
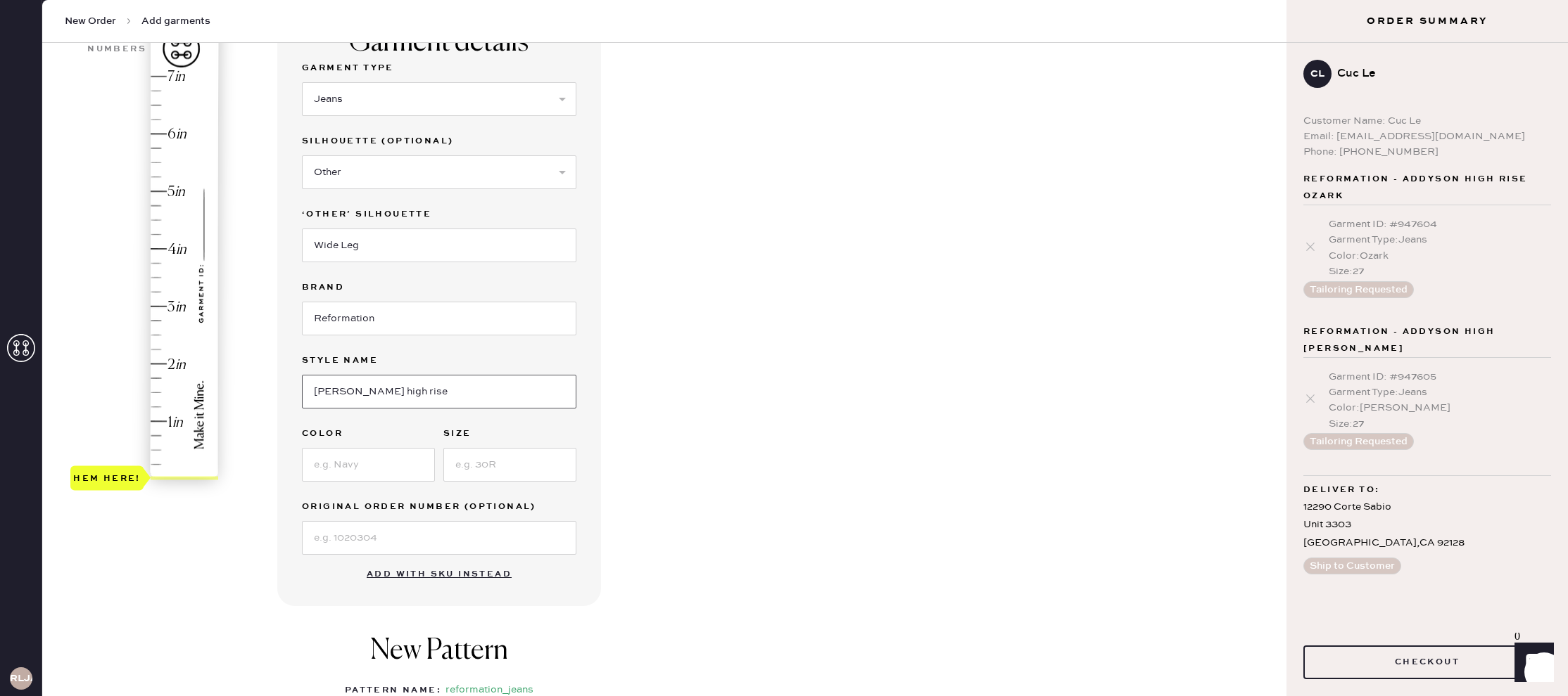
type input "Wes high rise"
click at [399, 514] on div "Original Order Number (Optional)" at bounding box center [438, 526] width 274 height 56
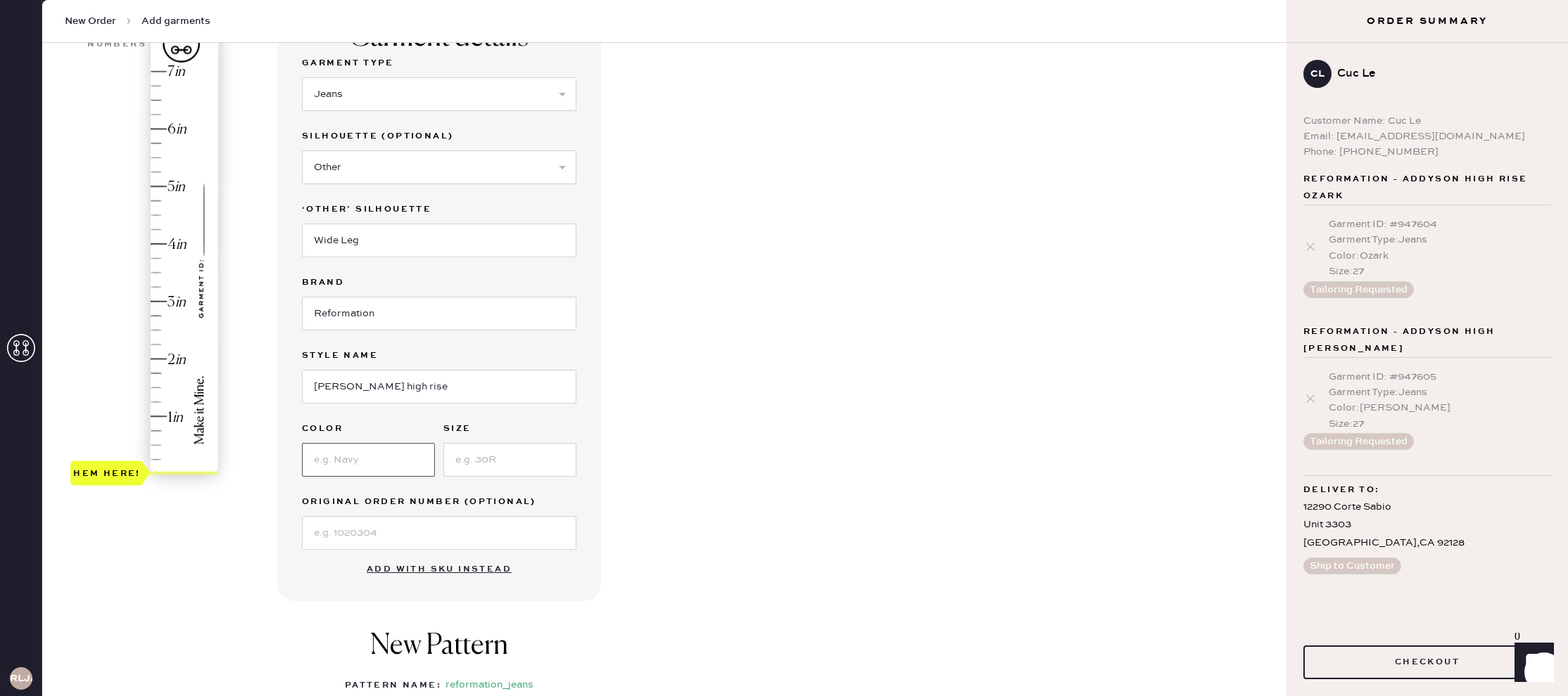
click at [405, 471] on input at bounding box center [368, 459] width 133 height 34
type input "Millie"
click at [544, 463] on input at bounding box center [510, 459] width 133 height 34
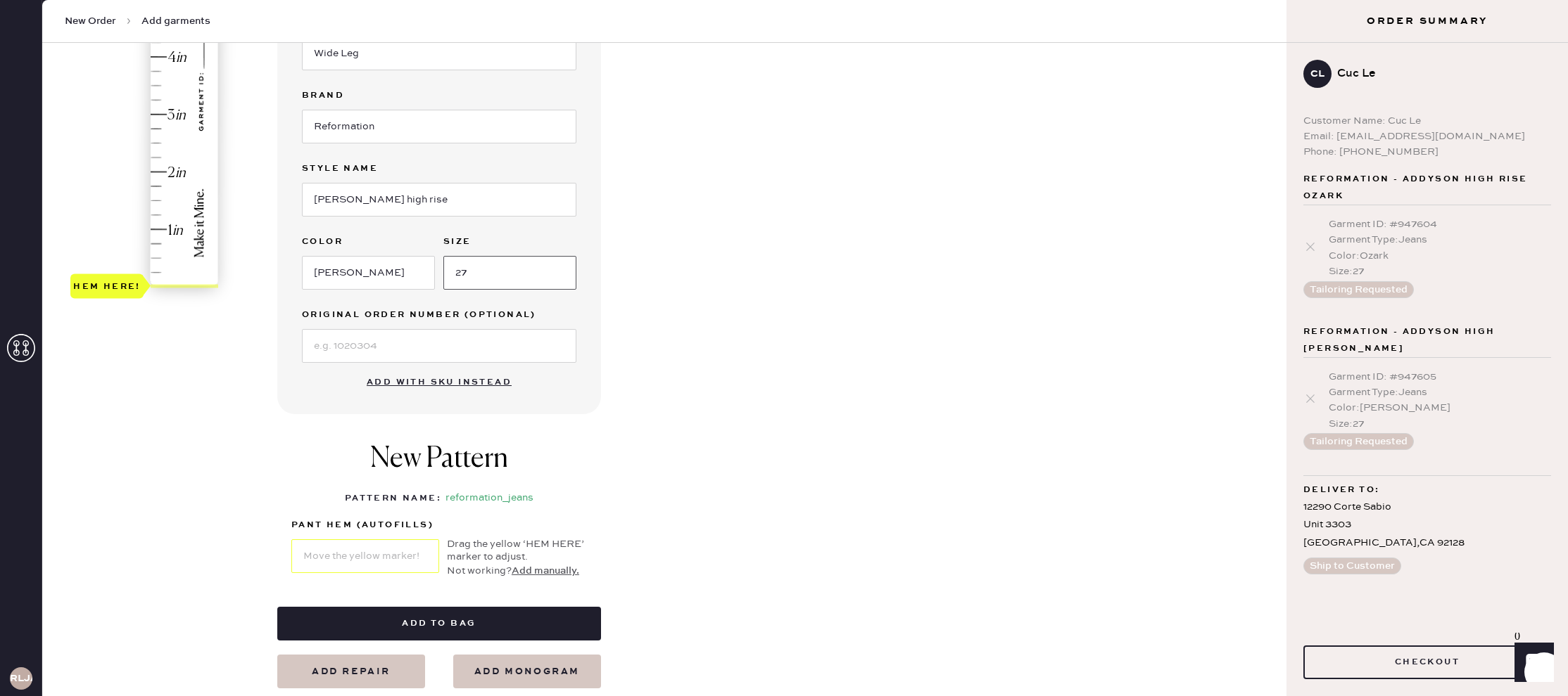
scroll to position [359, 0]
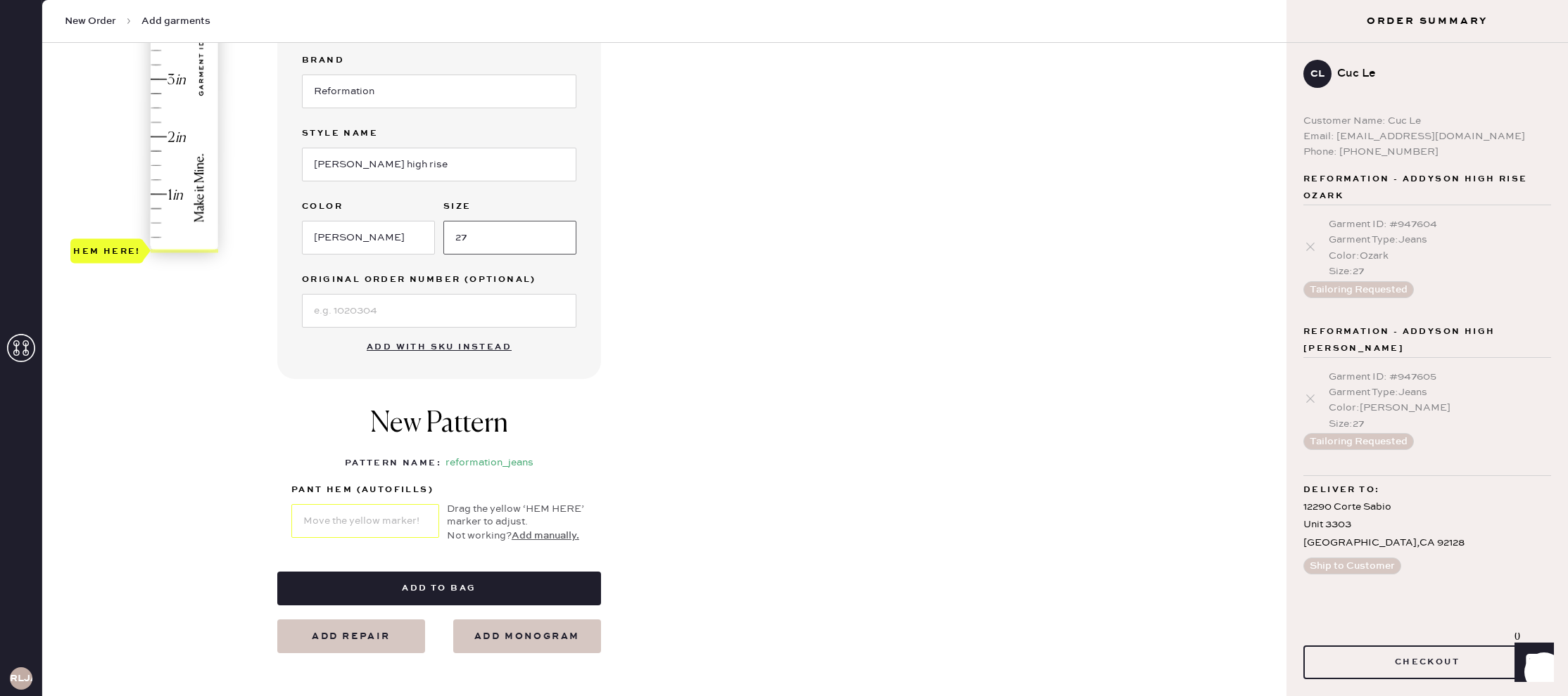
type input "27"
type input "4"
drag, startPoint x: 103, startPoint y: 249, endPoint x: 120, endPoint y: 30, distance: 219.7
click at [120, 30] on body "Layer 1 Layer 1 RLJA New Order Add garments Select pattern New Pattern Jeans Ba…" at bounding box center [784, 348] width 1568 height 696
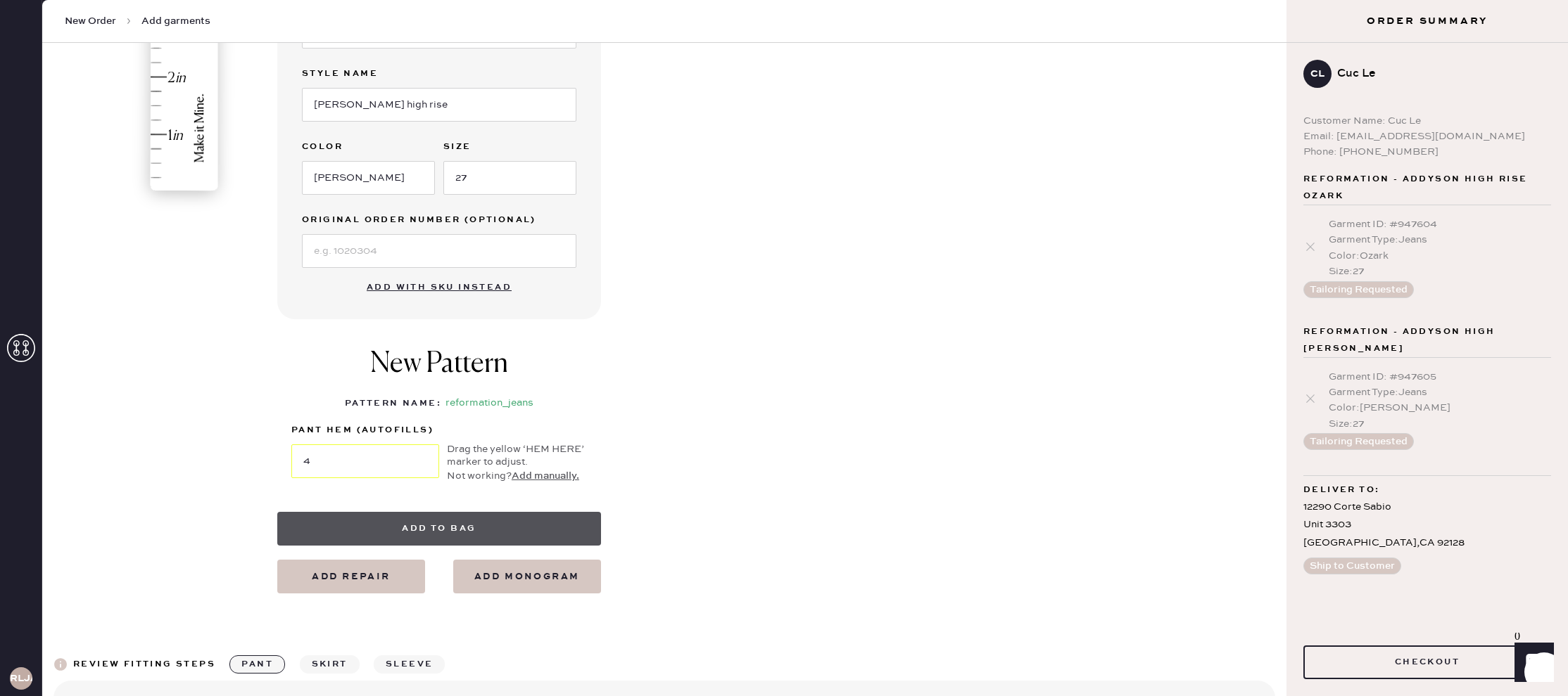
scroll to position [419, 0]
click at [463, 531] on button "Add to bag" at bounding box center [439, 528] width 324 height 34
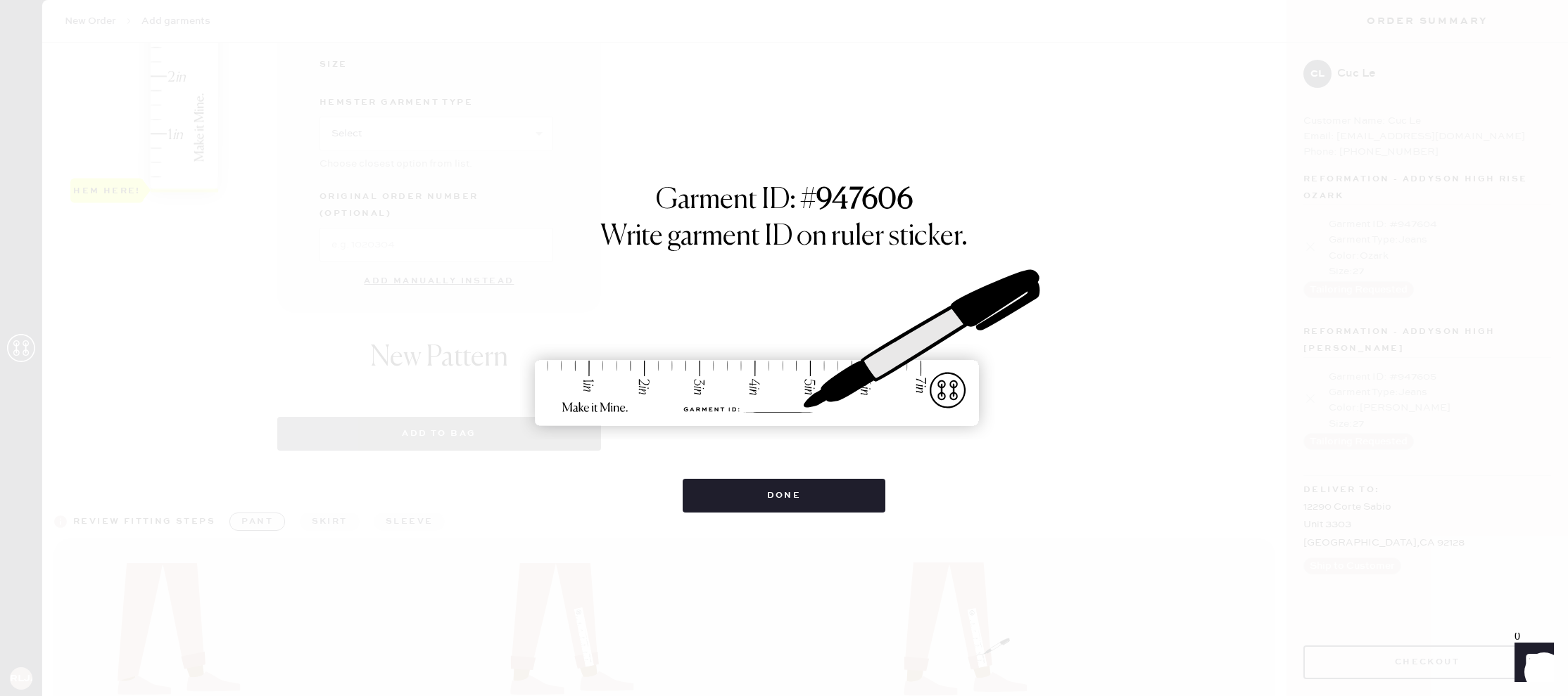
select select "2"
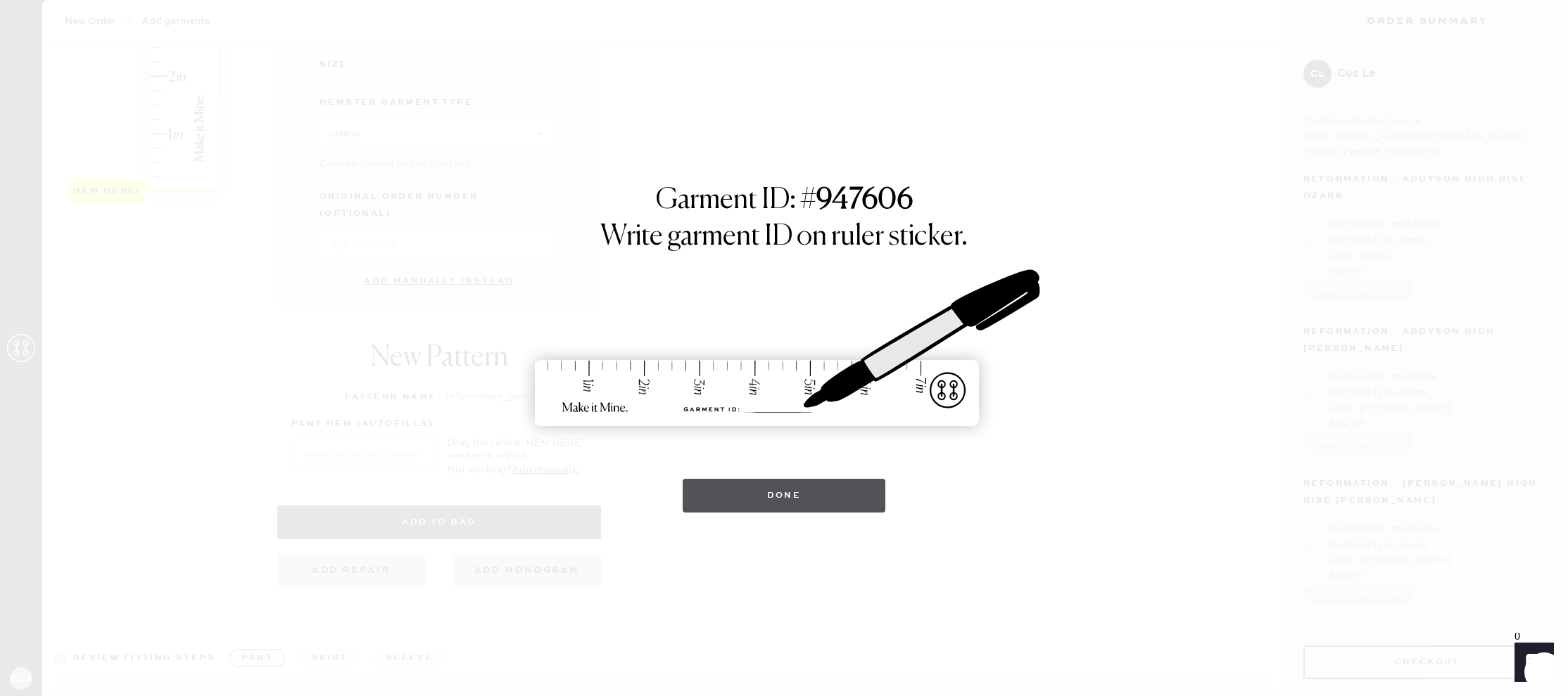
click at [801, 501] on button "Done" at bounding box center [784, 496] width 203 height 34
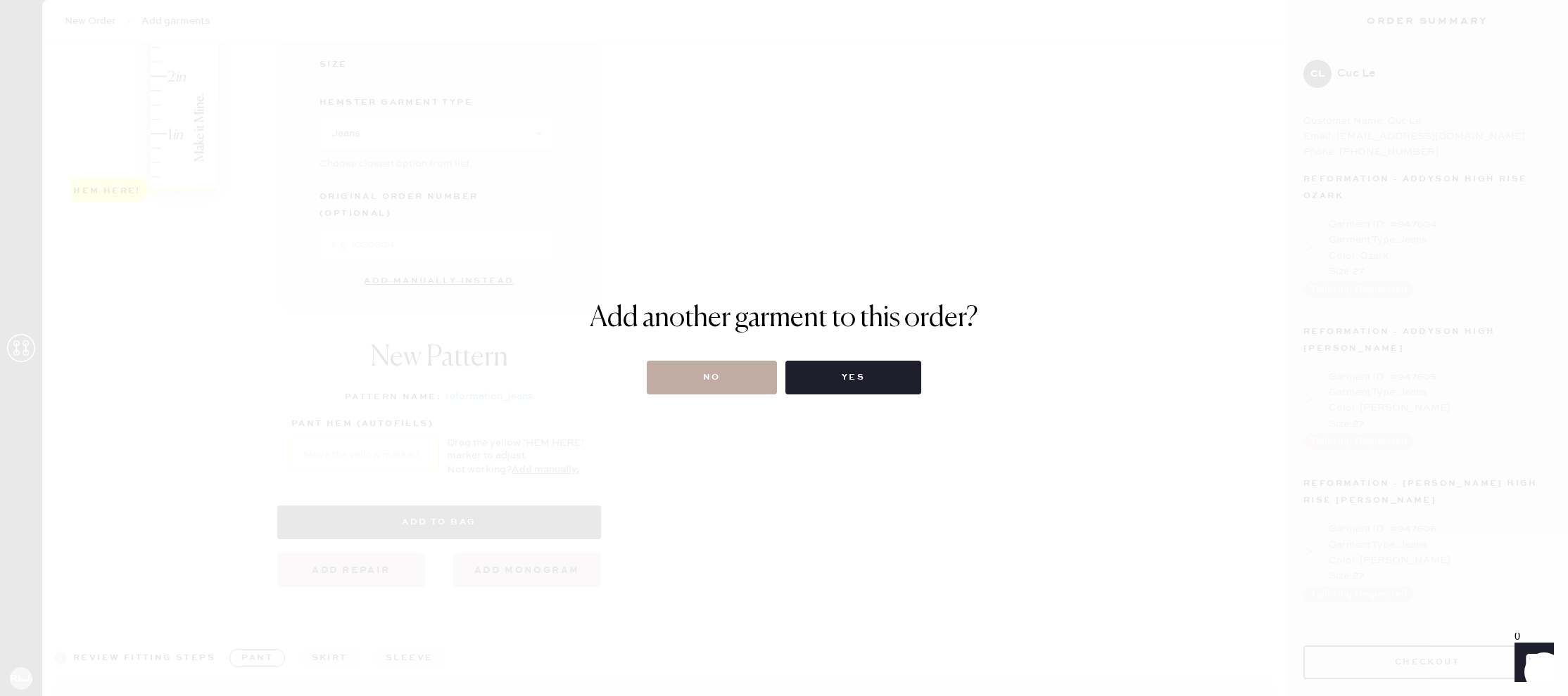
click at [732, 376] on button "No" at bounding box center [711, 377] width 130 height 34
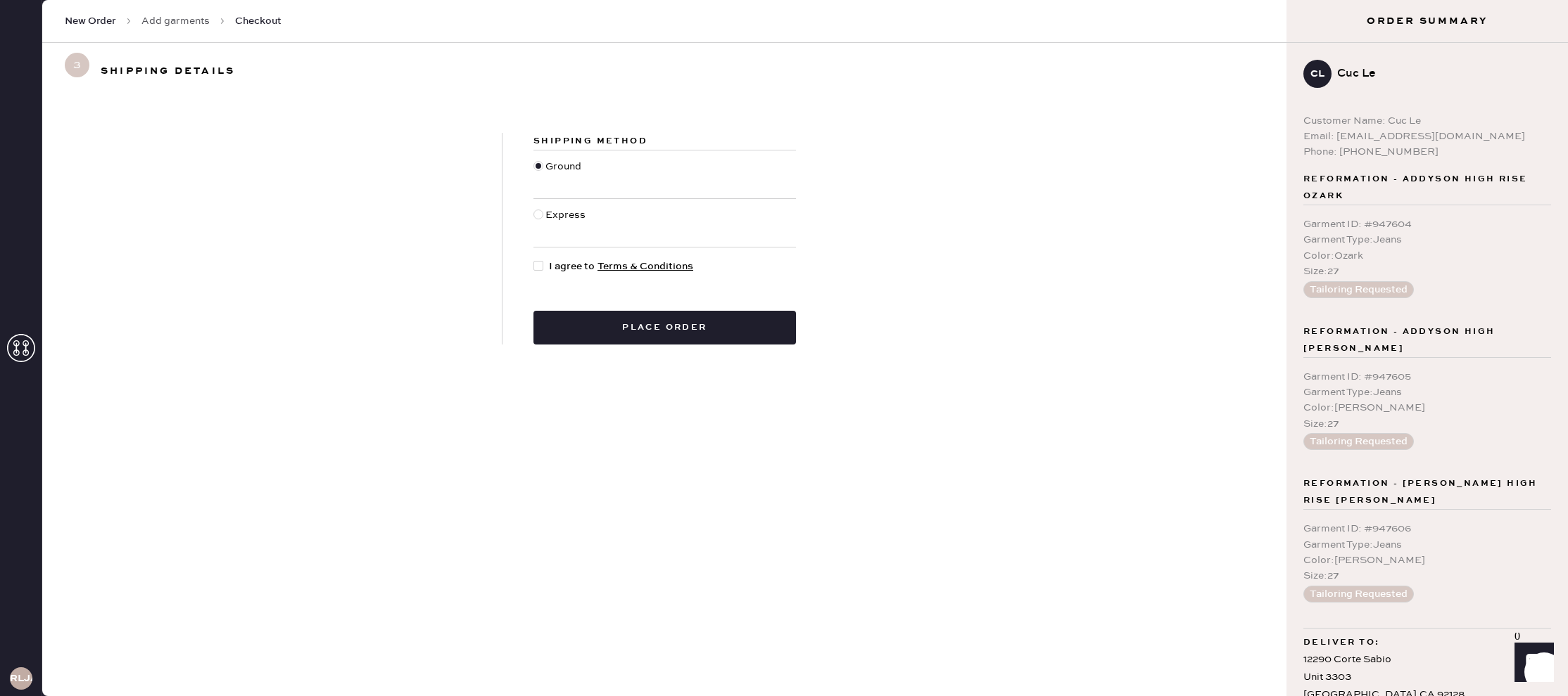
drag, startPoint x: 535, startPoint y: 264, endPoint x: 543, endPoint y: 268, distance: 8.9
click at [538, 265] on div at bounding box center [538, 265] width 10 height 10
click at [534, 259] on input "I agree to Terms & Conditions" at bounding box center [534, 259] width 1 height 1
checkbox input "true"
click at [644, 336] on button "Place order" at bounding box center [665, 327] width 262 height 34
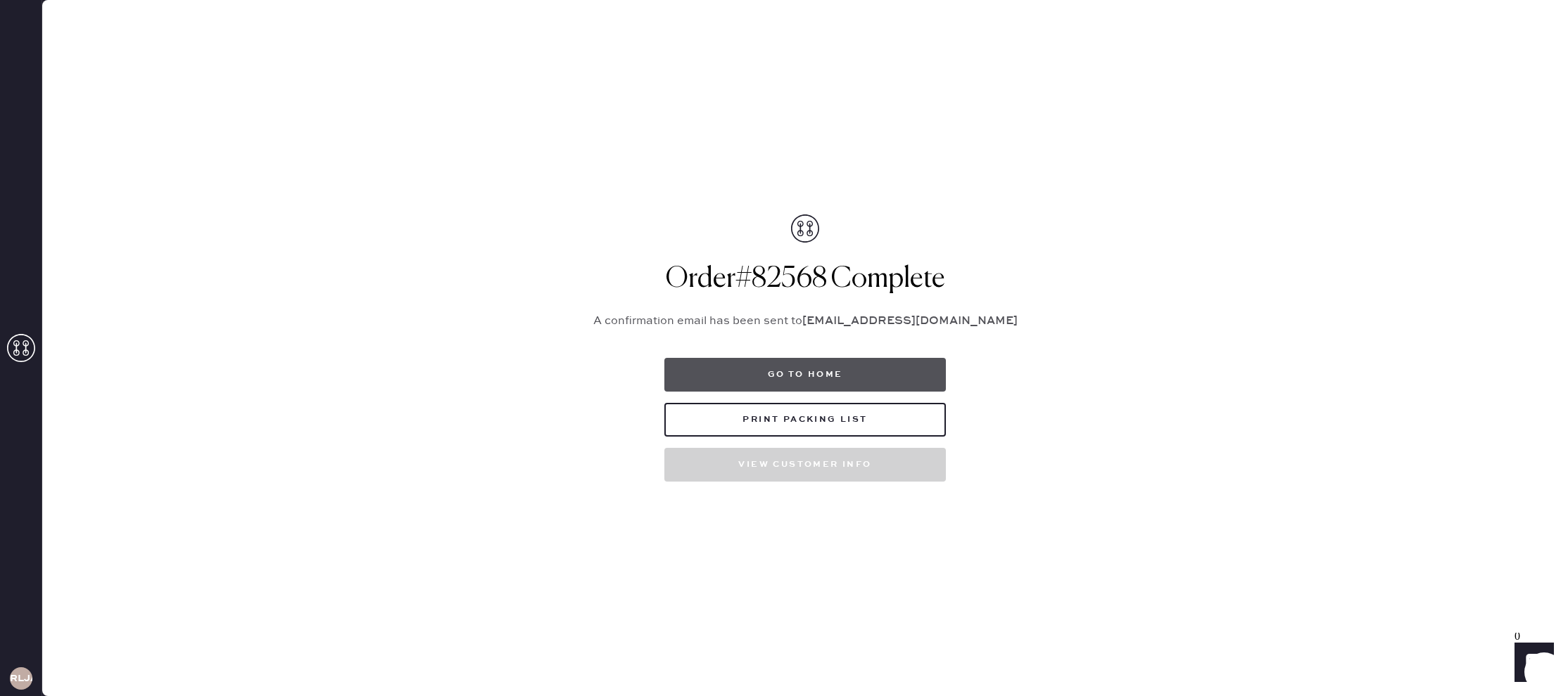
click at [807, 381] on button "Go to home" at bounding box center [805, 375] width 281 height 34
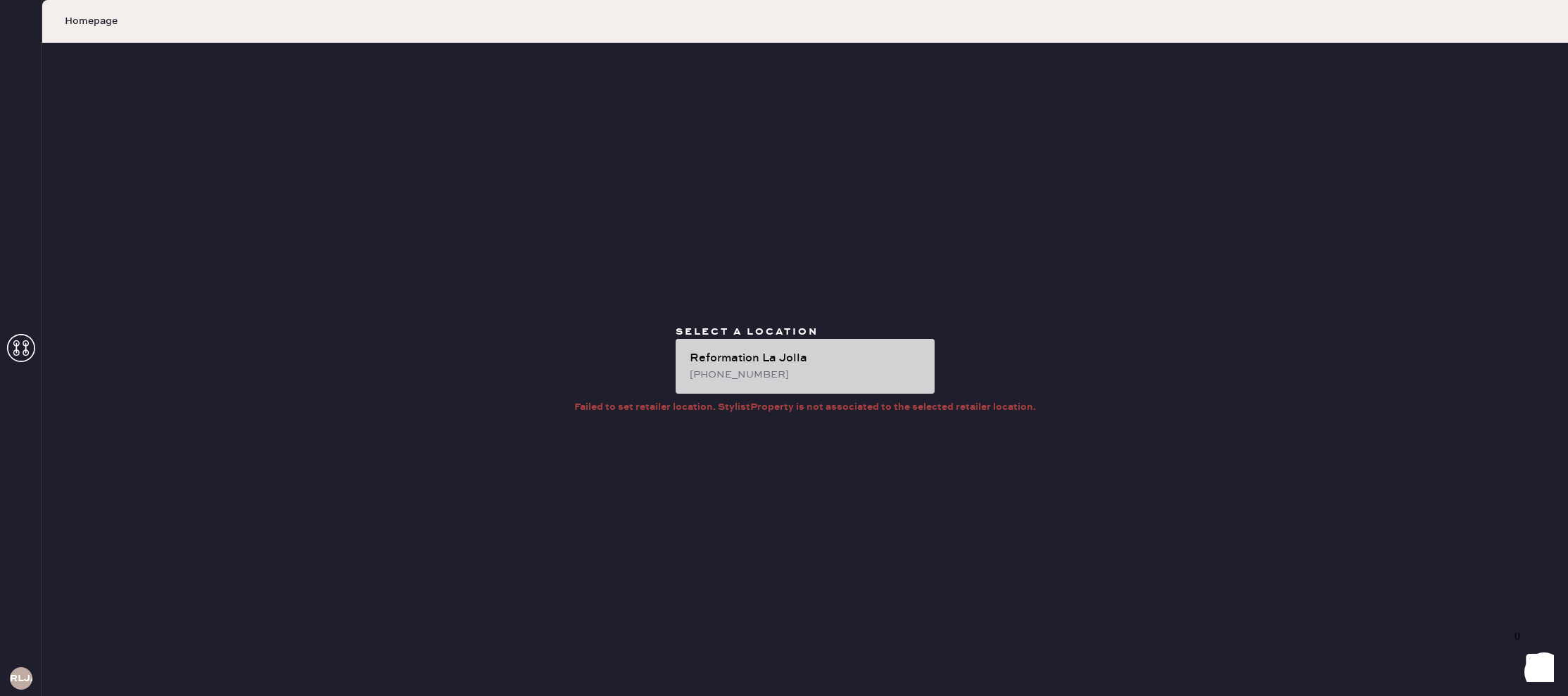
click at [782, 365] on div "Reformation La Jolla" at bounding box center [806, 359] width 234 height 17
click at [764, 359] on div "Reformation La Jolla" at bounding box center [806, 359] width 234 height 17
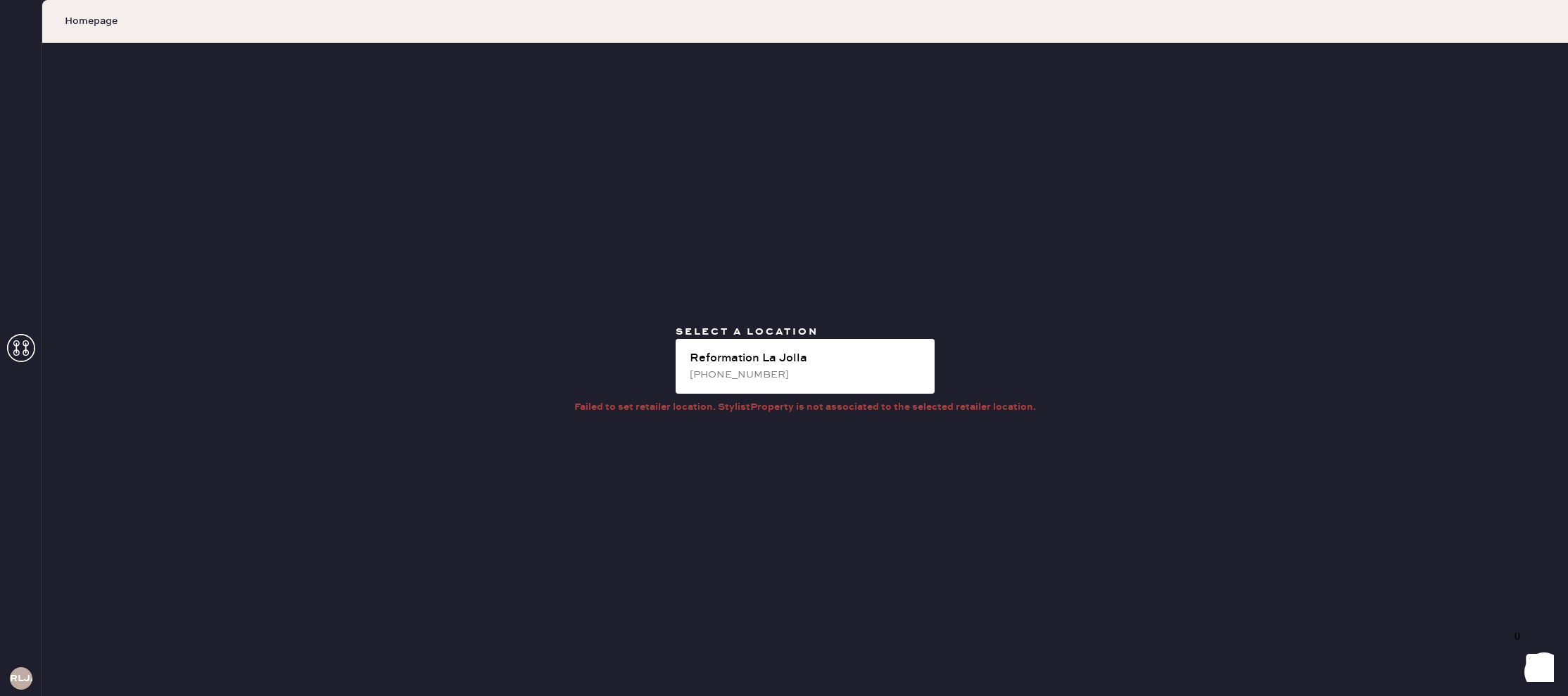
click at [26, 349] on use at bounding box center [20, 348] width 28 height 28
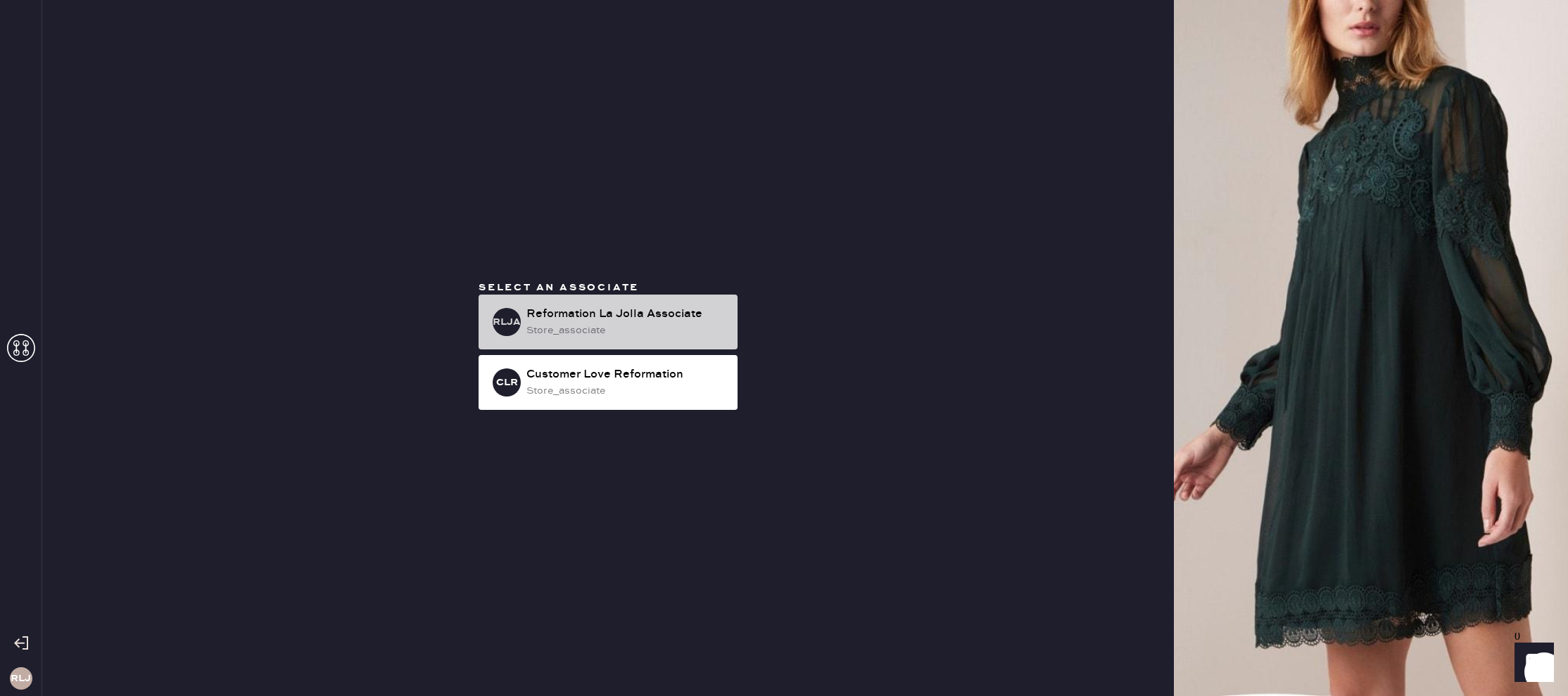
click at [652, 329] on div "store_associate" at bounding box center [626, 330] width 200 height 15
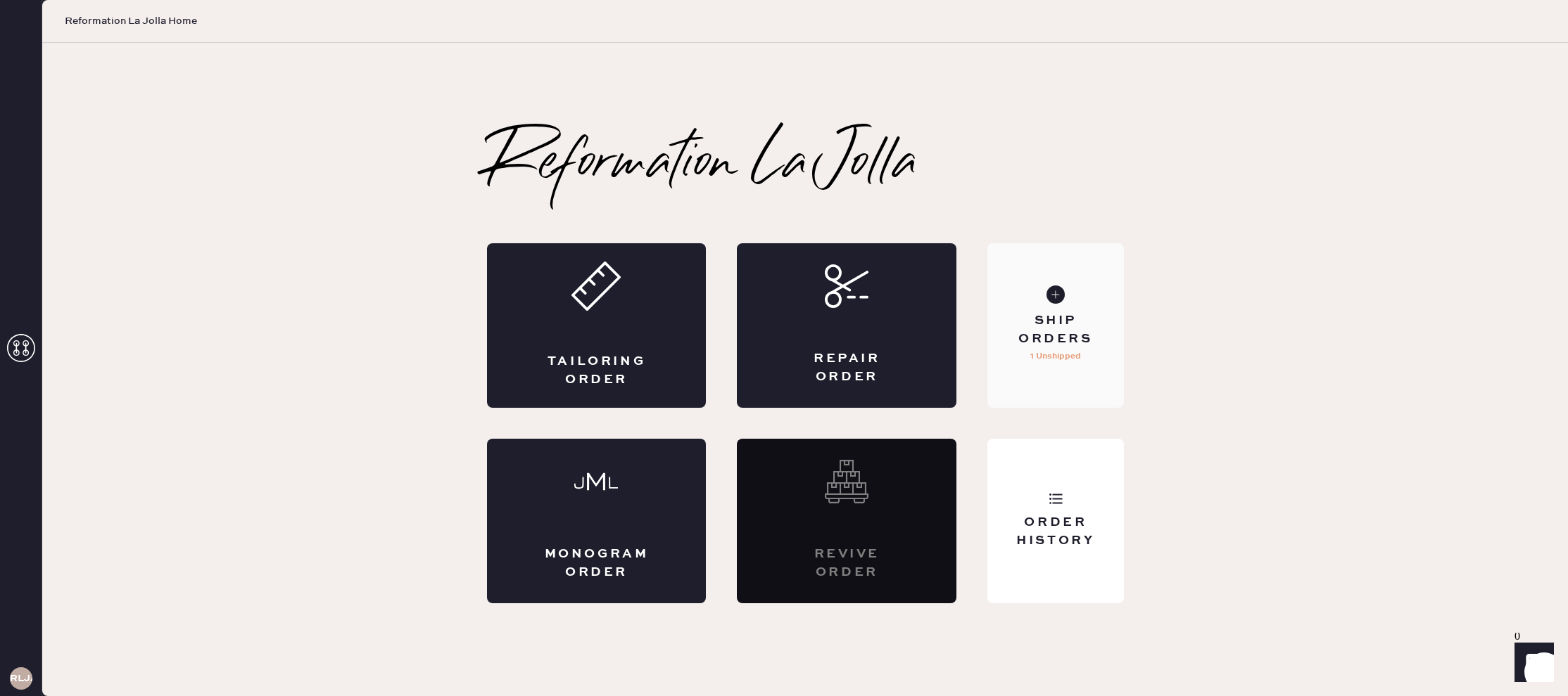
click at [1056, 291] on use at bounding box center [1055, 295] width 18 height 18
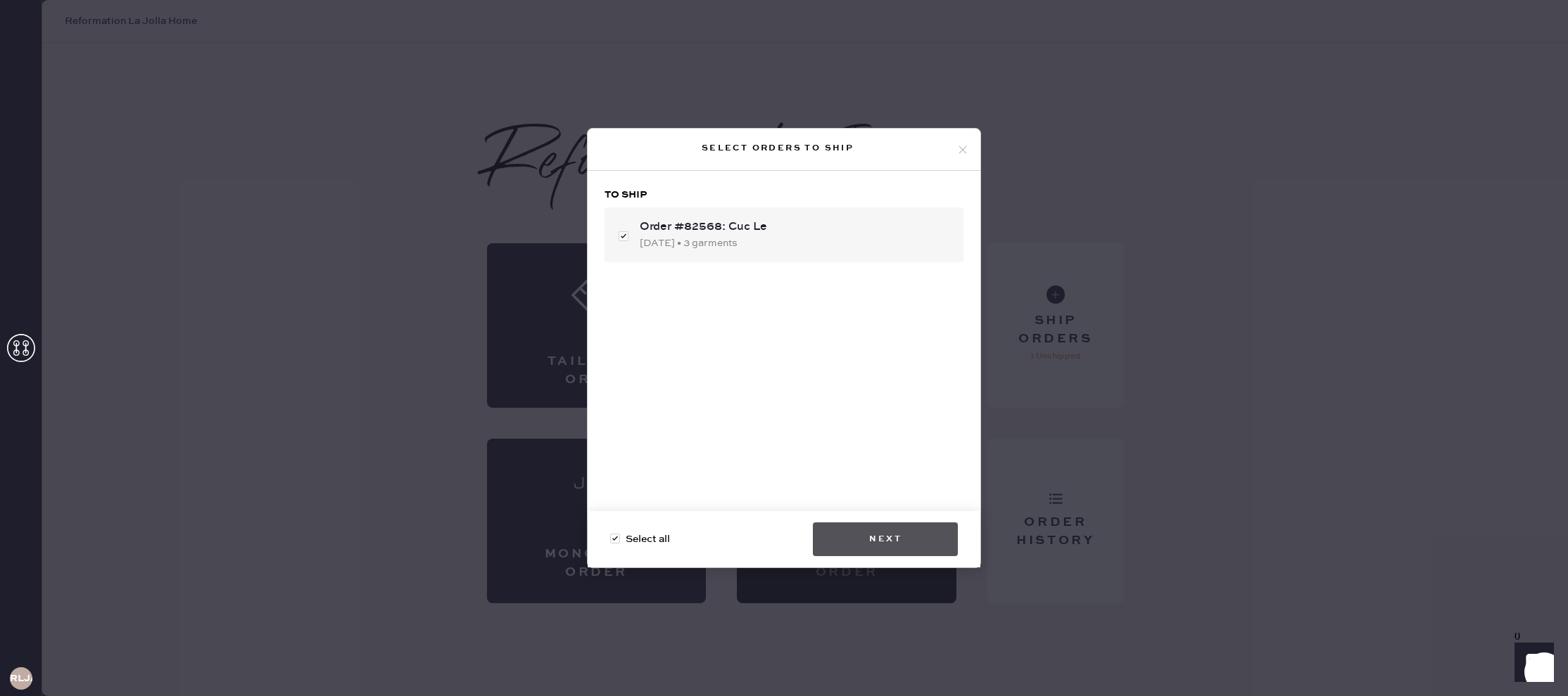
click at [917, 541] on button "Next" at bounding box center [885, 540] width 145 height 34
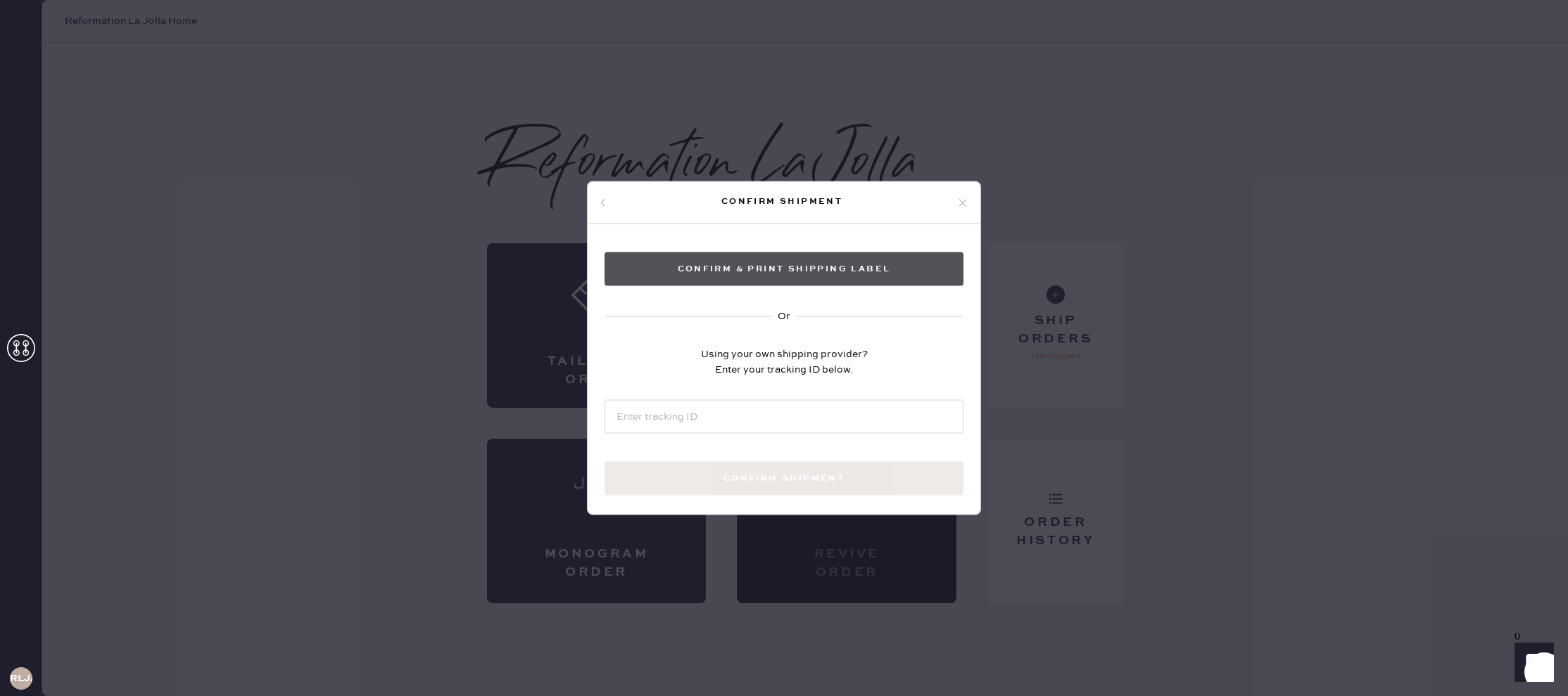
click at [773, 271] on button "Confirm & Print shipping label" at bounding box center [784, 269] width 359 height 34
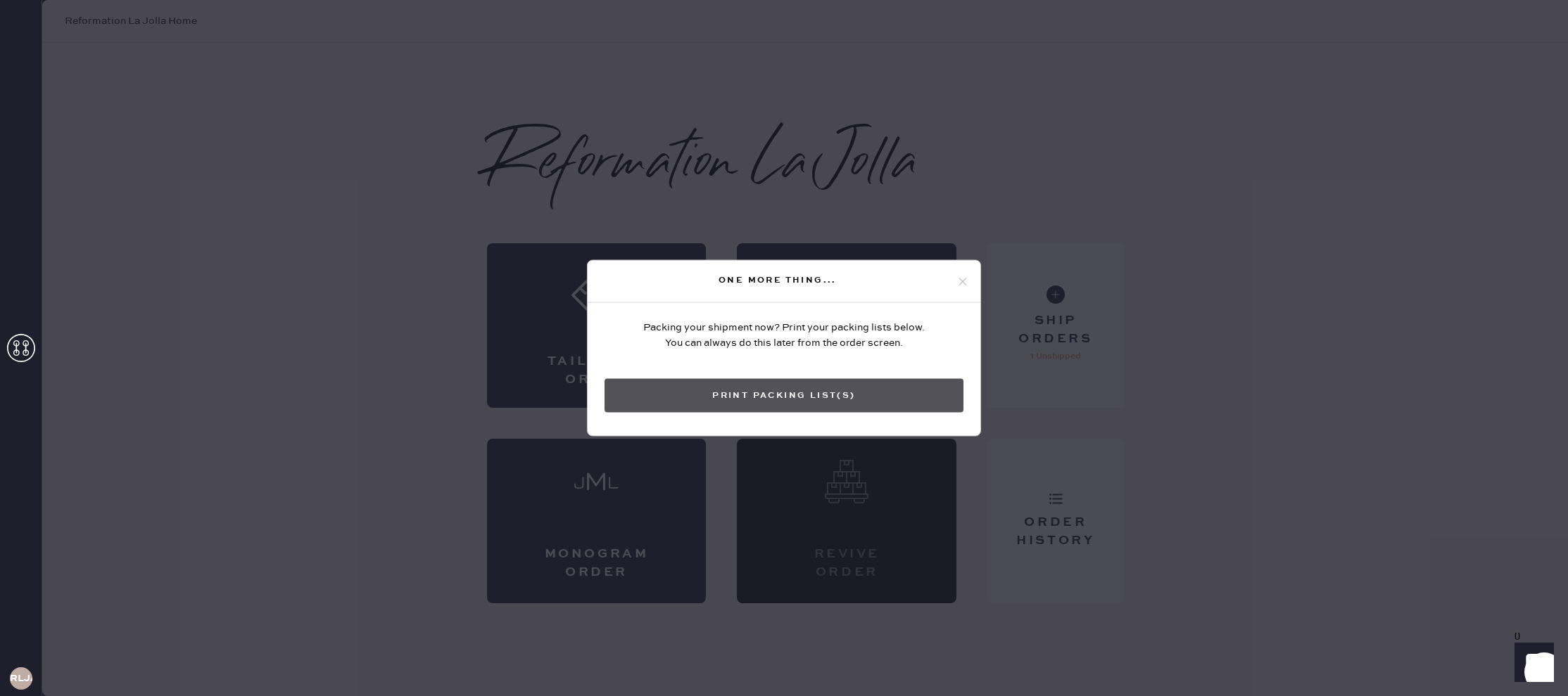
click at [770, 399] on button "Print Packing List(s)" at bounding box center [784, 396] width 359 height 34
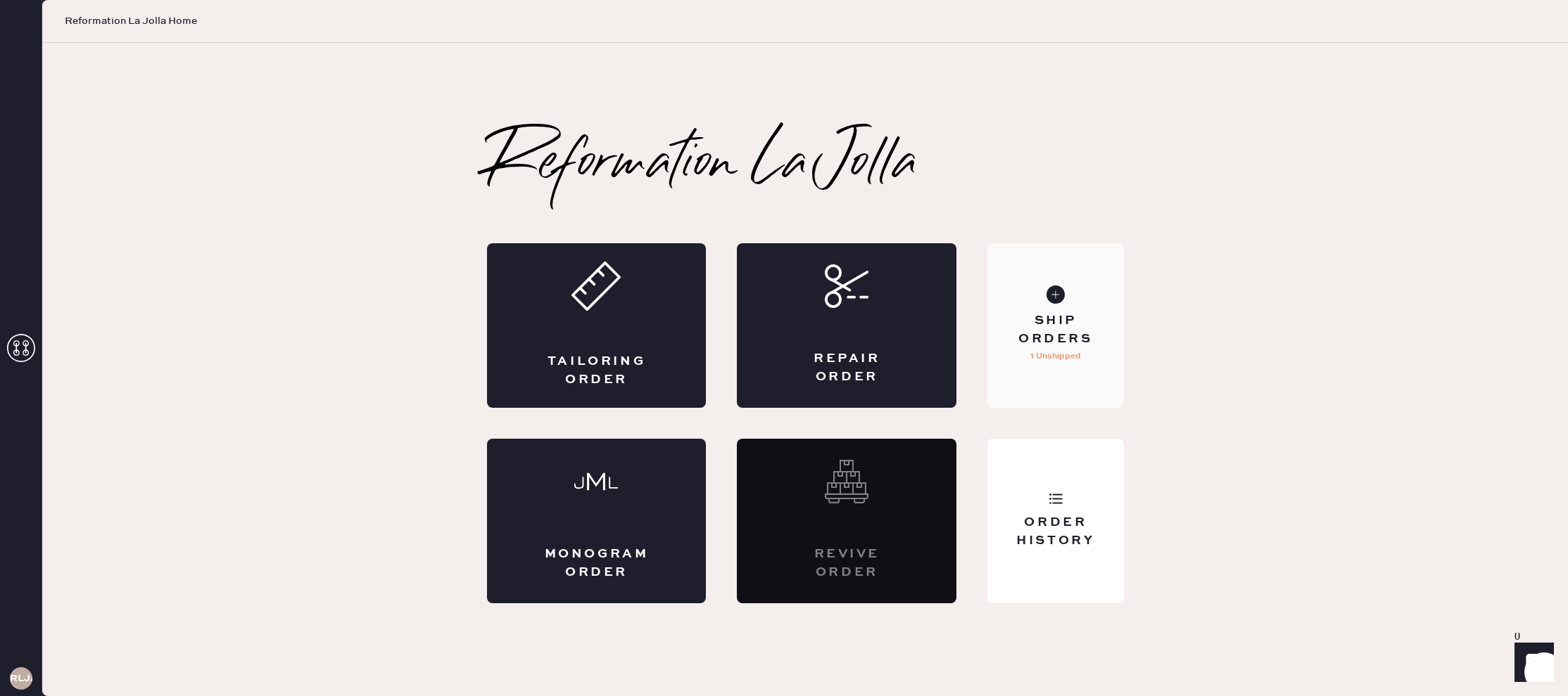
click at [1062, 299] on use at bounding box center [1055, 295] width 18 height 18
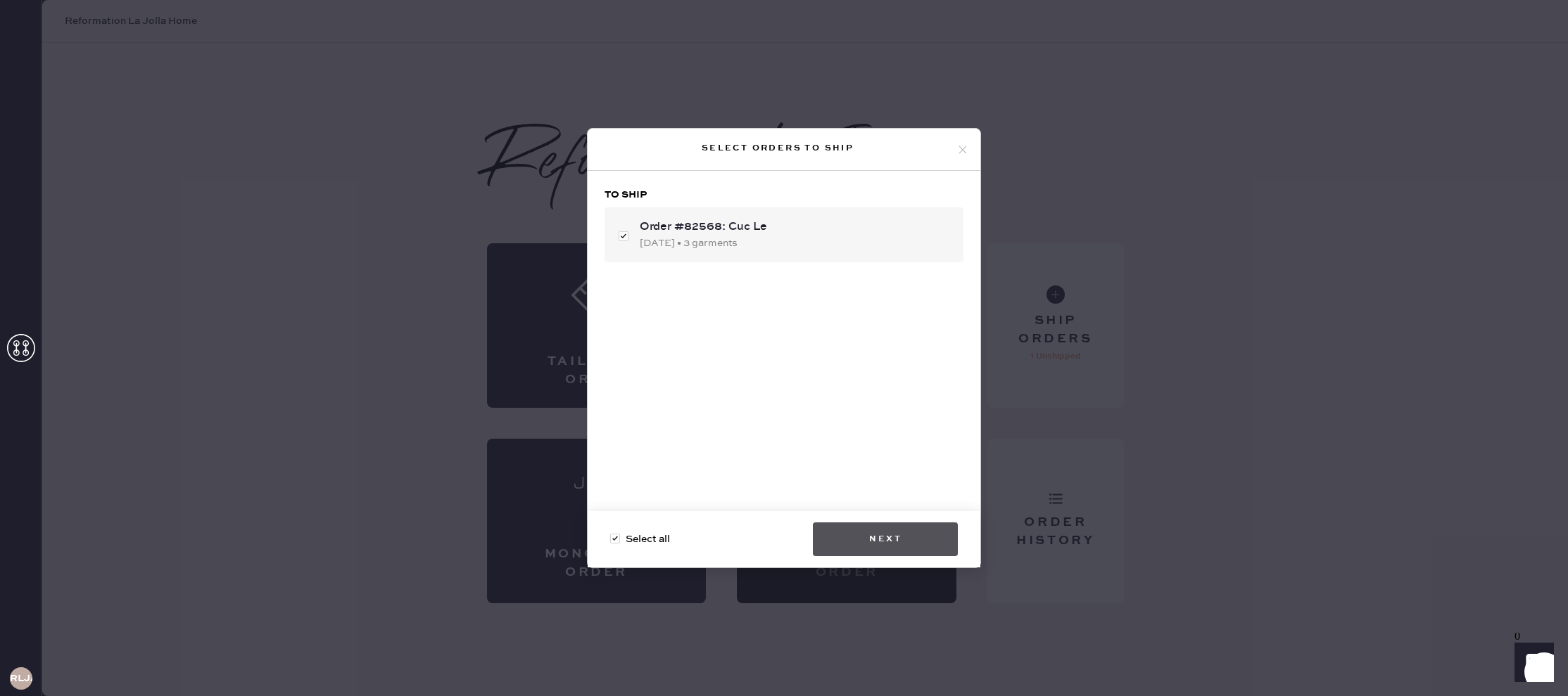
checkbox input "false"
click at [877, 540] on button "Next" at bounding box center [885, 540] width 145 height 34
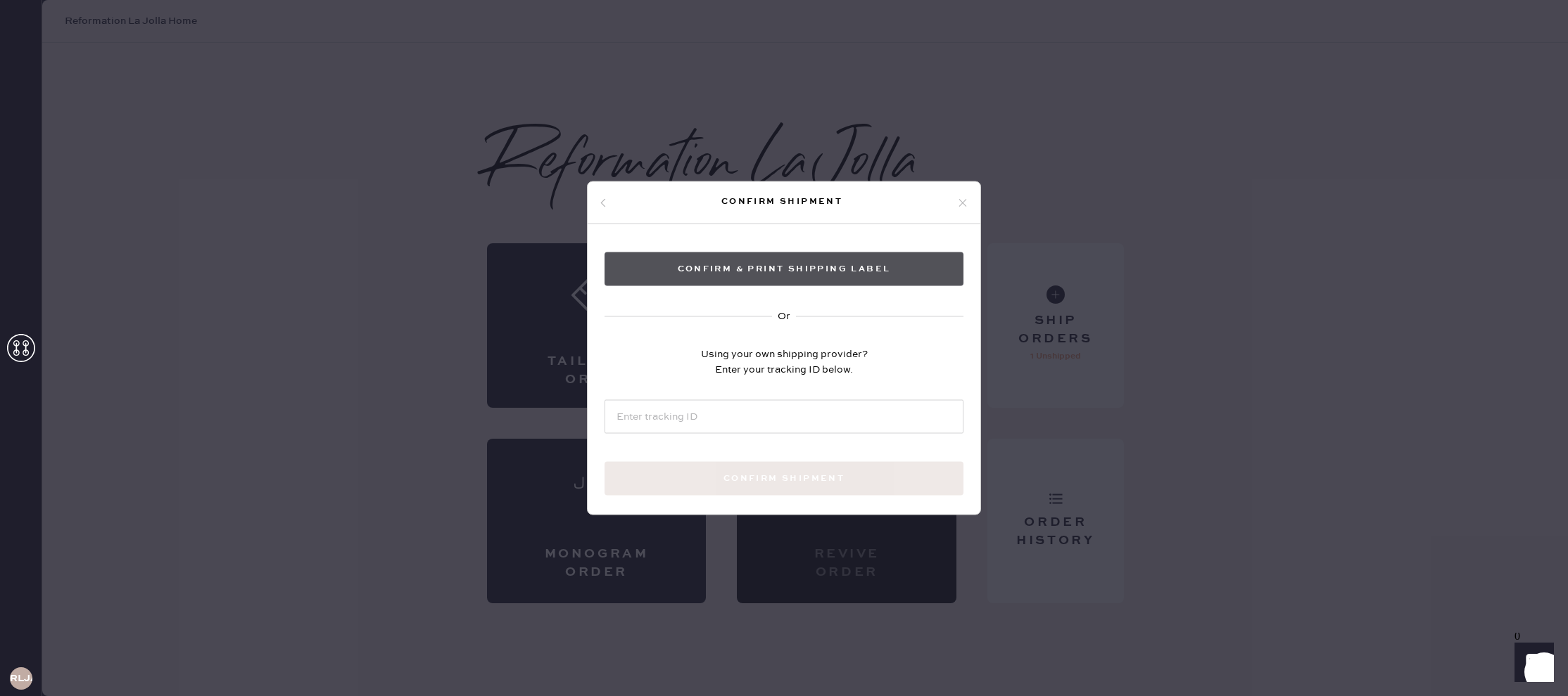
drag, startPoint x: 646, startPoint y: 255, endPoint x: 637, endPoint y: 263, distance: 12.0
click at [645, 256] on button "Confirm & Print shipping label" at bounding box center [784, 269] width 359 height 34
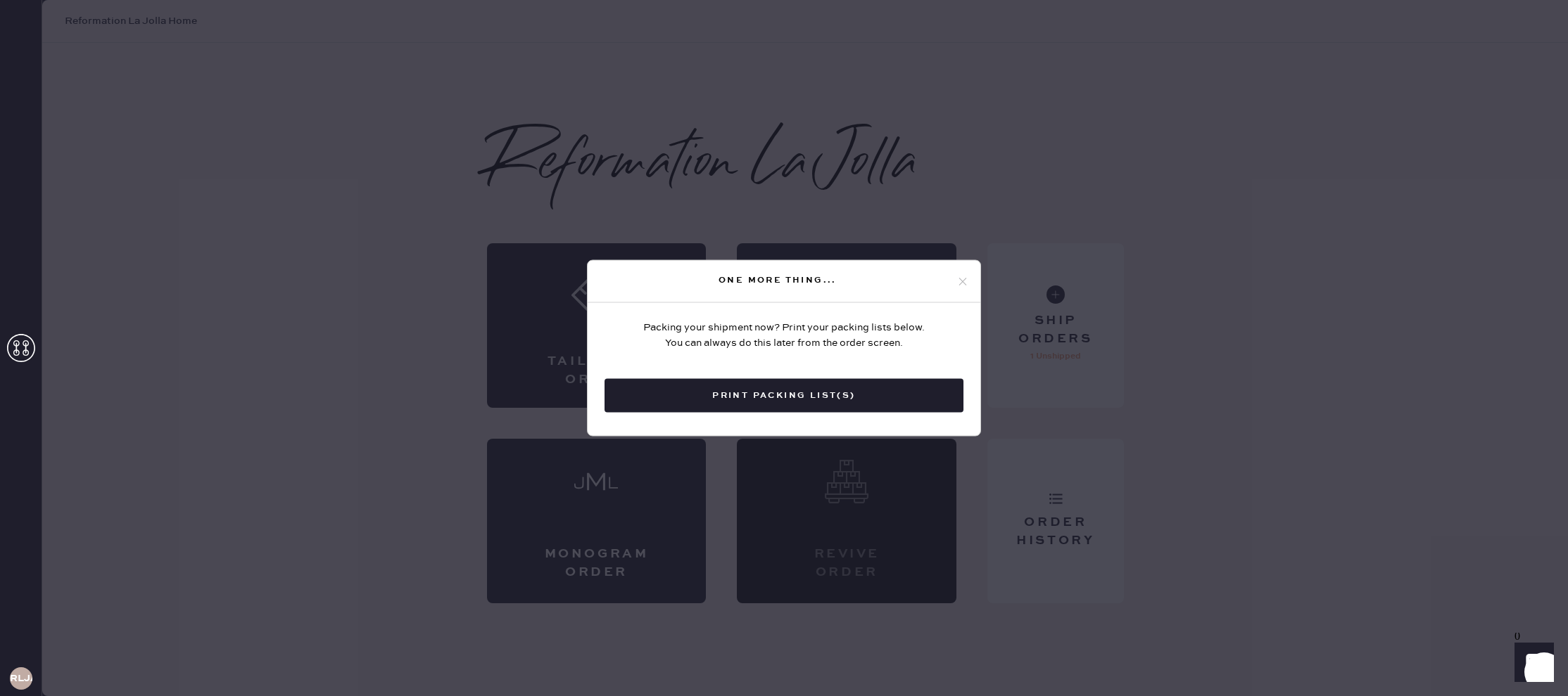
click at [654, 399] on button "Print Packing List(s)" at bounding box center [784, 396] width 359 height 34
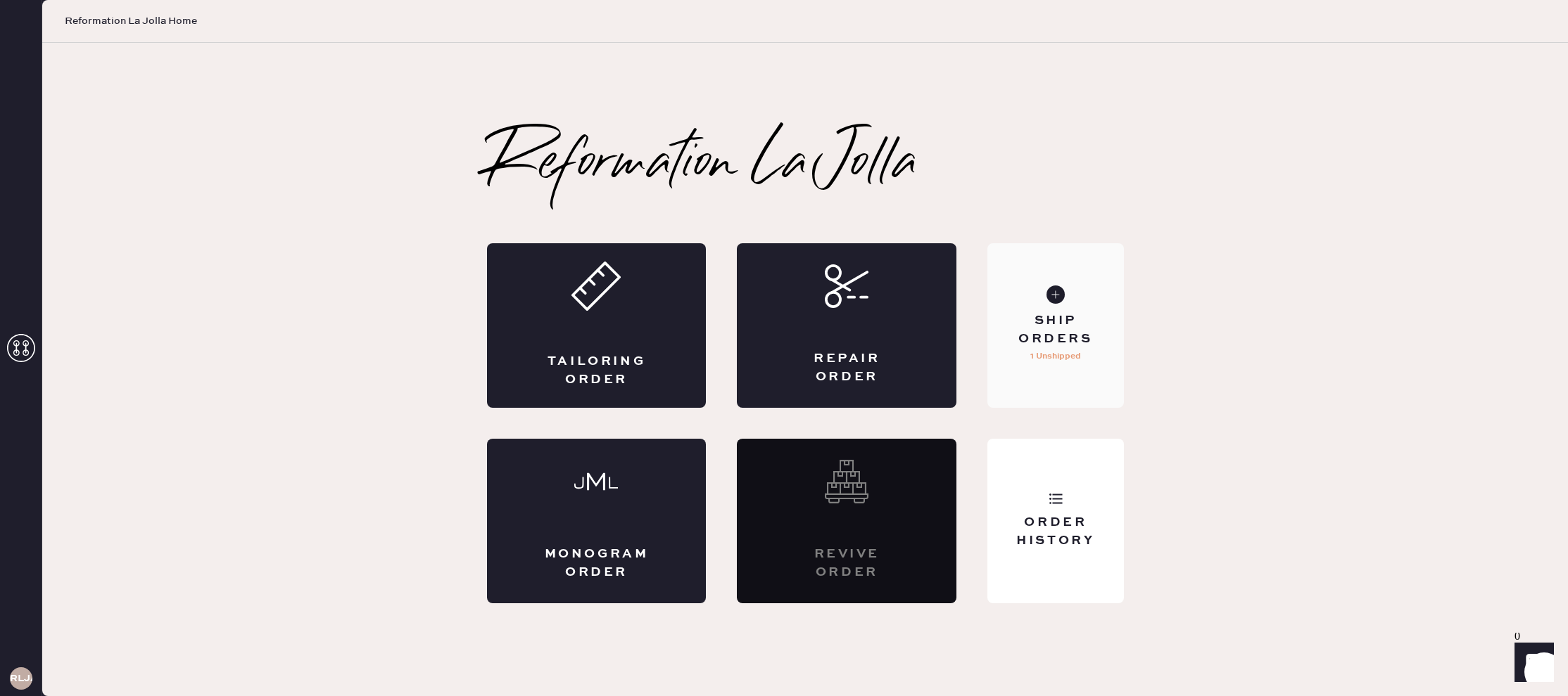
click at [1057, 327] on div "Ship Orders" at bounding box center [1055, 329] width 113 height 36
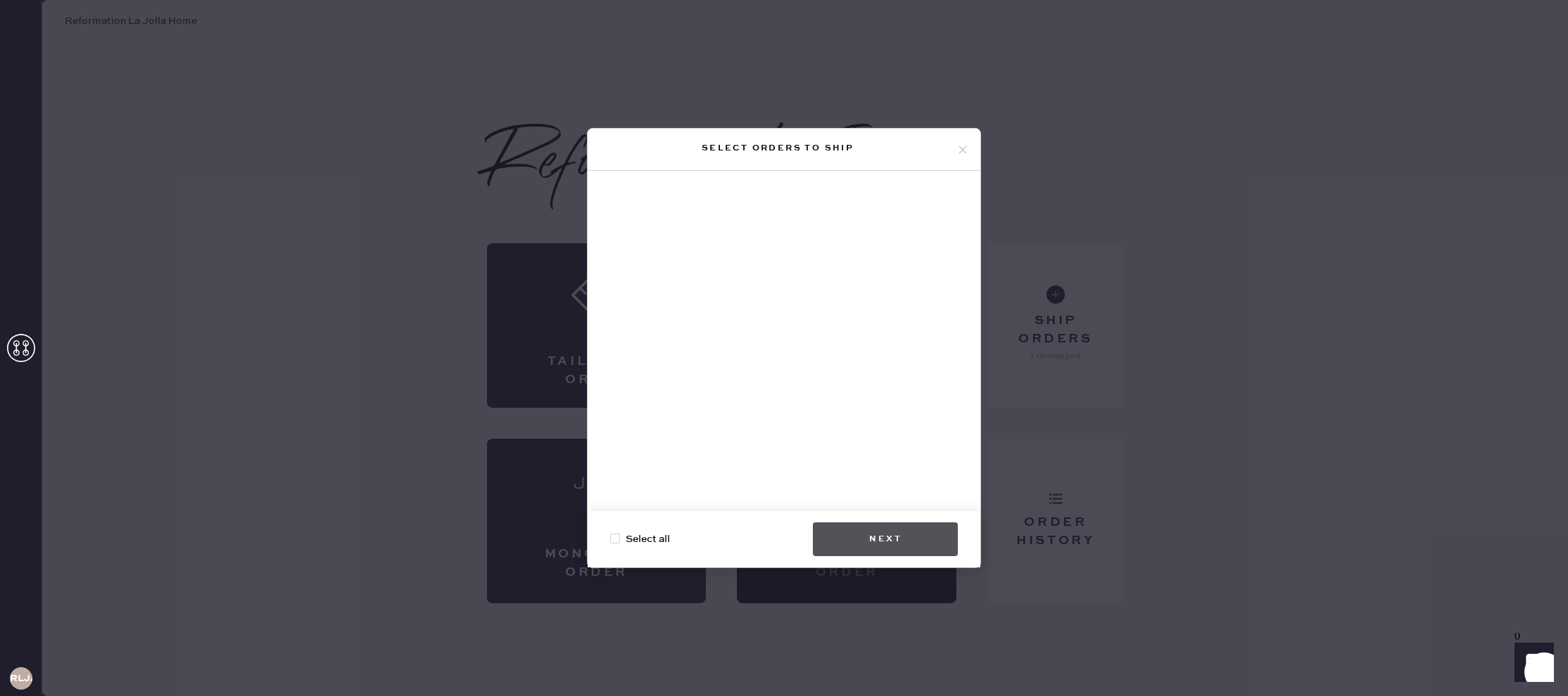
click at [907, 536] on button "Next" at bounding box center [885, 540] width 145 height 34
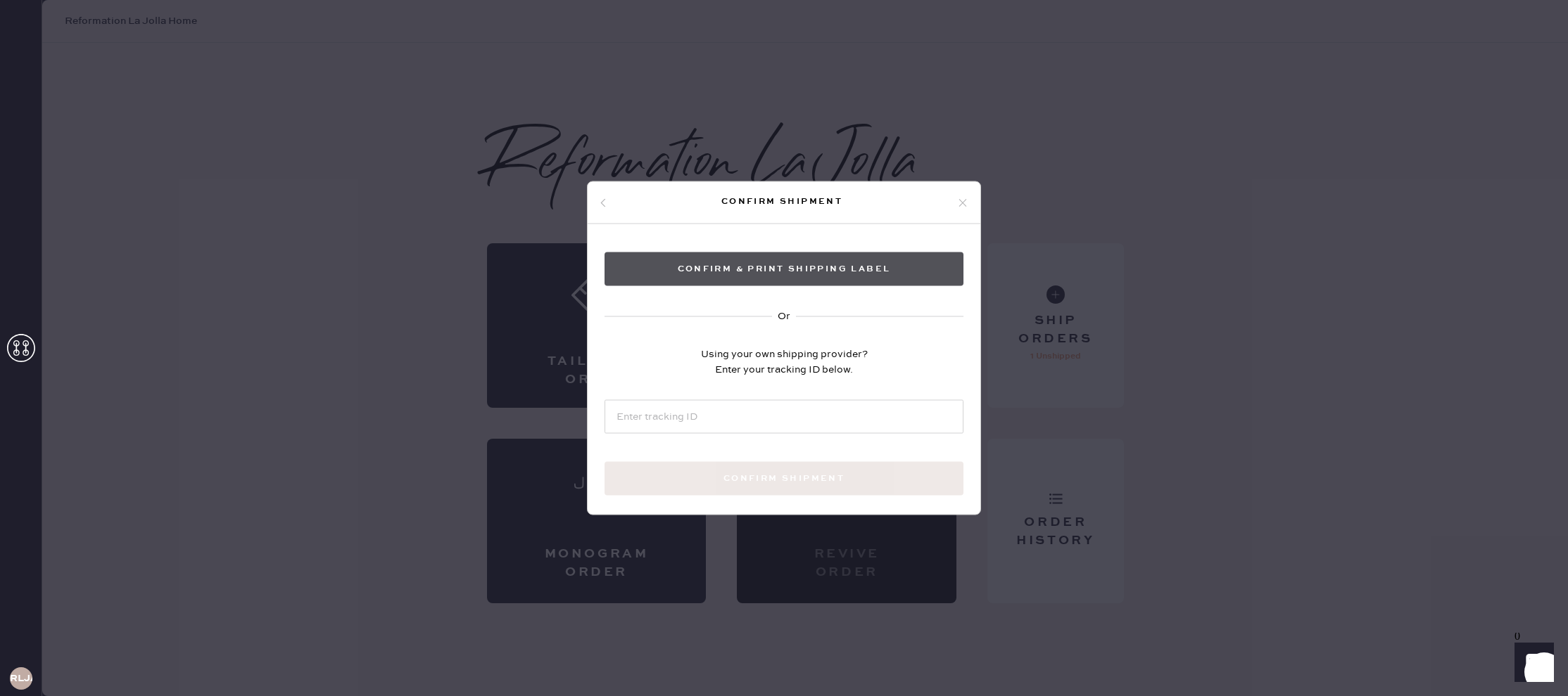
click at [788, 283] on button "Confirm & Print shipping label" at bounding box center [784, 269] width 359 height 34
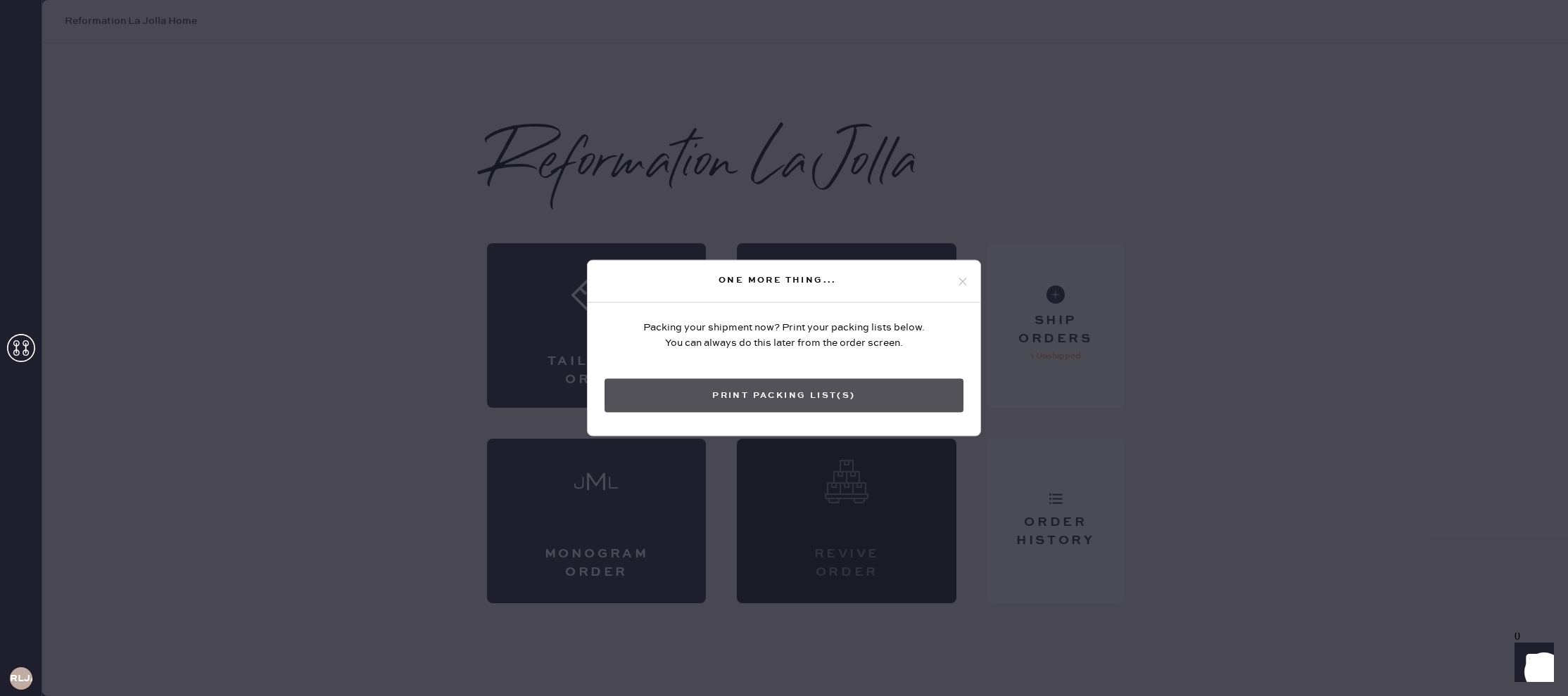
click at [724, 410] on button "Print Packing List(s)" at bounding box center [784, 396] width 359 height 34
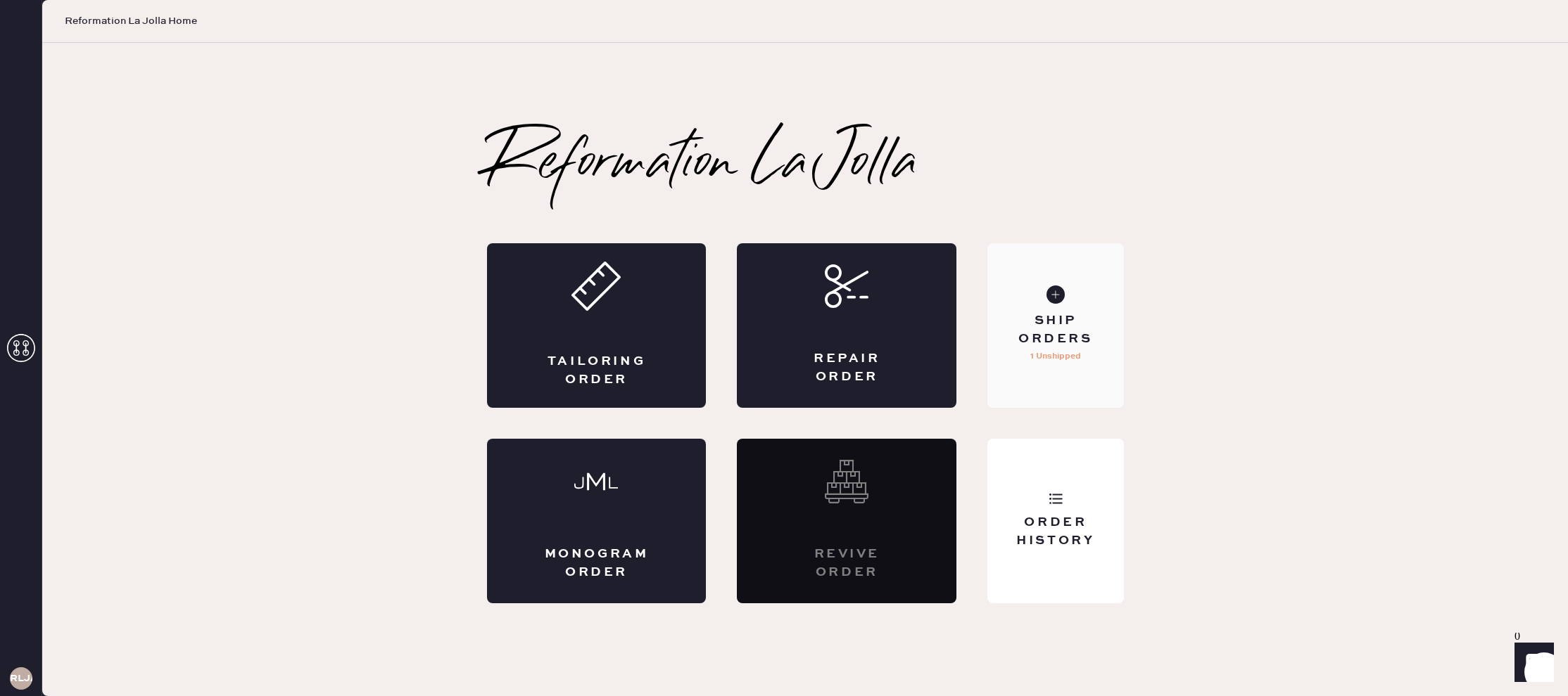
click at [1067, 319] on div "Ship Orders" at bounding box center [1055, 329] width 113 height 36
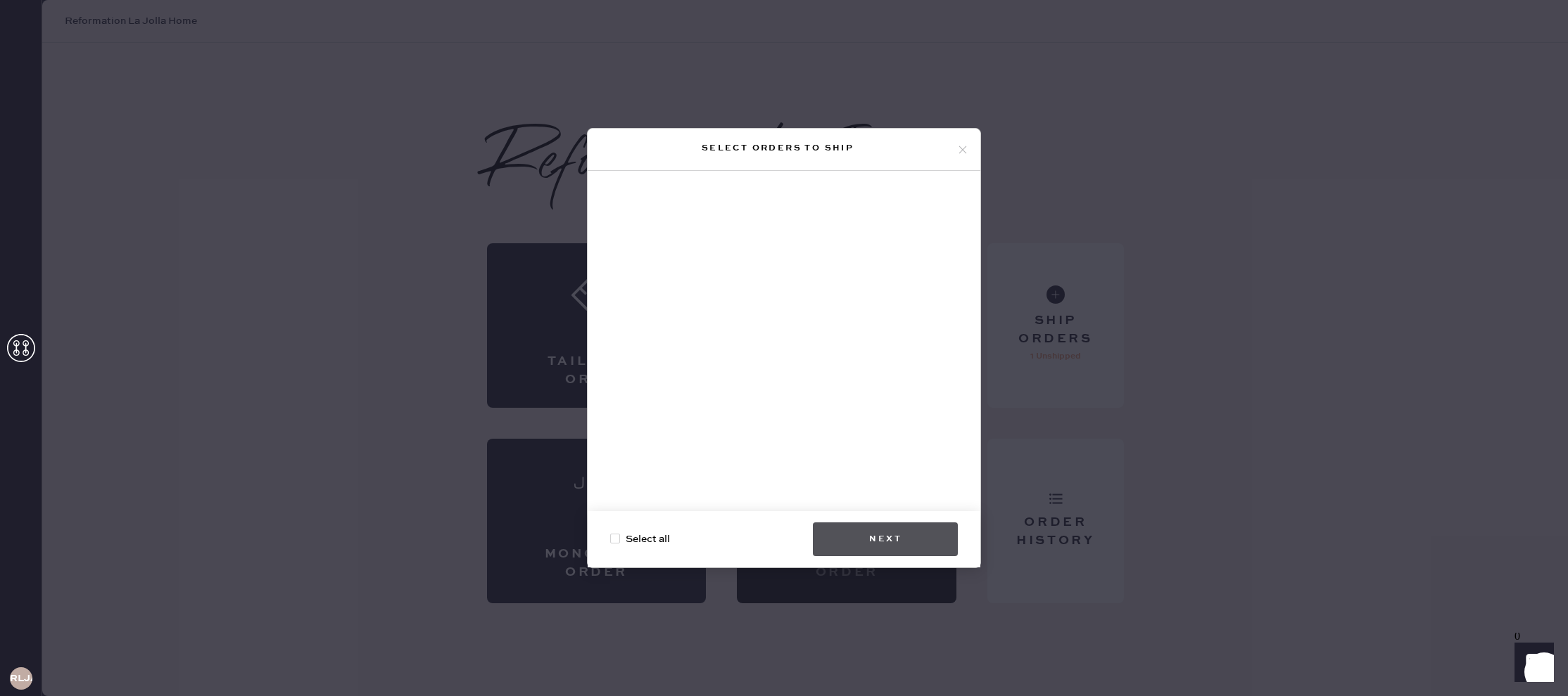
click at [873, 536] on button "Next" at bounding box center [885, 540] width 145 height 34
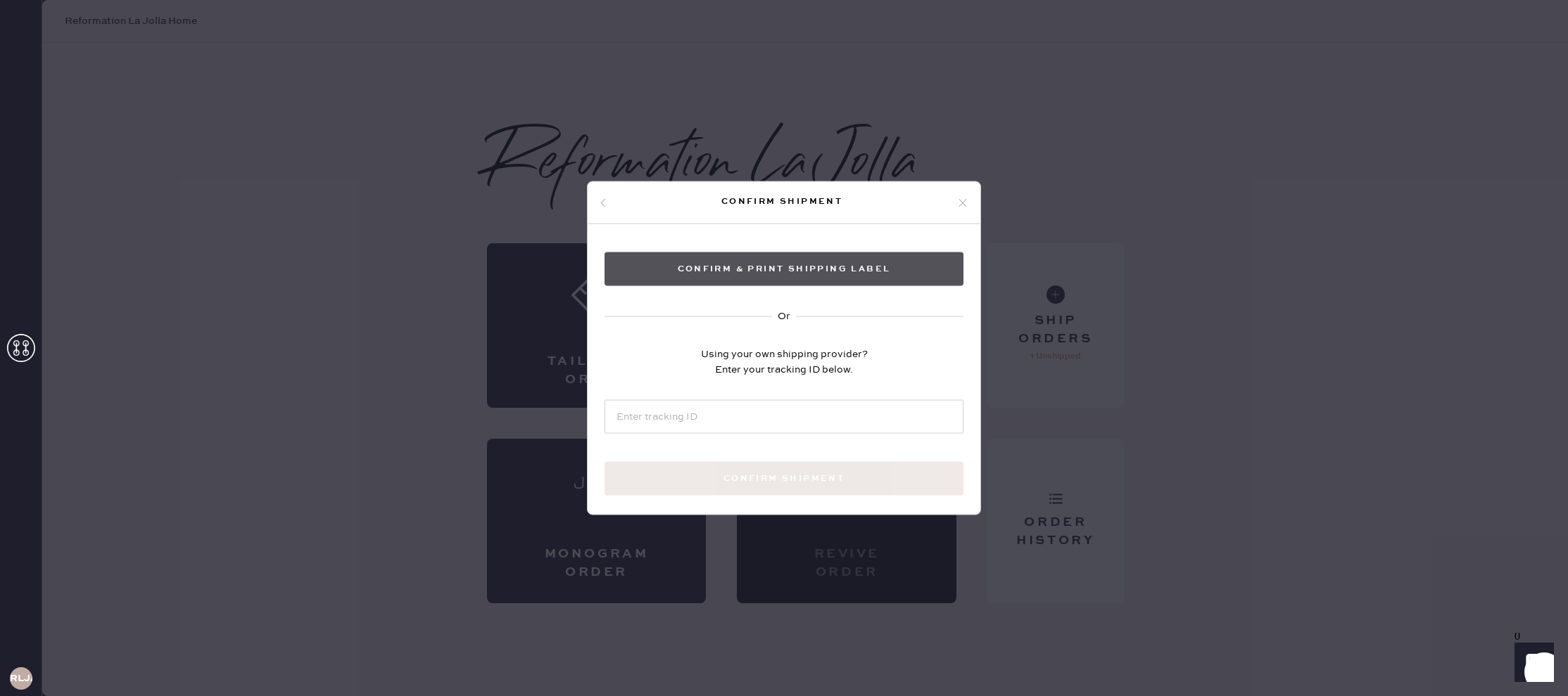
click at [869, 256] on button "Confirm & Print shipping label" at bounding box center [784, 269] width 359 height 34
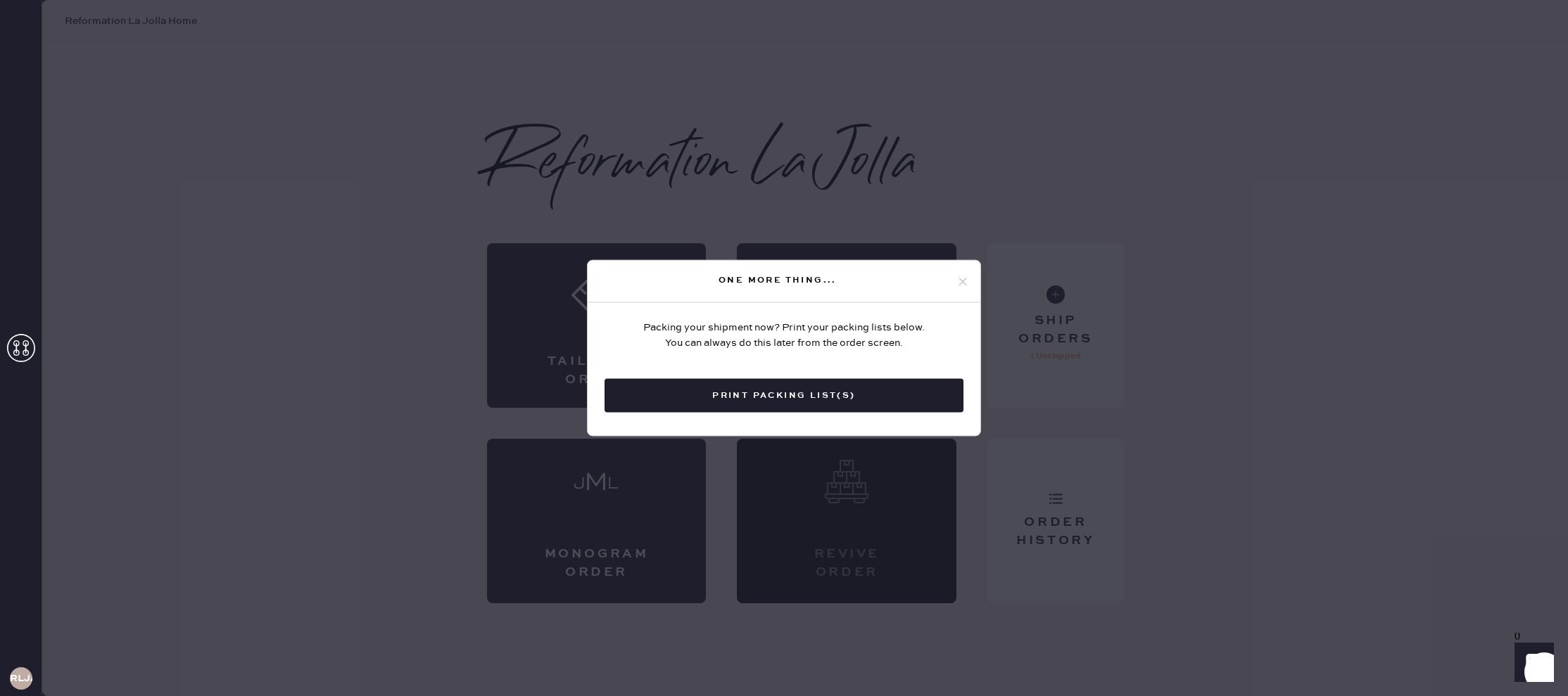
click at [966, 283] on icon at bounding box center [962, 281] width 13 height 13
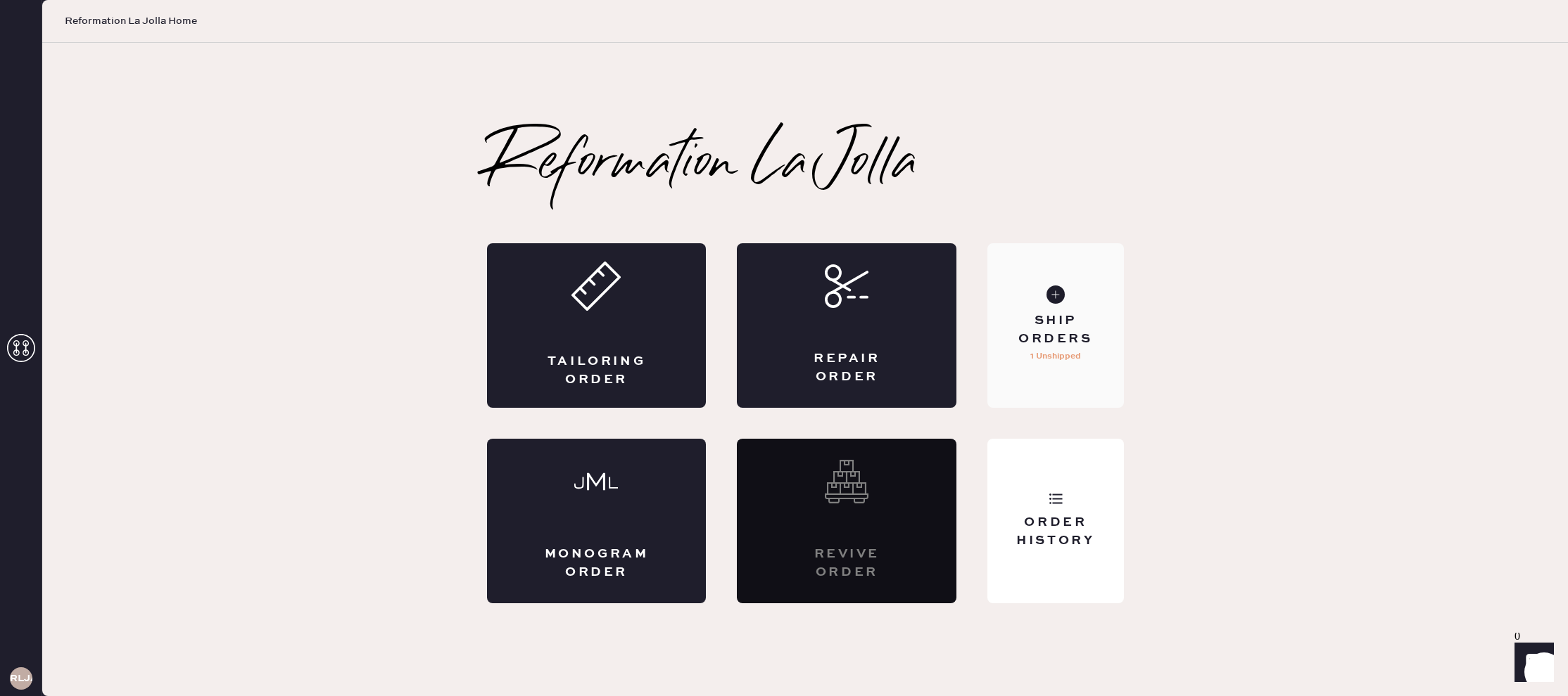
click at [1062, 289] on icon at bounding box center [1055, 295] width 18 height 18
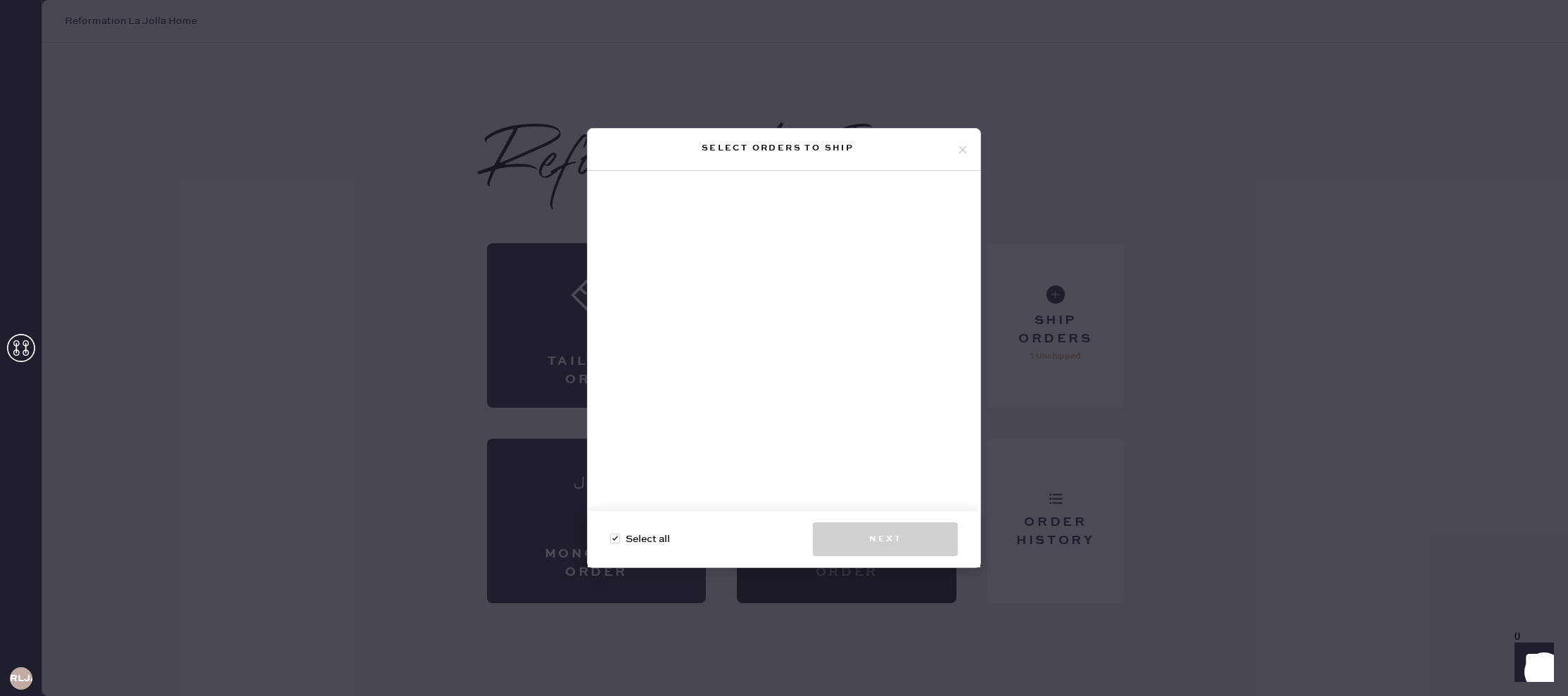
click at [962, 148] on use at bounding box center [963, 150] width 8 height 8
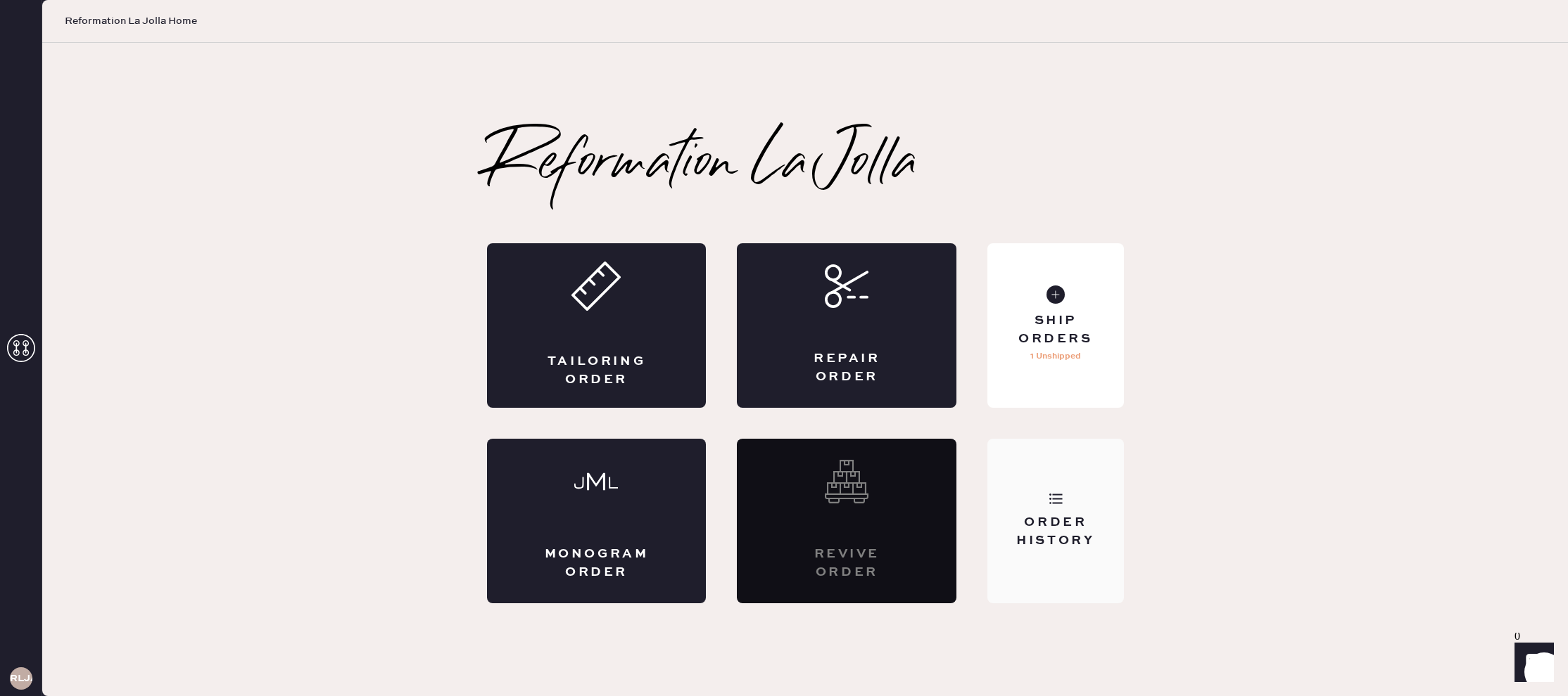
click at [1044, 462] on div "Order History" at bounding box center [1055, 521] width 136 height 165
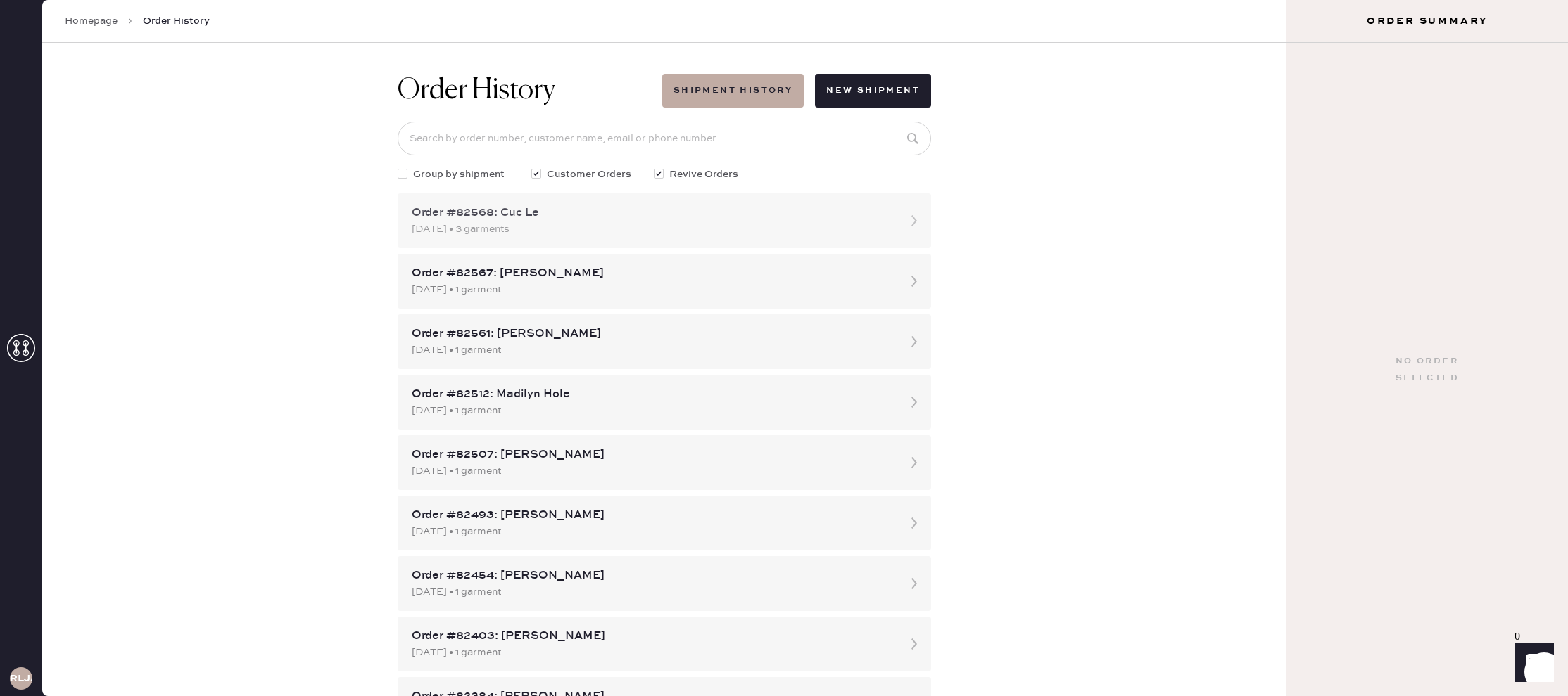
click at [556, 217] on div "Order #82568: Cuc Le" at bounding box center [652, 213] width 480 height 17
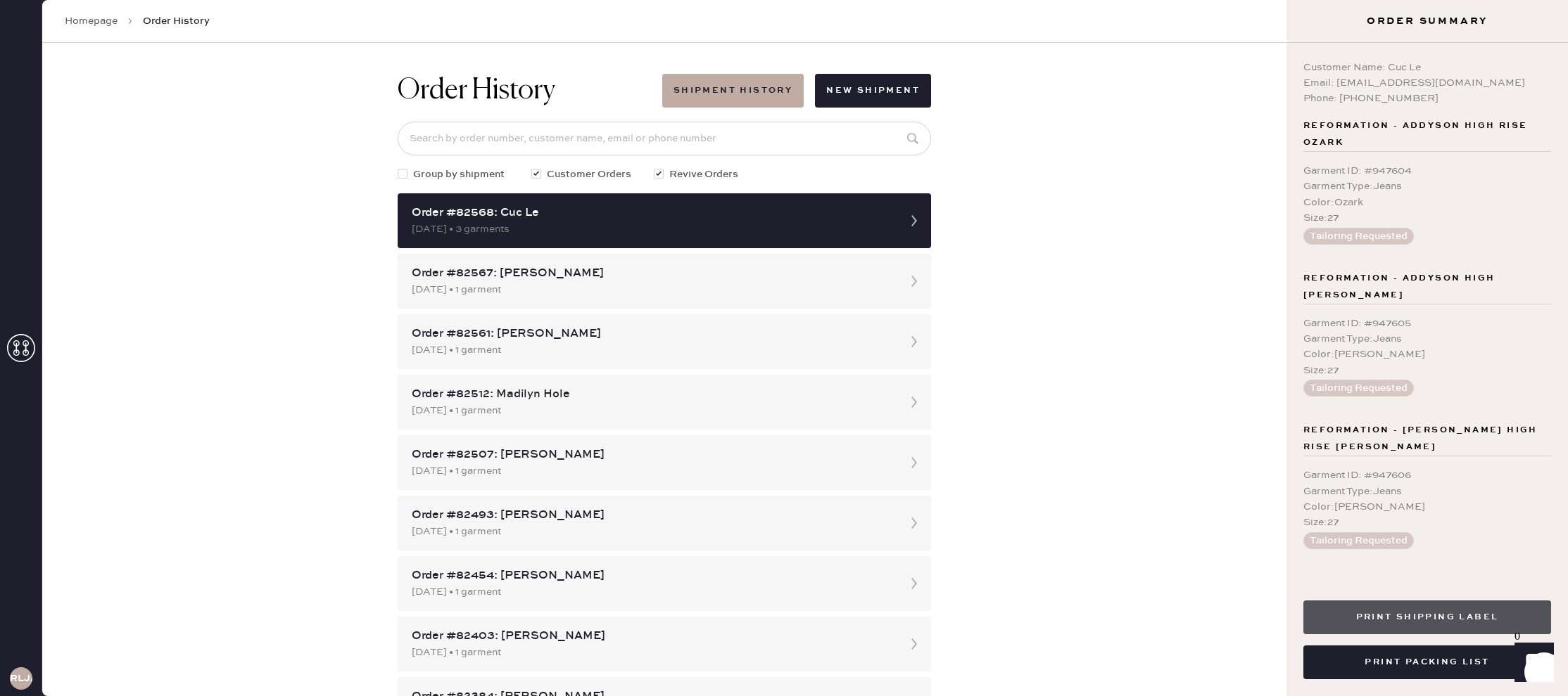
click at [1385, 605] on button "Print Shipping Label" at bounding box center [1427, 617] width 248 height 34
